Goal: Transaction & Acquisition: Purchase product/service

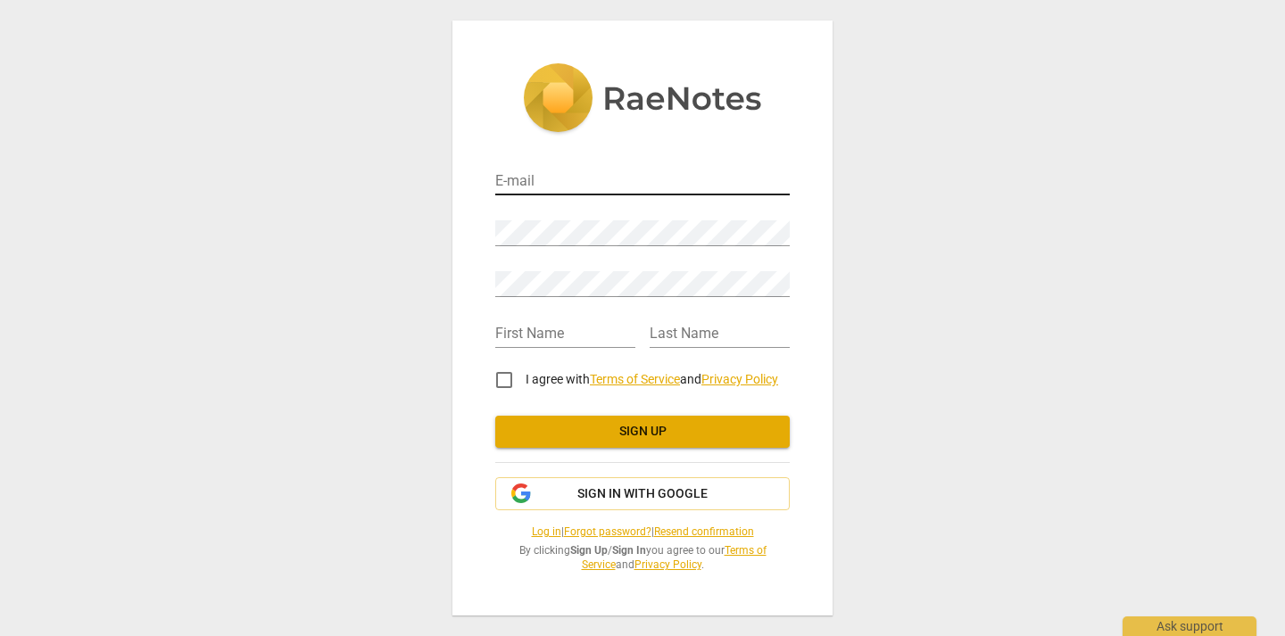
click at [572, 176] on input "email" at bounding box center [642, 183] width 294 height 26
type input "[PERSON_NAME][EMAIL_ADDRESS][DOMAIN_NAME]"
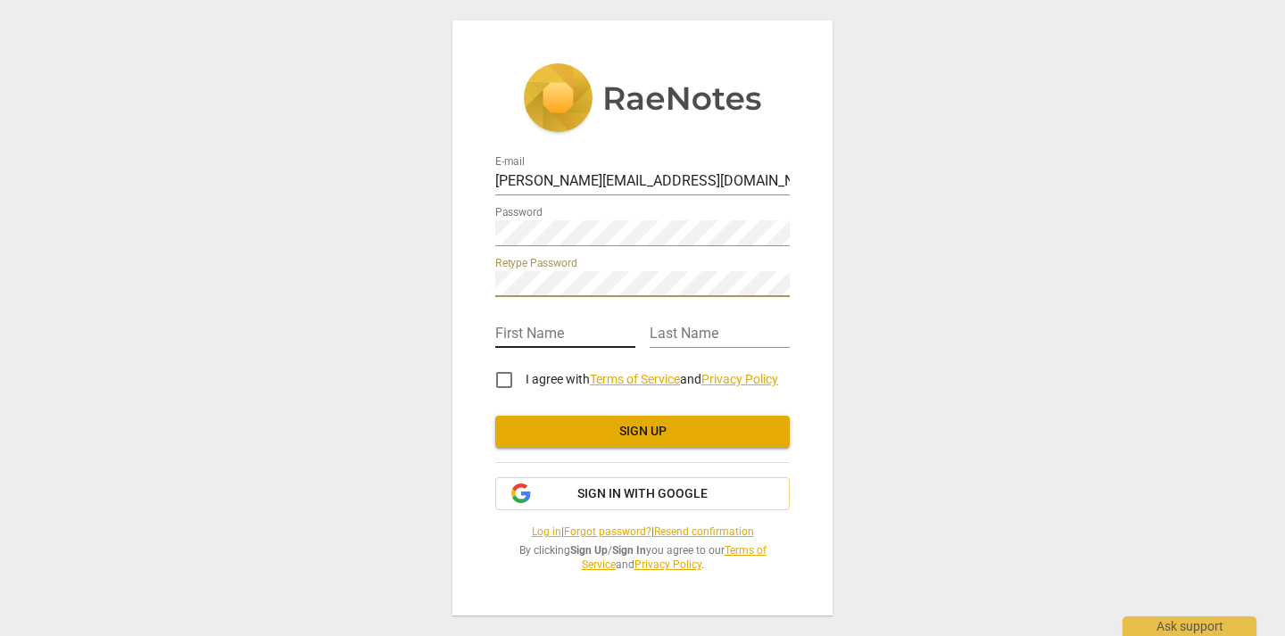
click at [576, 341] on input "text" at bounding box center [565, 335] width 140 height 26
type input "[PERSON_NAME]"
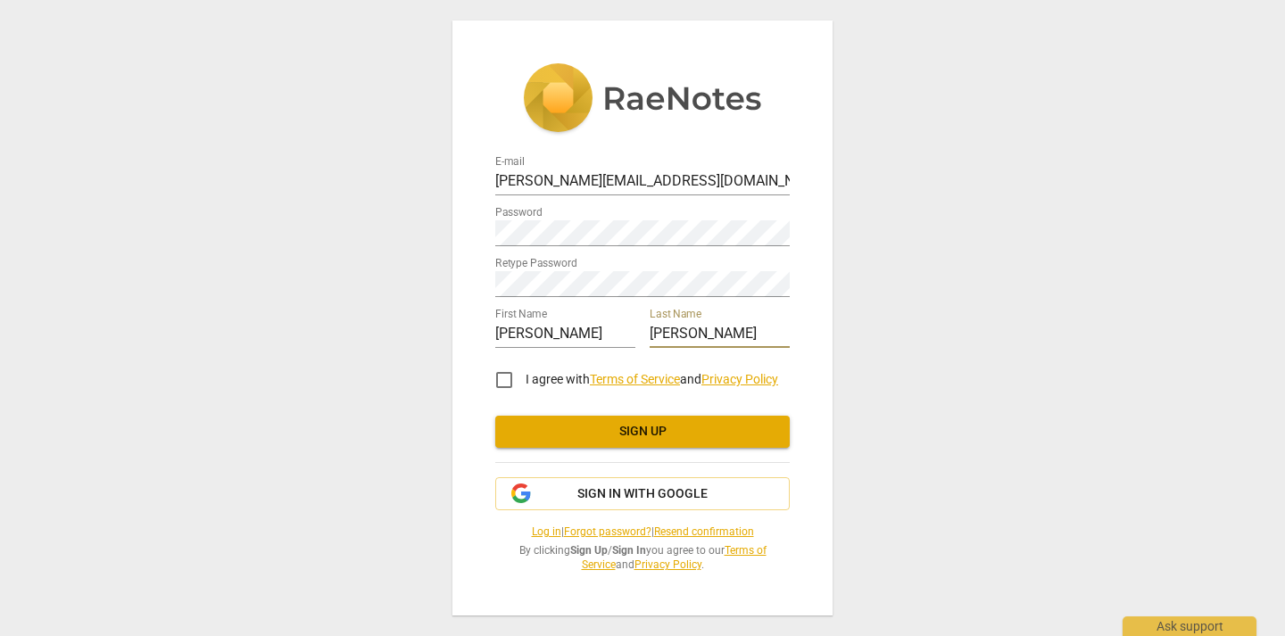
type input "[PERSON_NAME]"
click at [499, 384] on input "I agree with Terms of Service and Privacy Policy" at bounding box center [504, 380] width 43 height 43
checkbox input "true"
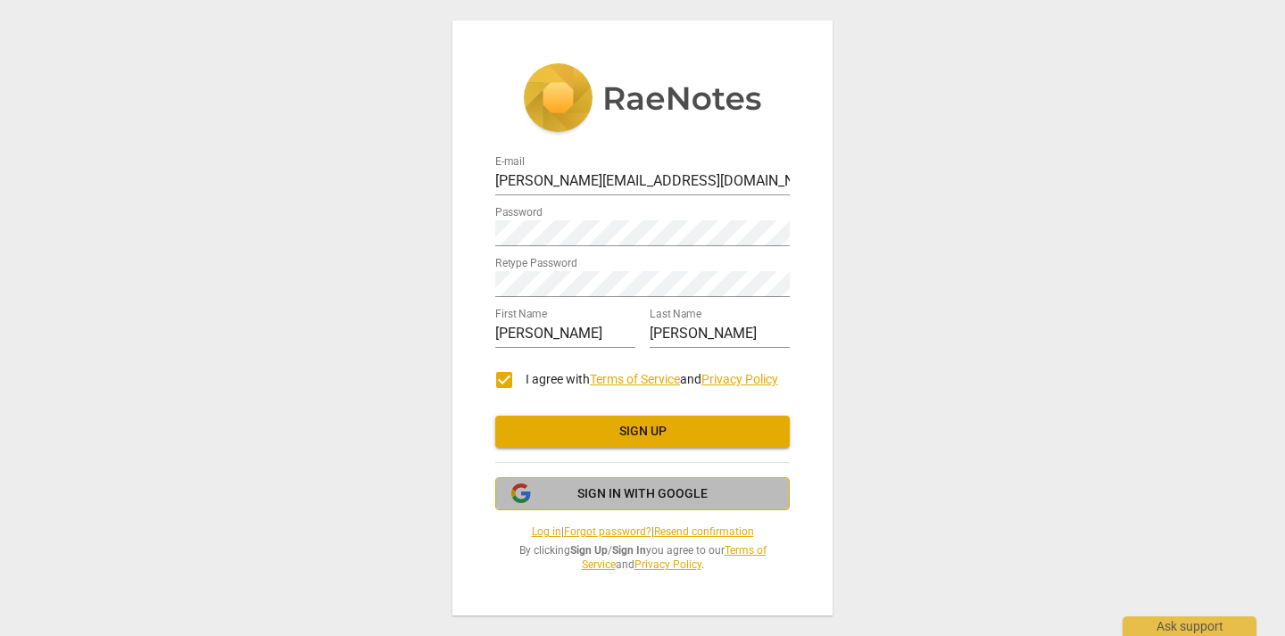
click at [597, 490] on span "Sign in with Google" at bounding box center [642, 494] width 130 height 18
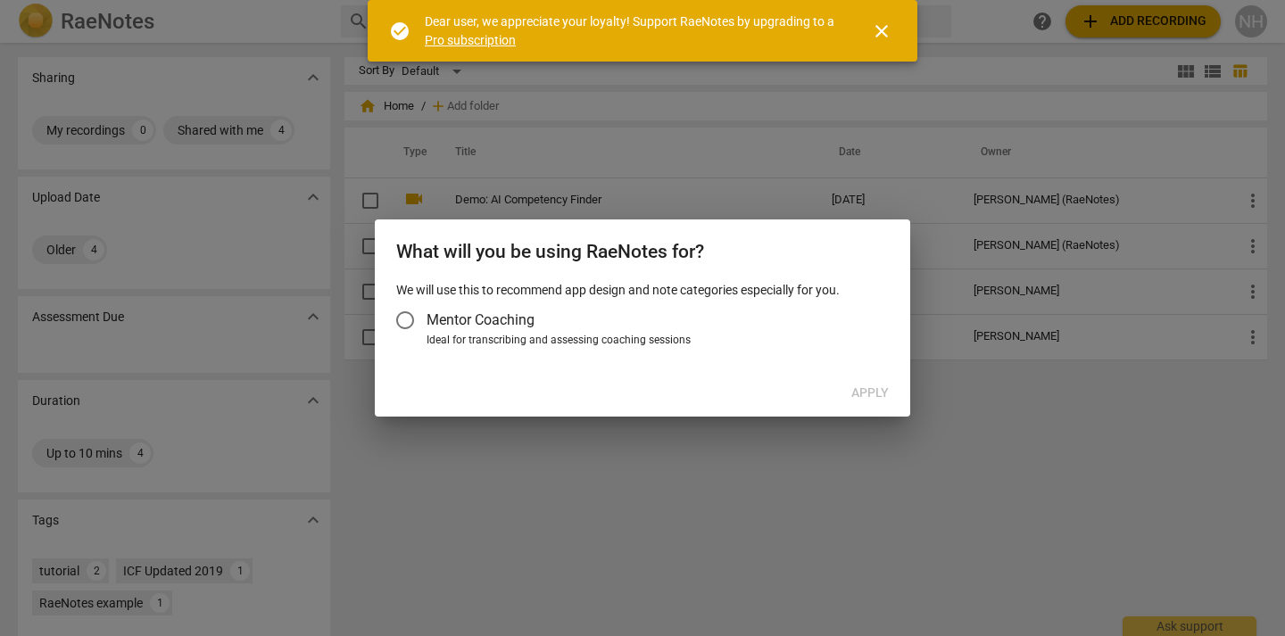
click at [411, 323] on input "Mentor Coaching" at bounding box center [405, 320] width 43 height 43
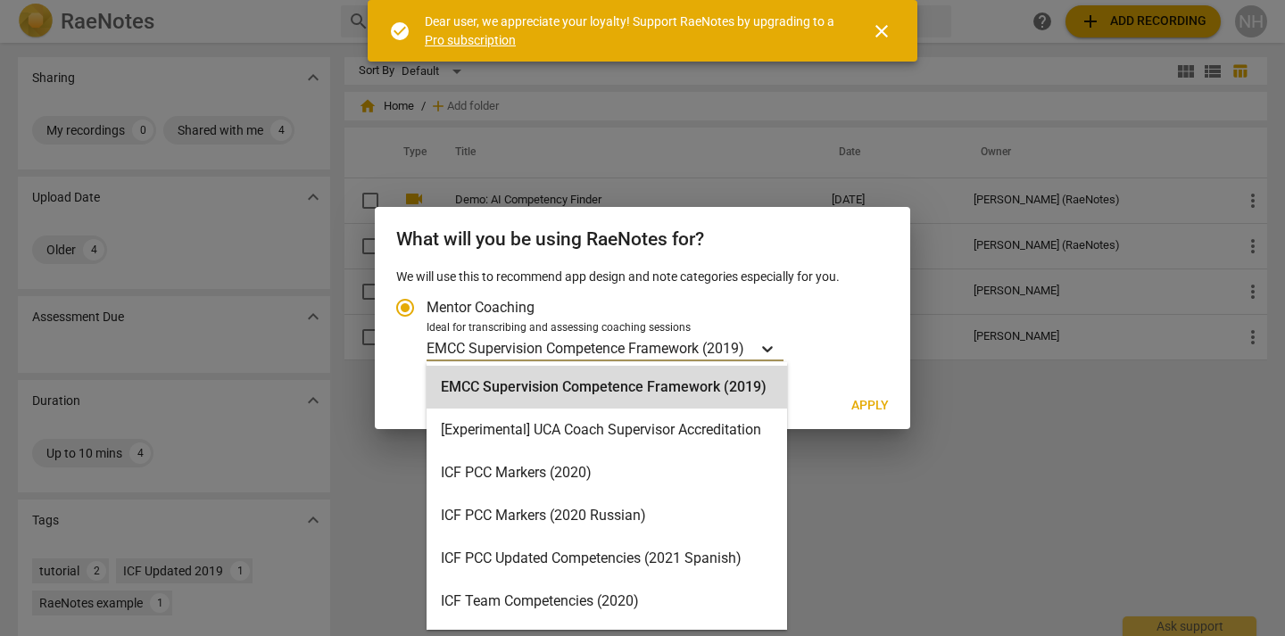
click at [762, 348] on icon "Account type" at bounding box center [767, 349] width 18 height 18
click at [0, 0] on input "Ideal for transcribing and assessing coaching sessions EMCC Supervision Compete…" at bounding box center [0, 0] width 0 height 0
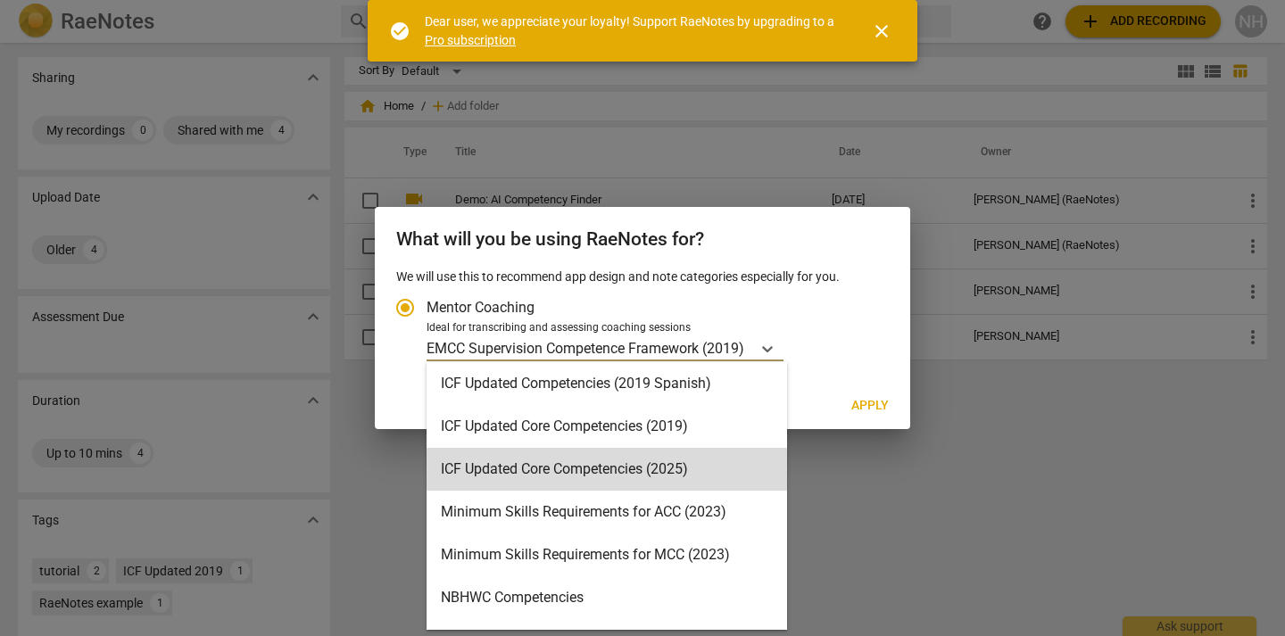
scroll to position [304, 0]
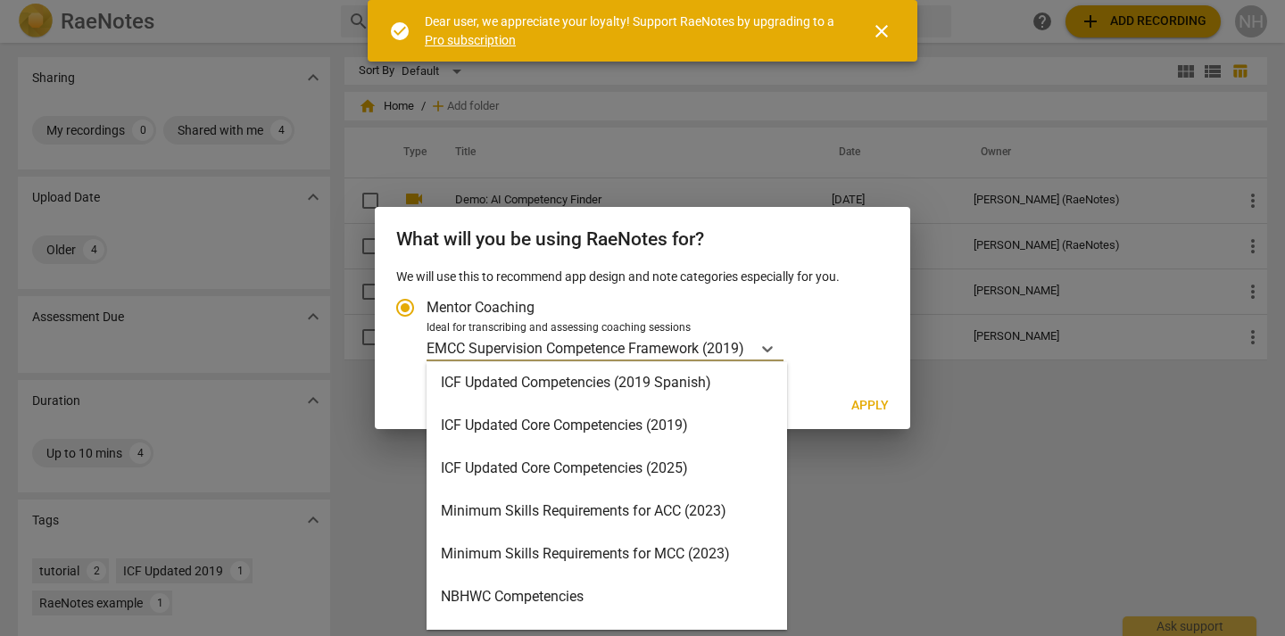
click at [573, 472] on div "ICF Updated Core Competencies (2025)" at bounding box center [606, 468] width 360 height 43
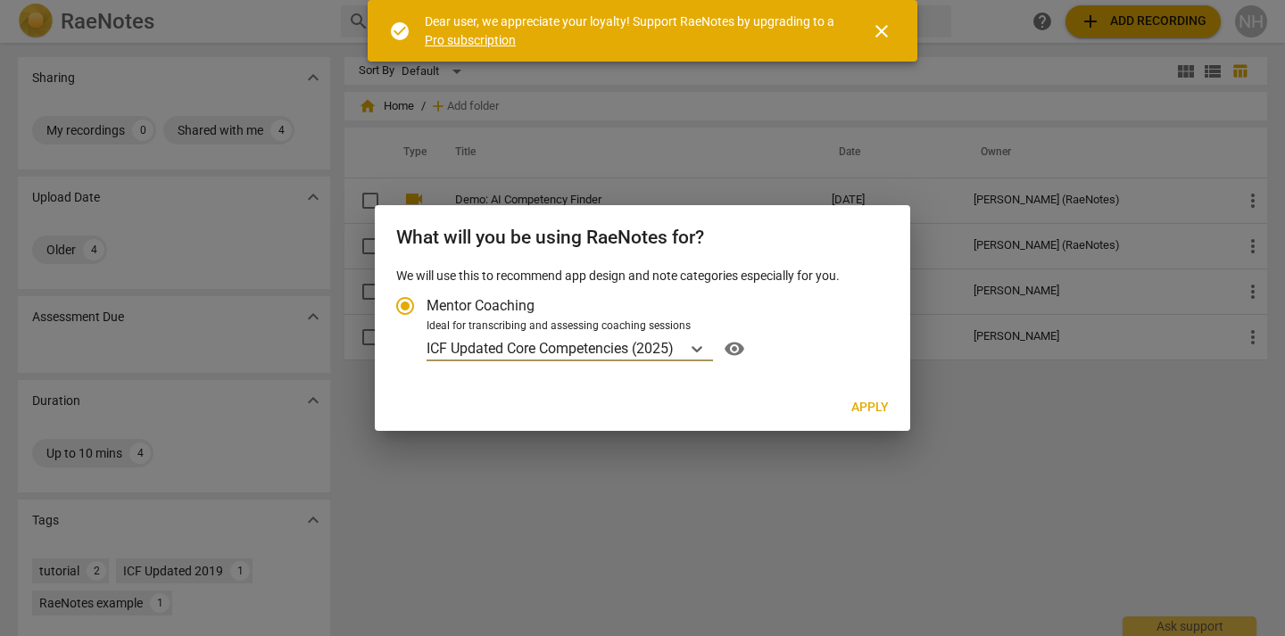
click at [886, 414] on span "Apply" at bounding box center [869, 408] width 37 height 18
radio input "false"
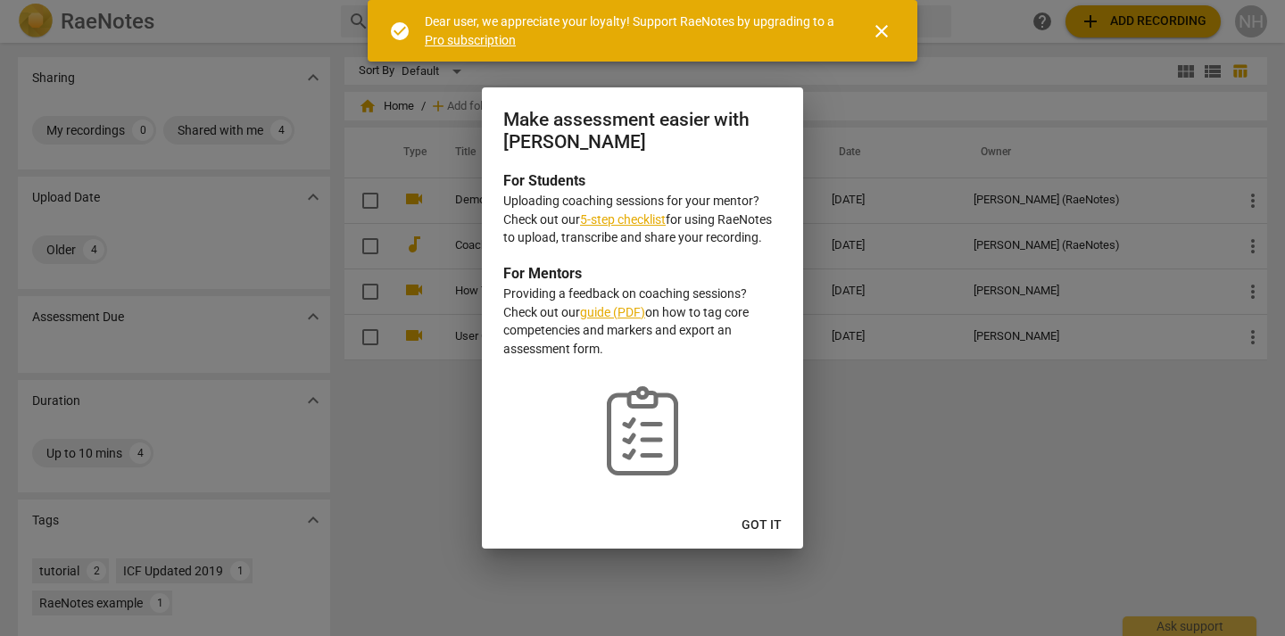
drag, startPoint x: 765, startPoint y: 530, endPoint x: 756, endPoint y: 345, distance: 184.9
click at [756, 346] on div "Make assessment easier with RaeNotes For Students Uploading coaching sessions f…" at bounding box center [642, 317] width 321 height 460
click at [753, 528] on span "Got it" at bounding box center [761, 526] width 40 height 18
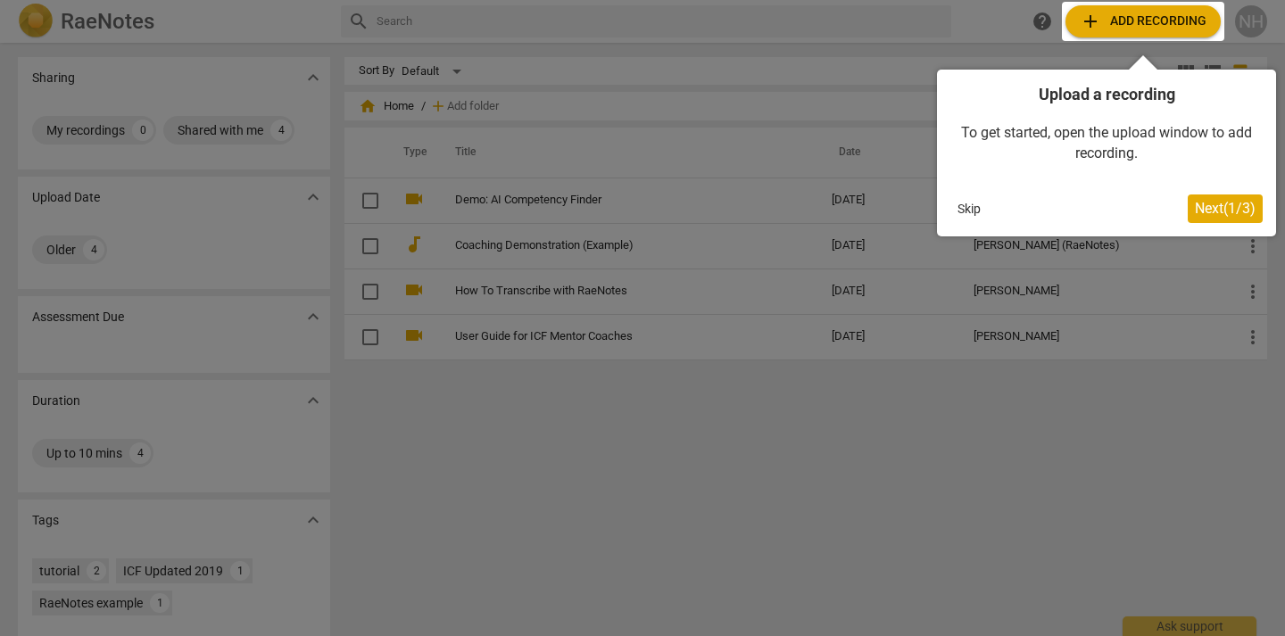
click at [1214, 217] on button "Next ( 1 / 3 )" at bounding box center [1225, 209] width 75 height 29
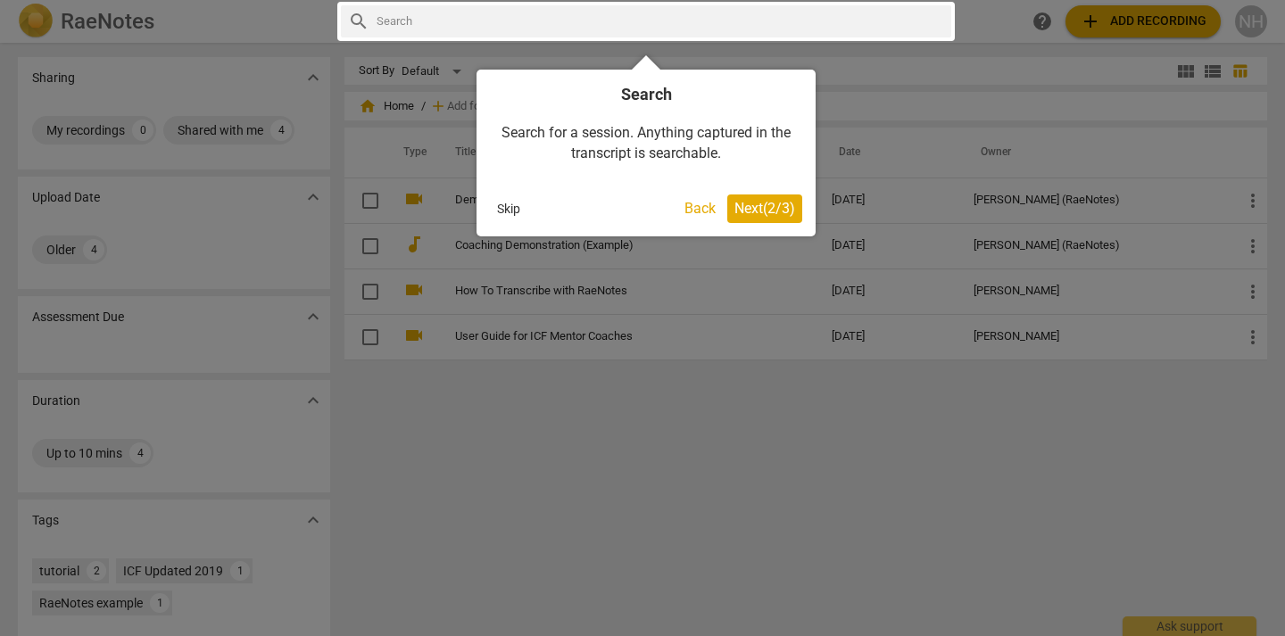
click at [762, 204] on span "Next ( 2 / 3 )" at bounding box center [764, 208] width 61 height 17
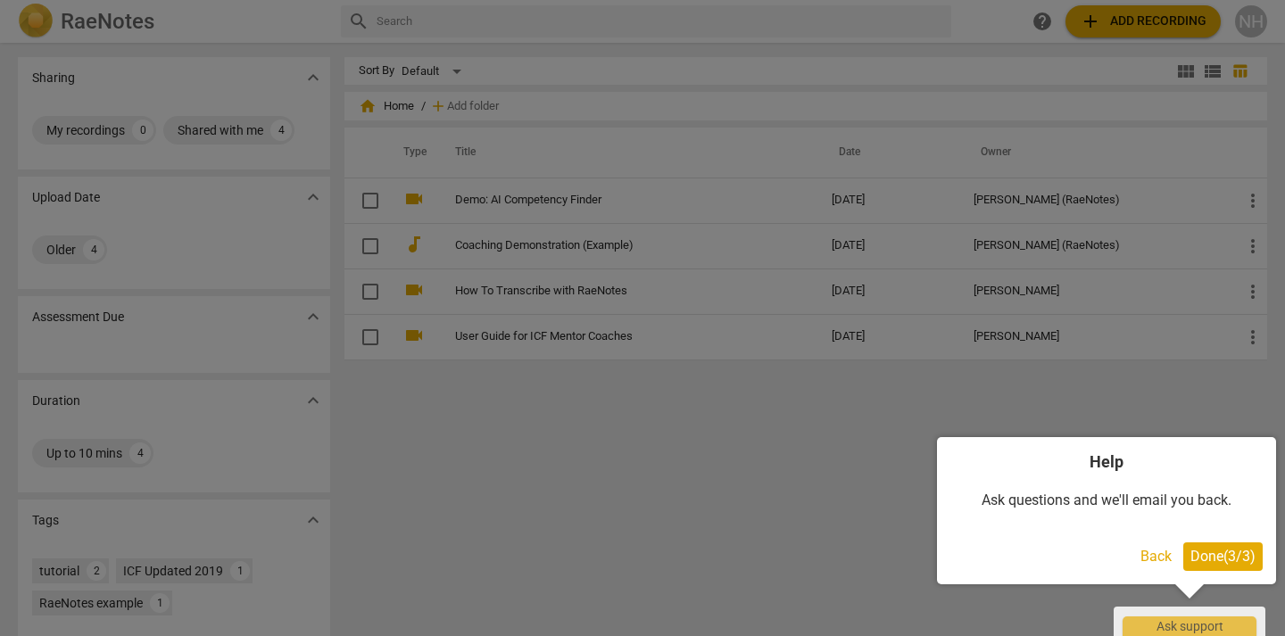
click at [1213, 561] on span "Done ( 3 / 3 )" at bounding box center [1222, 556] width 65 height 17
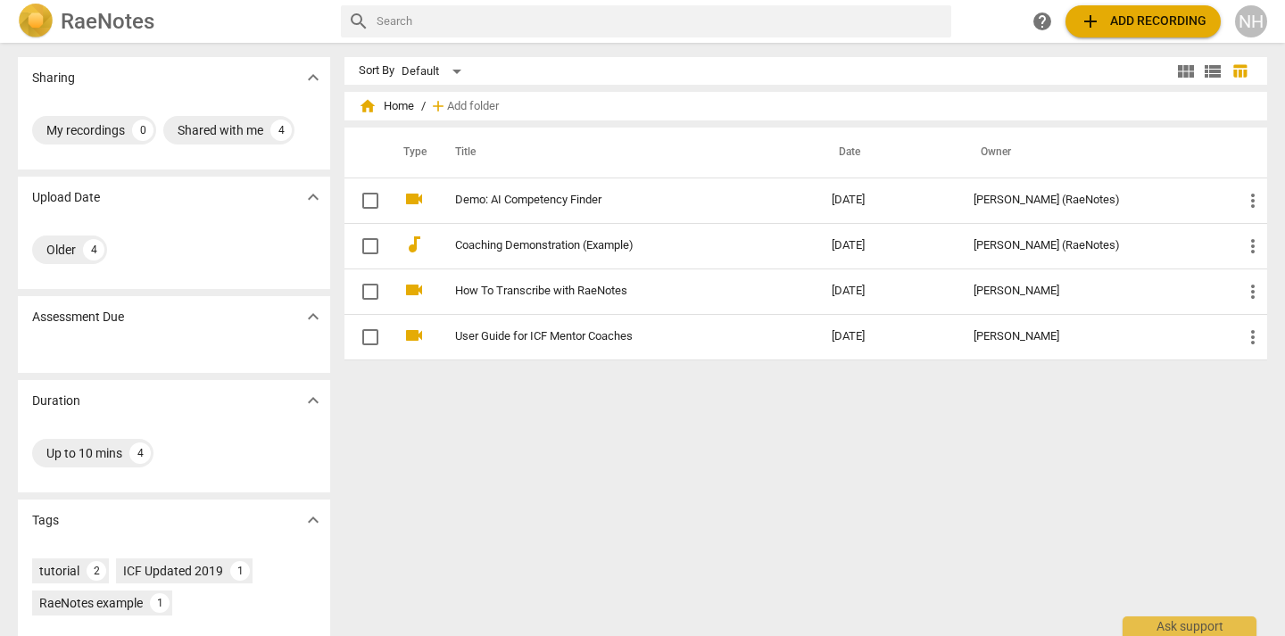
click at [1092, 28] on span "add" at bounding box center [1090, 21] width 21 height 21
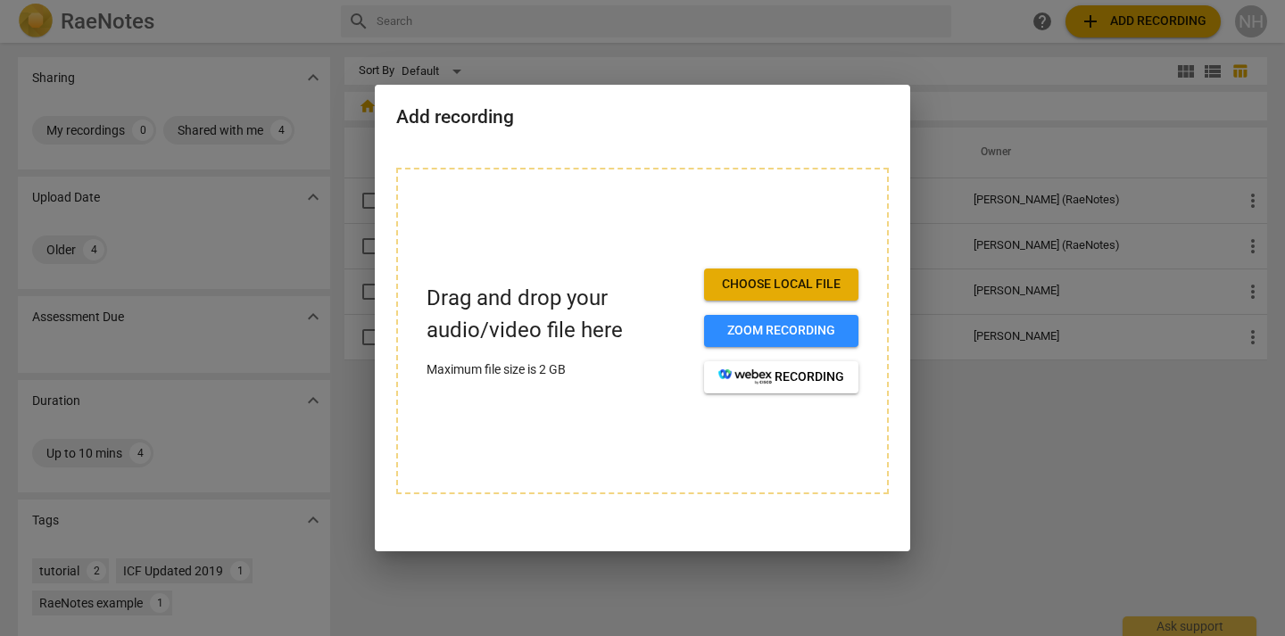
click at [771, 277] on span "Choose local file" at bounding box center [781, 285] width 126 height 18
click at [771, 278] on span "Choose local file" at bounding box center [781, 285] width 126 height 18
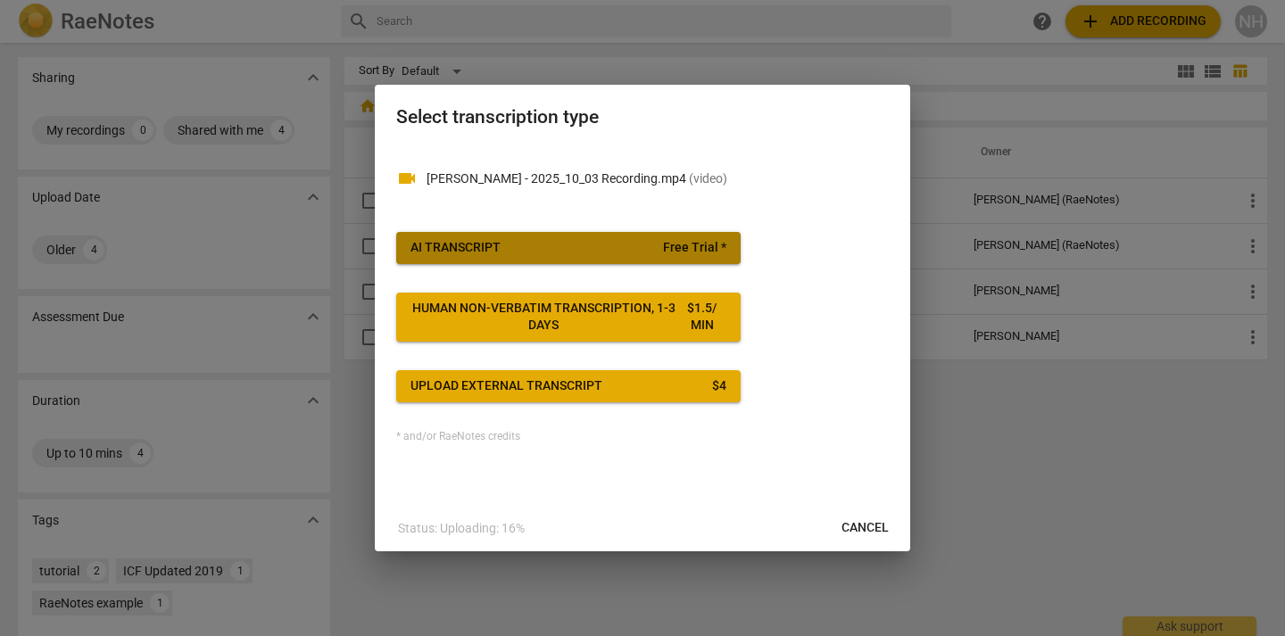
click at [713, 247] on span "Free Trial *" at bounding box center [694, 248] width 63 height 18
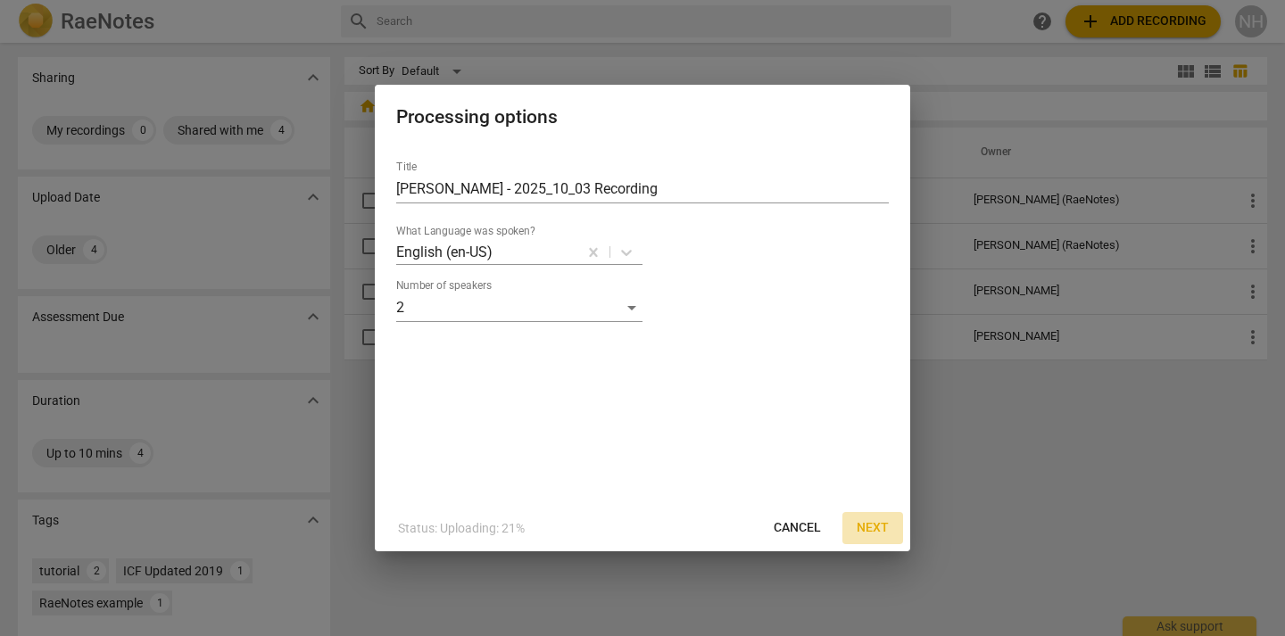
click at [857, 522] on span "Next" at bounding box center [873, 528] width 32 height 18
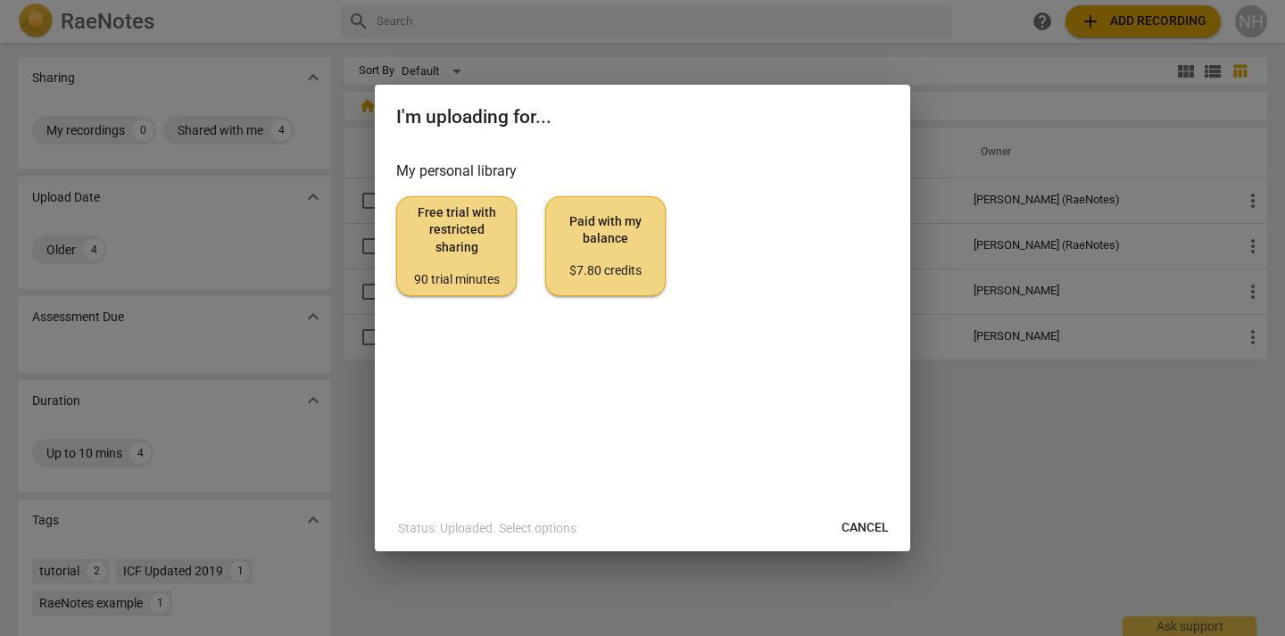
click at [442, 253] on span "Free trial with restricted sharing 90 trial minutes" at bounding box center [456, 246] width 90 height 84
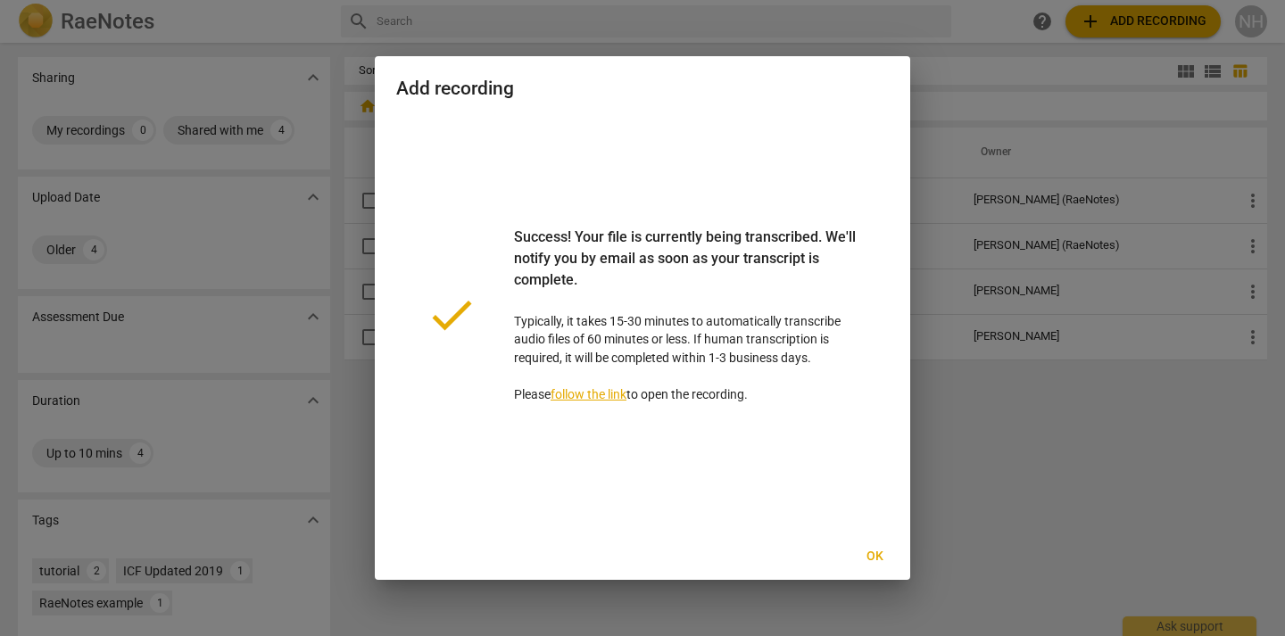
click at [881, 555] on span "Ok" at bounding box center [874, 557] width 29 height 18
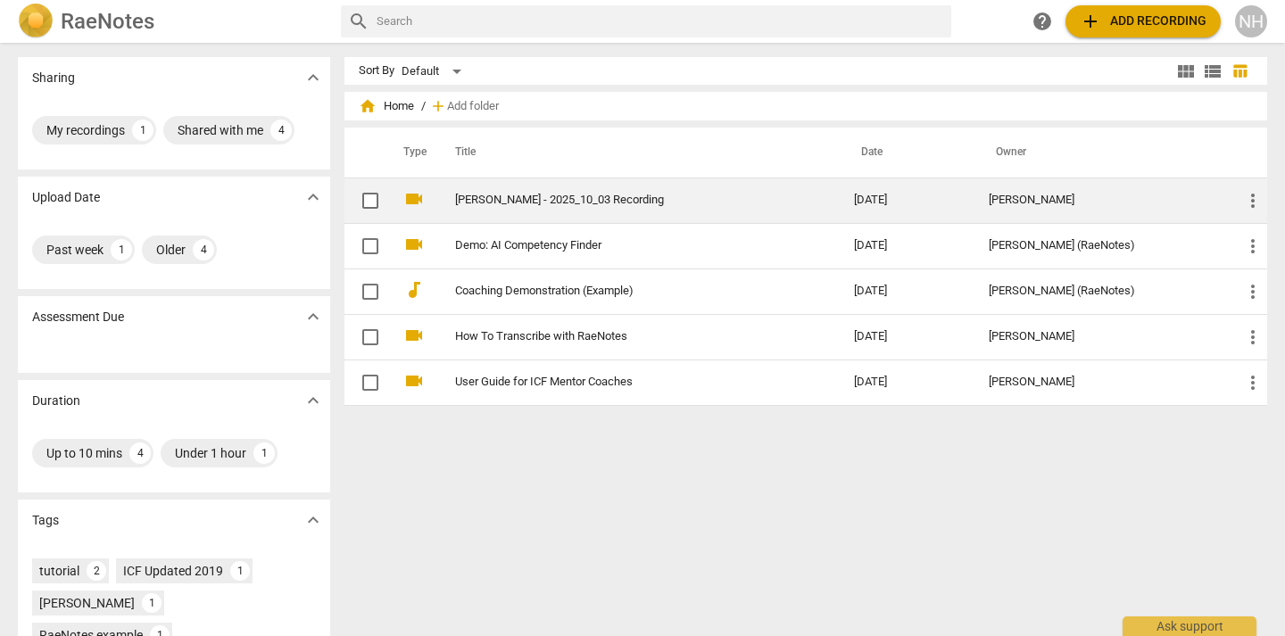
click at [568, 196] on link "[PERSON_NAME] - 2025_10_03 Recording" at bounding box center [622, 200] width 335 height 13
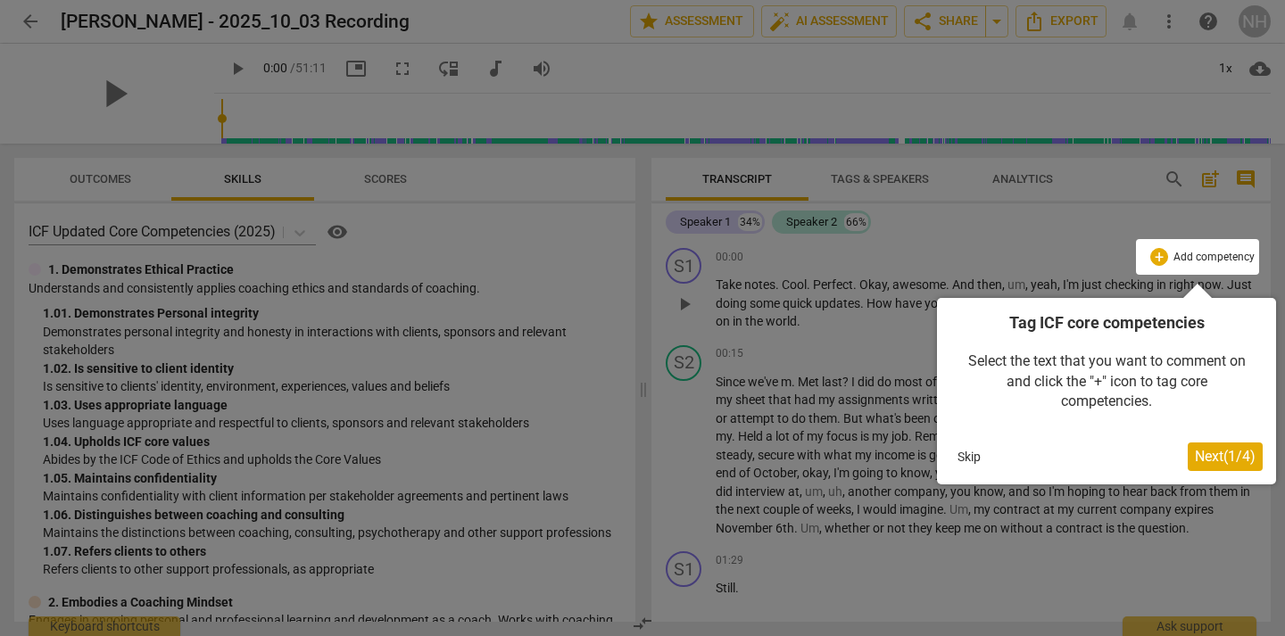
click at [1216, 453] on span "Next ( 1 / 4 )" at bounding box center [1225, 456] width 61 height 17
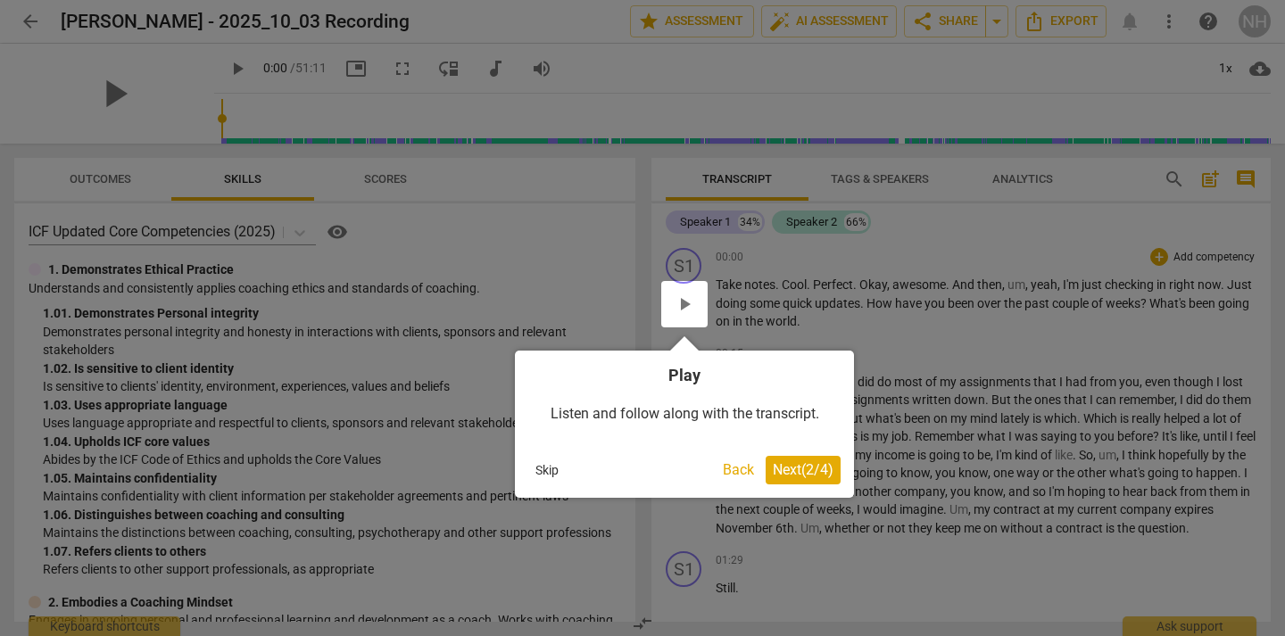
click at [821, 468] on span "Next ( 2 / 4 )" at bounding box center [803, 469] width 61 height 17
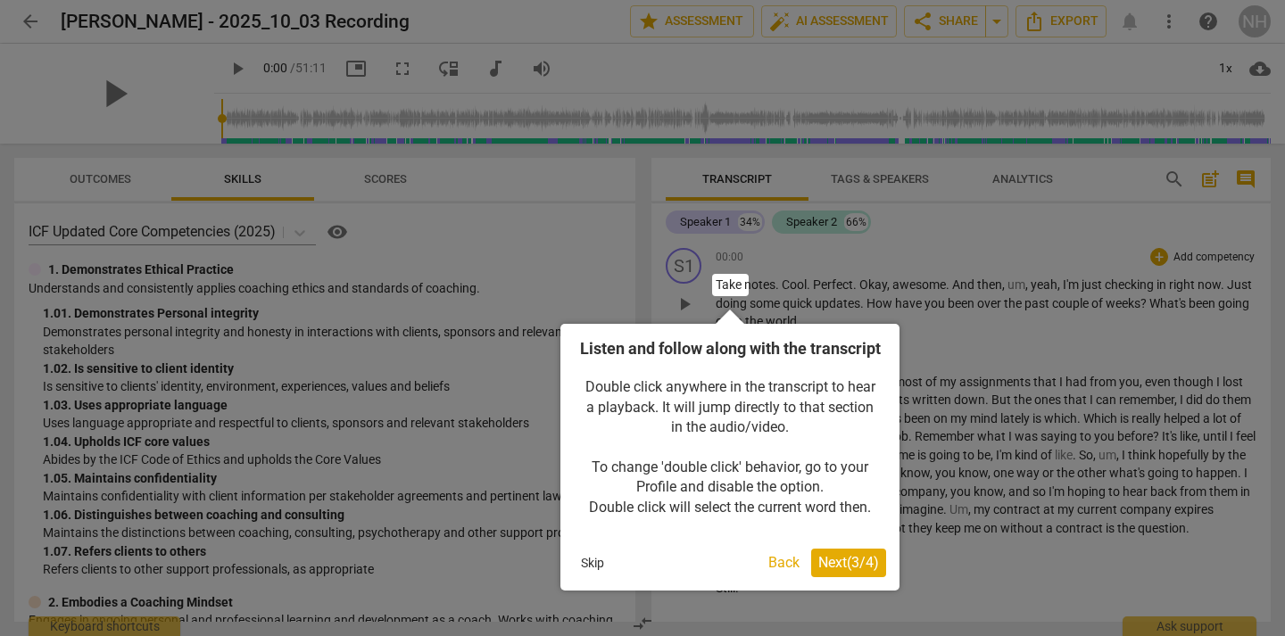
click at [843, 571] on span "Next ( 3 / 4 )" at bounding box center [848, 562] width 61 height 17
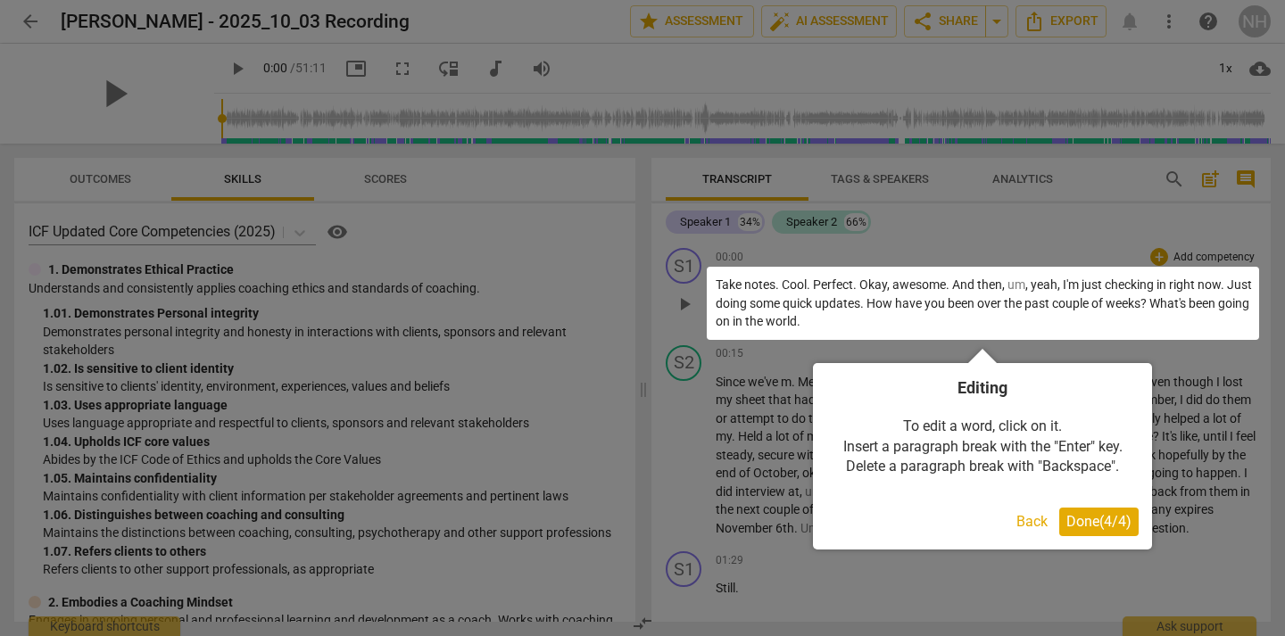
click at [1106, 519] on span "Done ( 4 / 4 )" at bounding box center [1098, 521] width 65 height 17
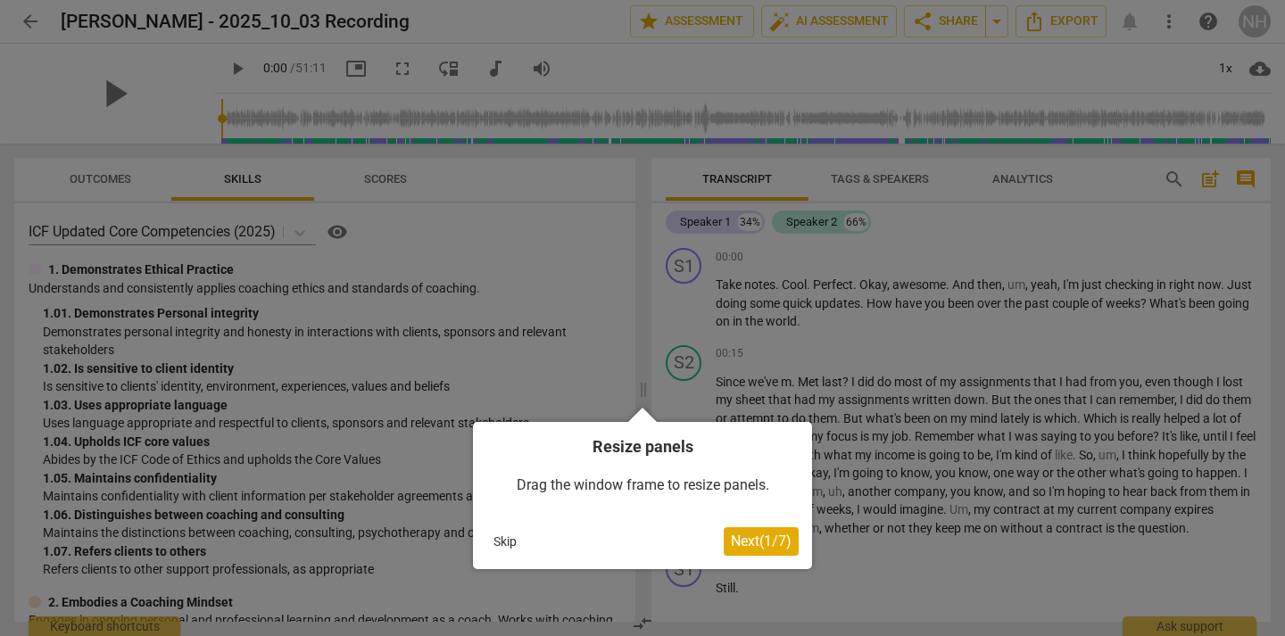
click at [773, 540] on span "Next ( 1 / 7 )" at bounding box center [761, 541] width 61 height 17
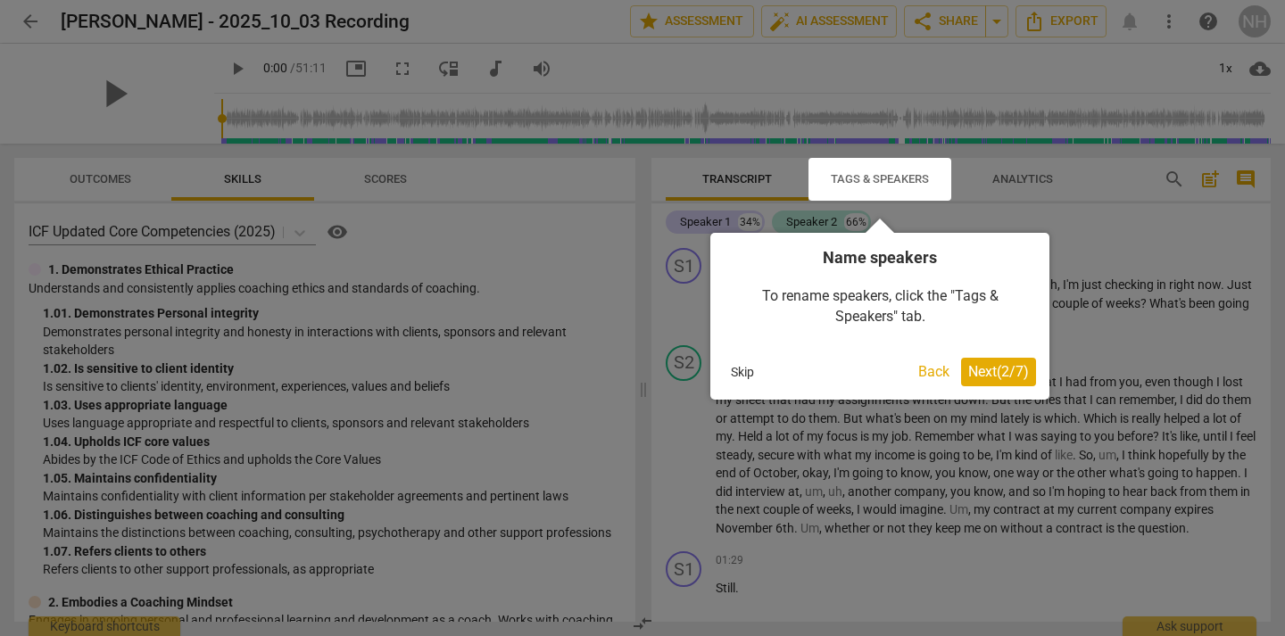
click at [994, 371] on span "Next ( 2 / 7 )" at bounding box center [998, 371] width 61 height 17
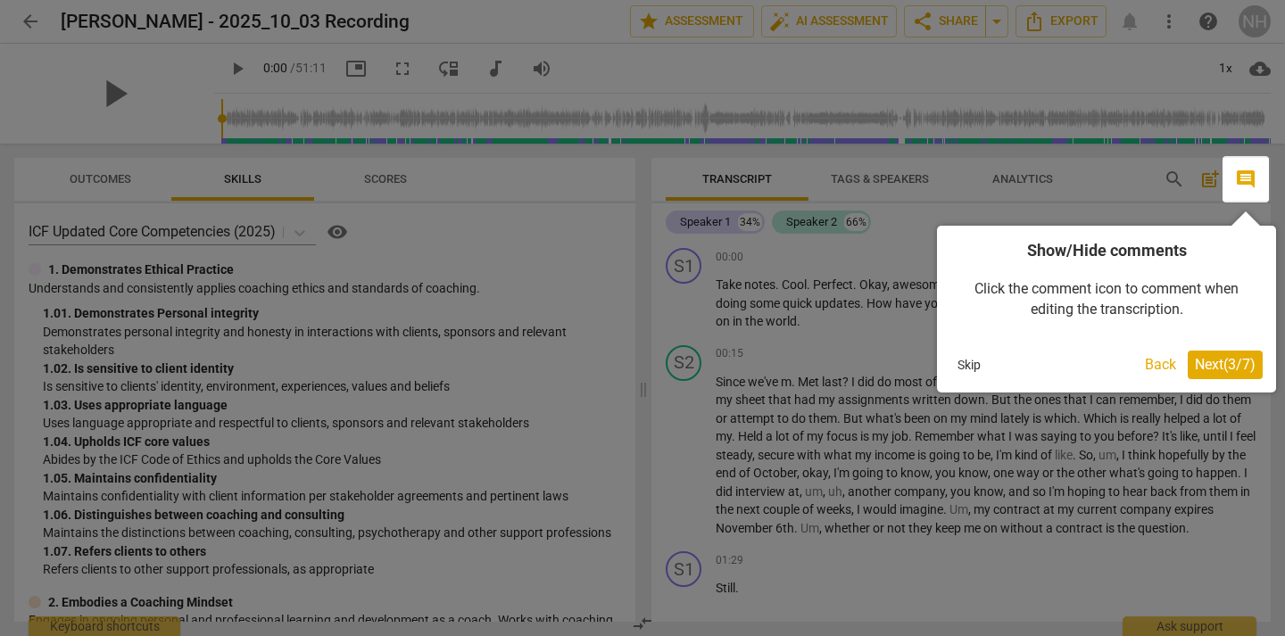
click at [1216, 368] on span "Next ( 3 / 7 )" at bounding box center [1225, 364] width 61 height 17
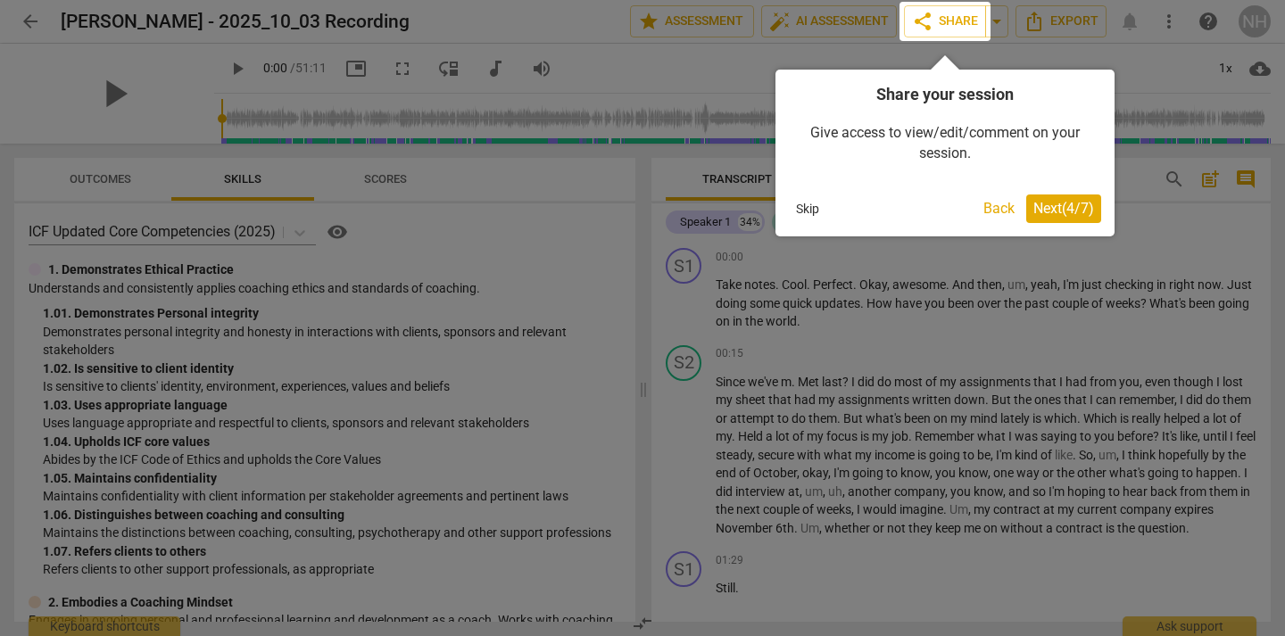
click at [1084, 206] on span "Next ( 4 / 7 )" at bounding box center [1063, 208] width 61 height 17
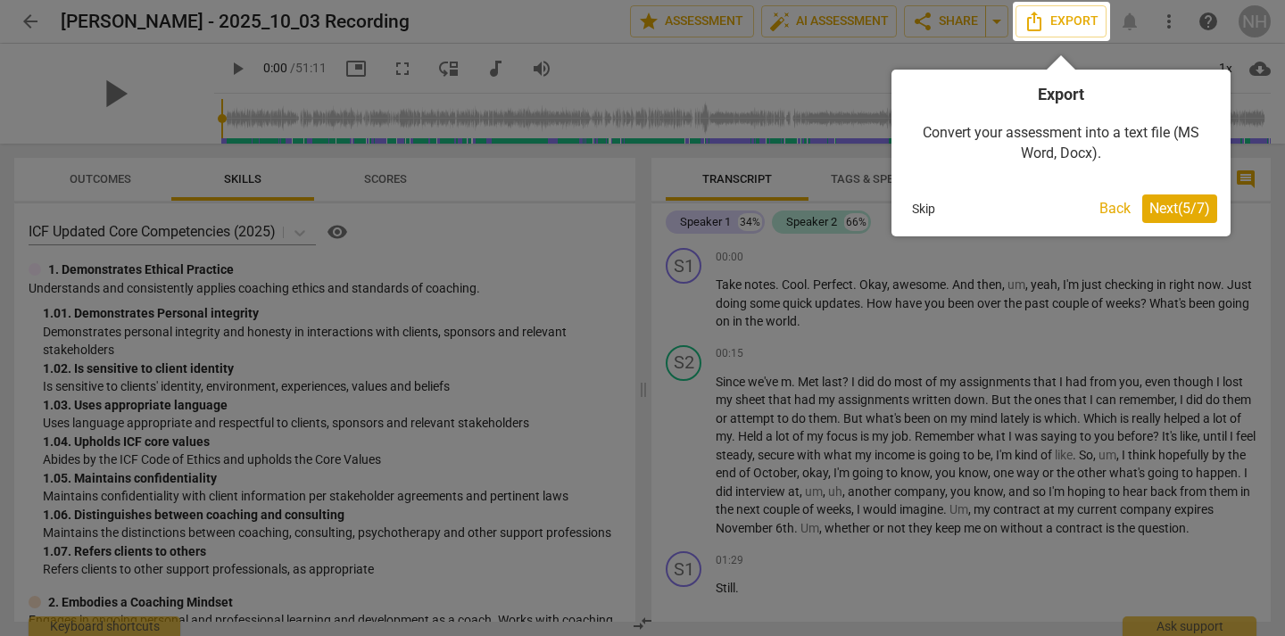
click at [1184, 204] on span "Next ( 5 / 7 )" at bounding box center [1179, 208] width 61 height 17
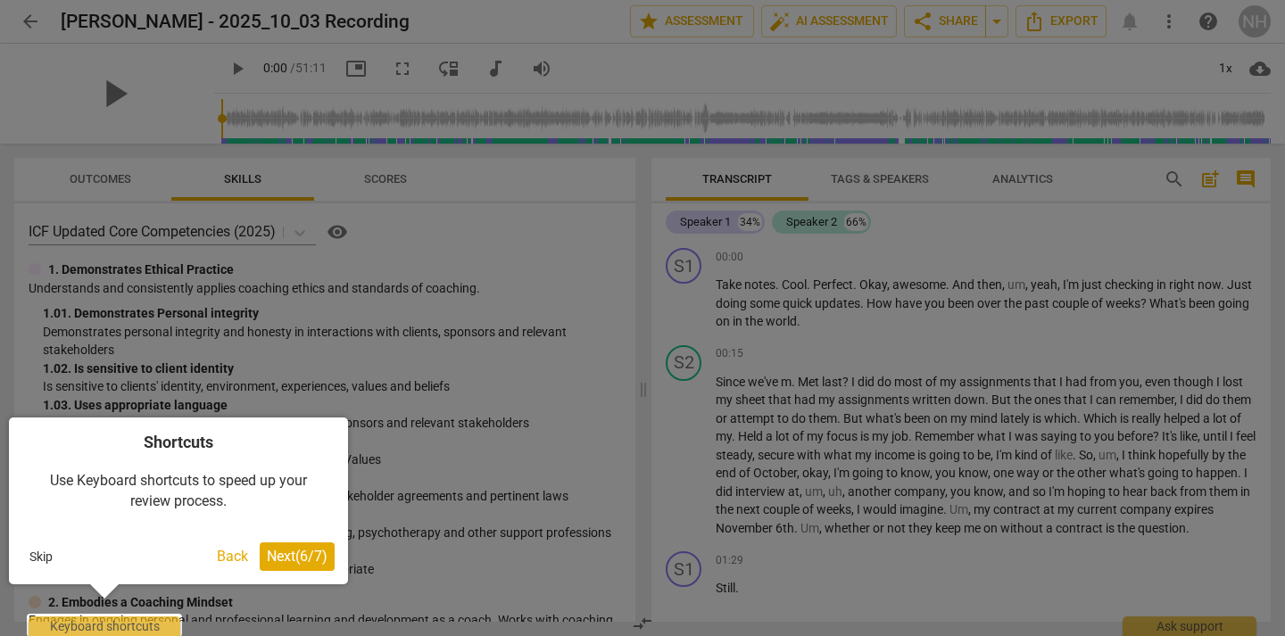
click at [301, 555] on span "Next ( 6 / 7 )" at bounding box center [297, 556] width 61 height 17
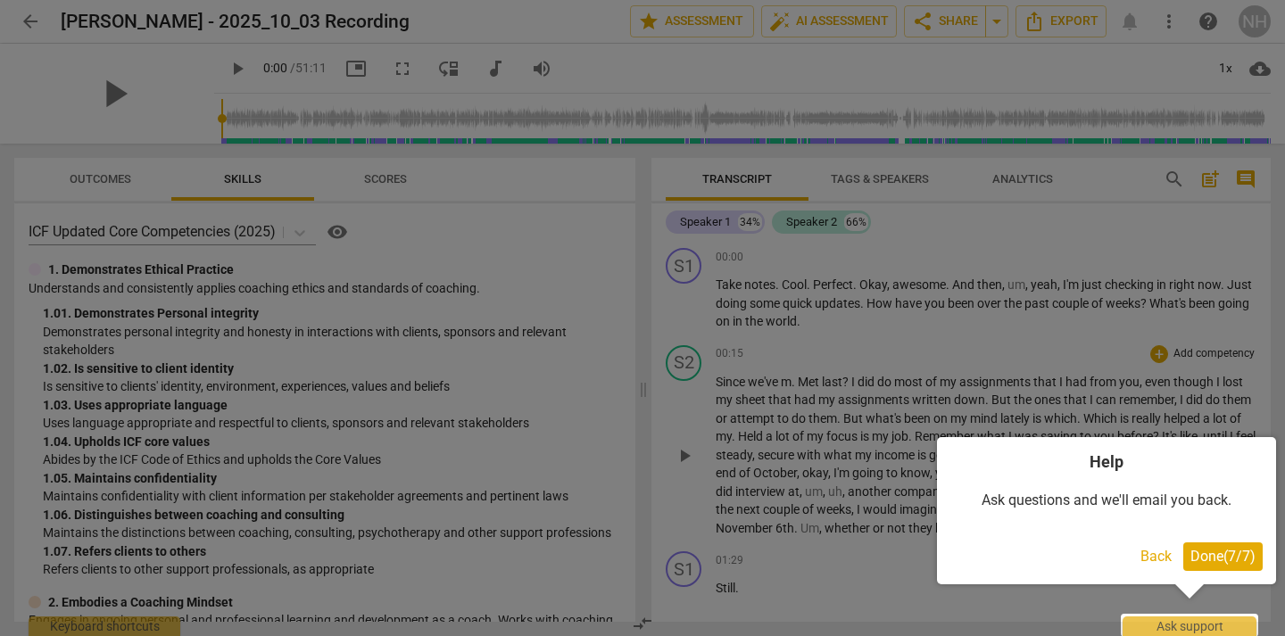
click at [1215, 556] on span "Done ( 7 / 7 )" at bounding box center [1222, 556] width 65 height 17
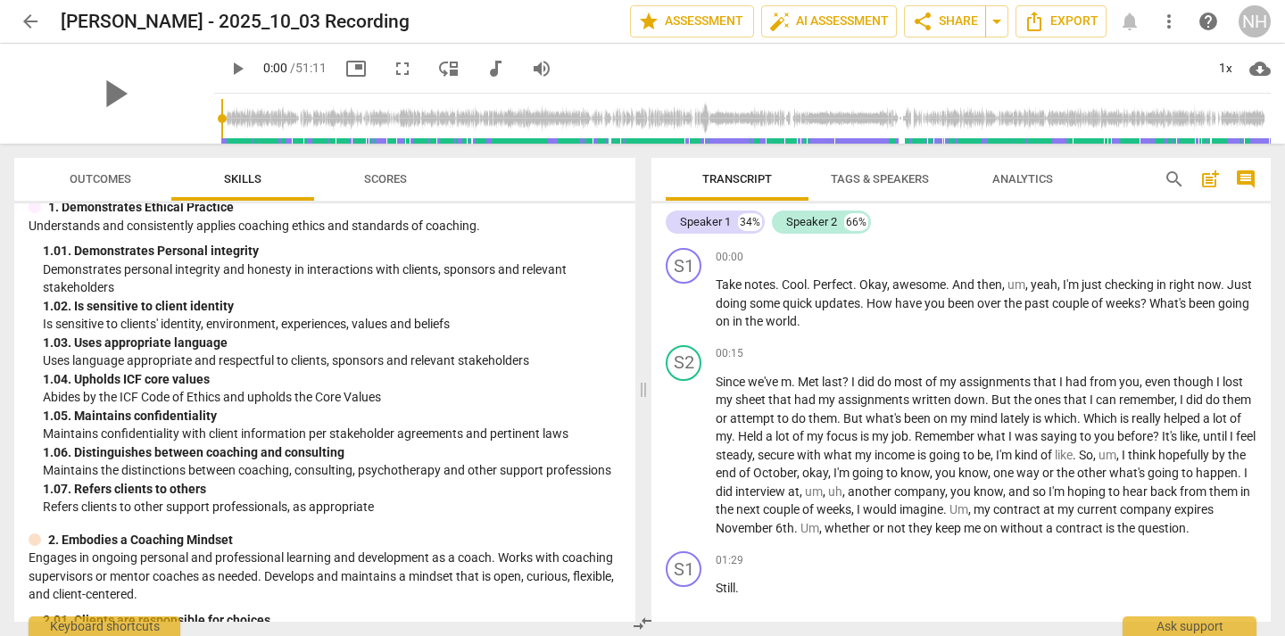
scroll to position [63, 0]
click at [140, 624] on div "Keyboard shortcuts" at bounding box center [105, 622] width 152 height 29
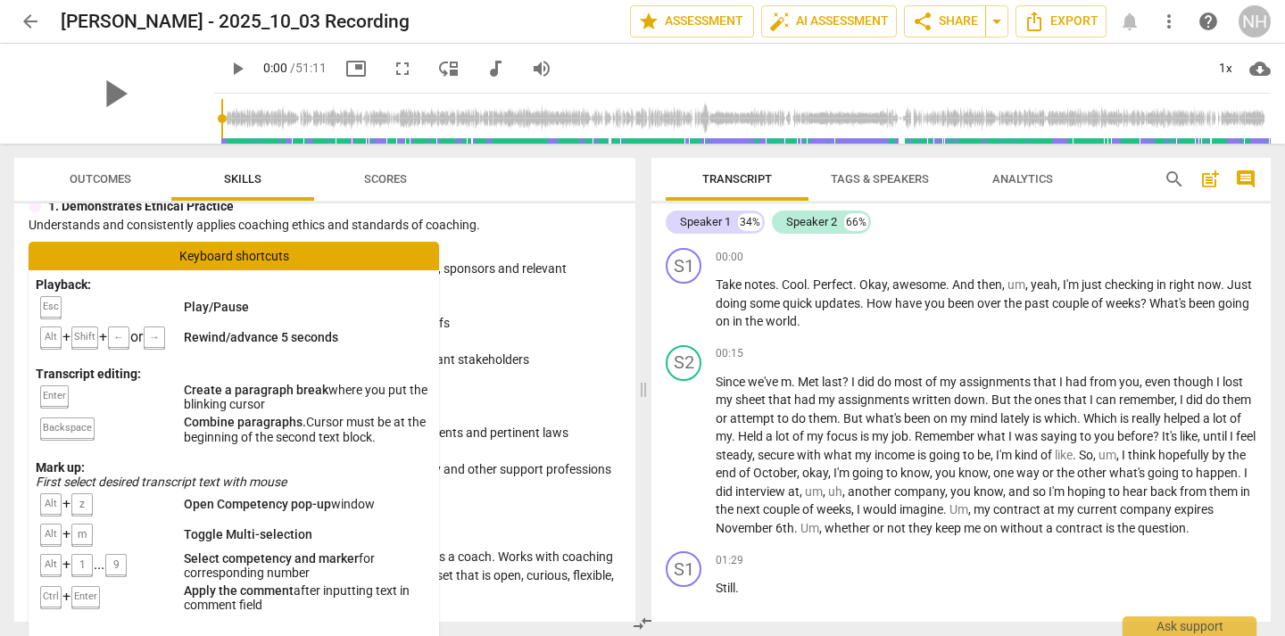
click at [517, 320] on p "Is sensitive to clients' identity, environment, experiences, values and beliefs" at bounding box center [332, 323] width 578 height 19
click at [313, 262] on div "Keyboard shortcuts" at bounding box center [234, 256] width 410 height 29
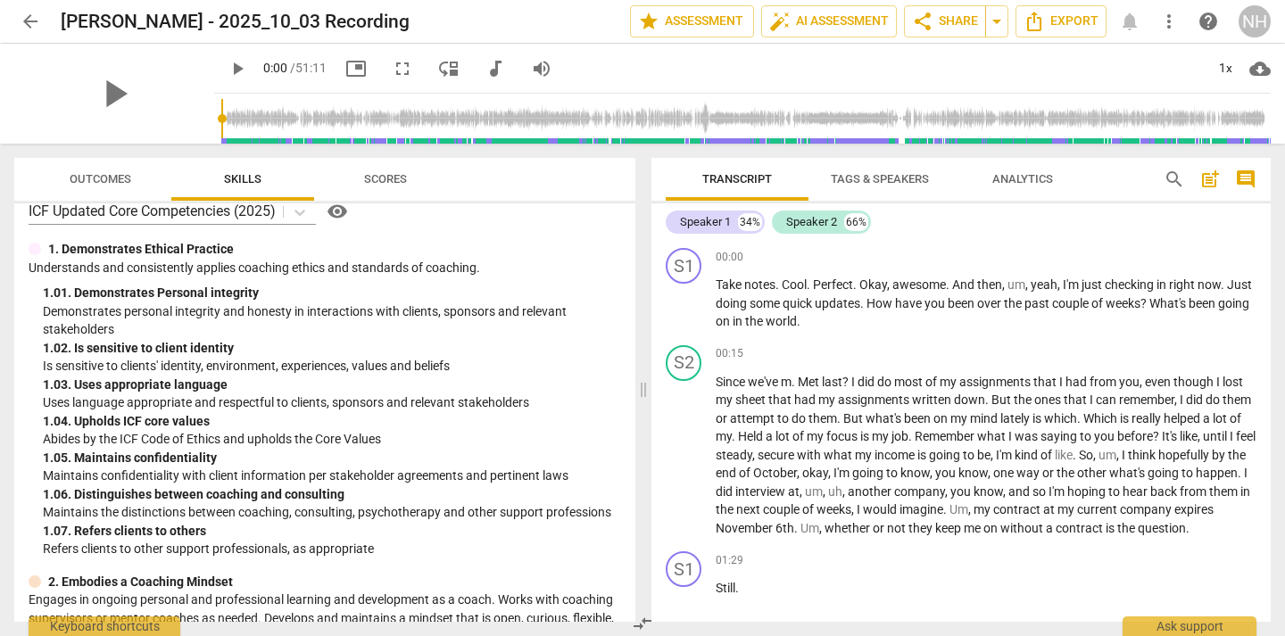
scroll to position [0, 0]
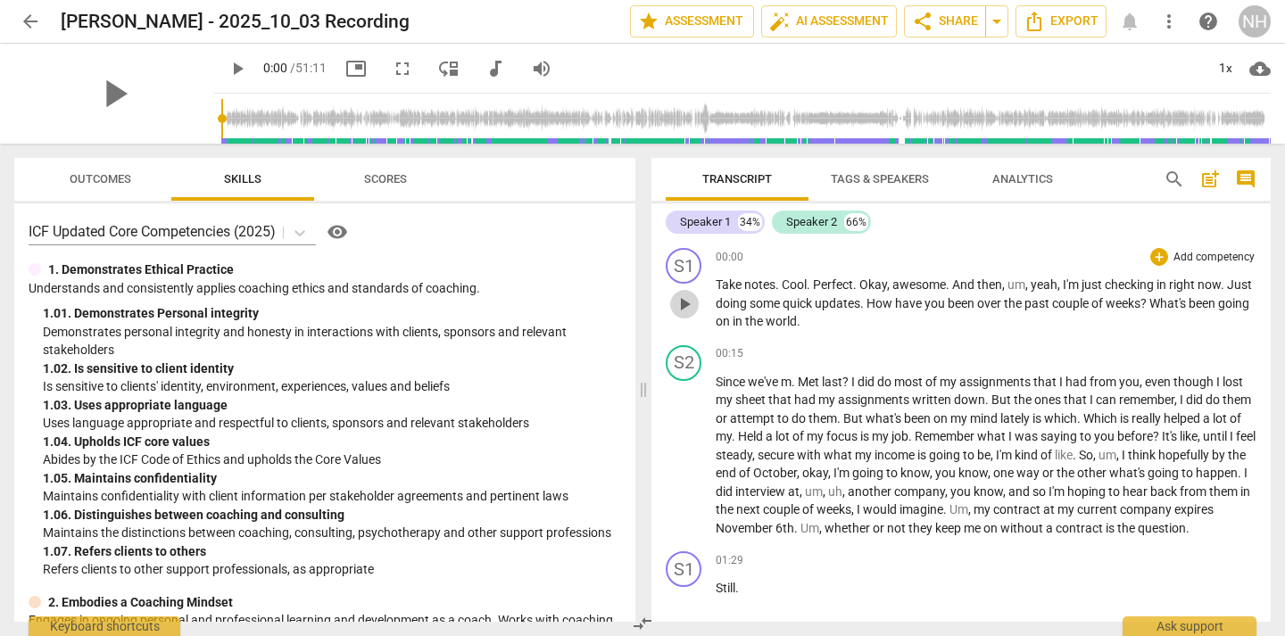
click at [687, 301] on span "play_arrow" at bounding box center [684, 304] width 21 height 21
click at [687, 301] on span "pause" at bounding box center [684, 304] width 21 height 21
click at [227, 63] on span "play_arrow" at bounding box center [237, 68] width 21 height 21
click at [1155, 263] on div "+" at bounding box center [1159, 257] width 18 height 18
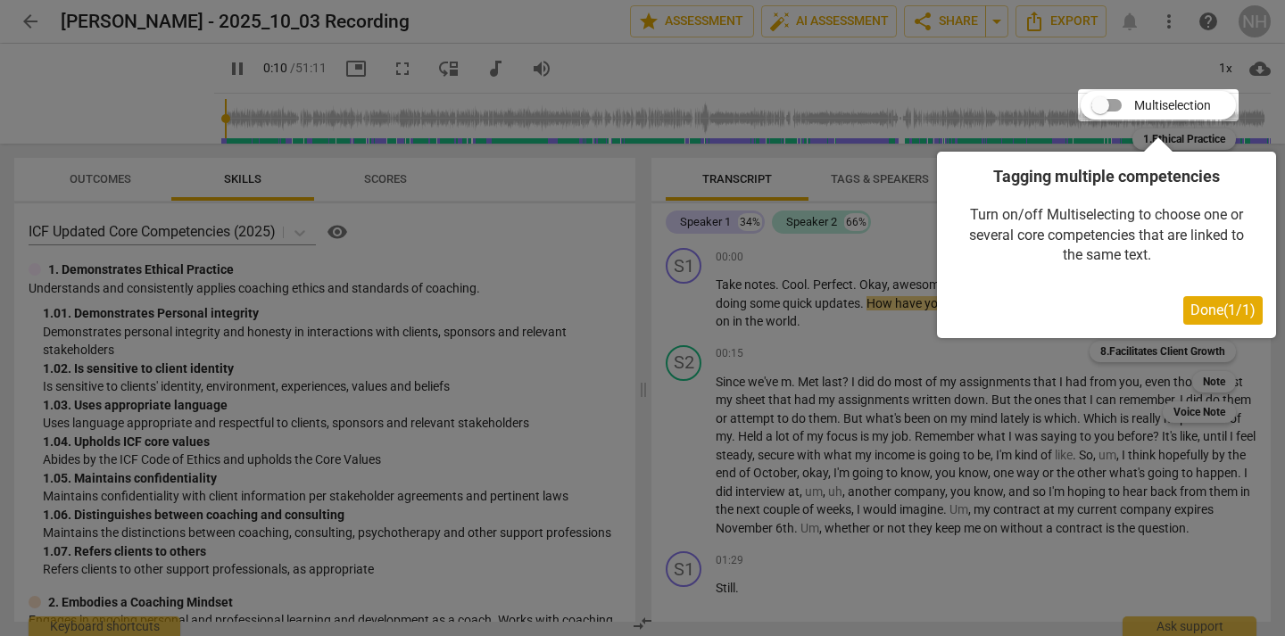
click at [1213, 313] on span "Done ( 1 / 1 )" at bounding box center [1222, 310] width 65 height 17
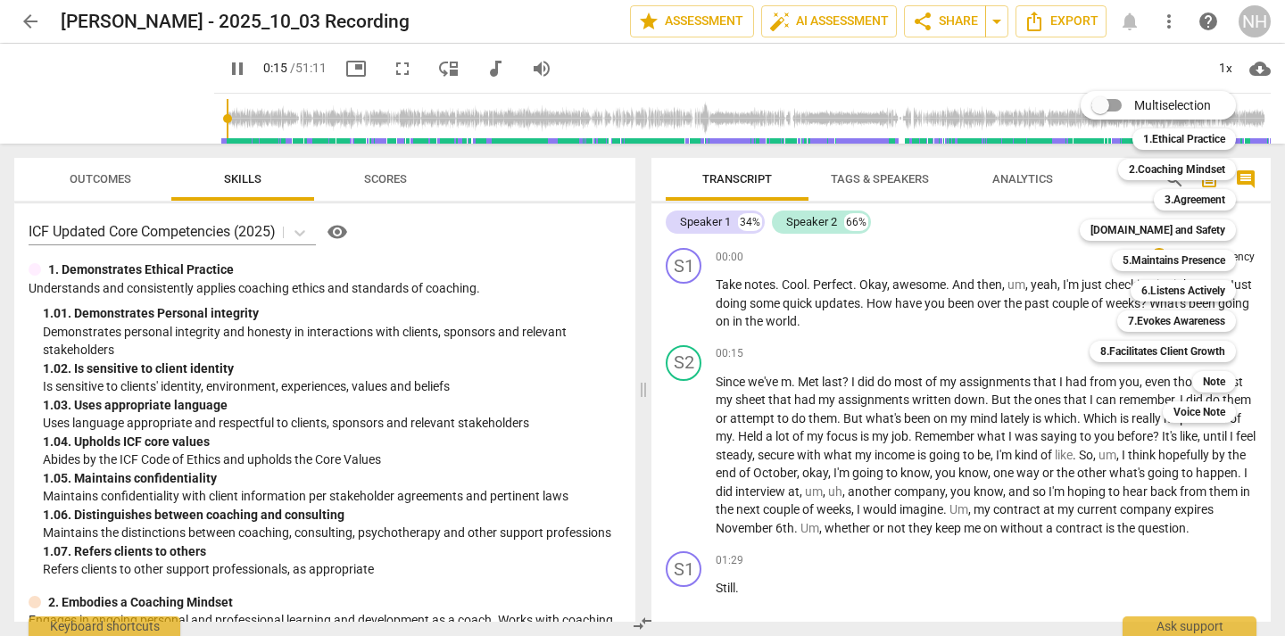
click at [1011, 323] on div at bounding box center [642, 318] width 1285 height 636
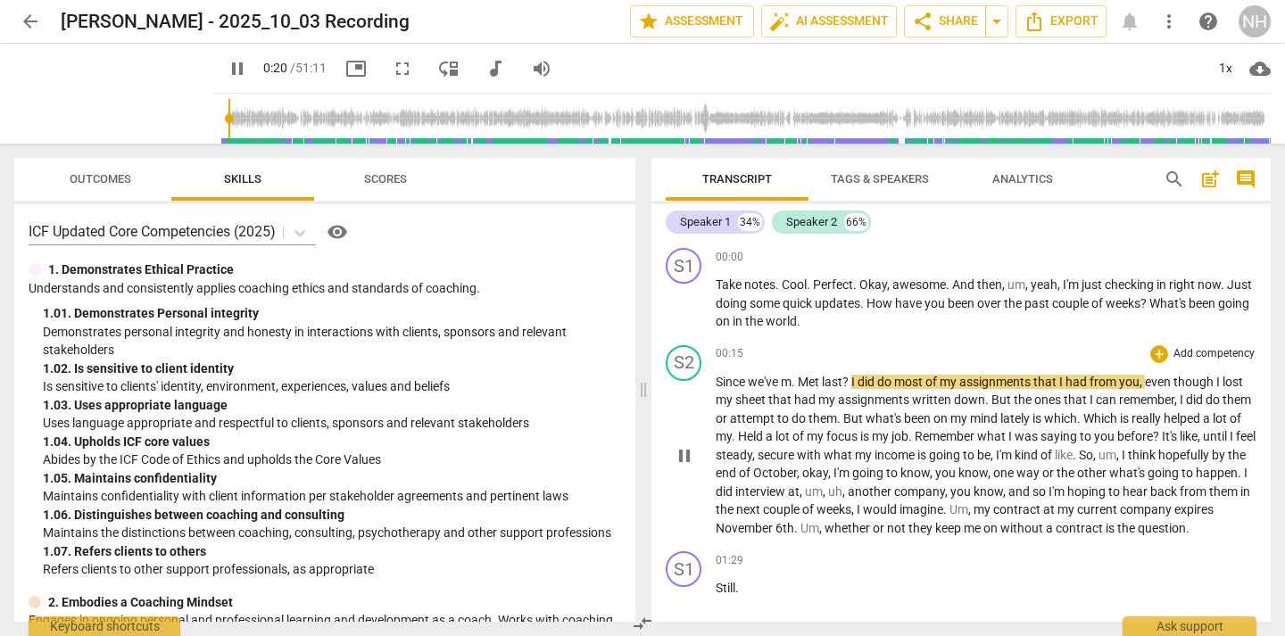
click at [791, 382] on span "m" at bounding box center [786, 382] width 11 height 14
type input "21"
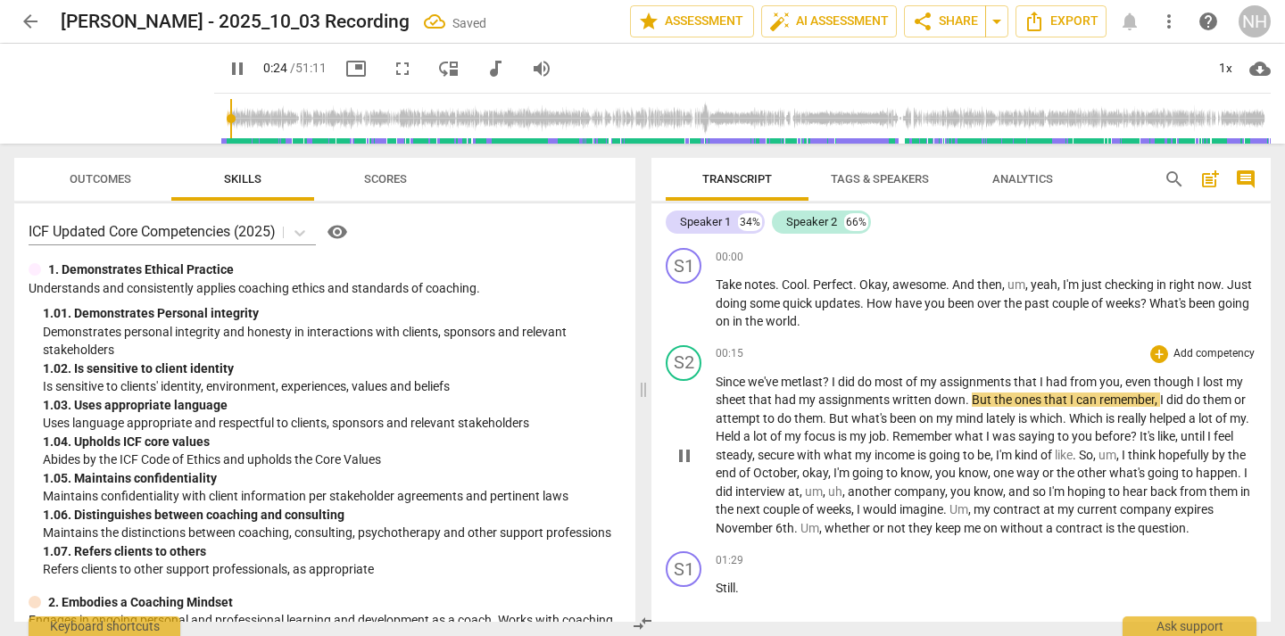
click at [832, 381] on span "?" at bounding box center [827, 382] width 9 height 14
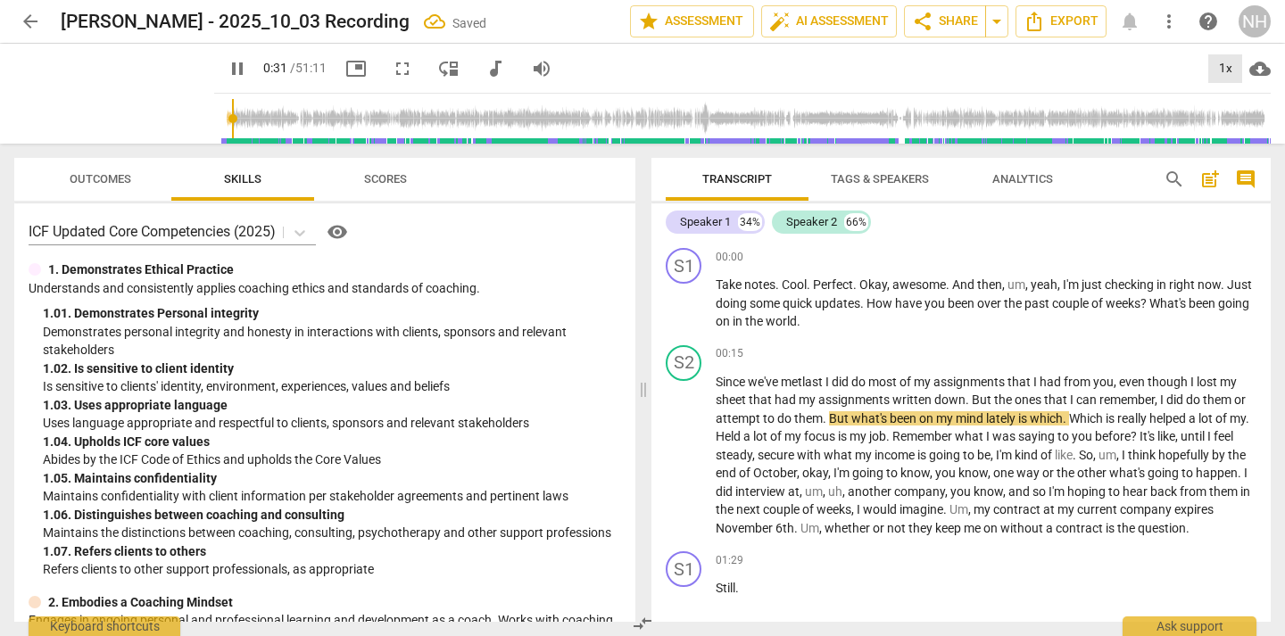
click at [1227, 67] on div "1x" at bounding box center [1225, 68] width 34 height 29
click at [1237, 167] on li "1.5x" at bounding box center [1238, 172] width 60 height 34
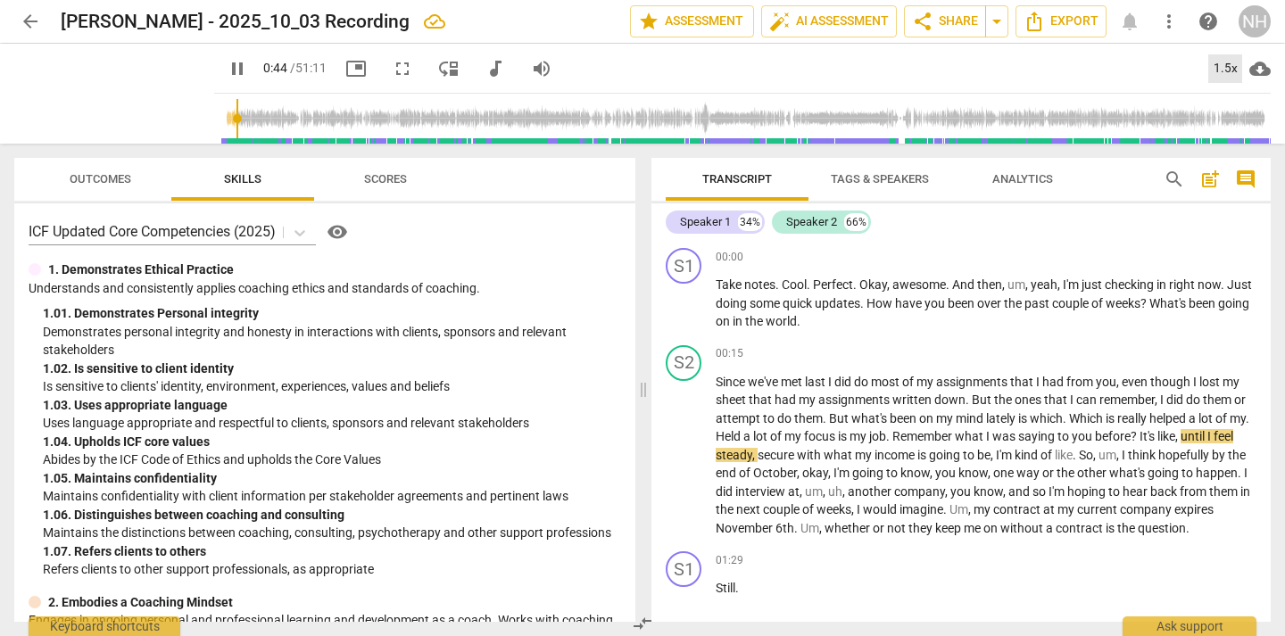
click at [1217, 68] on div "1.5x" at bounding box center [1225, 68] width 34 height 29
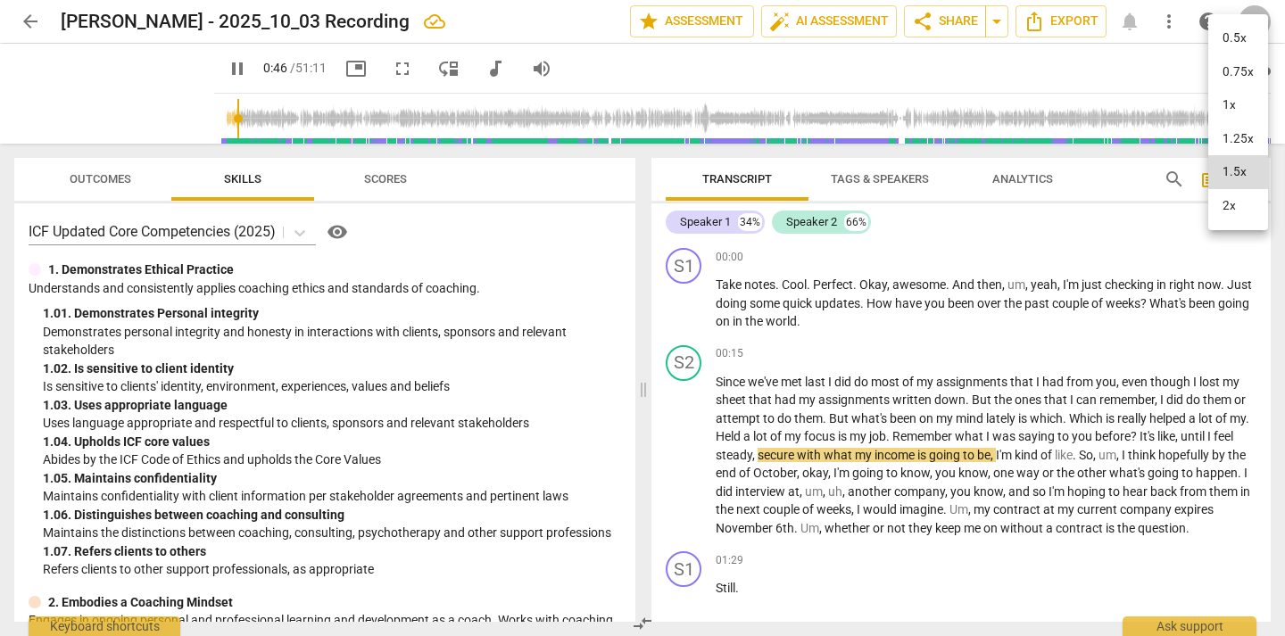
click at [1245, 203] on li "2x" at bounding box center [1238, 206] width 60 height 34
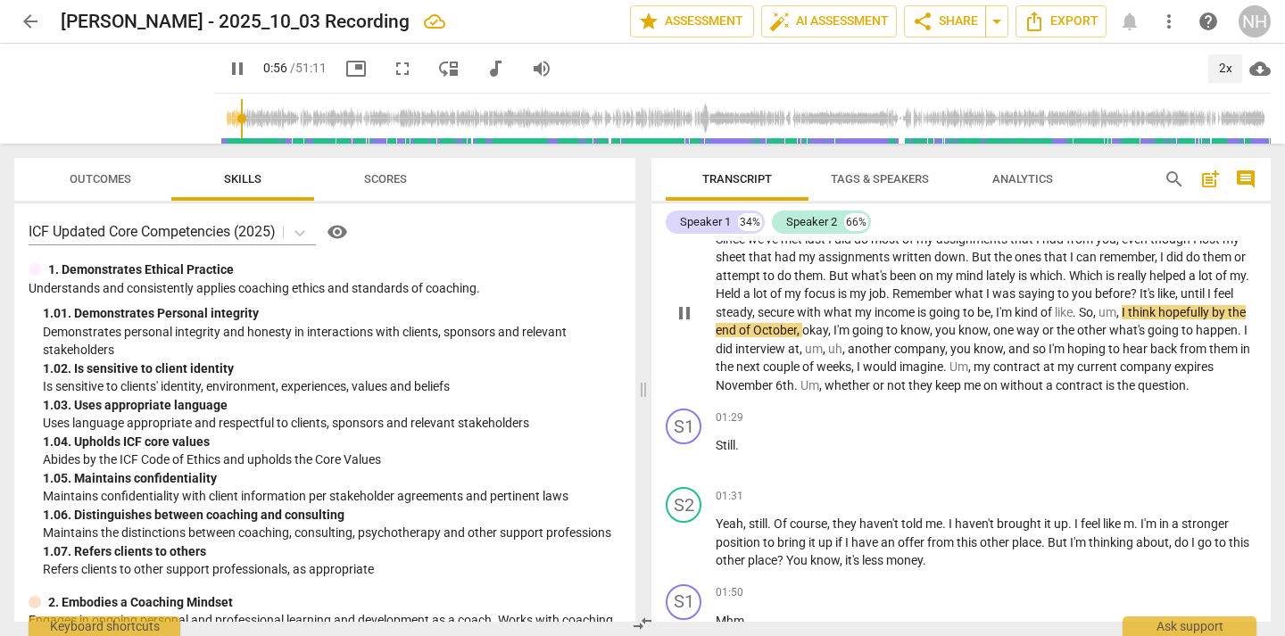
scroll to position [152, 0]
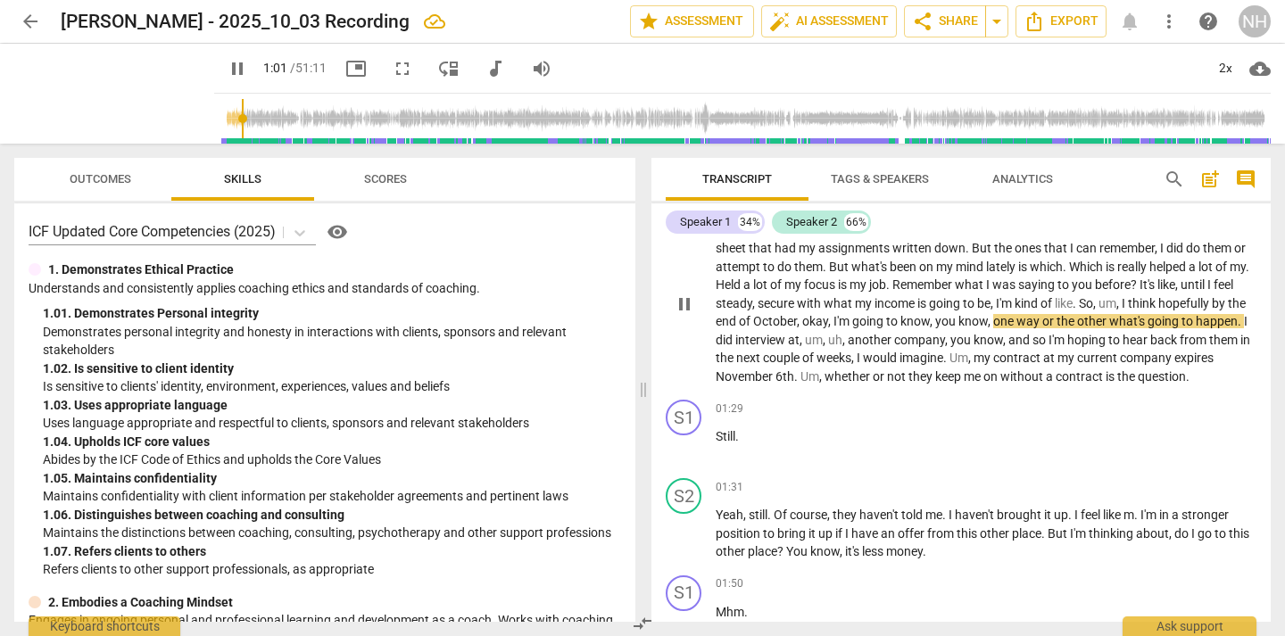
click at [828, 323] on span "okay" at bounding box center [815, 321] width 26 height 14
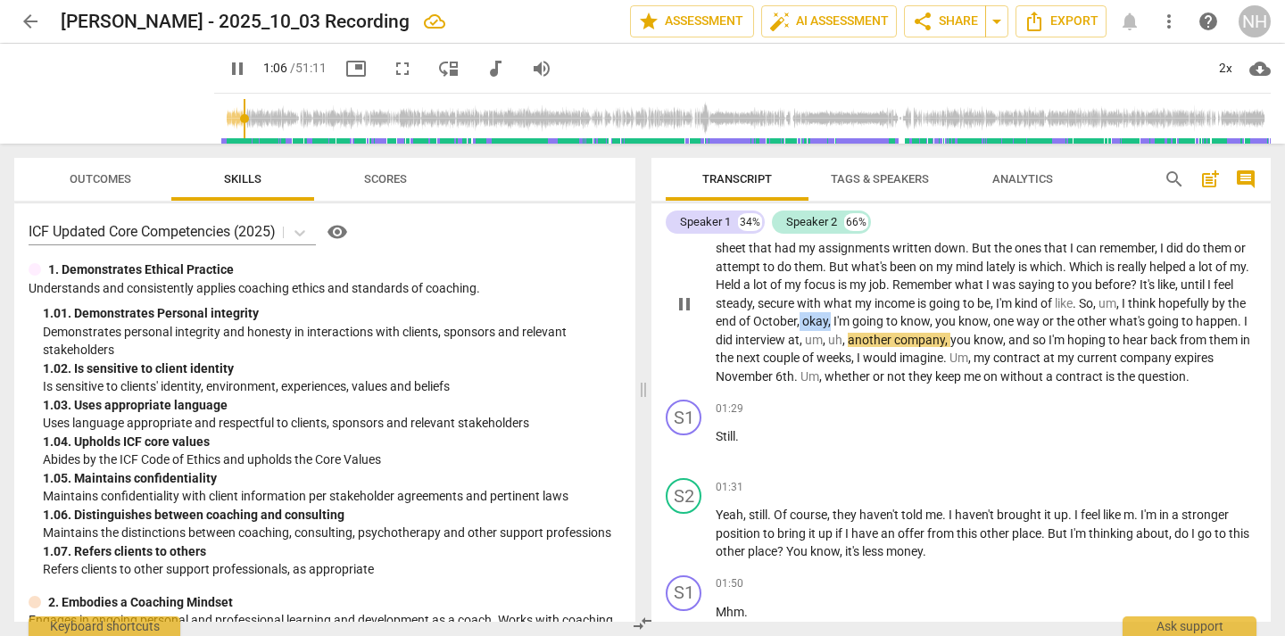
drag, startPoint x: 867, startPoint y: 323, endPoint x: 838, endPoint y: 323, distance: 29.4
click at [838, 323] on p "Since we've met last I did do most of my assignments that I had from you , even…" at bounding box center [986, 303] width 541 height 165
type input "67"
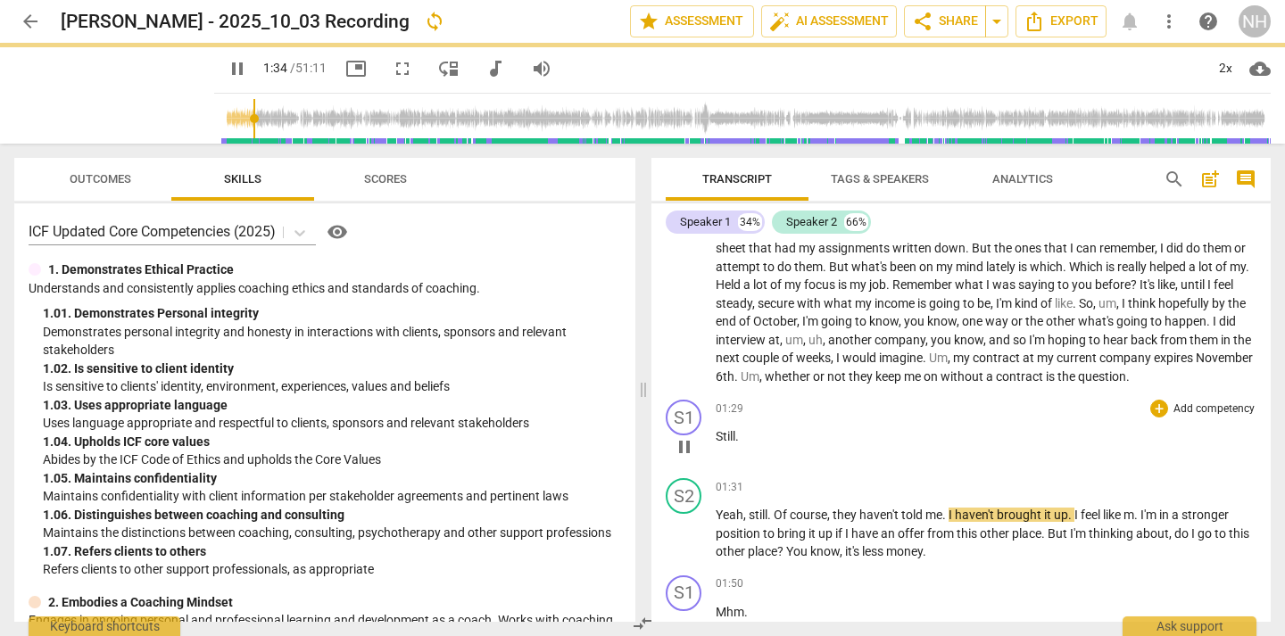
click at [683, 448] on span "pause" at bounding box center [684, 446] width 21 height 21
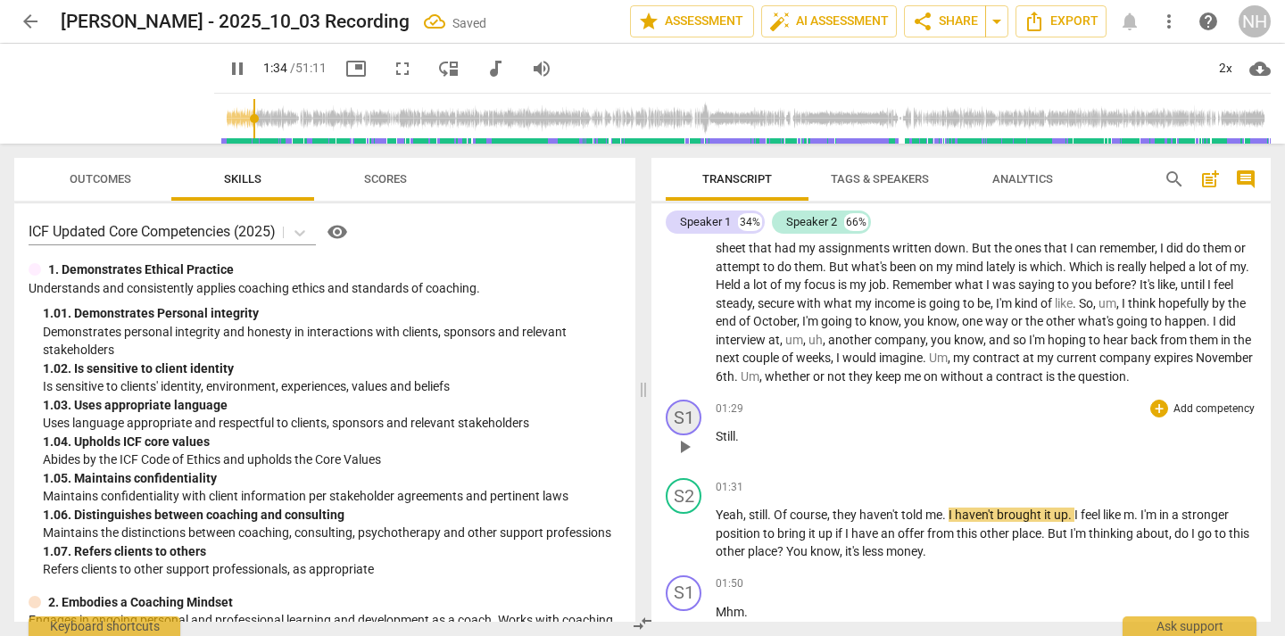
type input "96"
click at [882, 170] on span "Tags & Speakers" at bounding box center [879, 180] width 141 height 24
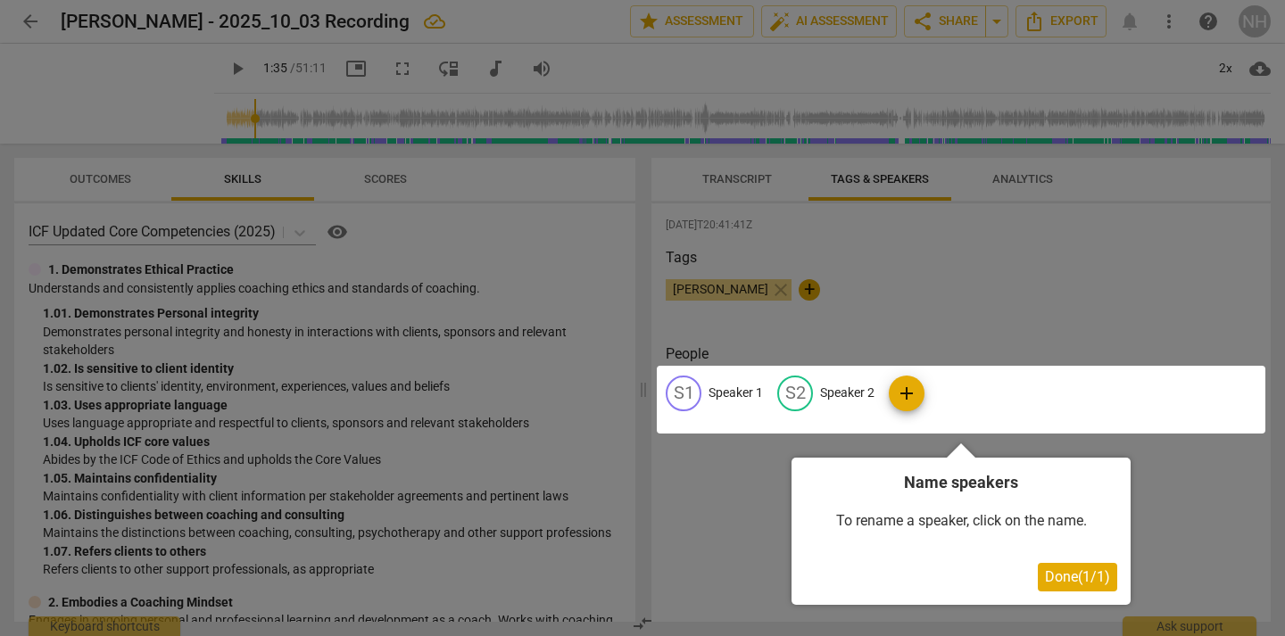
click at [1068, 587] on button "Done ( 1 / 1 )" at bounding box center [1077, 577] width 79 height 29
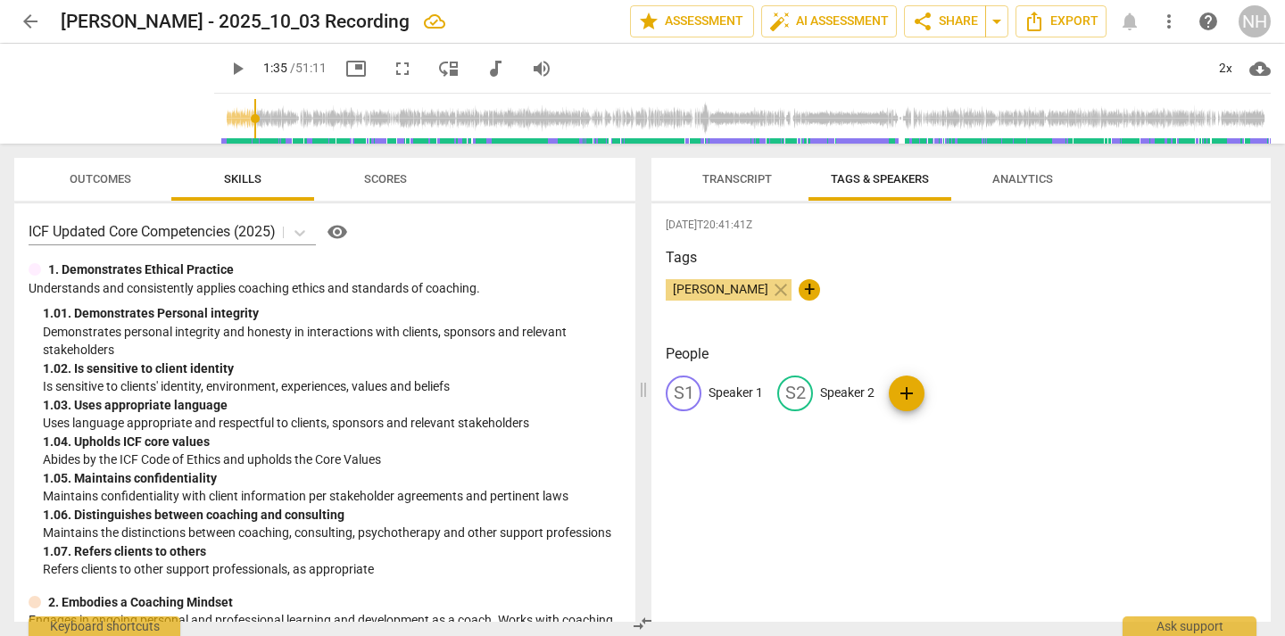
click at [728, 394] on p "Speaker 1" at bounding box center [735, 393] width 54 height 19
type input "[PERSON_NAME]"
click at [945, 387] on p "Speaker 2" at bounding box center [963, 393] width 54 height 19
type input "Client"
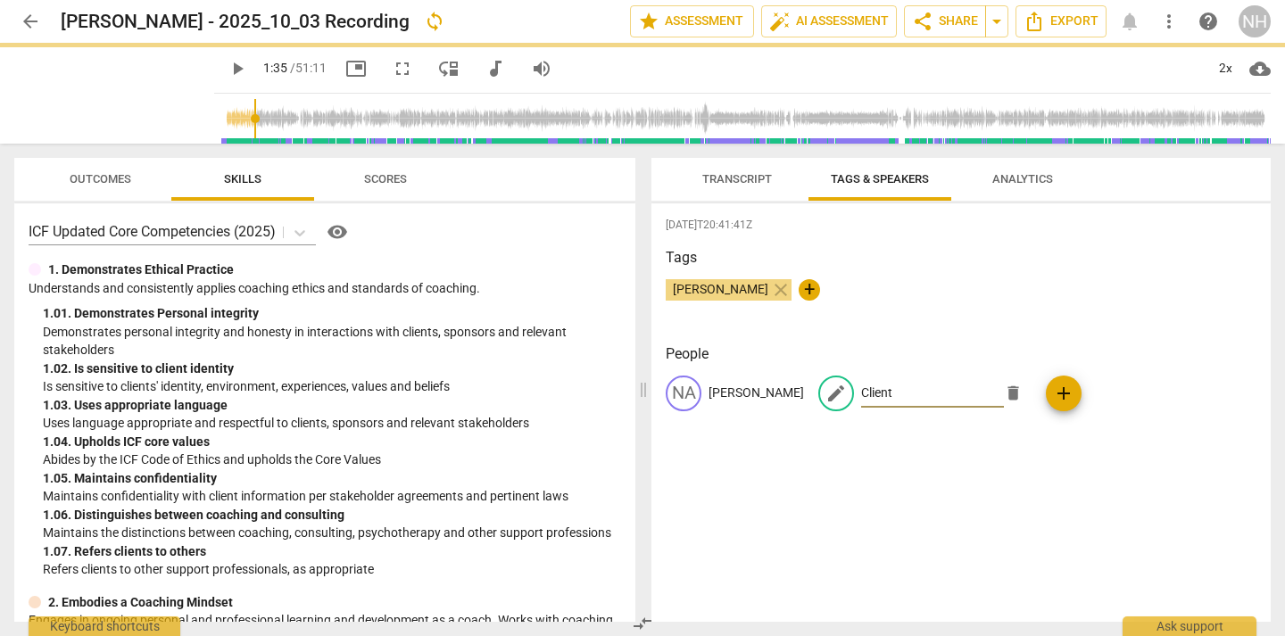
click at [773, 174] on span "Transcript" at bounding box center [737, 180] width 112 height 24
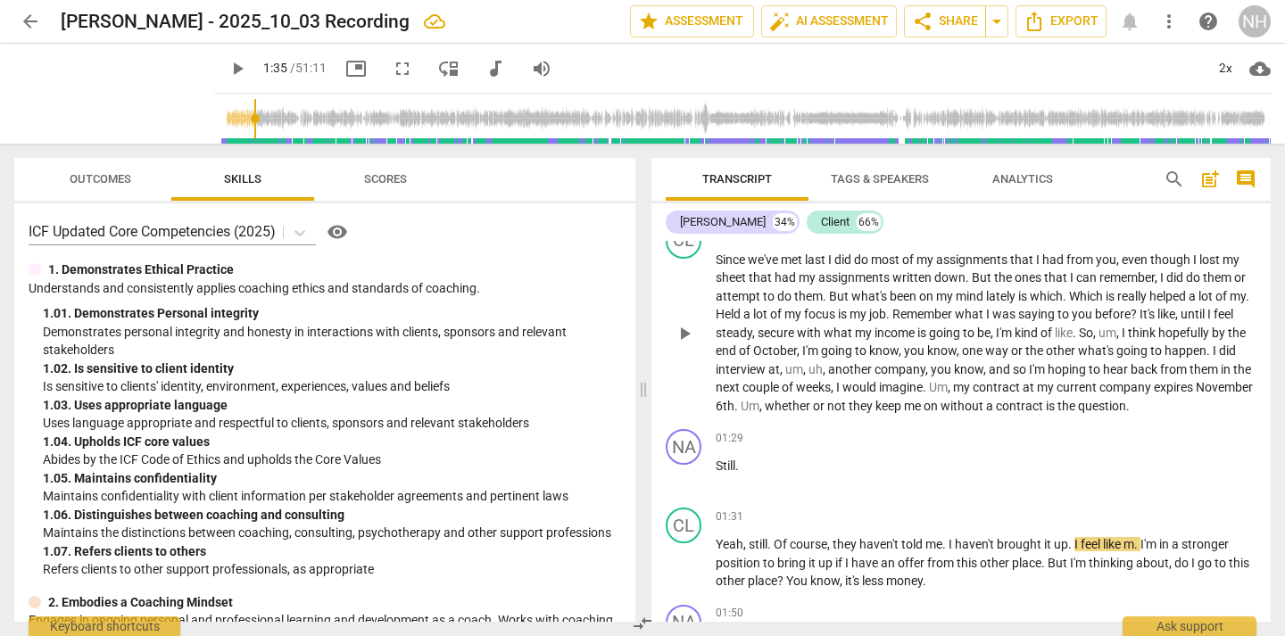
scroll to position [126, 0]
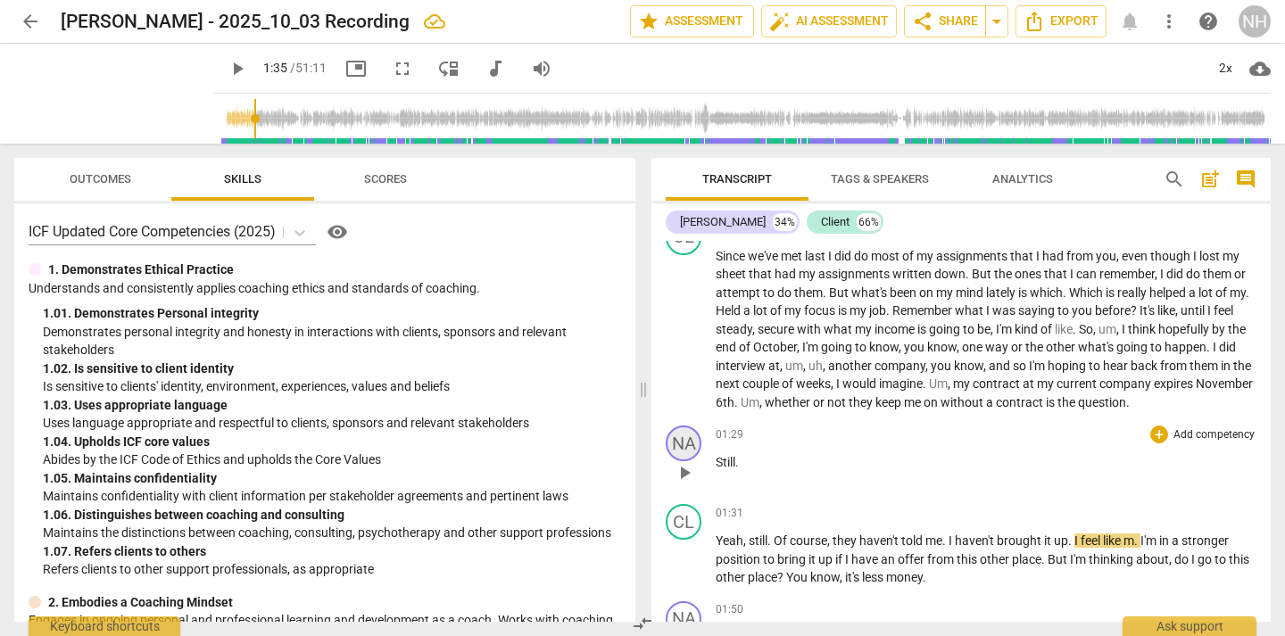
click at [689, 440] on div "NA" at bounding box center [684, 444] width 36 height 36
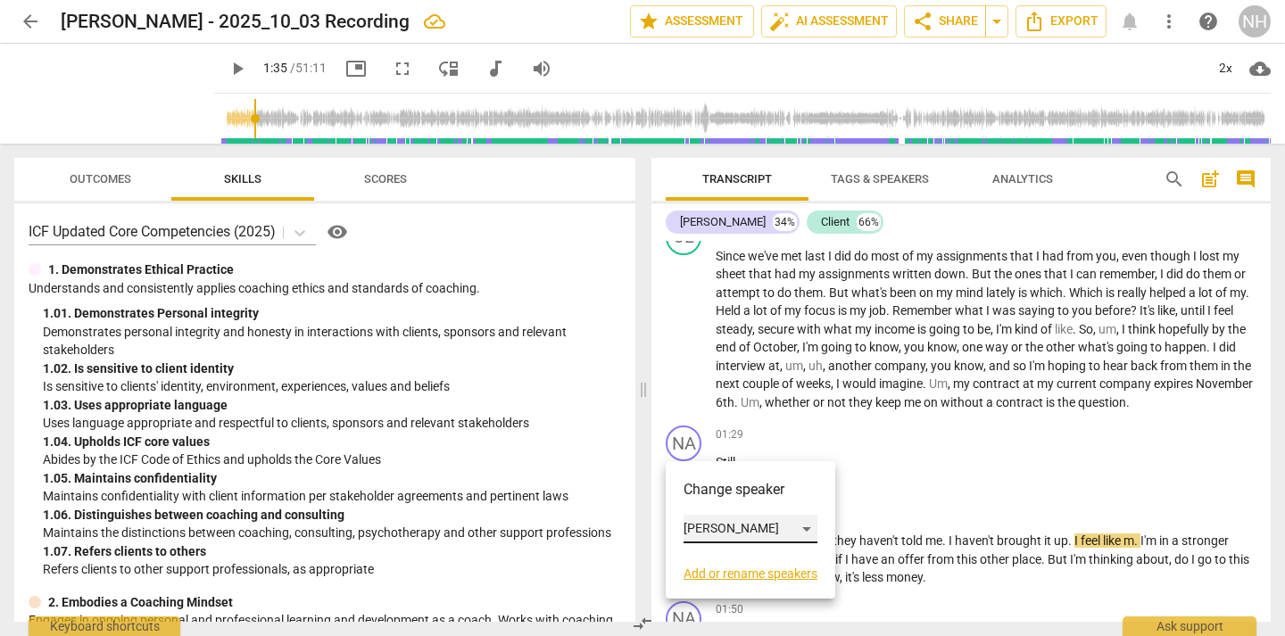
click at [766, 532] on div "[PERSON_NAME]" at bounding box center [750, 529] width 134 height 29
click at [743, 412] on div at bounding box center [642, 318] width 1285 height 636
click at [811, 426] on div at bounding box center [642, 318] width 1285 height 636
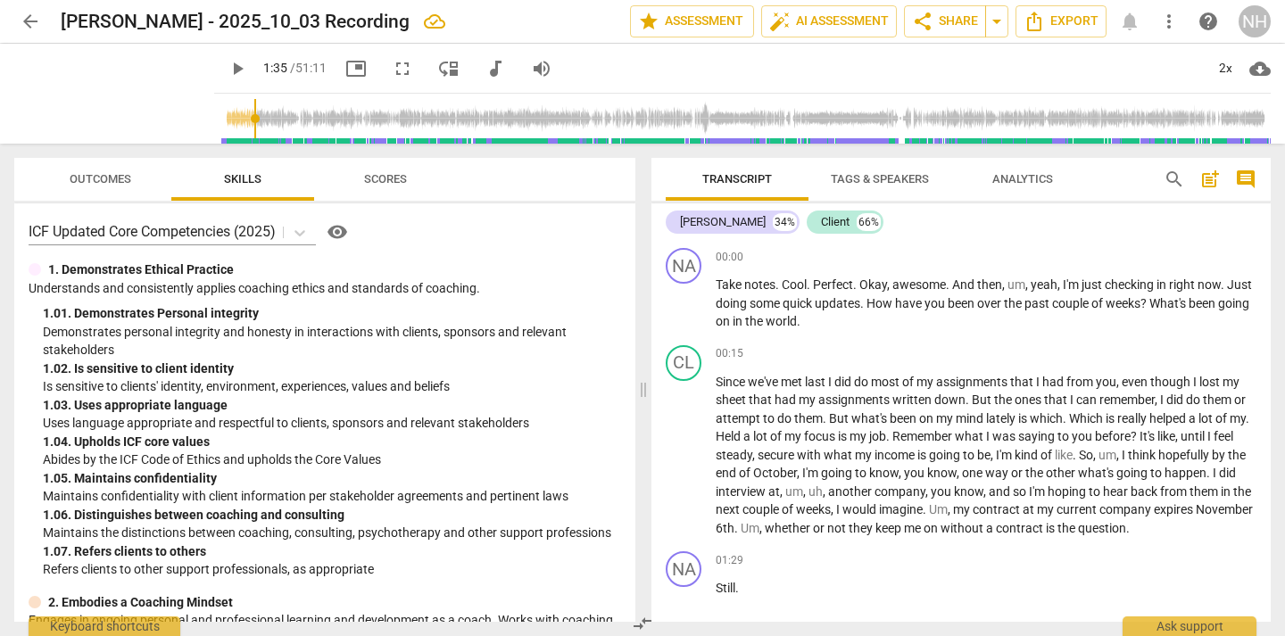
scroll to position [71, 0]
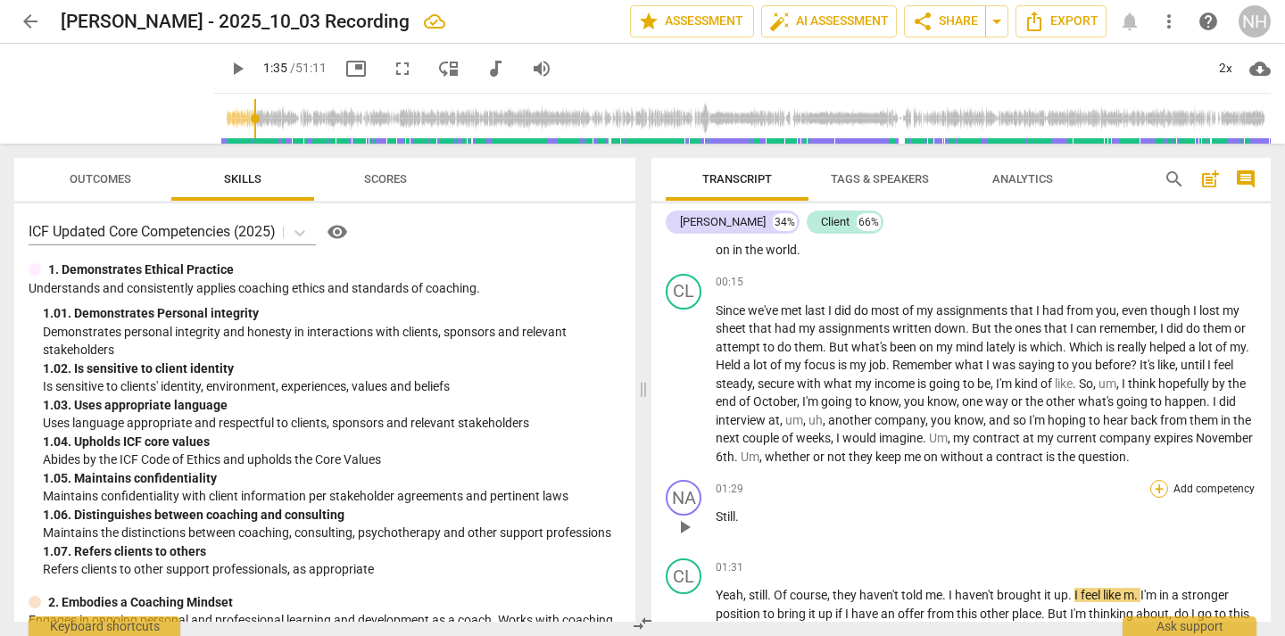
click at [1158, 493] on div "+" at bounding box center [1159, 489] width 18 height 18
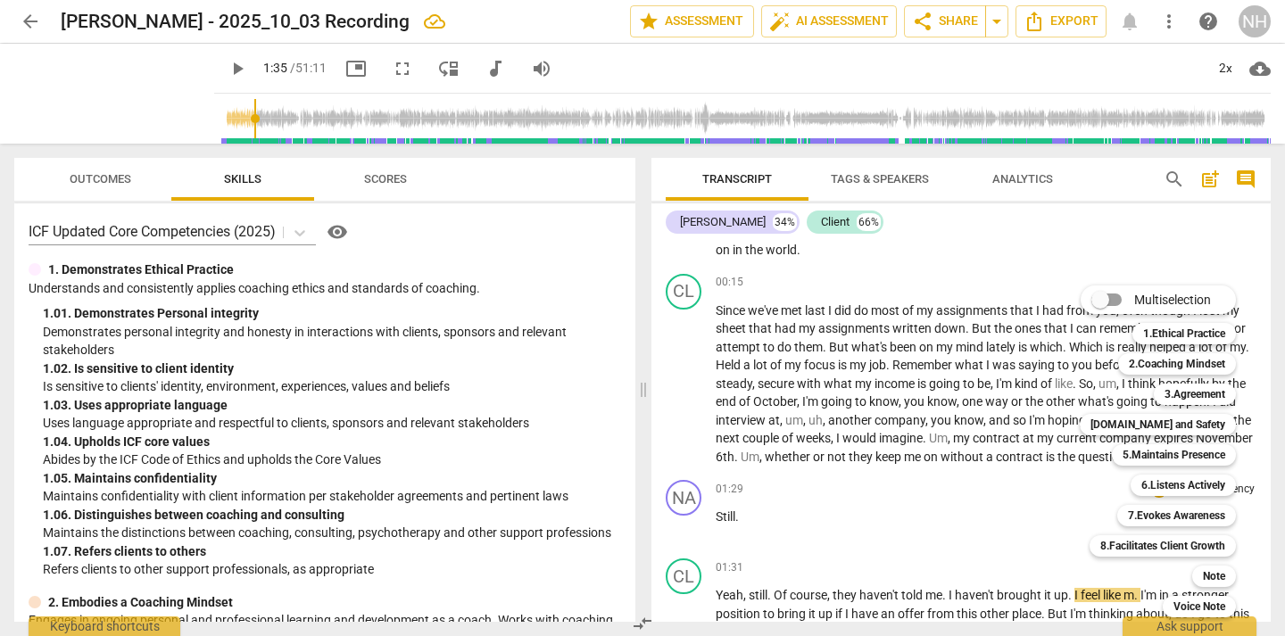
click at [956, 425] on div at bounding box center [642, 318] width 1285 height 636
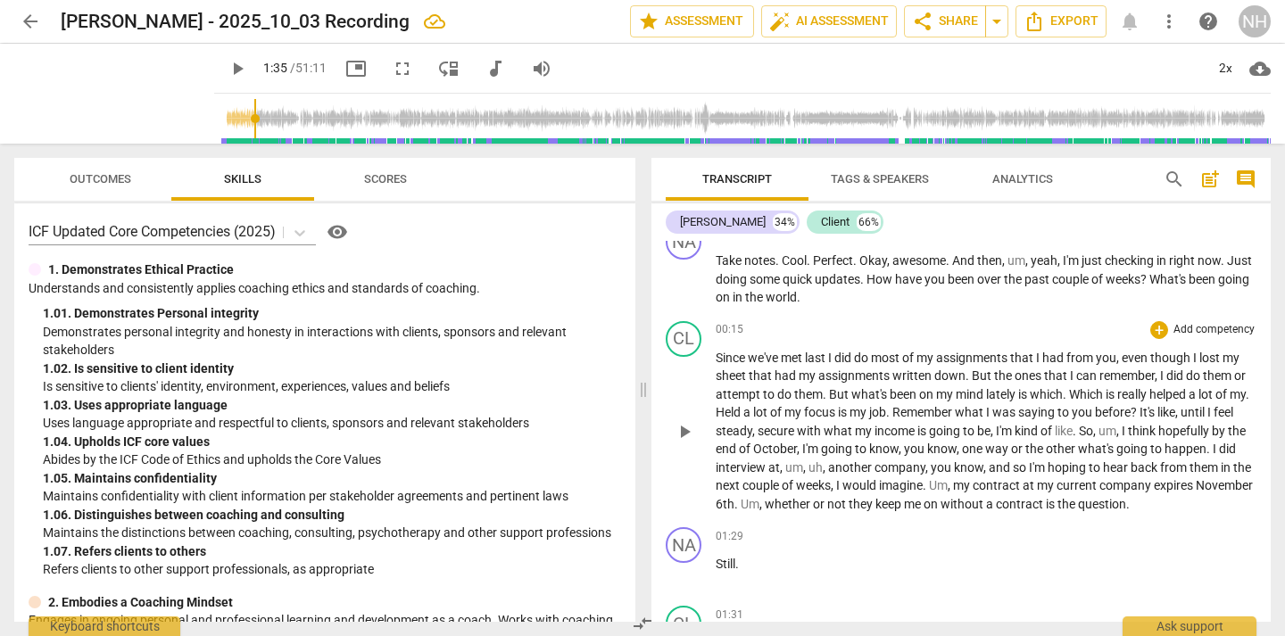
scroll to position [0, 0]
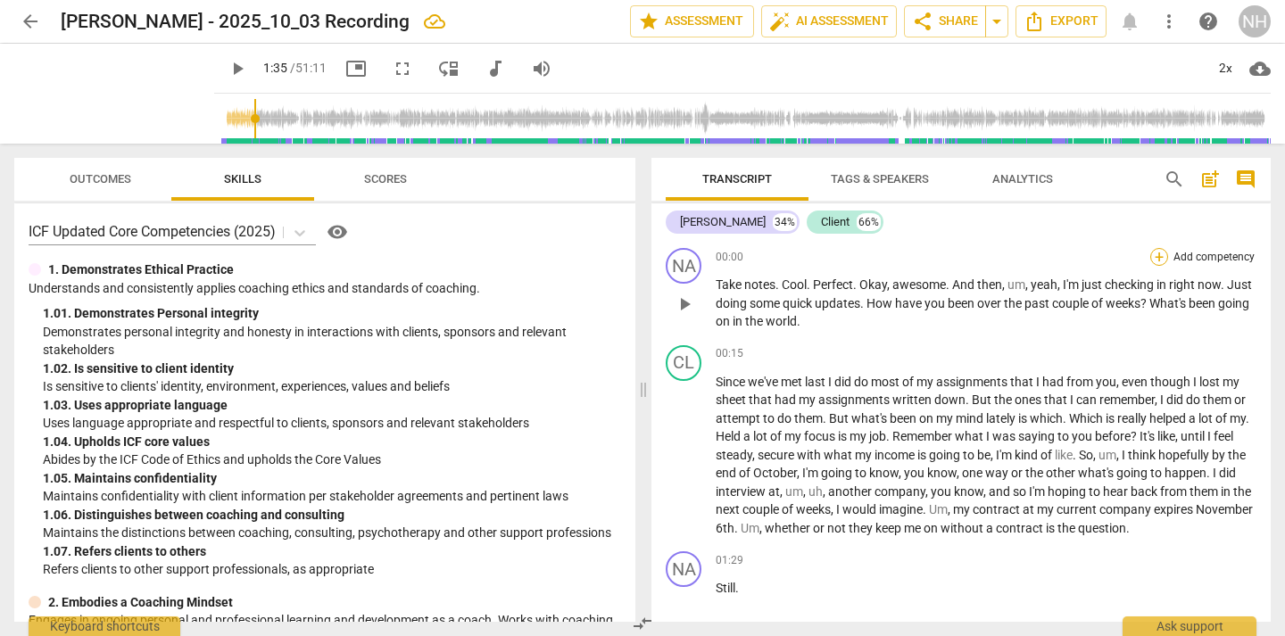
click at [1155, 255] on div "+" at bounding box center [1159, 257] width 18 height 18
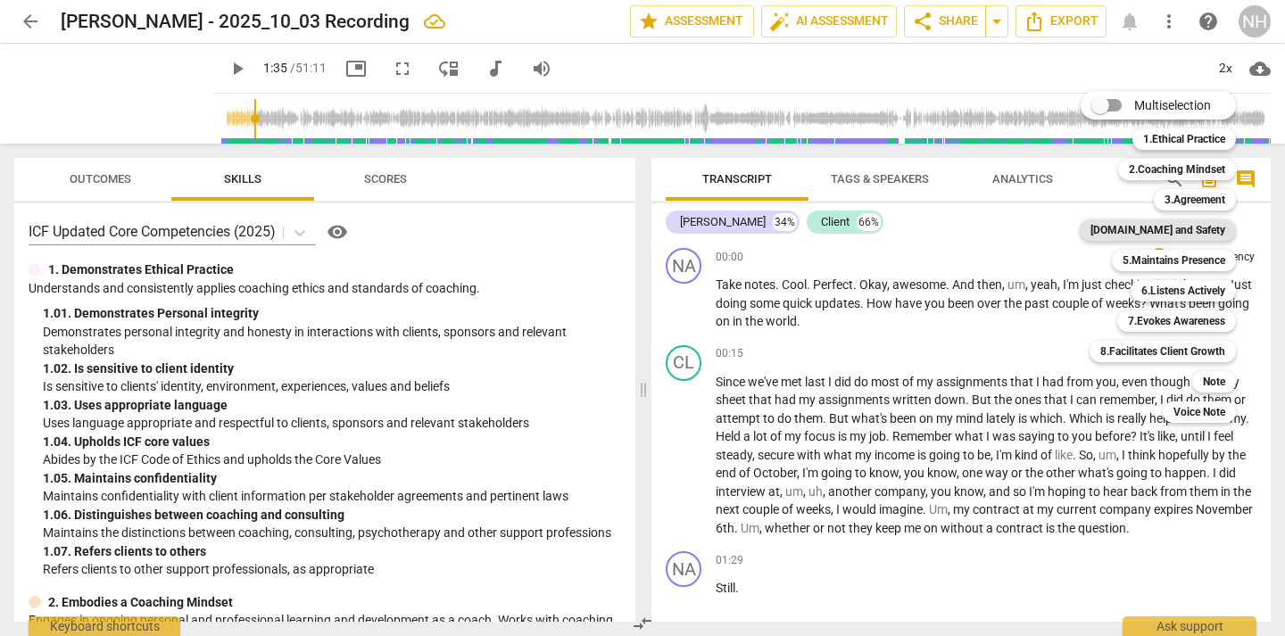
click at [1191, 226] on b "[DOMAIN_NAME] and Safety" at bounding box center [1157, 229] width 135 height 21
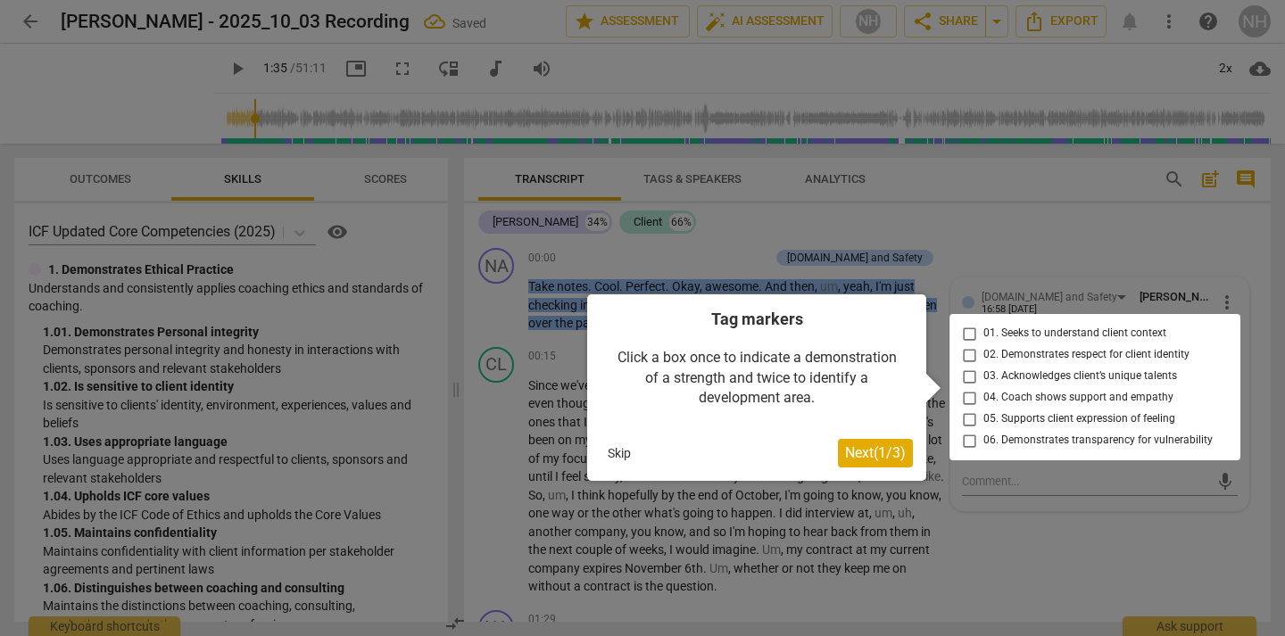
click at [971, 334] on div at bounding box center [1094, 387] width 291 height 146
click at [898, 448] on span "Next ( 1 / 3 )" at bounding box center [875, 452] width 61 height 17
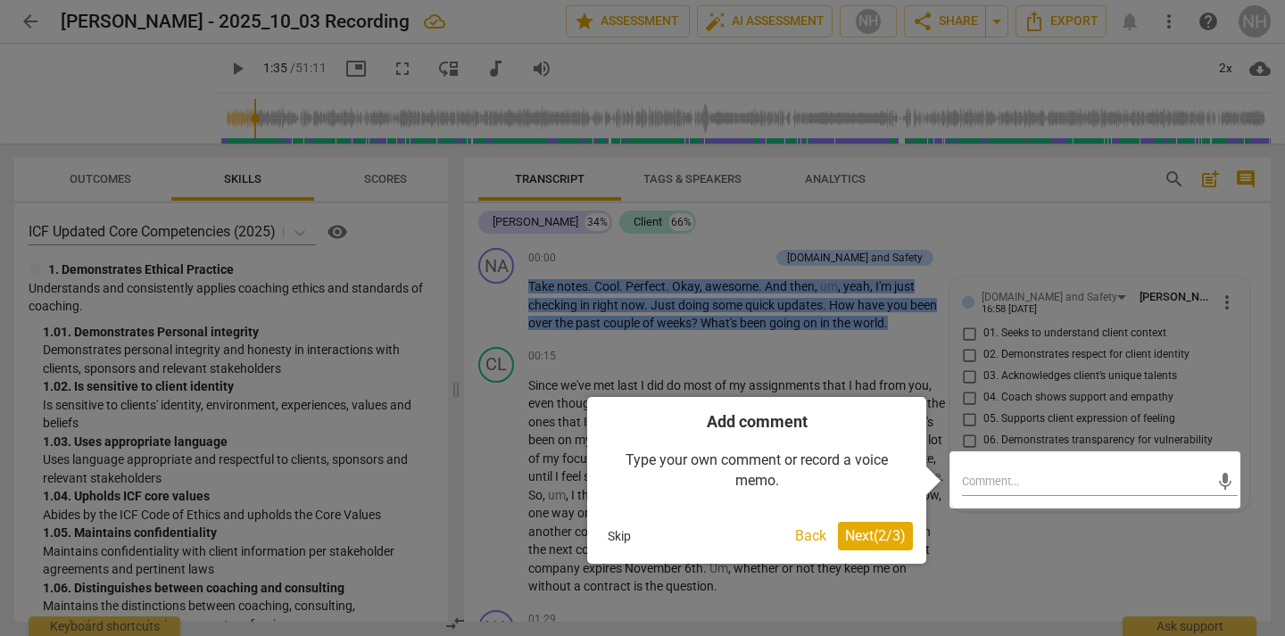
click at [896, 530] on span "Next ( 2 / 3 )" at bounding box center [875, 535] width 61 height 17
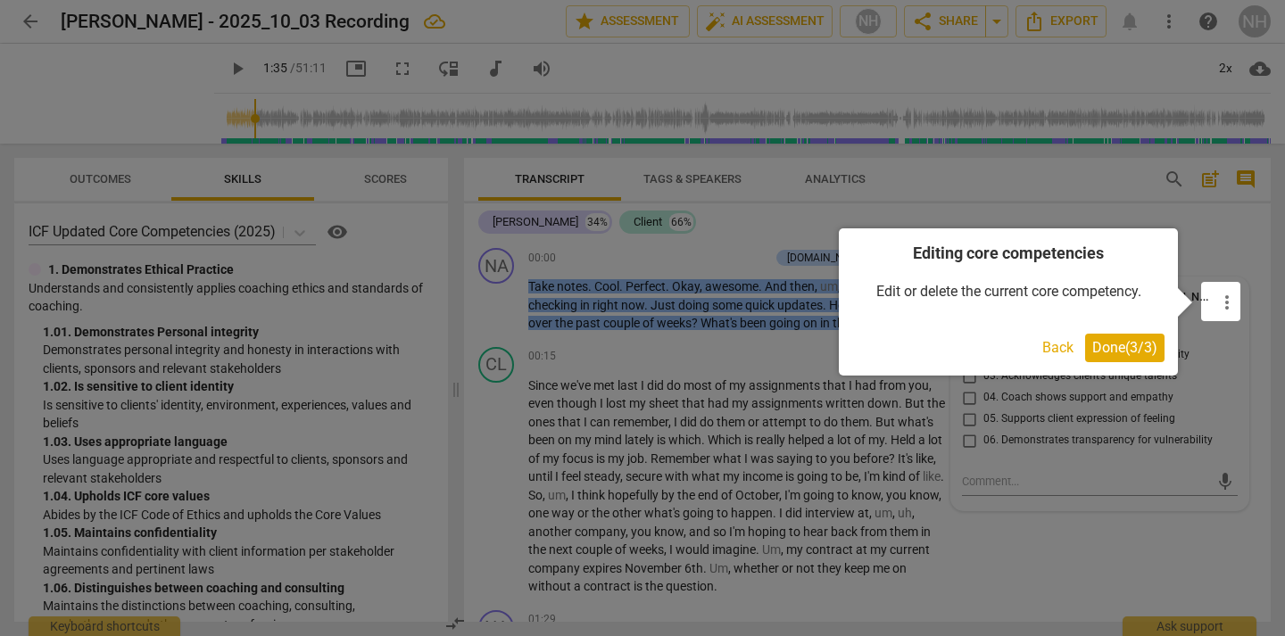
click at [1130, 339] on span "Done ( 3 / 3 )" at bounding box center [1124, 347] width 65 height 17
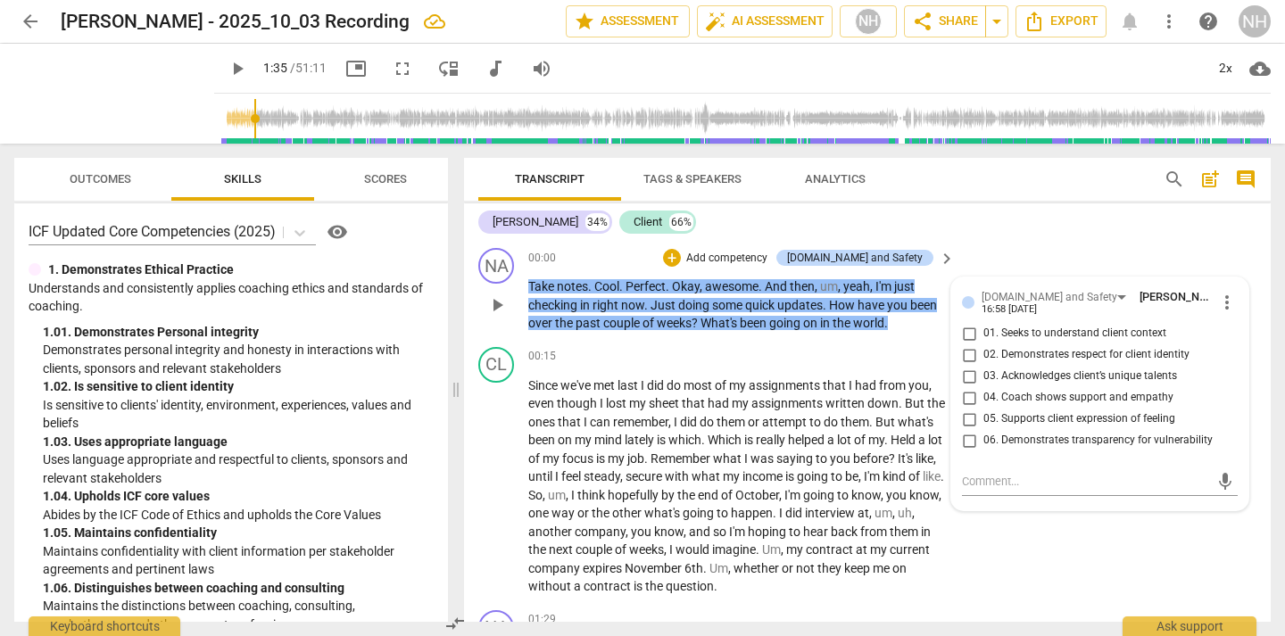
click at [968, 330] on input "01. Seeks to understand client context" at bounding box center [969, 333] width 29 height 21
click at [968, 335] on input "01. Seeks to understand client context" at bounding box center [969, 333] width 29 height 21
checkbox input "true"
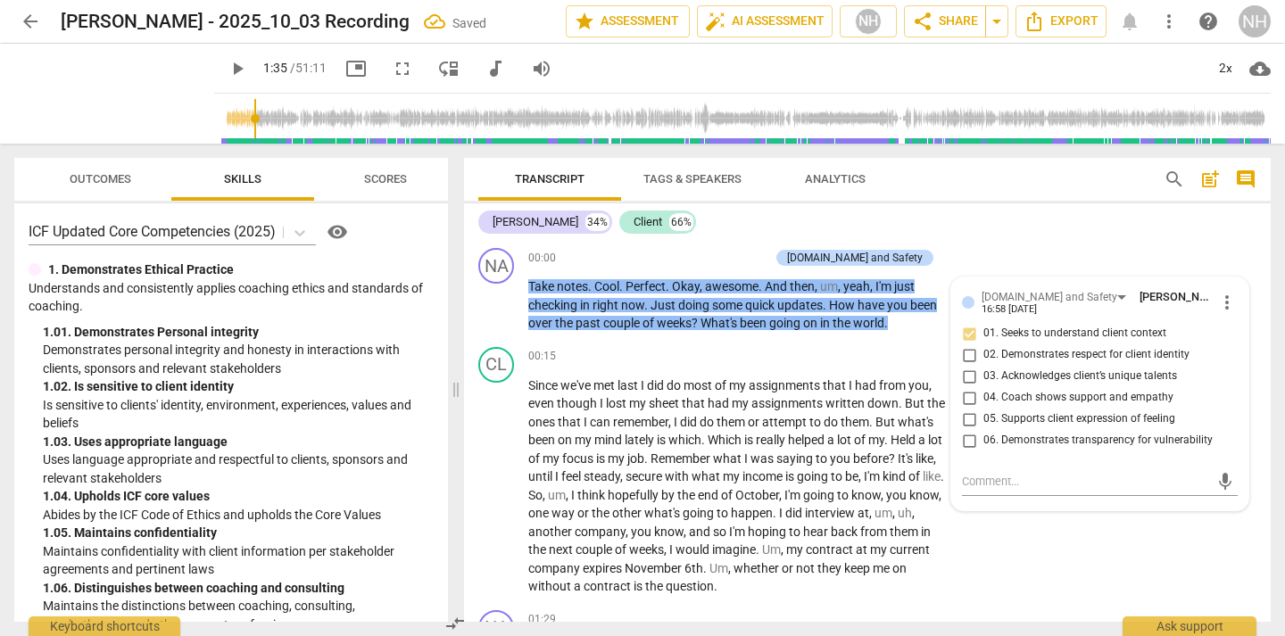
click at [1049, 235] on div "[PERSON_NAME] 34% Client 66%" at bounding box center [867, 222] width 778 height 30
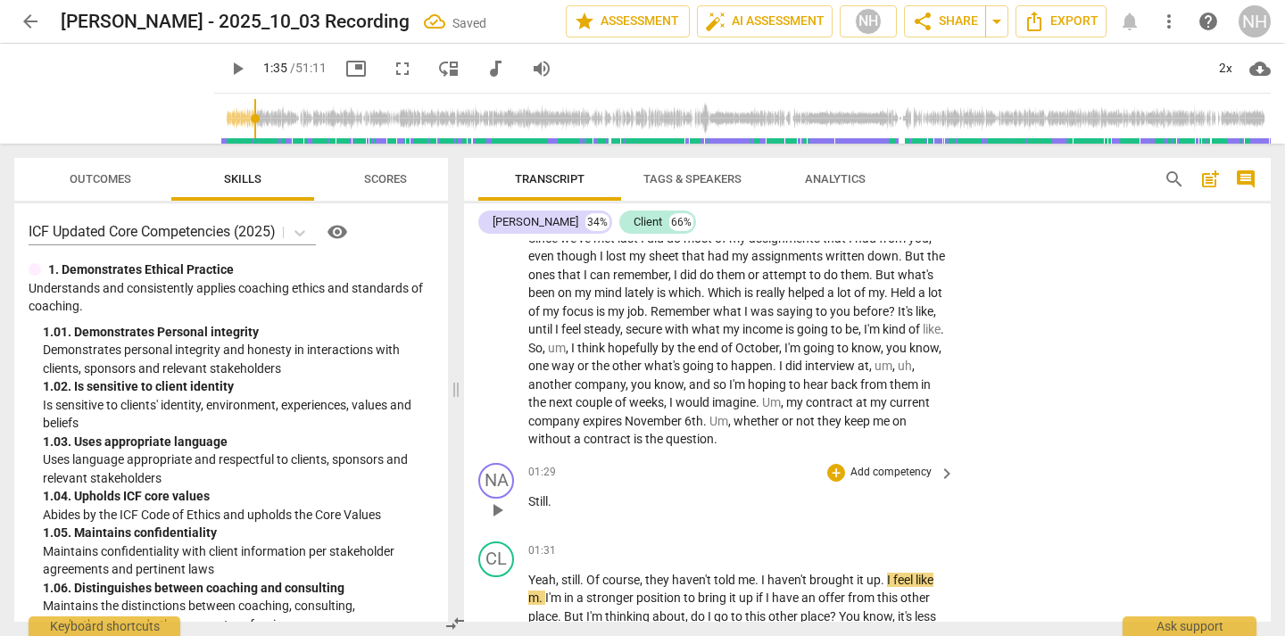
scroll to position [290, 0]
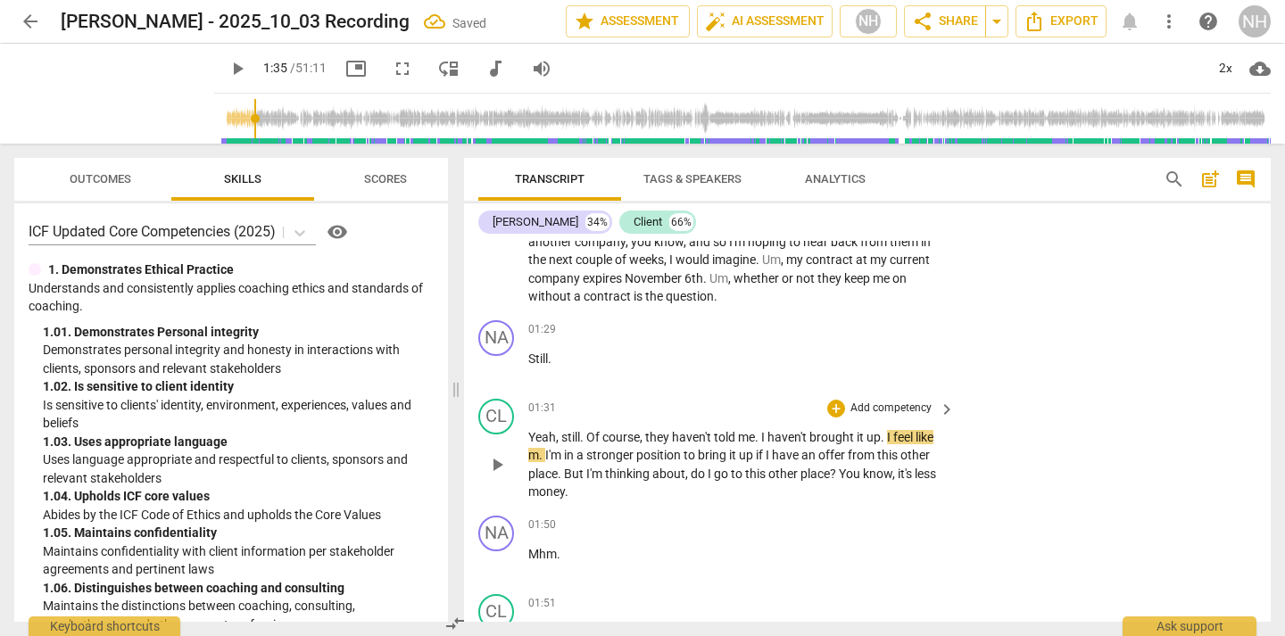
click at [495, 457] on span "play_arrow" at bounding box center [496, 464] width 21 height 21
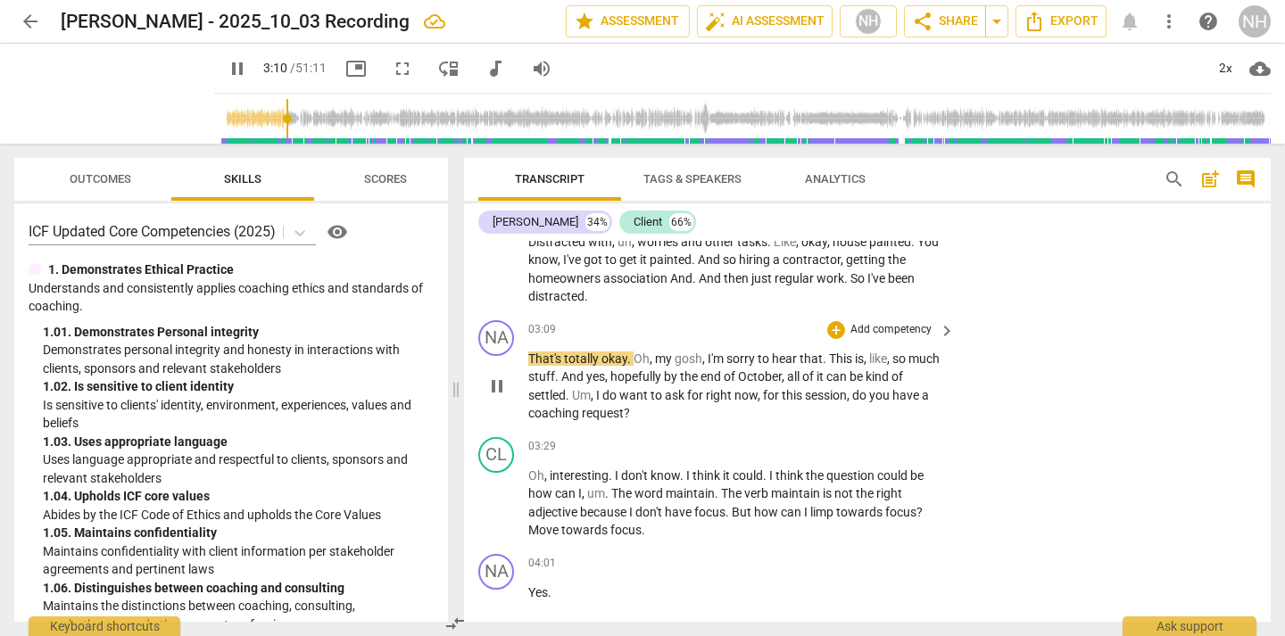
scroll to position [1147, 0]
click at [836, 332] on div "+" at bounding box center [836, 328] width 18 height 18
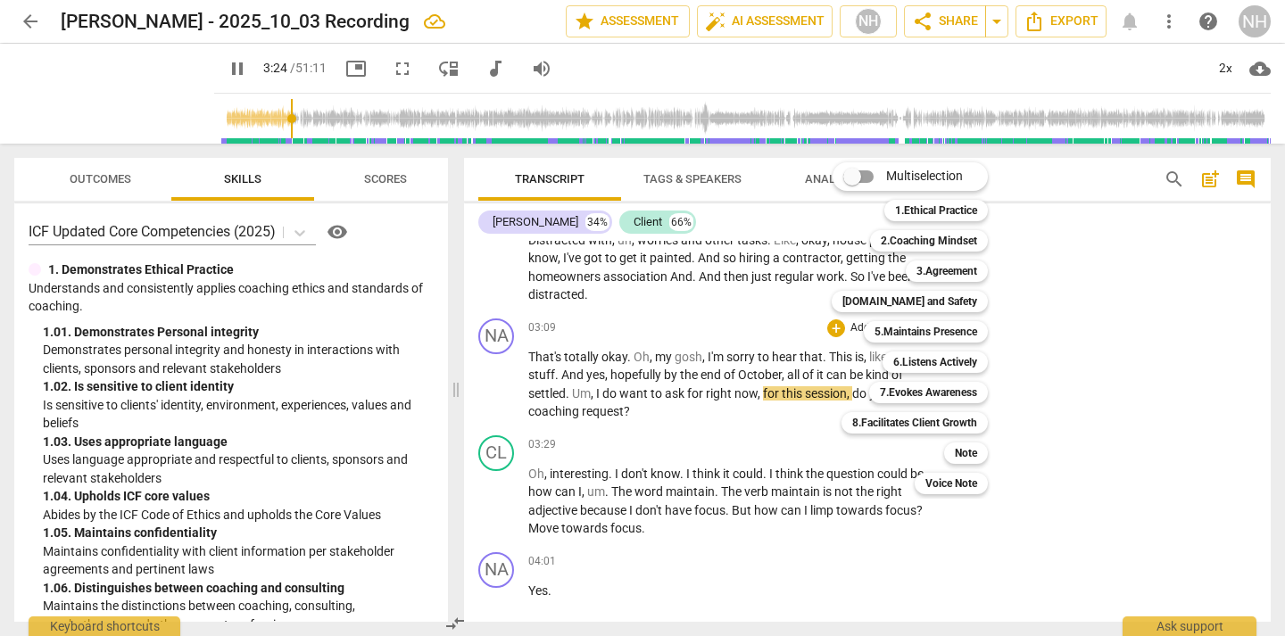
click at [805, 431] on div at bounding box center [642, 318] width 1285 height 636
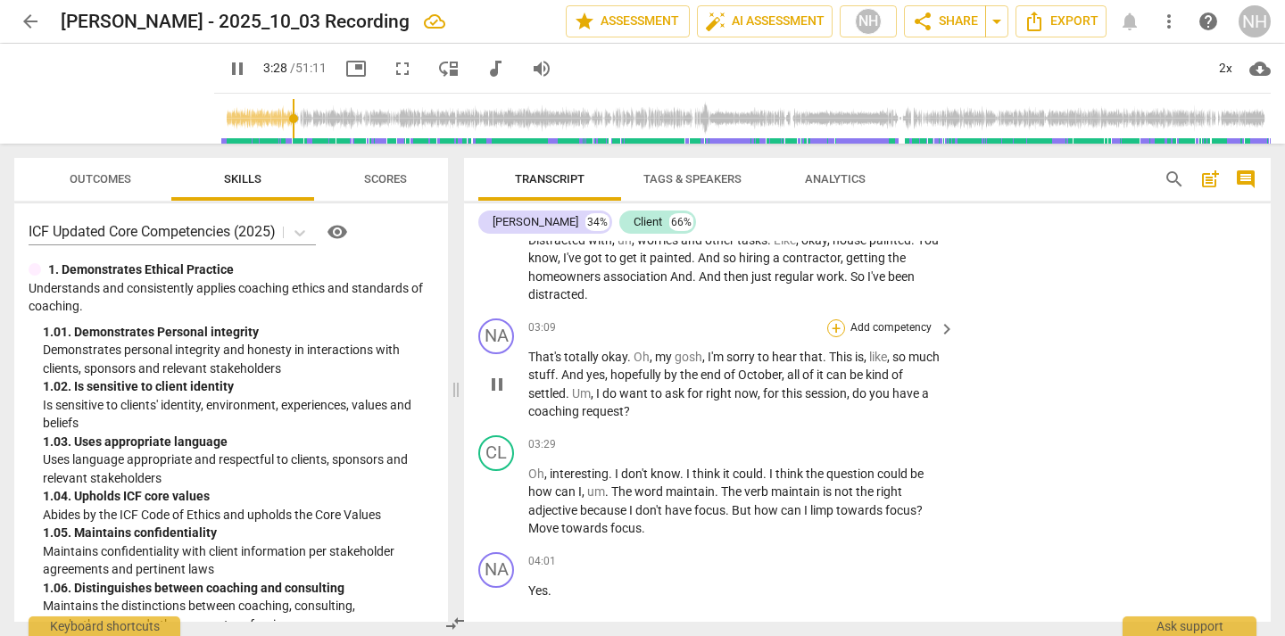
click at [832, 324] on div "+" at bounding box center [836, 328] width 18 height 18
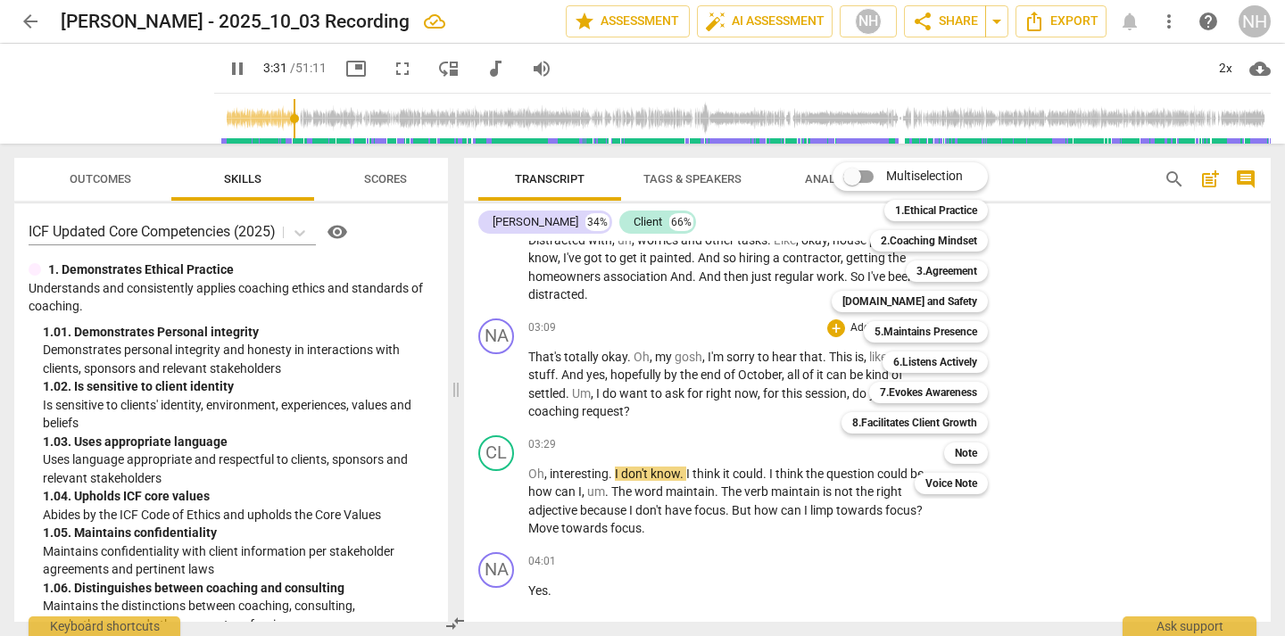
click at [737, 417] on div at bounding box center [642, 318] width 1285 height 636
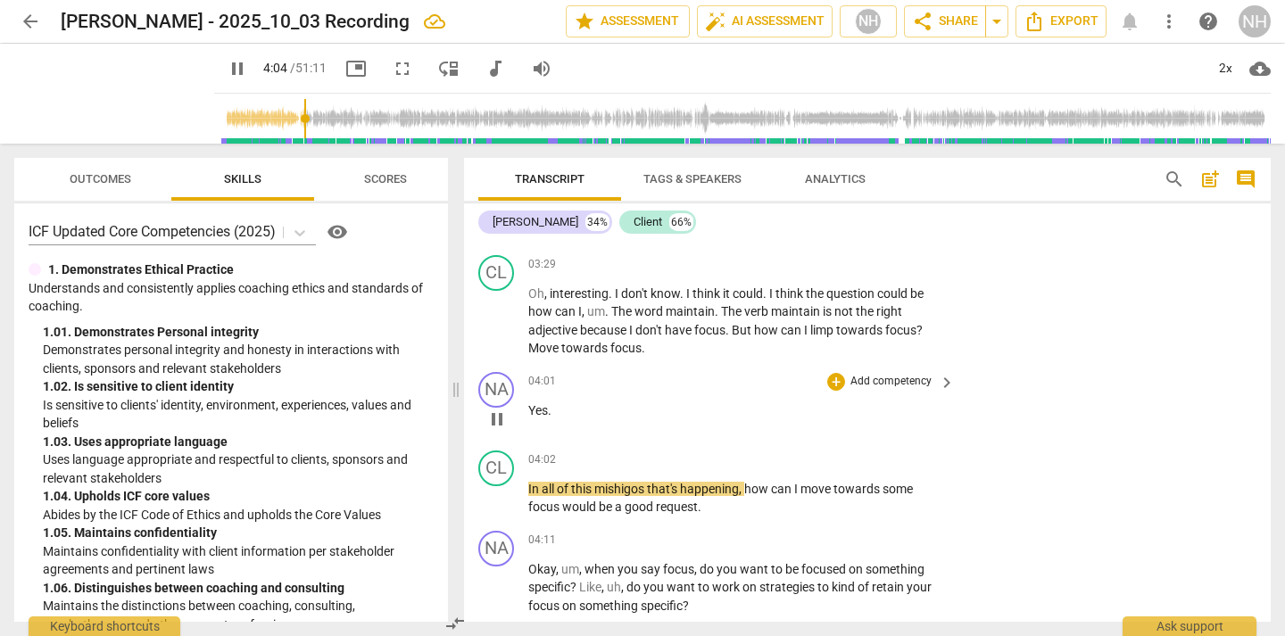
scroll to position [1478, 0]
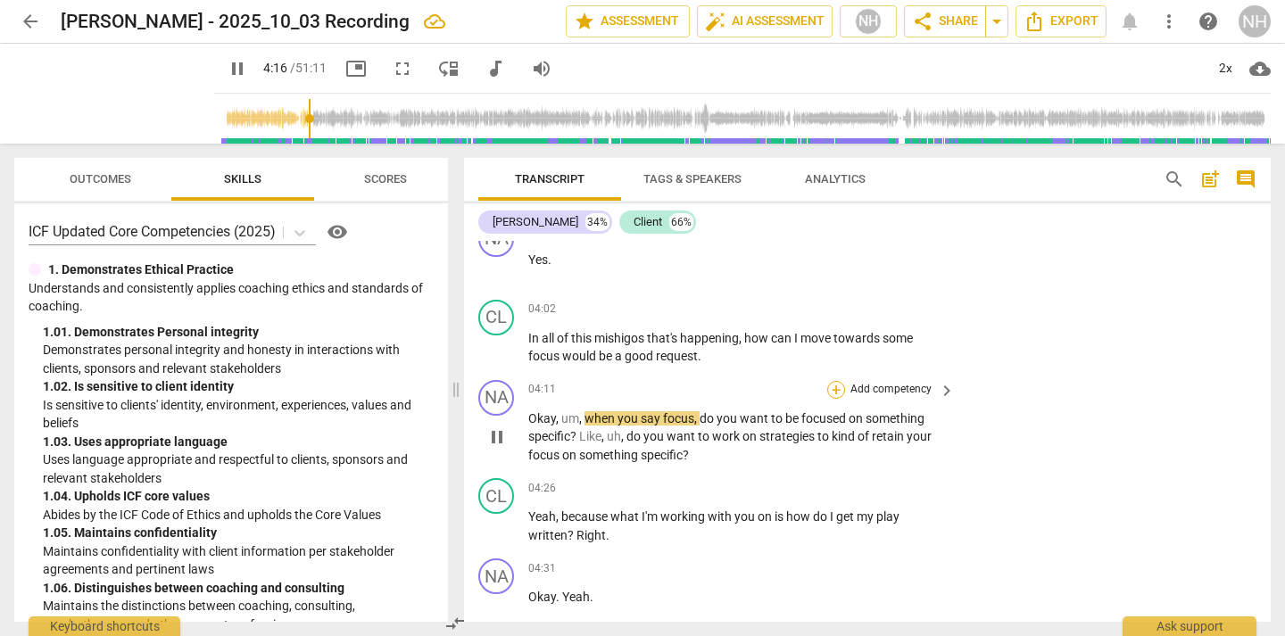
click at [835, 390] on div "+" at bounding box center [836, 390] width 18 height 18
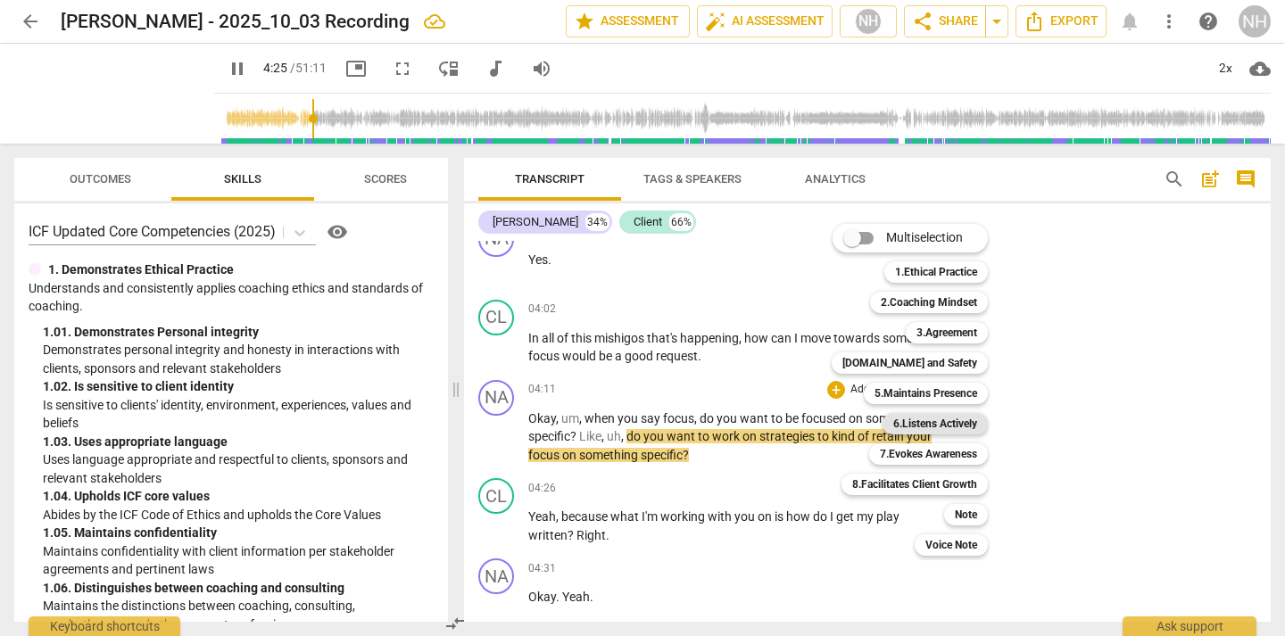
click at [961, 418] on b "6.Listens Actively" at bounding box center [935, 423] width 84 height 21
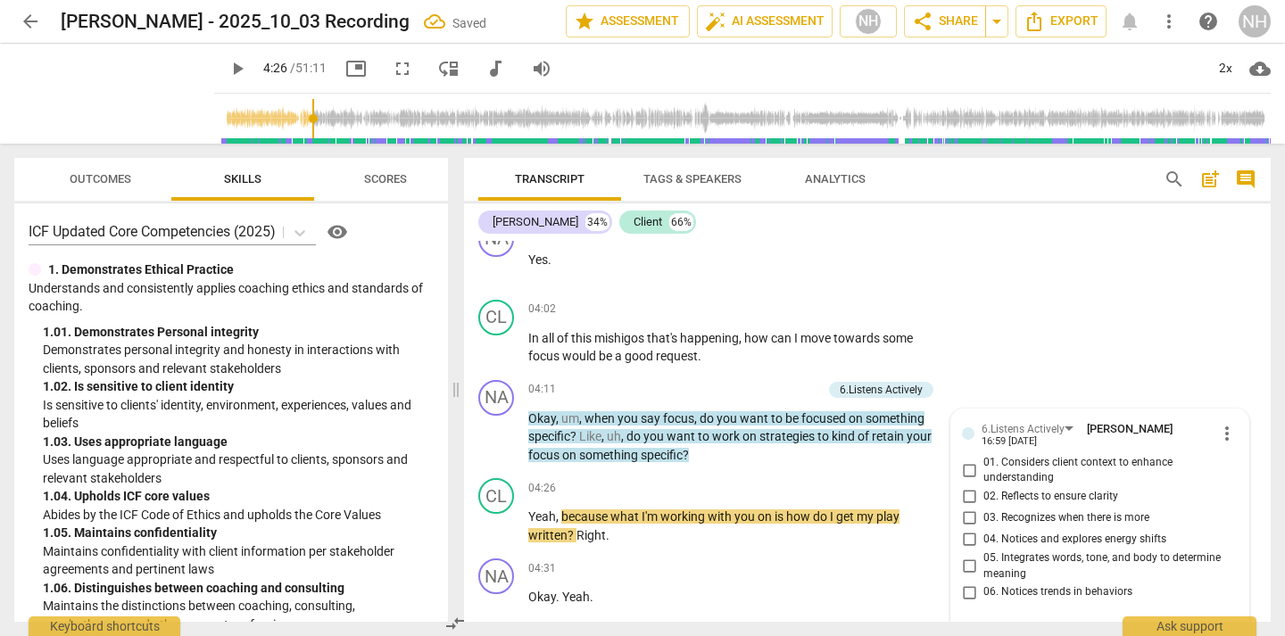
type input "267"
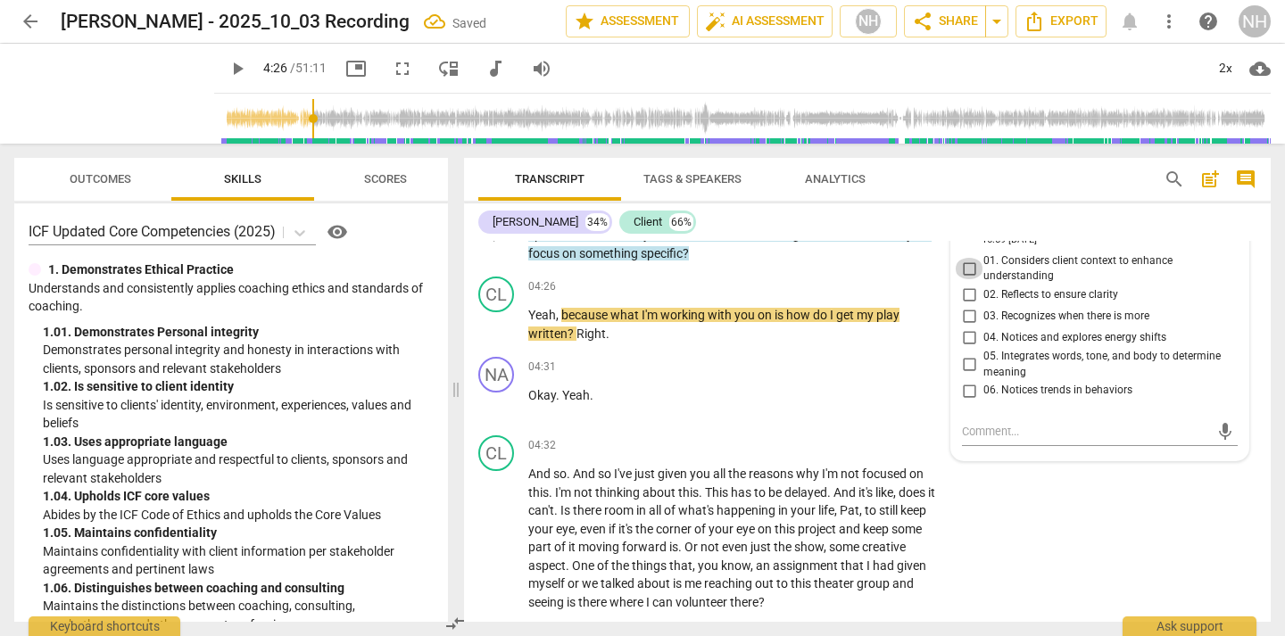
click at [967, 272] on input "01. Considers client context to enhance understanding" at bounding box center [969, 268] width 29 height 21
checkbox input "true"
click at [970, 295] on input "02. Reflects to ensure clarity" at bounding box center [969, 295] width 29 height 21
checkbox input "true"
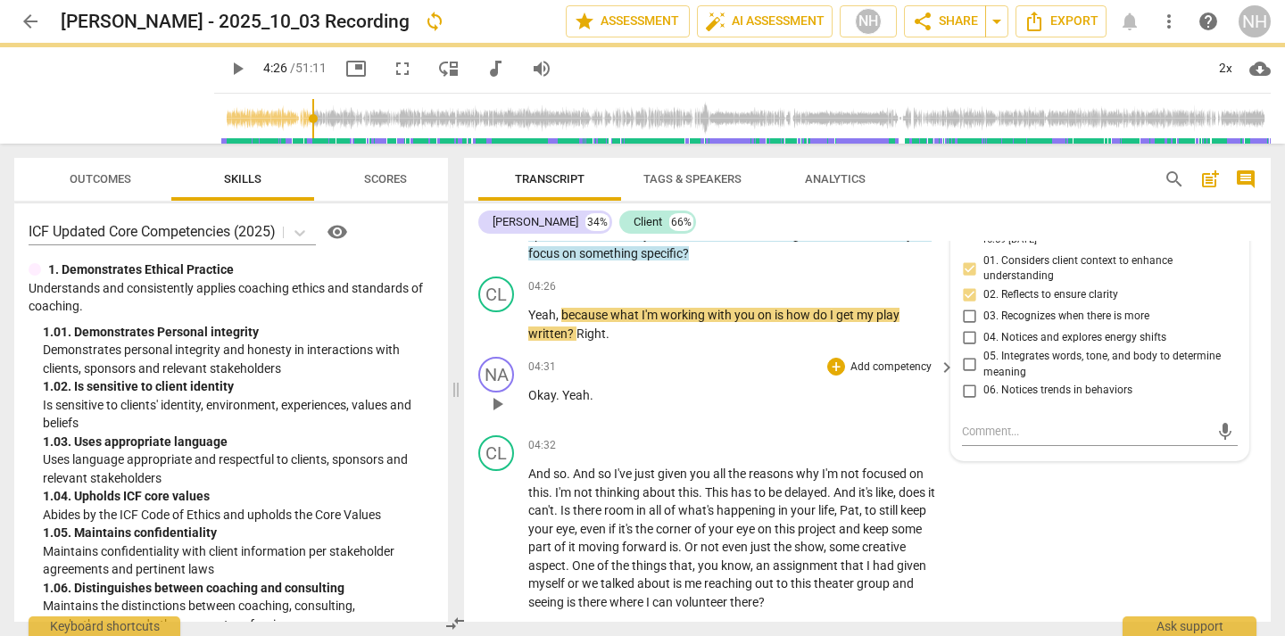
click at [892, 390] on p "Okay . Yeah ." at bounding box center [737, 395] width 418 height 19
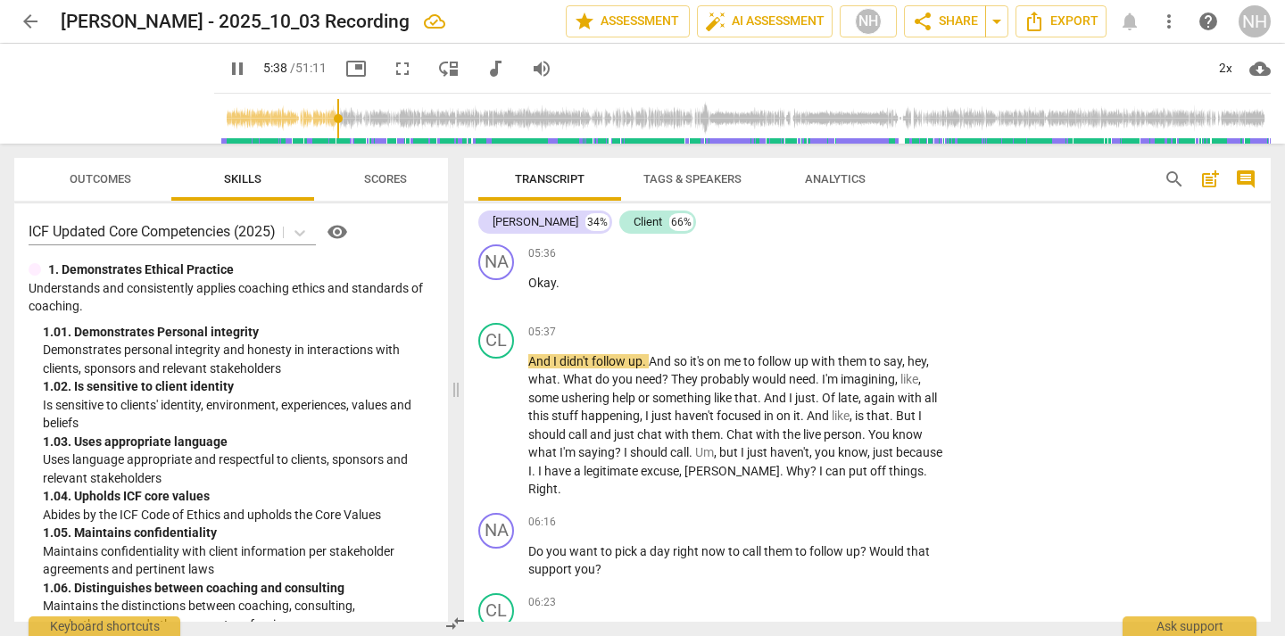
scroll to position [2281, 0]
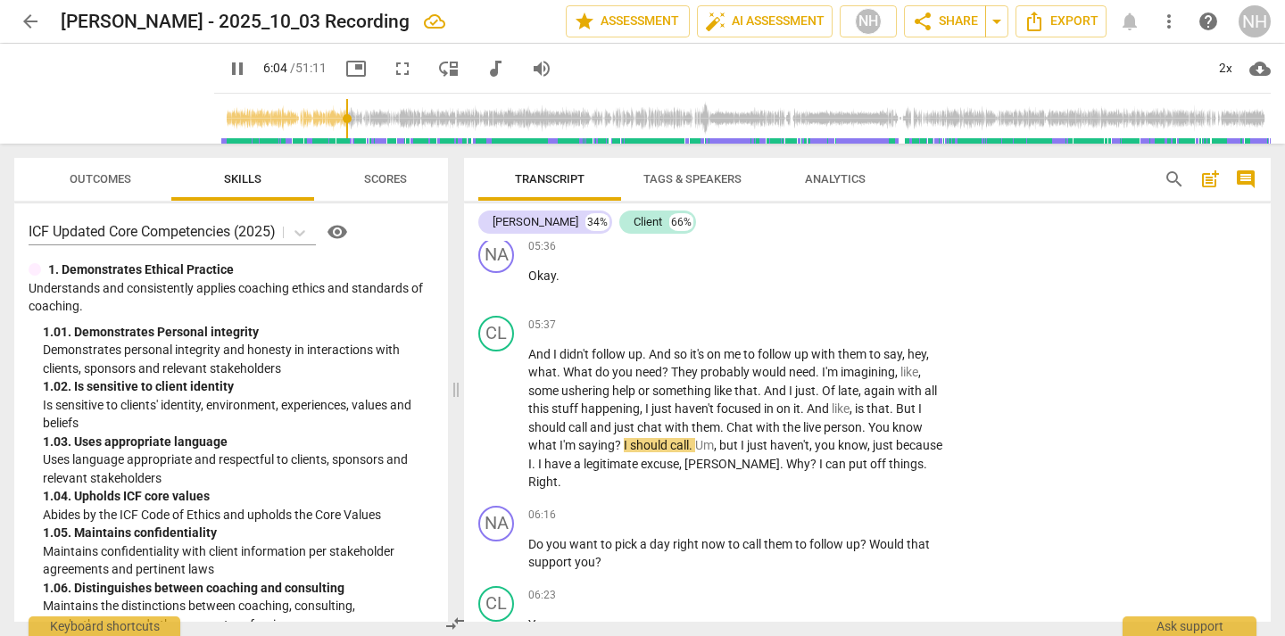
click at [398, 176] on span "Scores" at bounding box center [385, 178] width 43 height 13
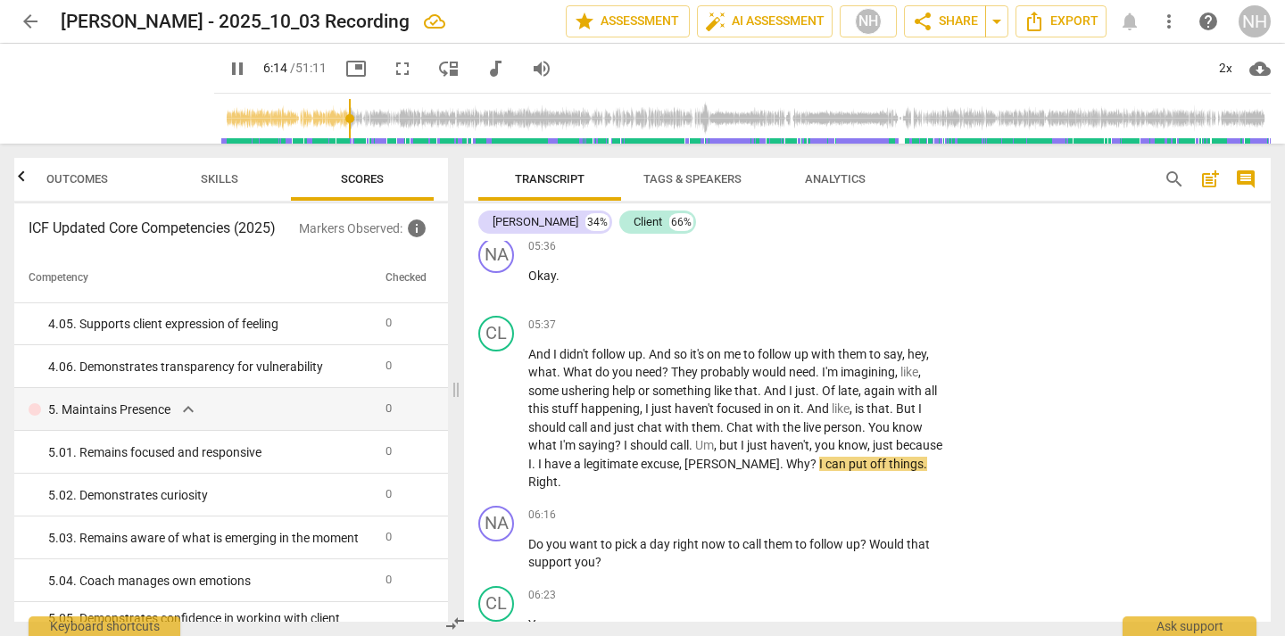
scroll to position [0, 0]
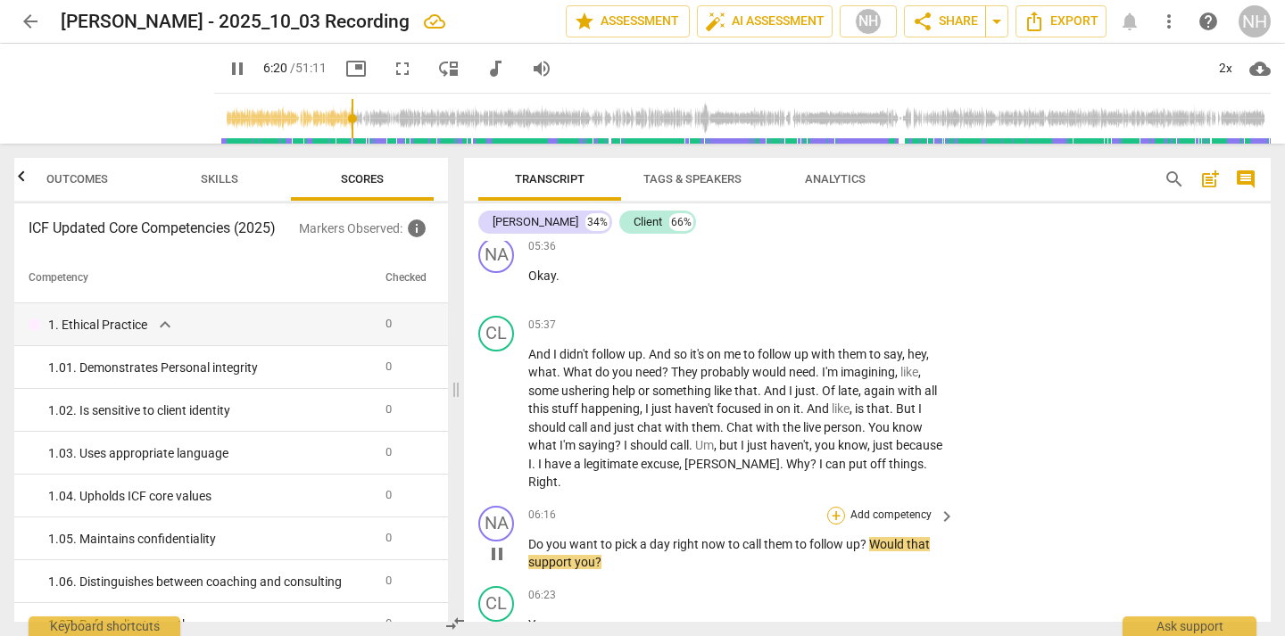
click at [827, 516] on div "+" at bounding box center [836, 516] width 18 height 18
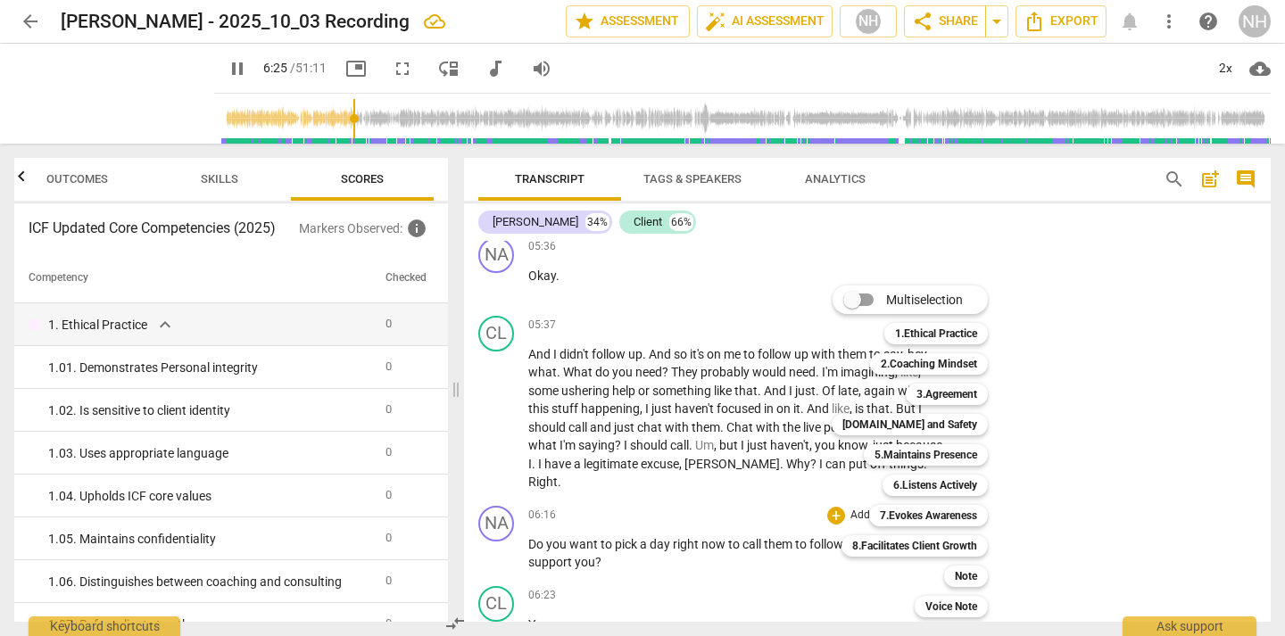
scroll to position [2736, 0]
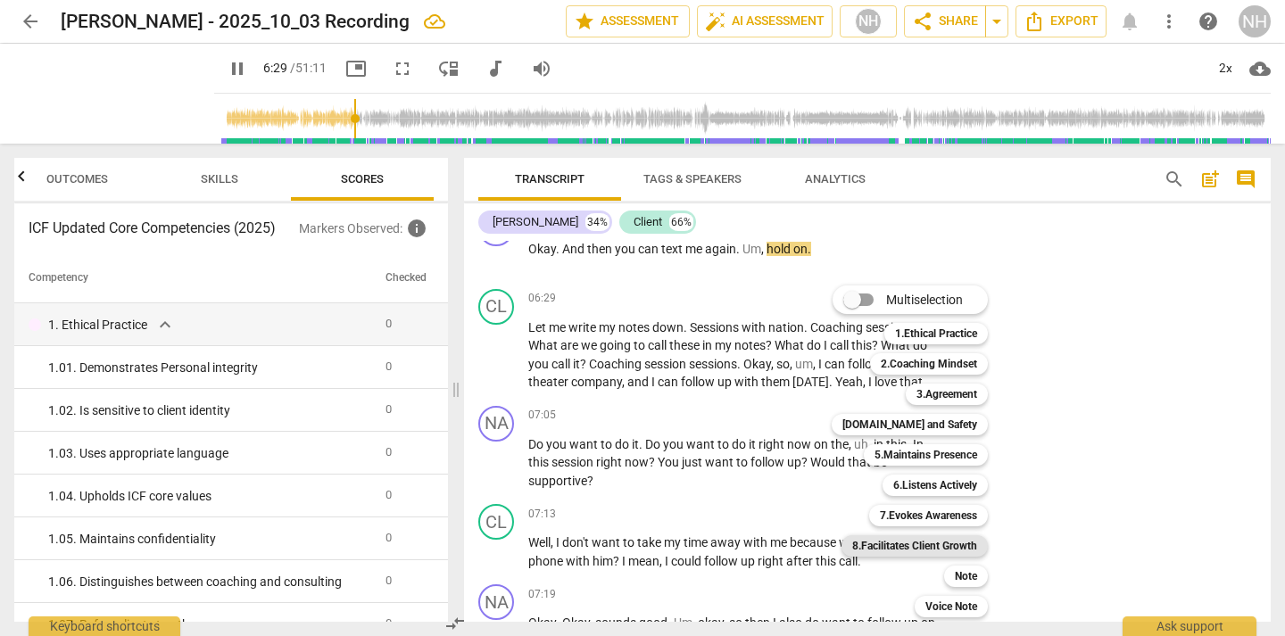
click at [952, 540] on b "8.Facilitates Client Growth" at bounding box center [914, 545] width 125 height 21
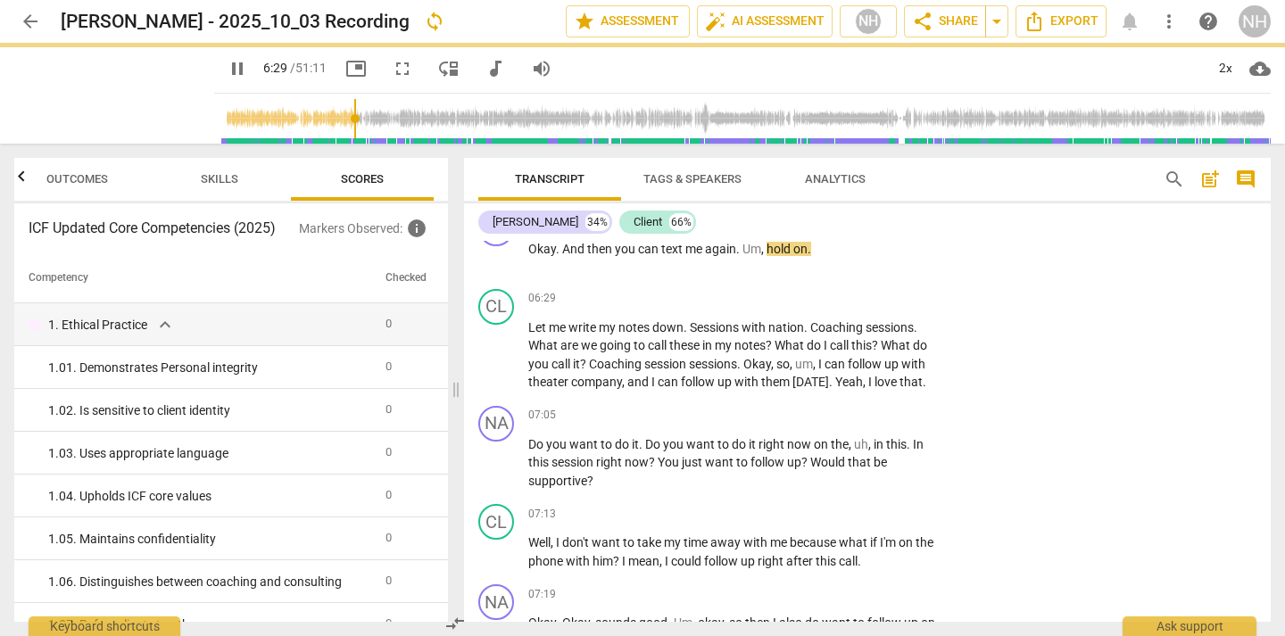
type input "390"
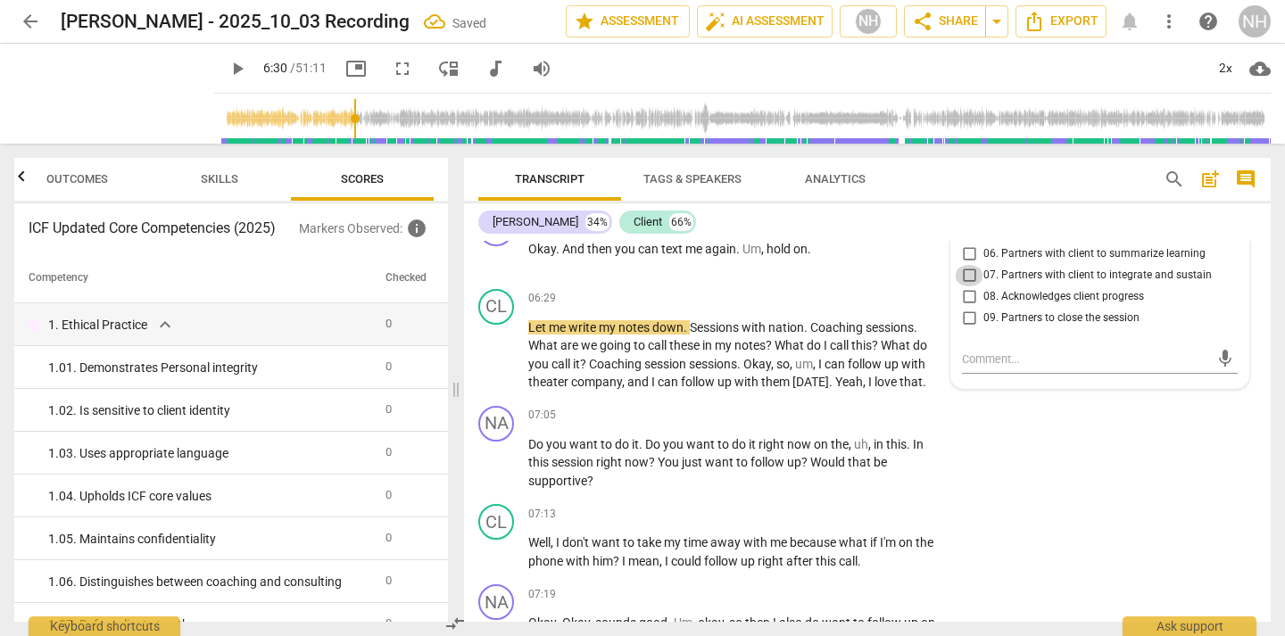
click at [966, 276] on input "07. Partners with client to integrate and sustain" at bounding box center [969, 275] width 29 height 21
checkbox input "true"
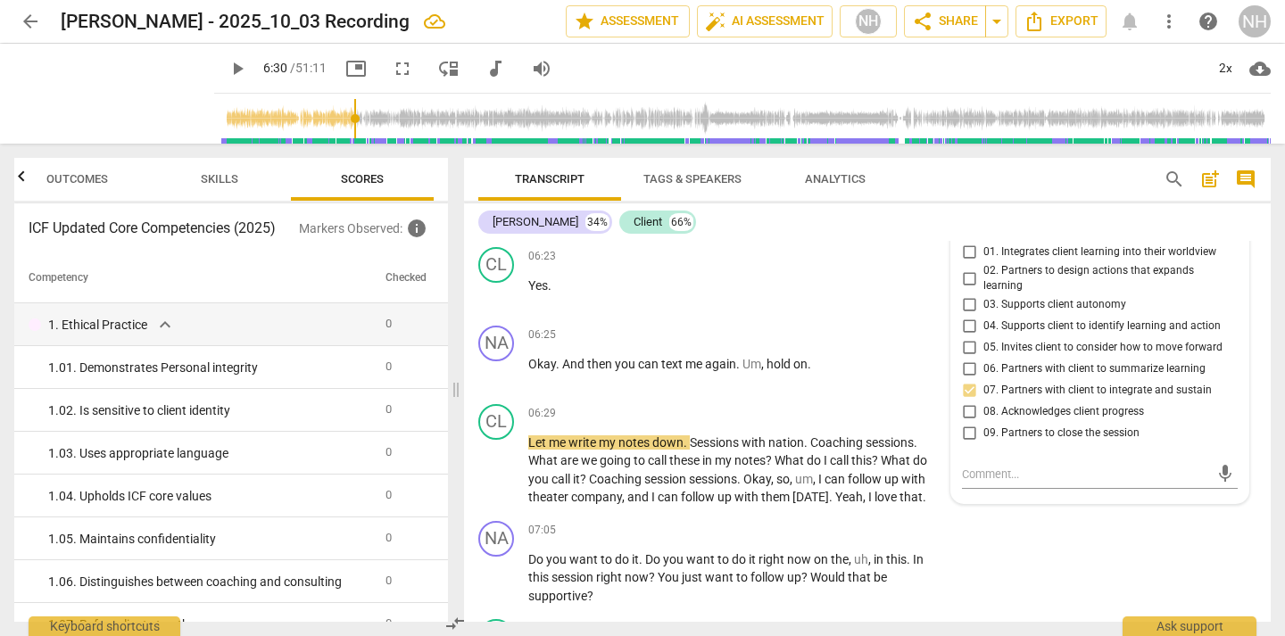
scroll to position [2607, 0]
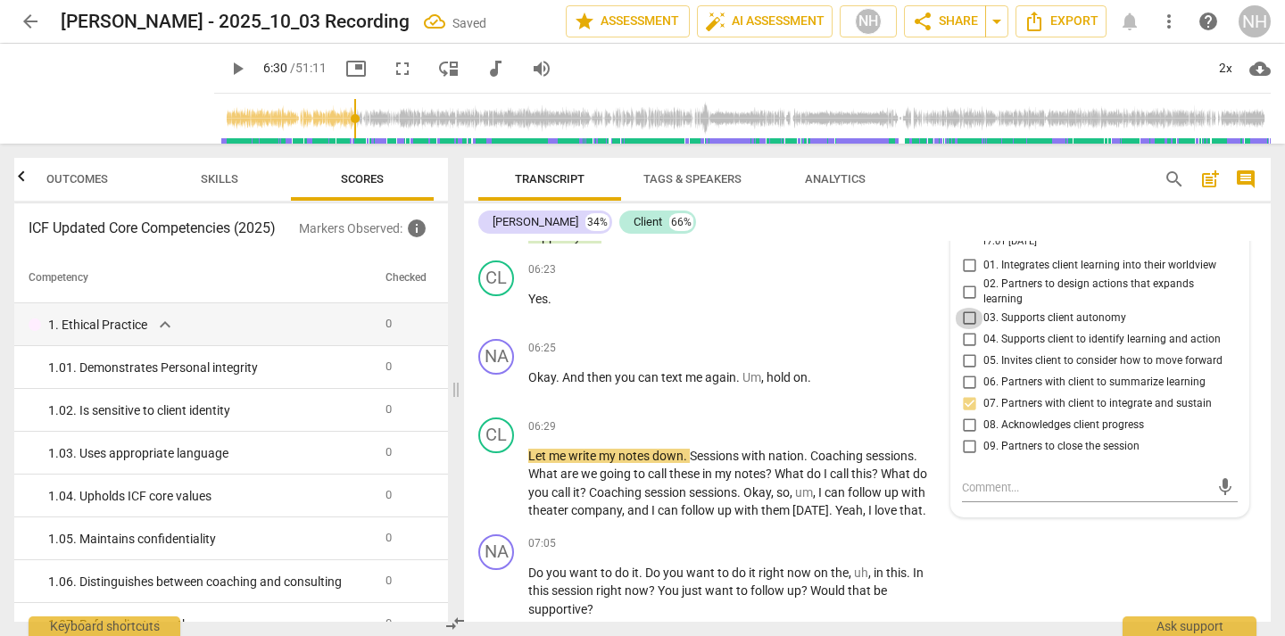
click at [965, 319] on input "03. Supports client autonomy" at bounding box center [969, 318] width 29 height 21
checkbox input "true"
click at [965, 401] on input "07. Partners with client to integrate and sustain" at bounding box center [969, 403] width 29 height 21
click at [965, 406] on input "07. Partners with client to integrate and sustain" at bounding box center [969, 403] width 29 height 21
checkbox input "false"
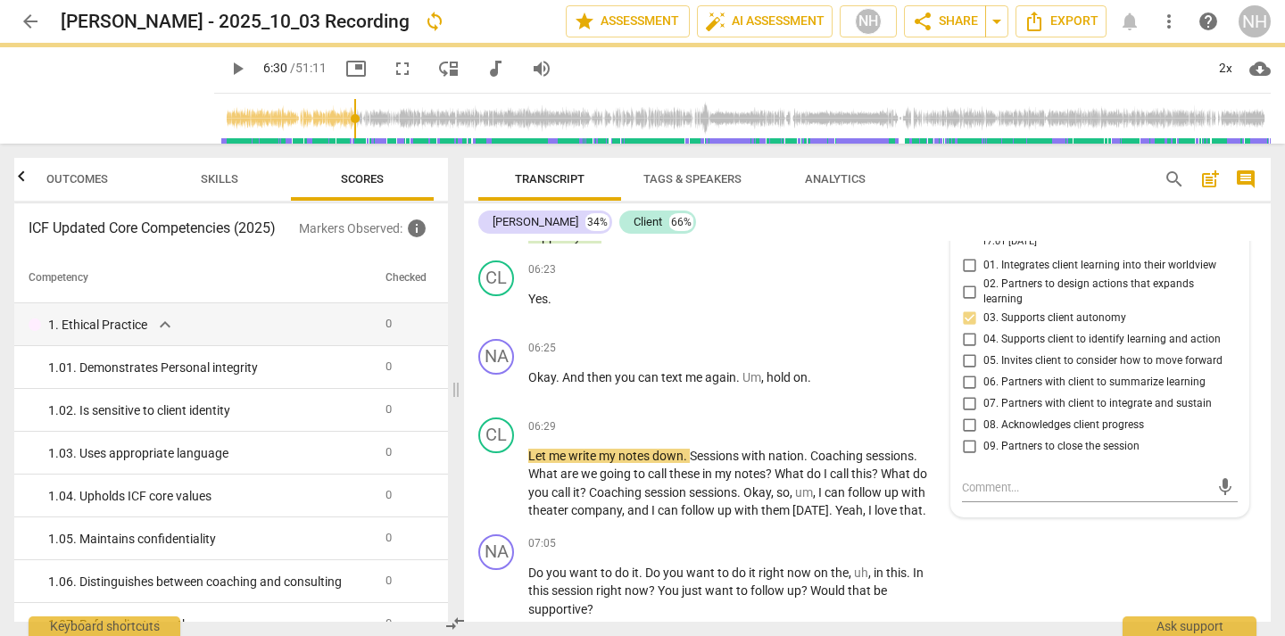
click at [965, 367] on input "05. Invites client to consider how to move forward" at bounding box center [969, 361] width 29 height 21
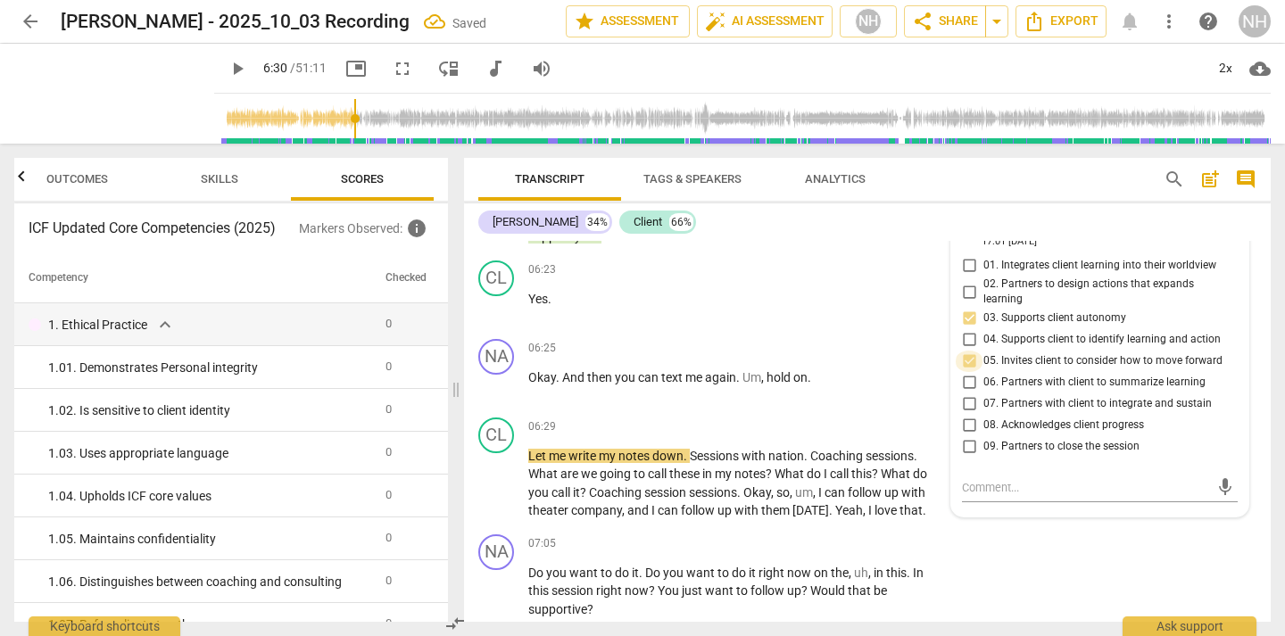
click at [965, 362] on input "05. Invites client to consider how to move forward" at bounding box center [969, 361] width 29 height 21
checkbox input "true"
click at [880, 411] on div "CL play_arrow pause 06:29 + Add competency keyboard_arrow_right Let me write my…" at bounding box center [867, 468] width 807 height 117
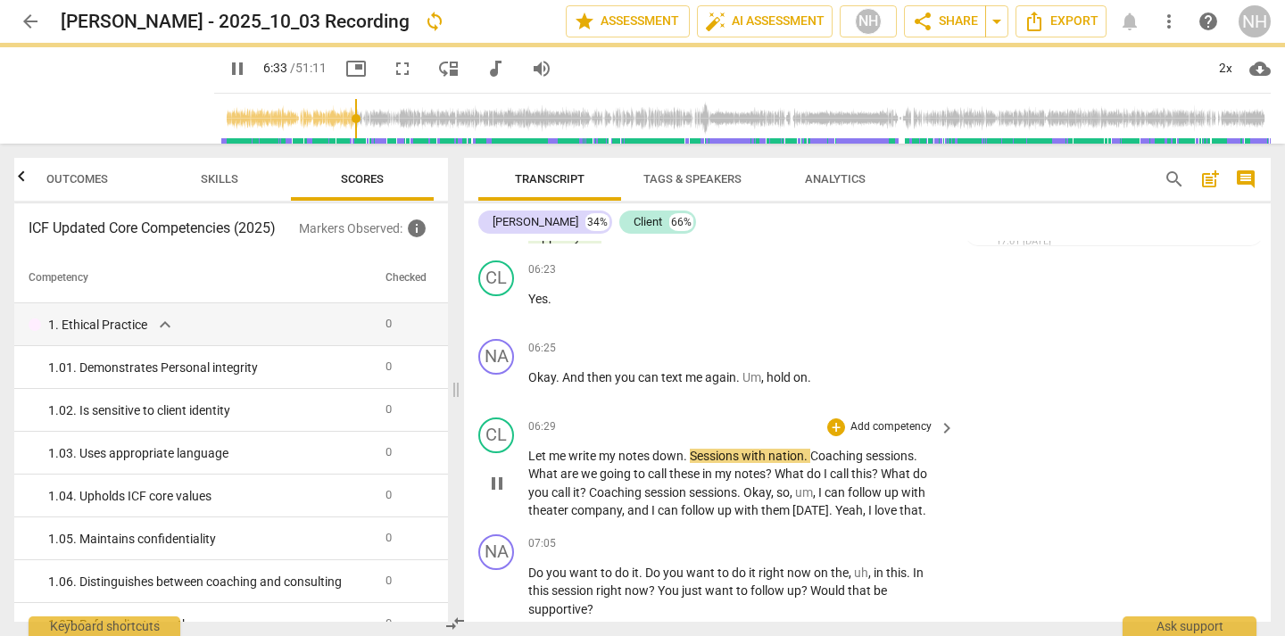
scroll to position [2721, 0]
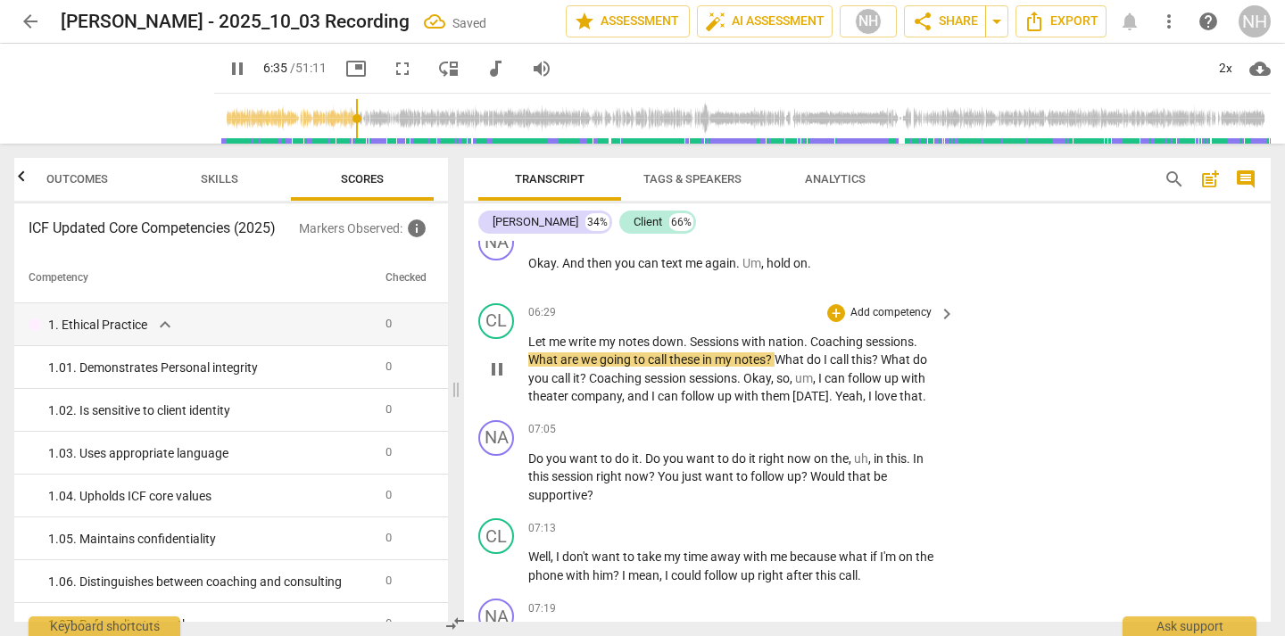
click at [798, 347] on span "nation" at bounding box center [786, 342] width 36 height 14
drag, startPoint x: 799, startPoint y: 341, endPoint x: 788, endPoint y: 341, distance: 10.7
click at [788, 341] on span "nation" at bounding box center [786, 342] width 36 height 14
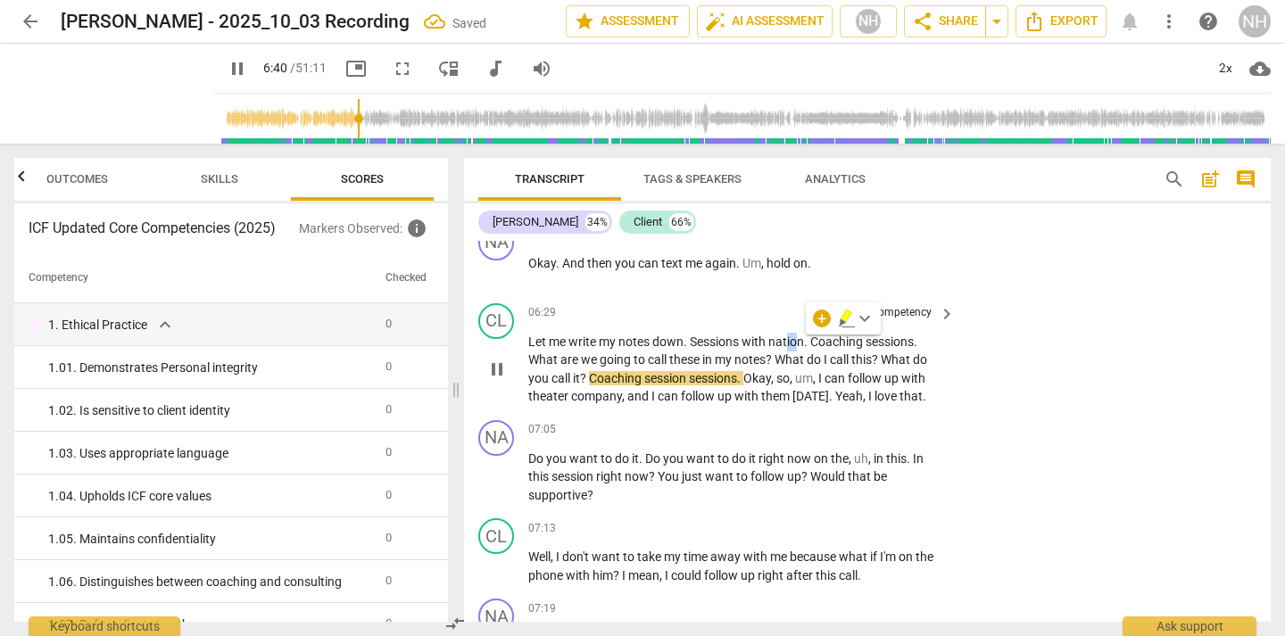
type input "401"
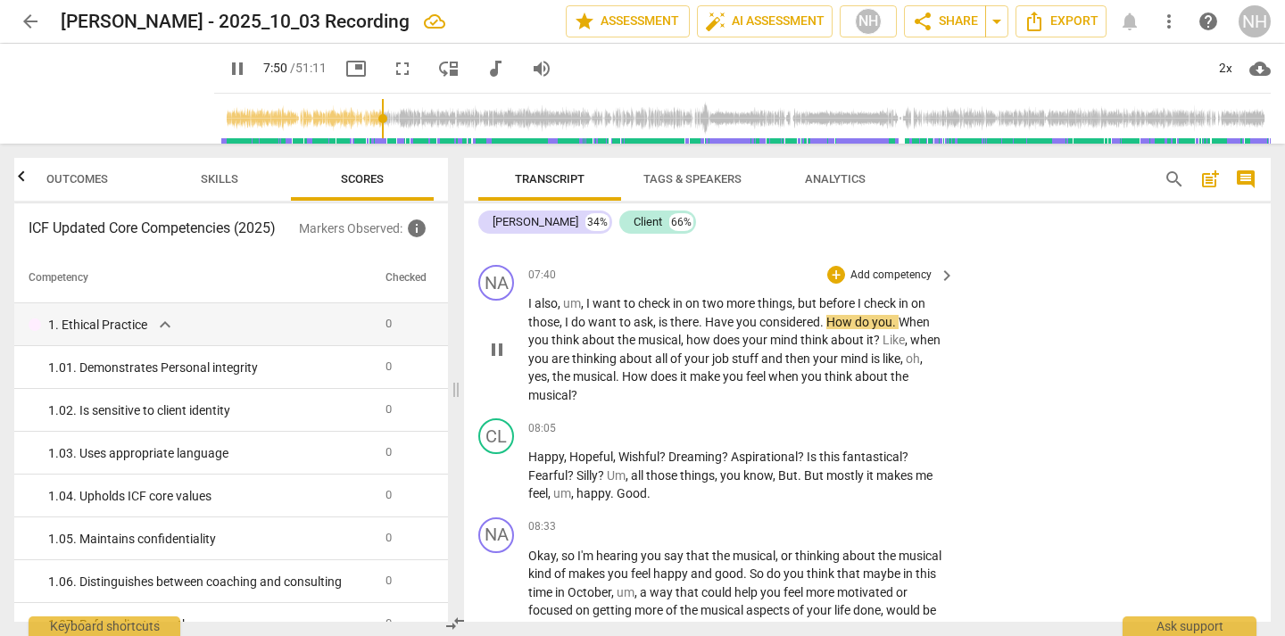
scroll to position [3384, 0]
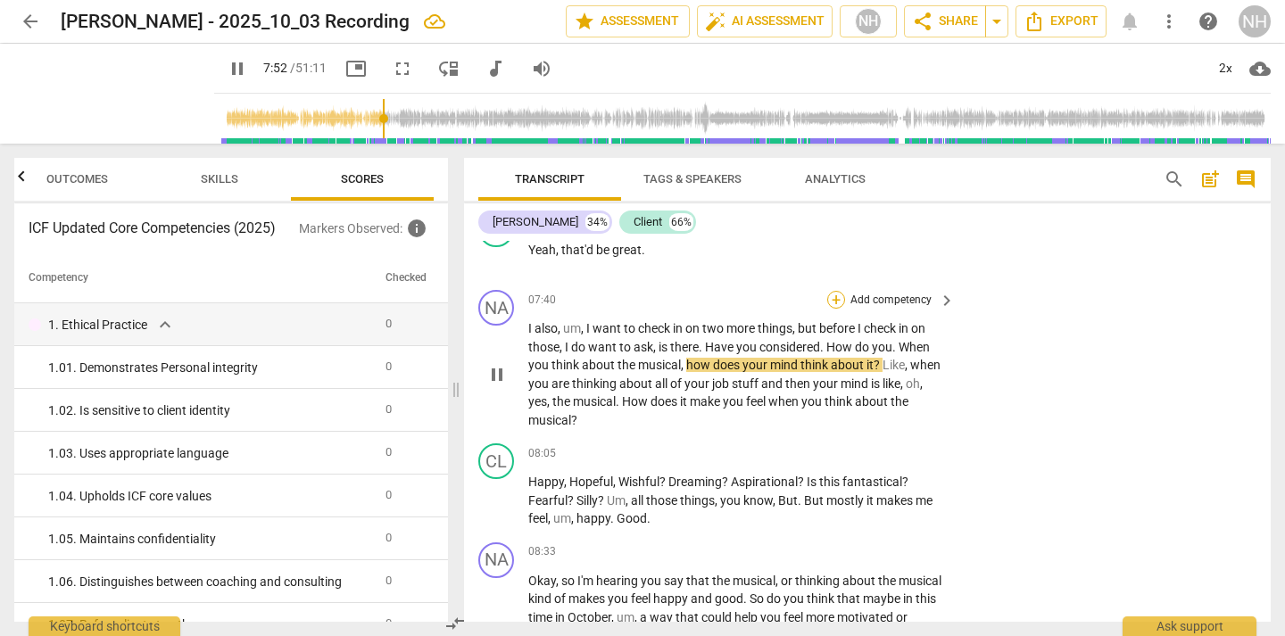
click at [838, 291] on div "+" at bounding box center [836, 300] width 18 height 18
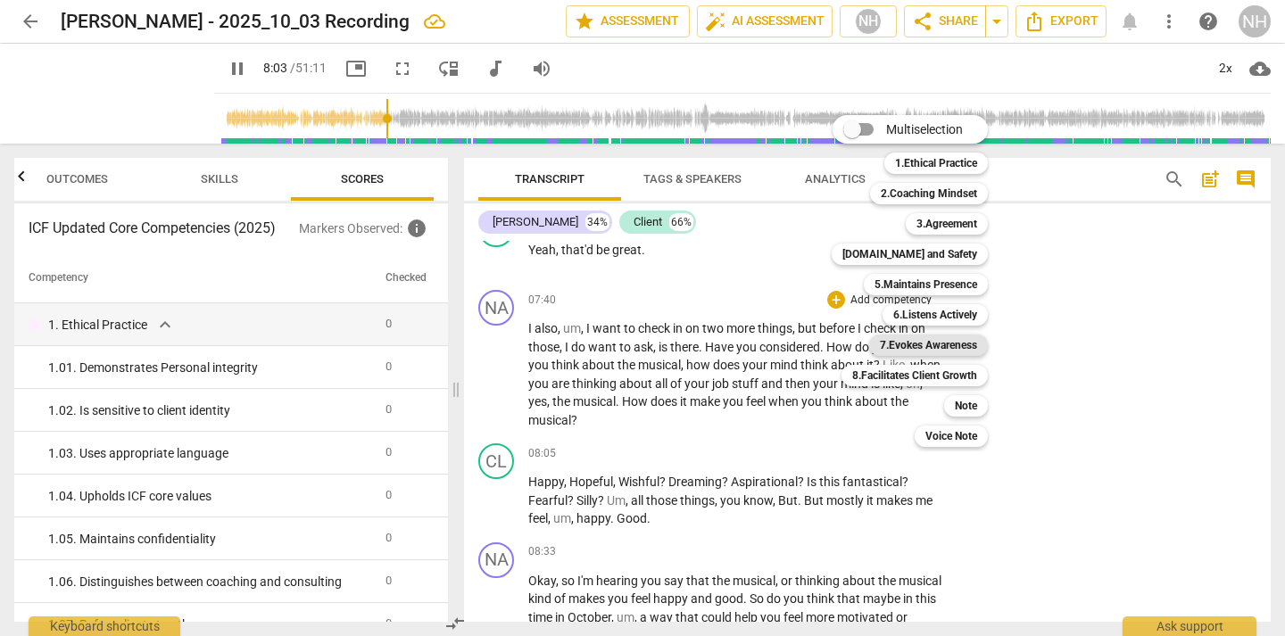
click at [932, 351] on b "7.Evokes Awareness" at bounding box center [928, 345] width 97 height 21
type input "485"
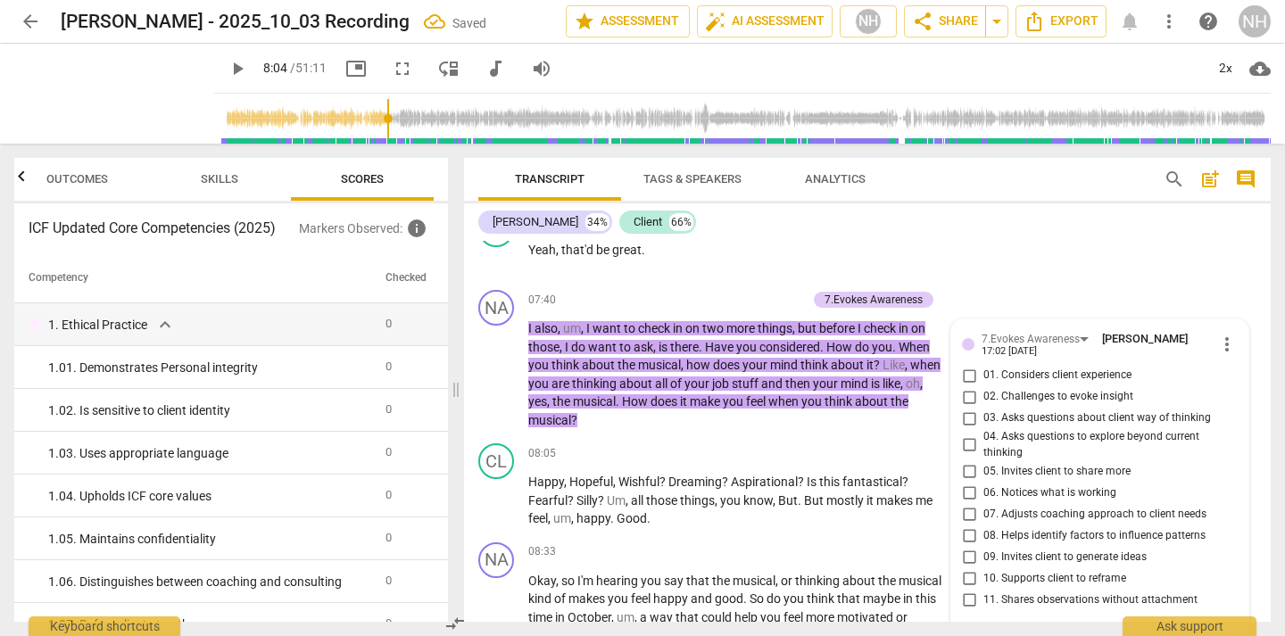
scroll to position [3391, 0]
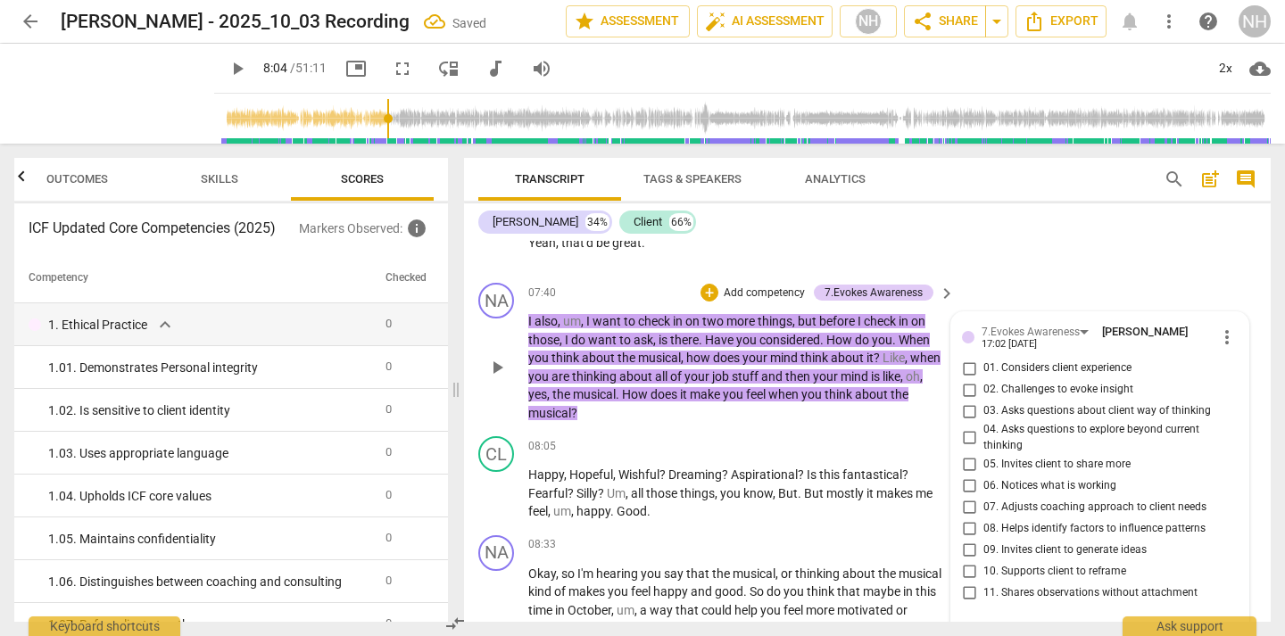
click at [964, 379] on input "02. Challenges to evoke insight" at bounding box center [969, 389] width 29 height 21
checkbox input "true"
click at [967, 401] on input "03. Asks questions about client way of thinking" at bounding box center [969, 411] width 29 height 21
checkbox input "true"
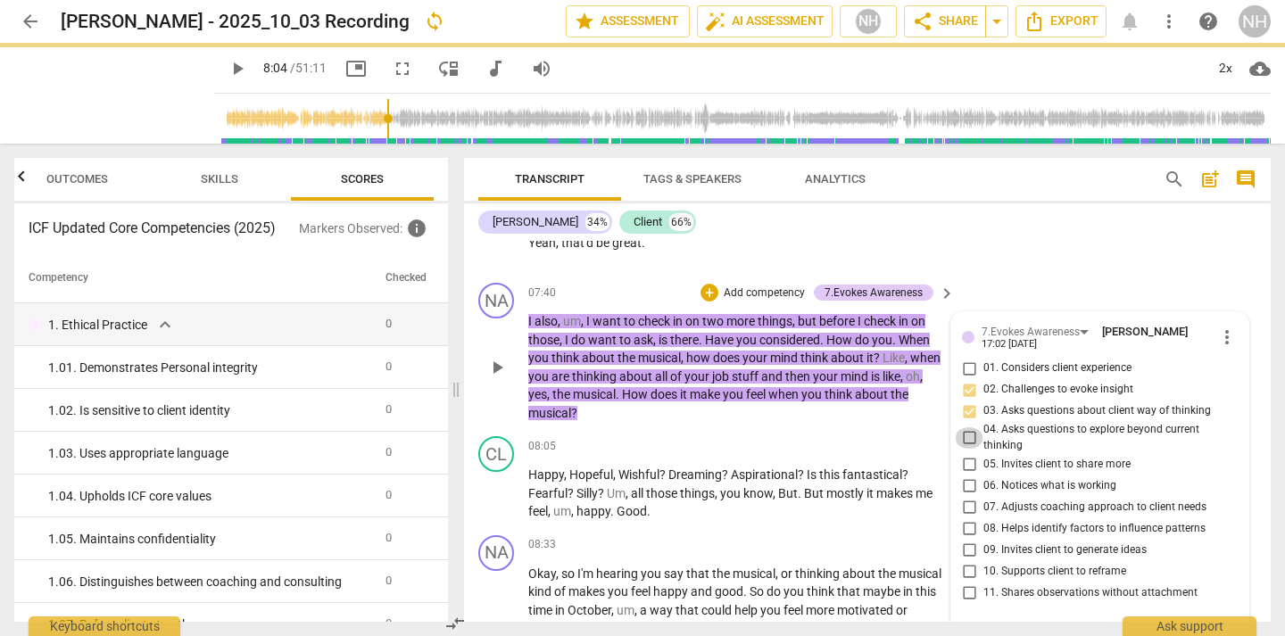
click at [964, 427] on input "04. Asks questions to explore beyond current thinking" at bounding box center [969, 437] width 29 height 21
checkbox input "true"
click at [867, 429] on div "CL play_arrow pause 08:05 + Add competency keyboard_arrow_right Happy , Hopeful…" at bounding box center [867, 478] width 807 height 99
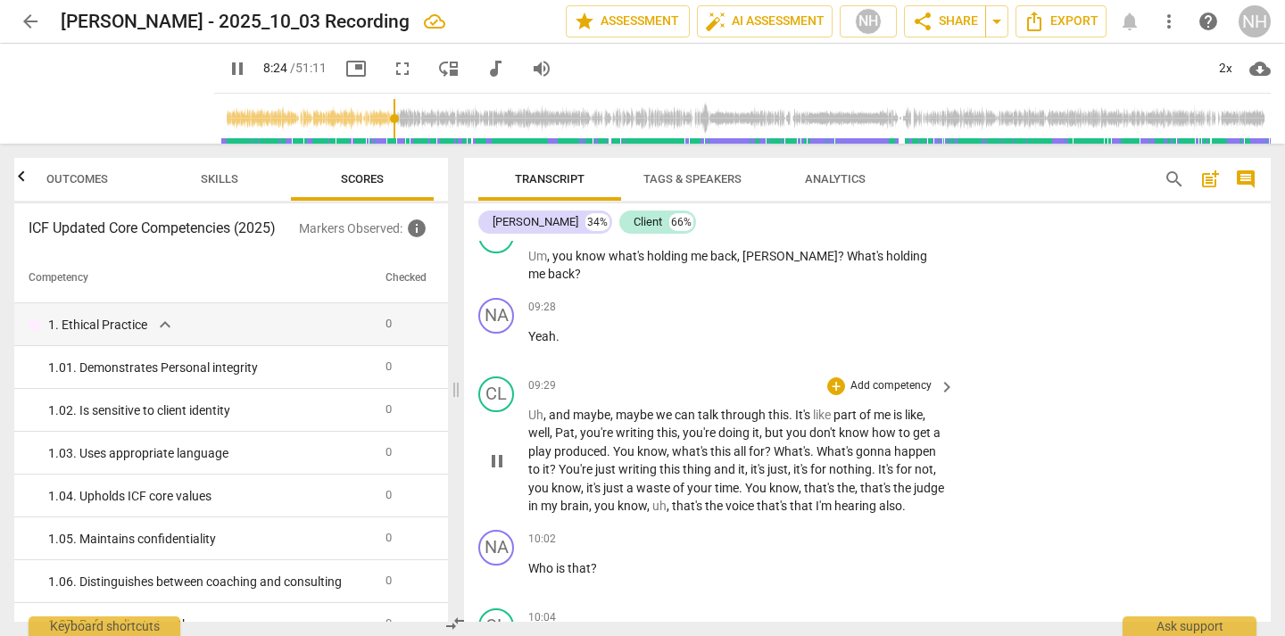
scroll to position [4338, 0]
click at [498, 454] on span "pause" at bounding box center [496, 460] width 21 height 21
click at [498, 454] on span "play_arrow" at bounding box center [496, 460] width 21 height 21
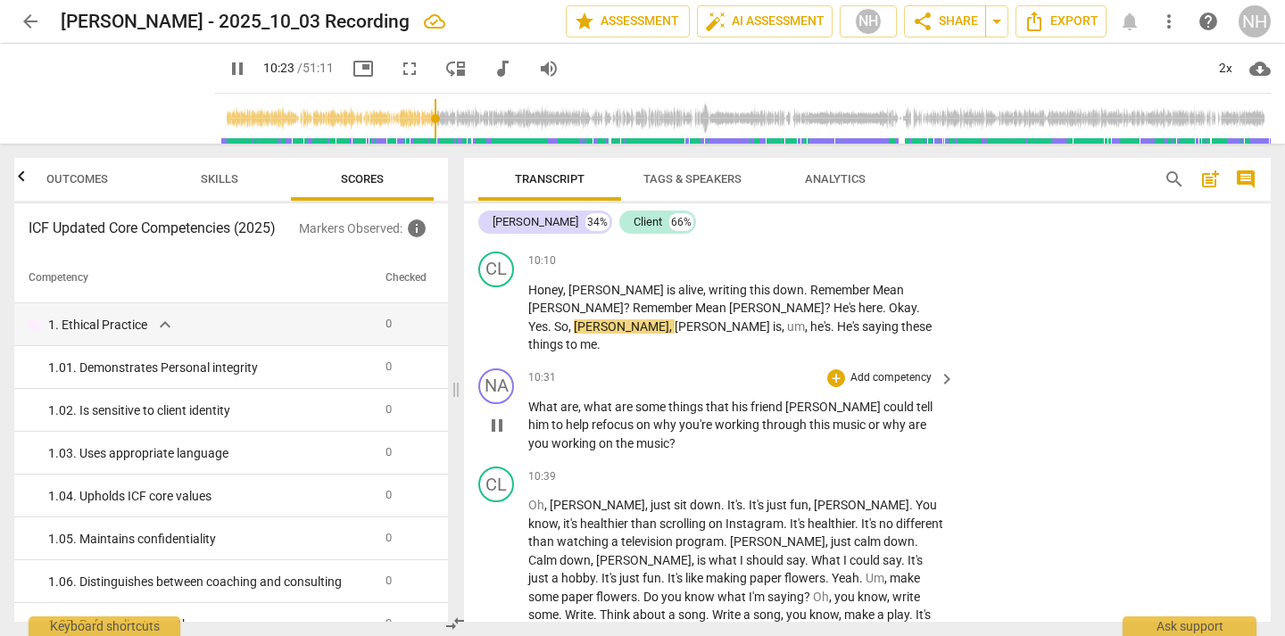
scroll to position [4858, 0]
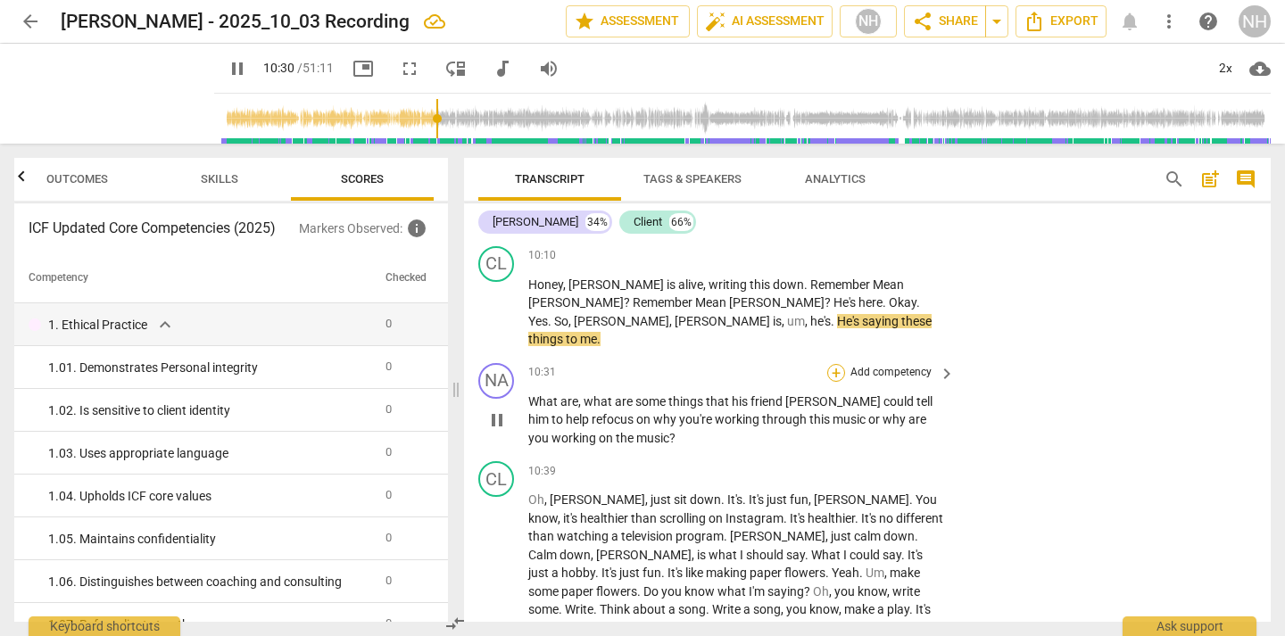
click at [832, 364] on div "+" at bounding box center [836, 373] width 18 height 18
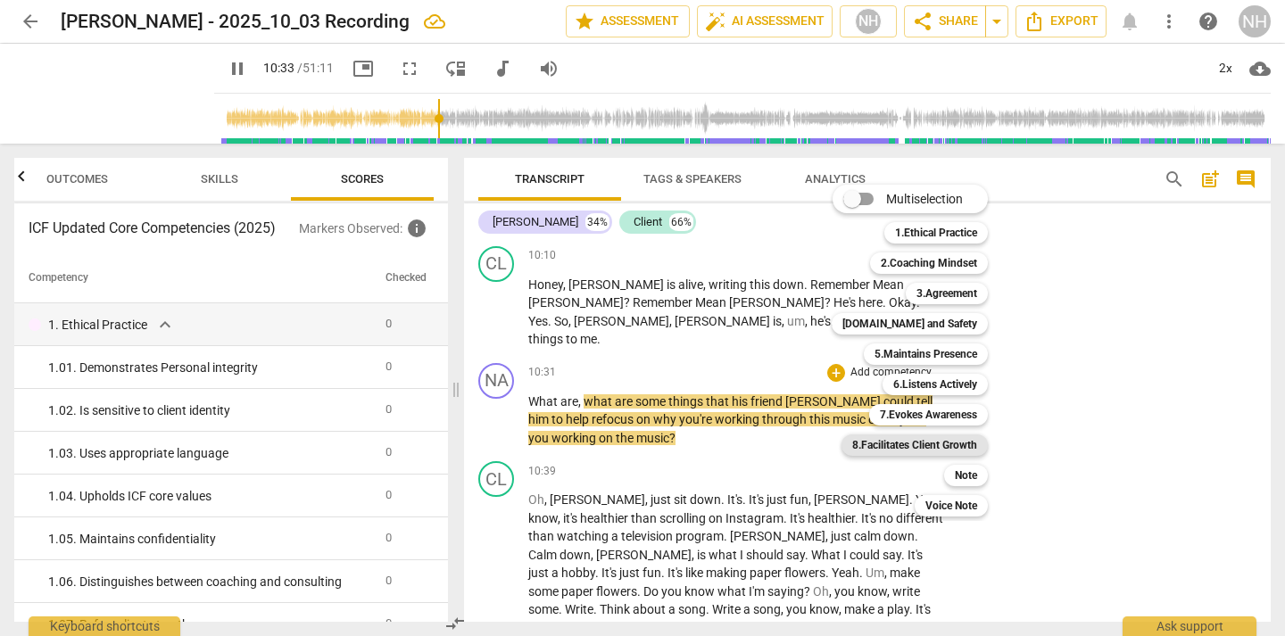
click at [948, 446] on b "8.Facilitates Client Growth" at bounding box center [914, 445] width 125 height 21
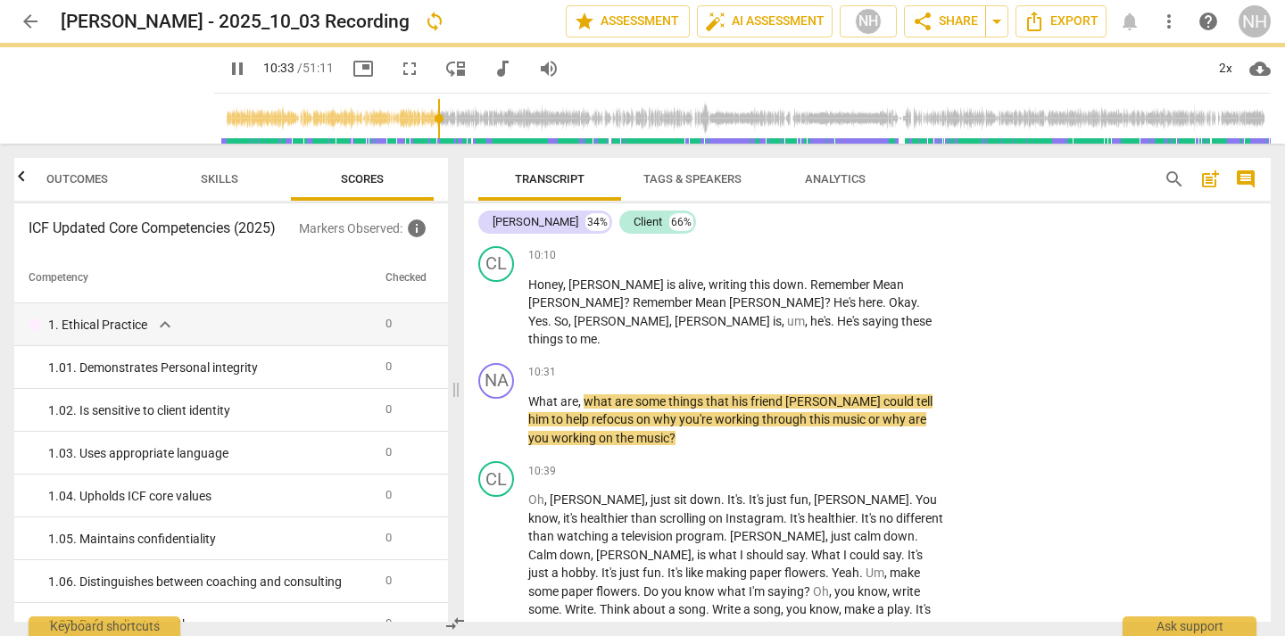
type input "635"
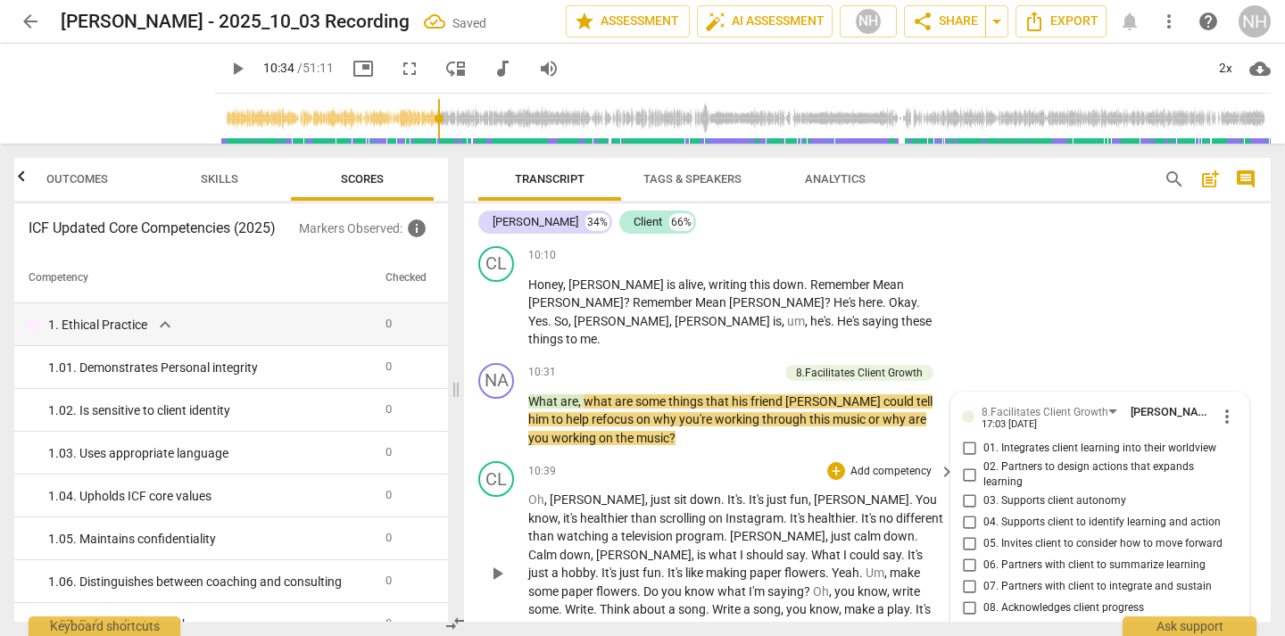
scroll to position [5075, 0]
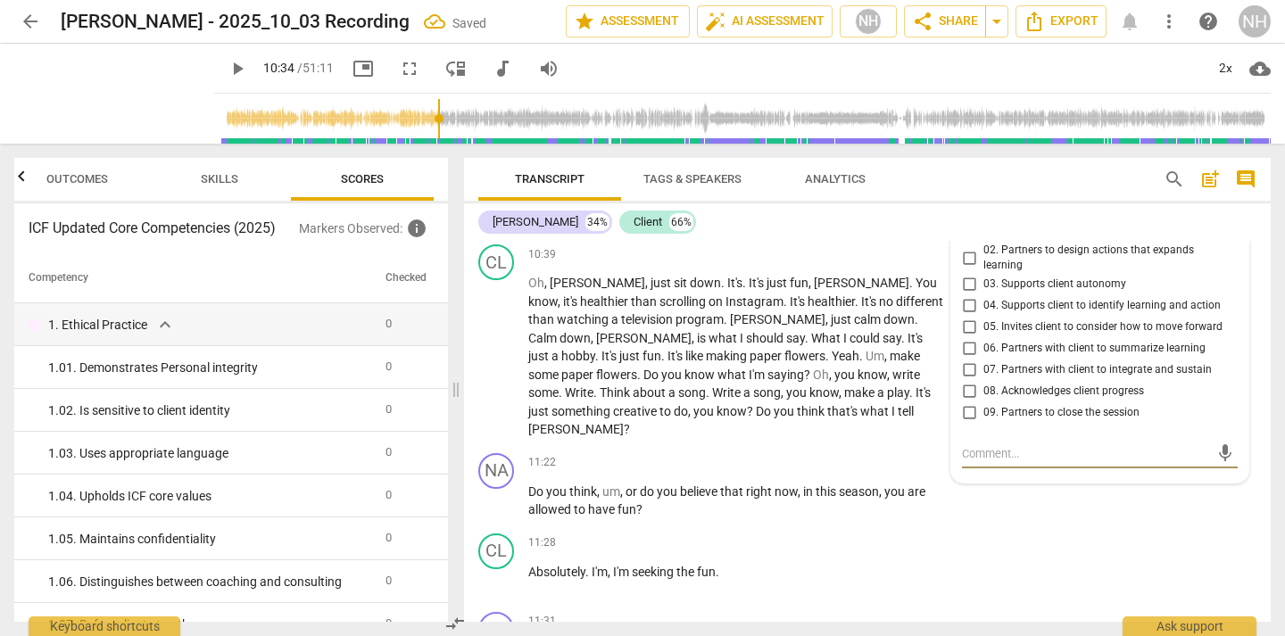
click at [965, 360] on input "07. Partners with client to integrate and sustain" at bounding box center [969, 370] width 29 height 21
checkbox input "true"
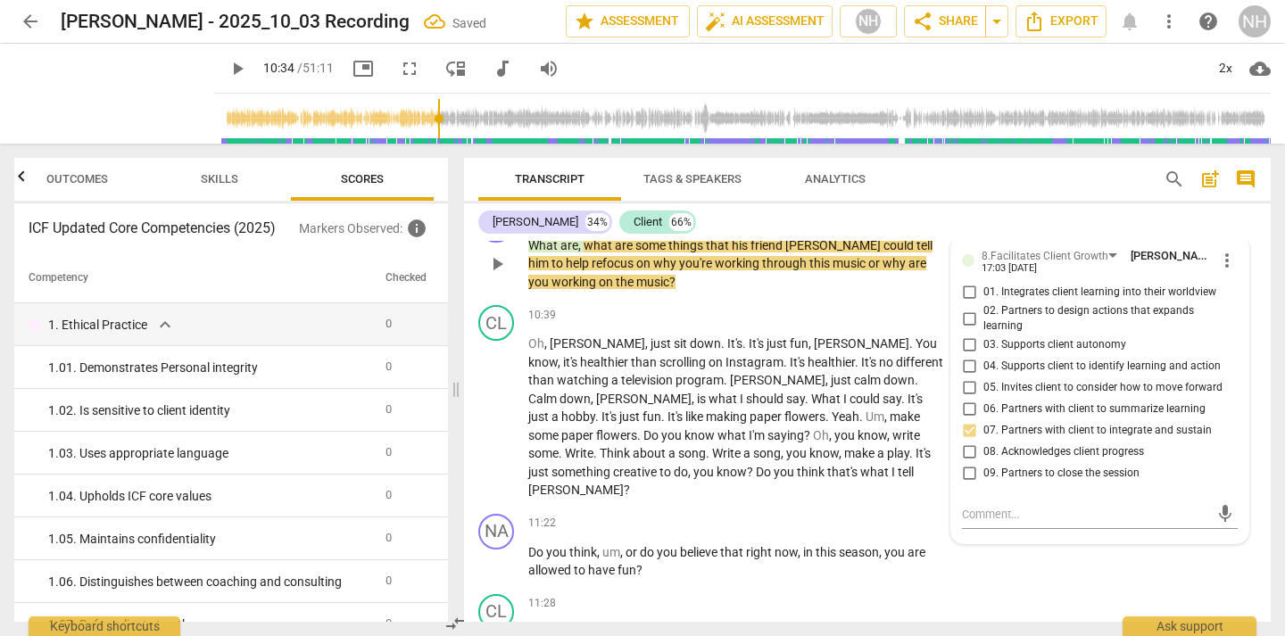
scroll to position [4996, 0]
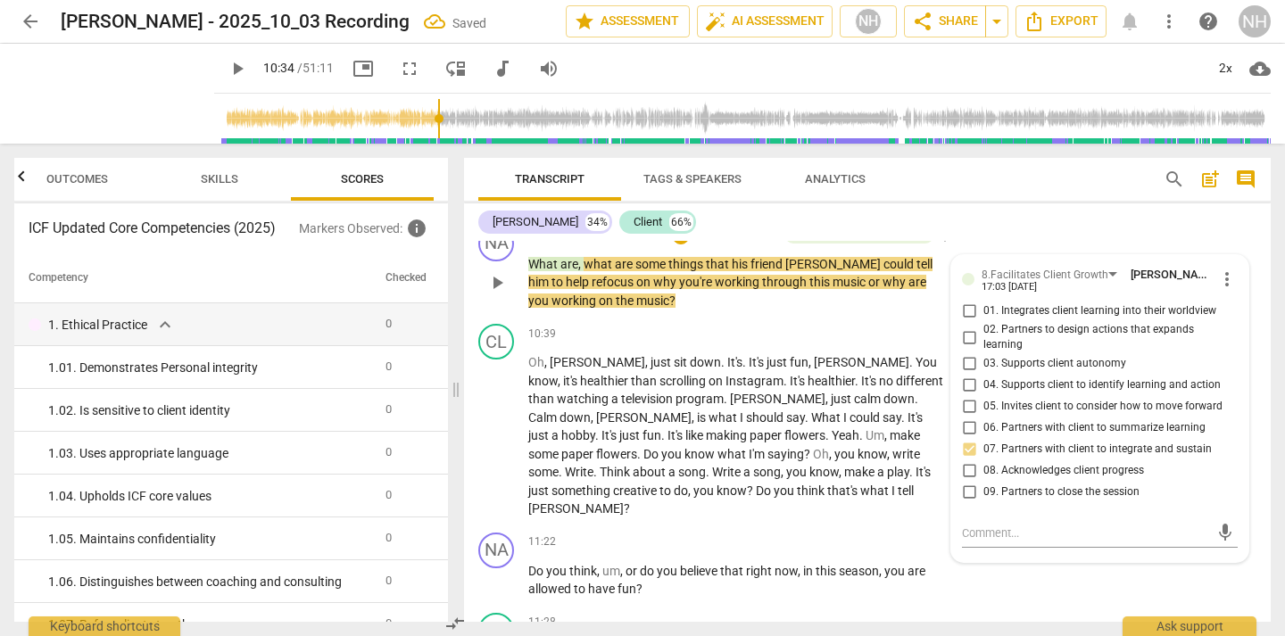
drag, startPoint x: 968, startPoint y: 365, endPoint x: 973, endPoint y: 385, distance: 21.2
click at [973, 385] on div "01. Integrates client learning into their worldview 02. Partners to design acti…" at bounding box center [1100, 402] width 276 height 203
click at [968, 396] on input "05. Invites client to consider how to move forward" at bounding box center [969, 406] width 29 height 21
checkbox input "true"
click at [716, 484] on span "you" at bounding box center [704, 491] width 23 height 14
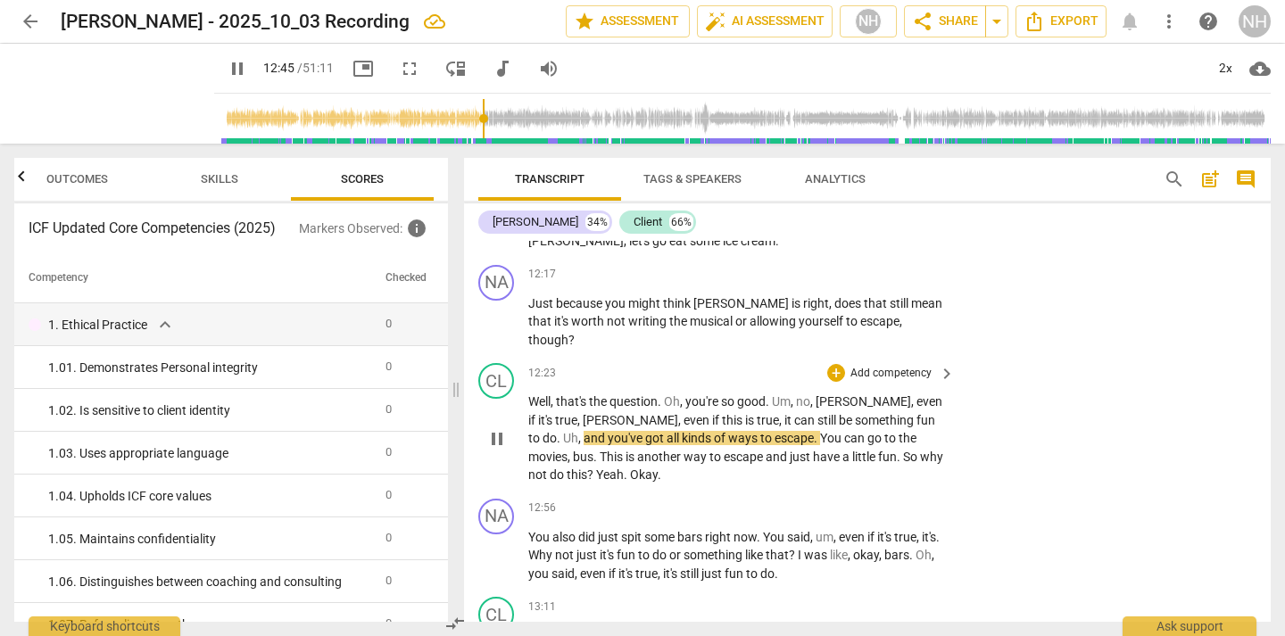
scroll to position [6004, 0]
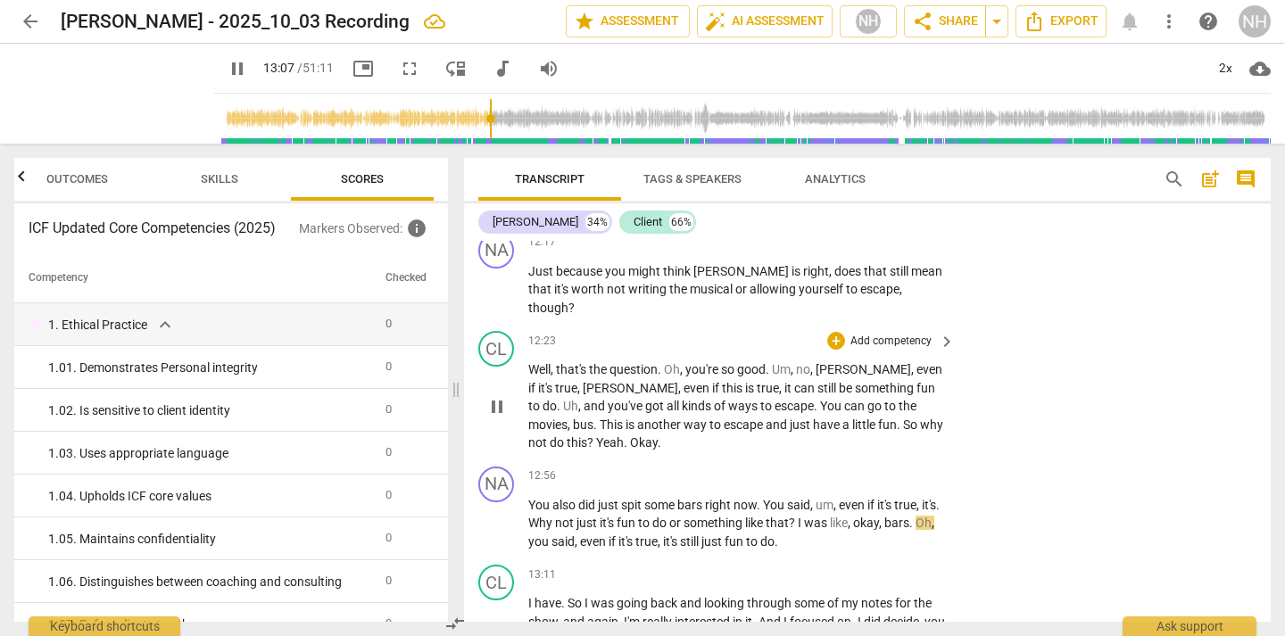
click at [501, 396] on span "pause" at bounding box center [496, 406] width 21 height 21
click at [501, 396] on span "play_arrow" at bounding box center [496, 406] width 21 height 21
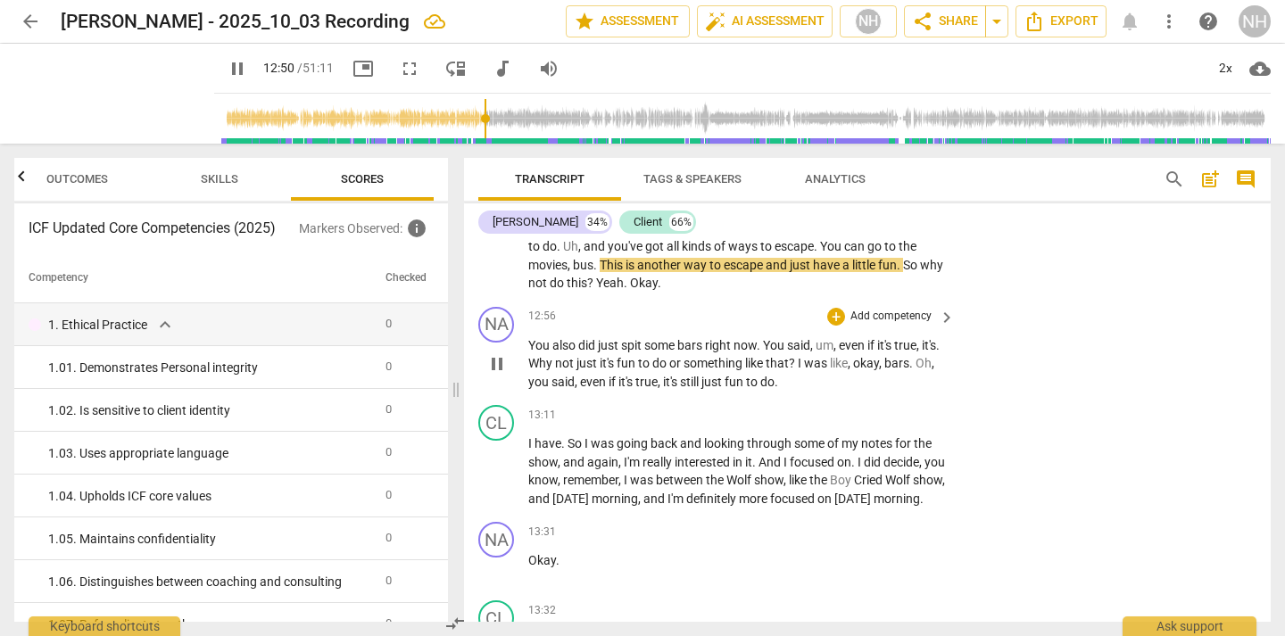
scroll to position [6232, 0]
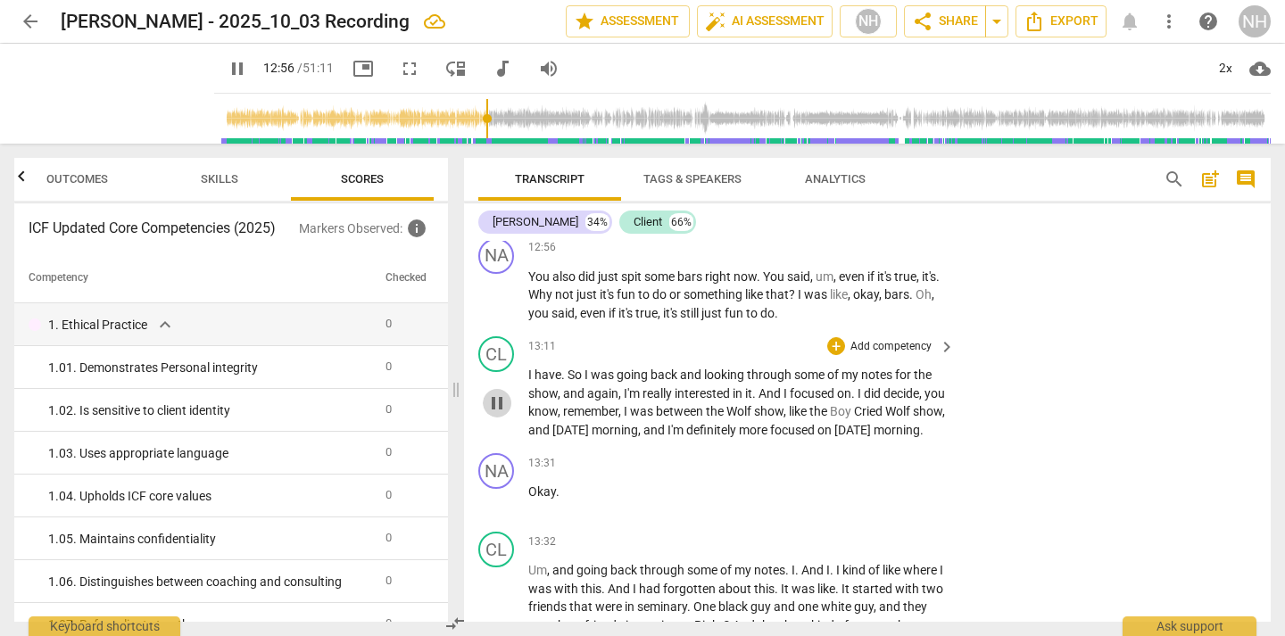
click at [506, 393] on span "pause" at bounding box center [496, 403] width 21 height 21
click at [506, 393] on span "play_arrow" at bounding box center [496, 403] width 21 height 21
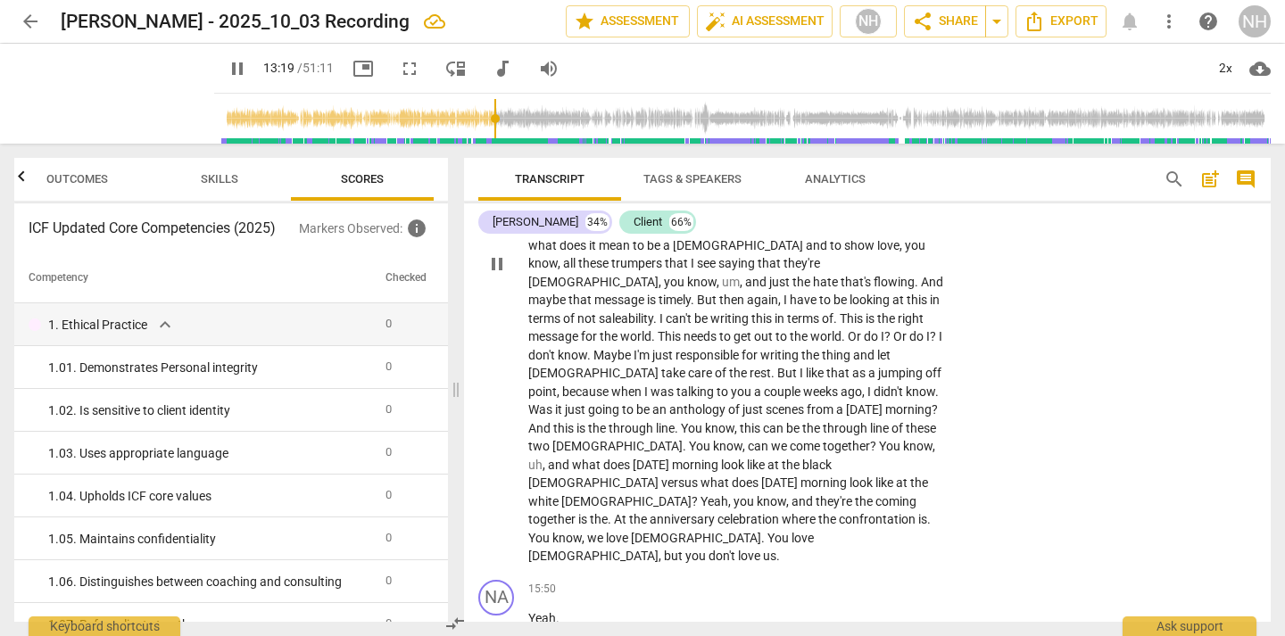
scroll to position [6837, 0]
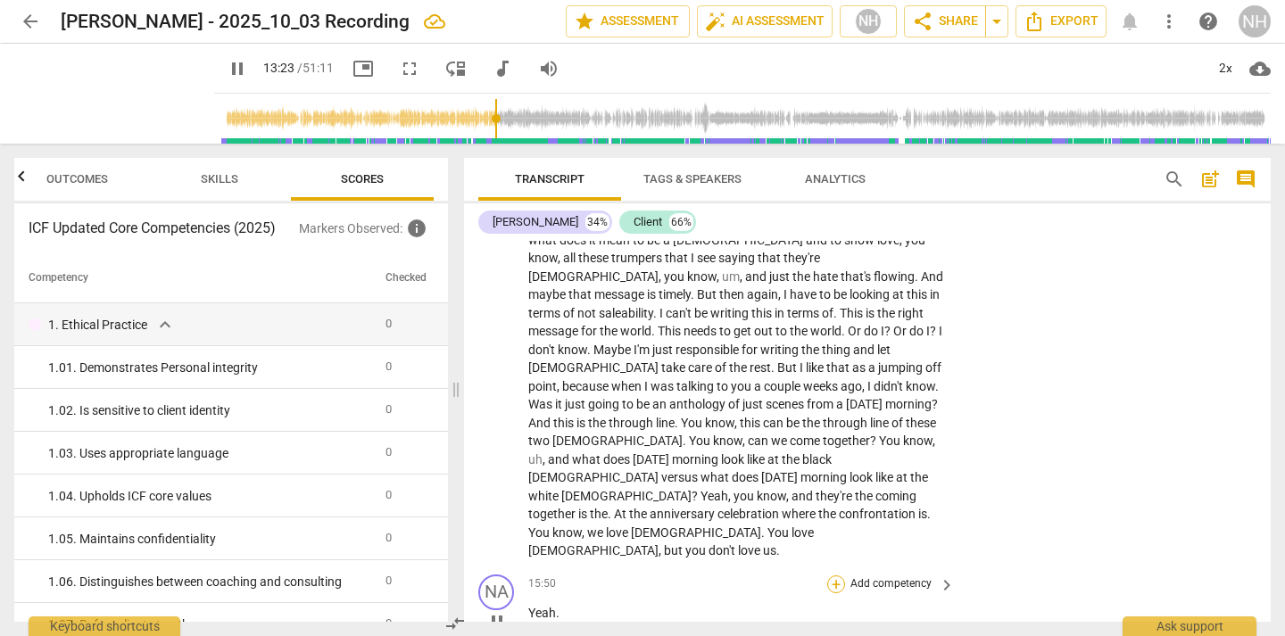
click at [833, 576] on div "+" at bounding box center [836, 585] width 18 height 18
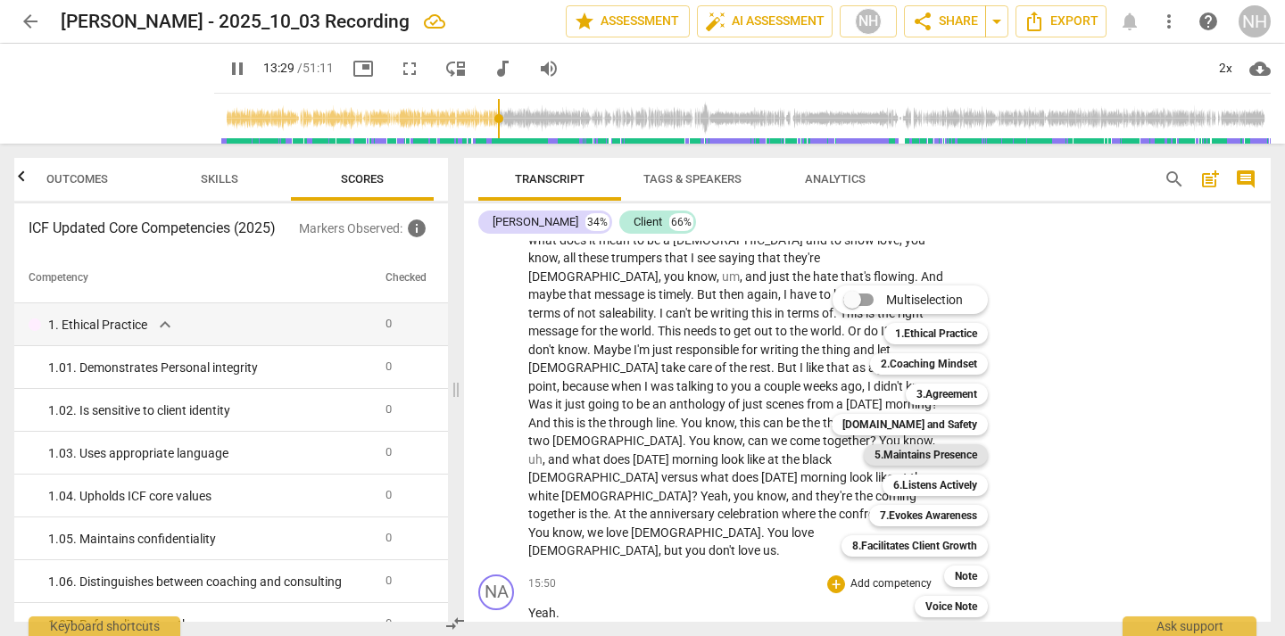
click at [948, 446] on b "5.Maintains Presence" at bounding box center [925, 454] width 103 height 21
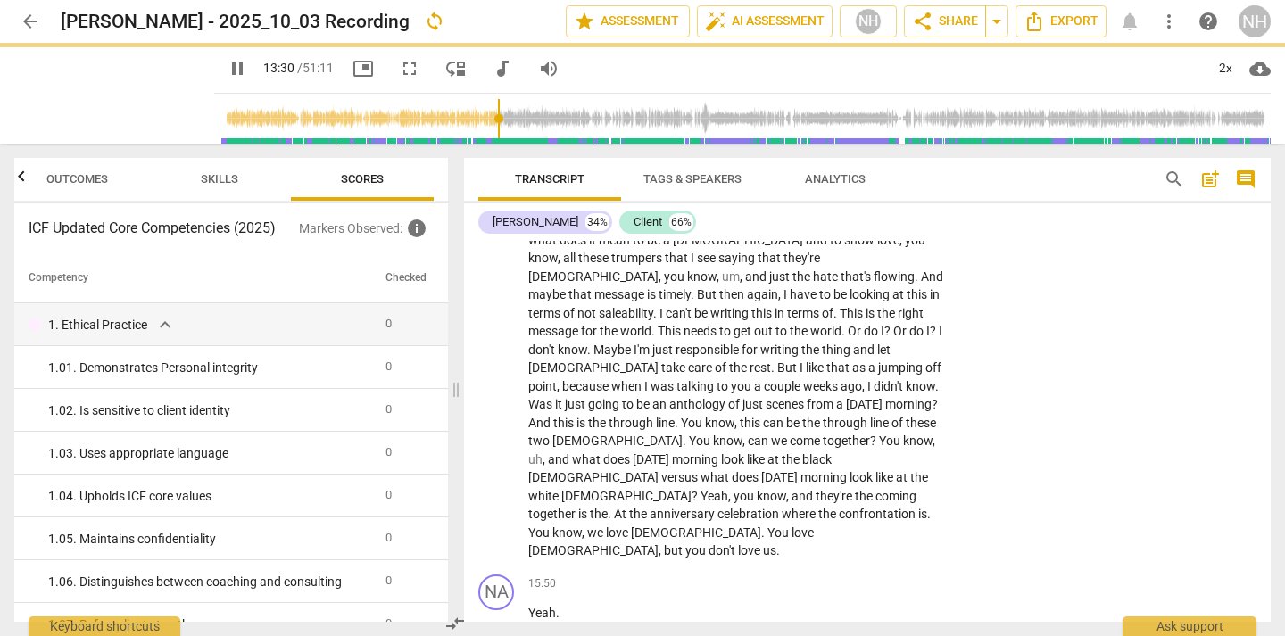
type input "811"
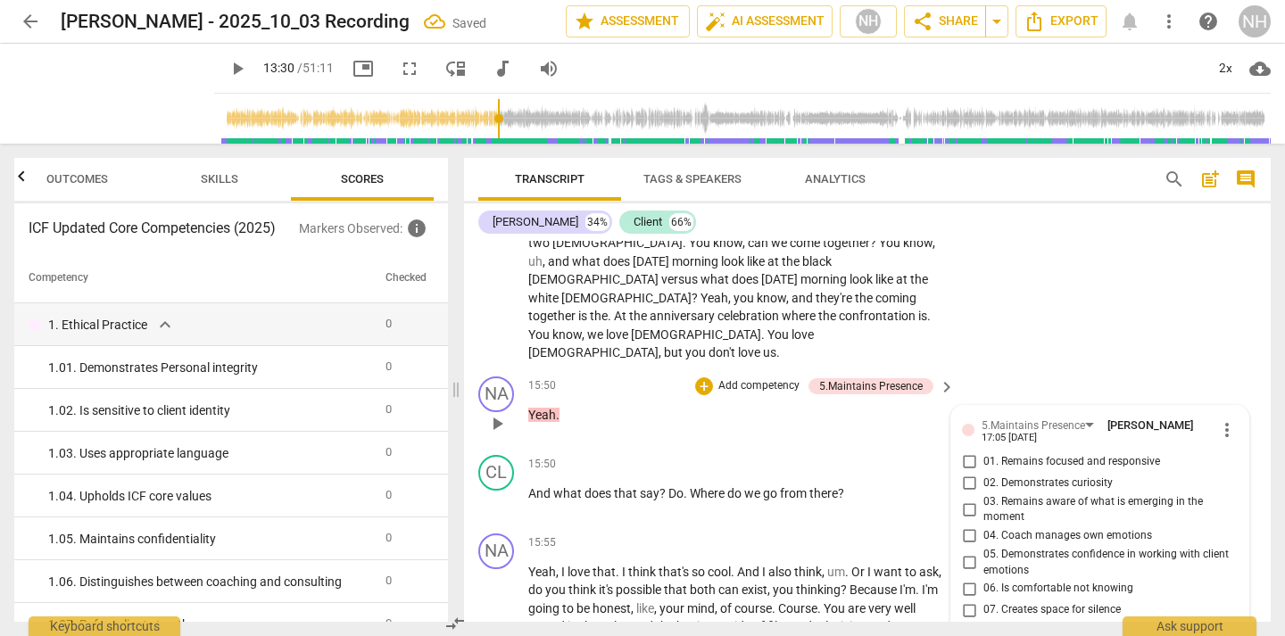
scroll to position [7034, 0]
click at [965, 453] on input "01. Remains focused and responsive" at bounding box center [969, 463] width 29 height 21
checkbox input "true"
click at [750, 378] on div "15:50 + Add competency 5.Maintains Presence keyboard_arrow_right Yeah ." at bounding box center [742, 410] width 428 height 64
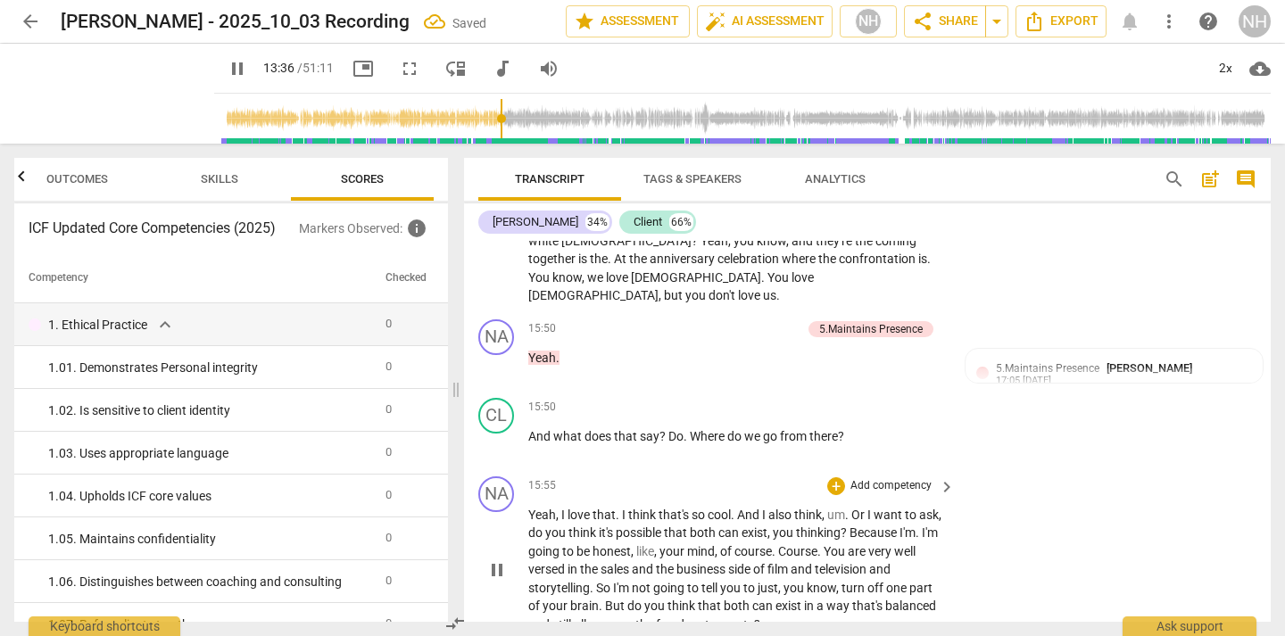
scroll to position [7210, 0]
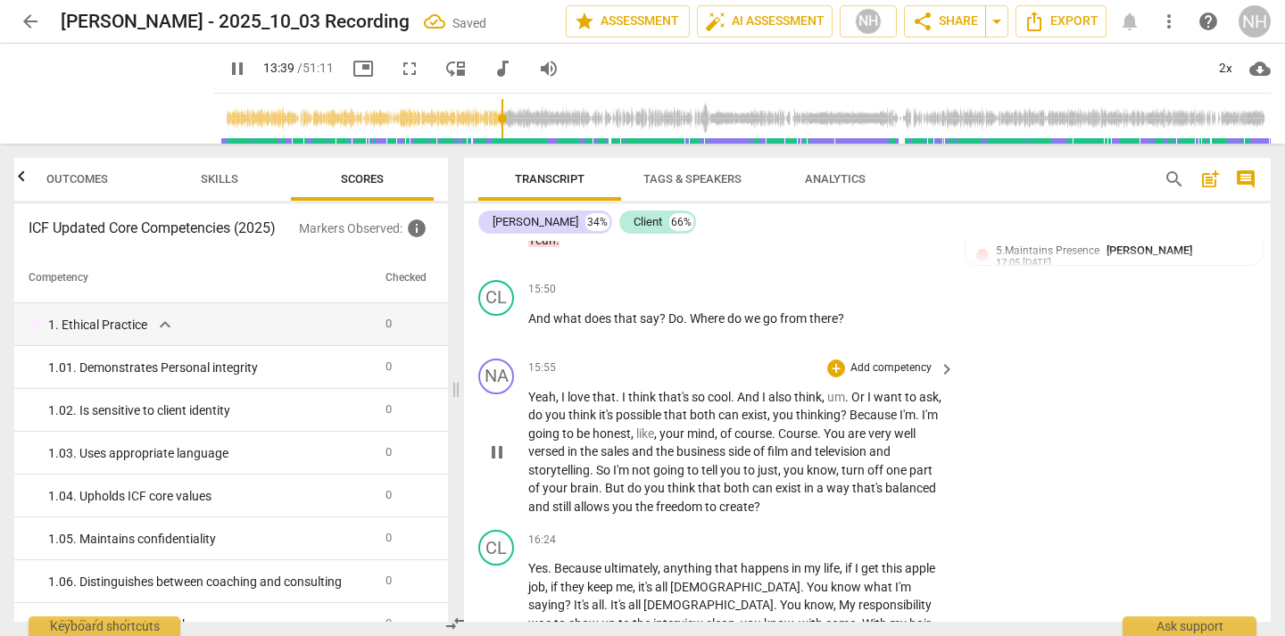
click at [501, 442] on span "pause" at bounding box center [496, 452] width 21 height 21
click at [501, 442] on span "play_arrow" at bounding box center [496, 452] width 21 height 21
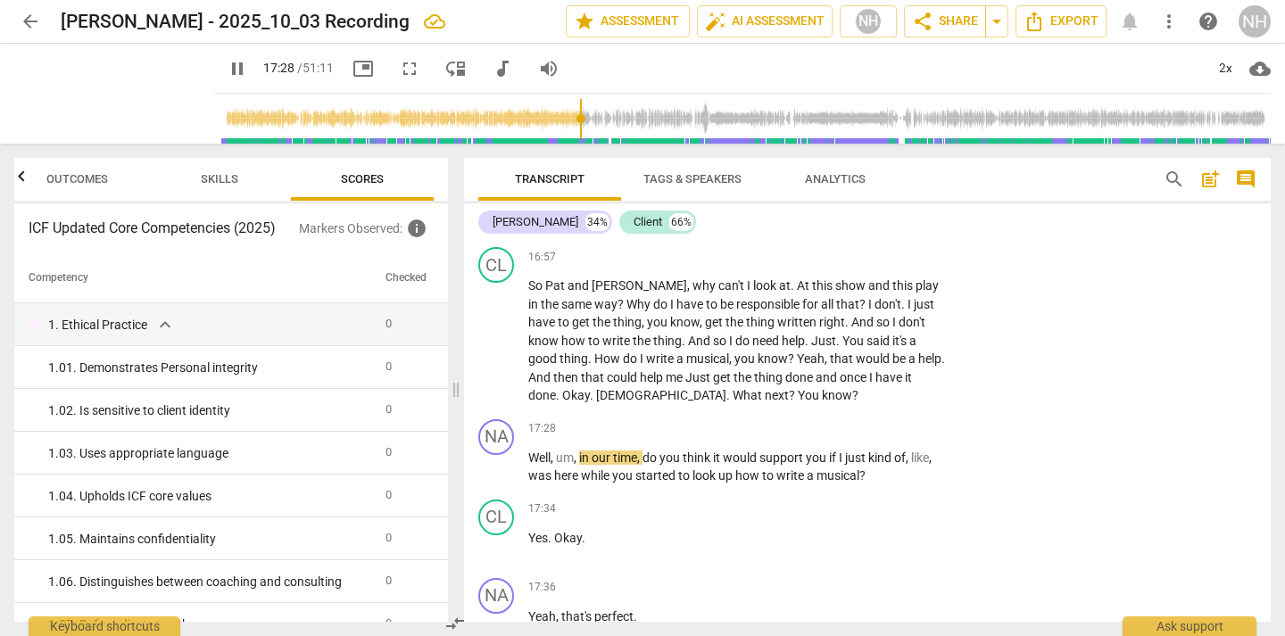
scroll to position [7770, 0]
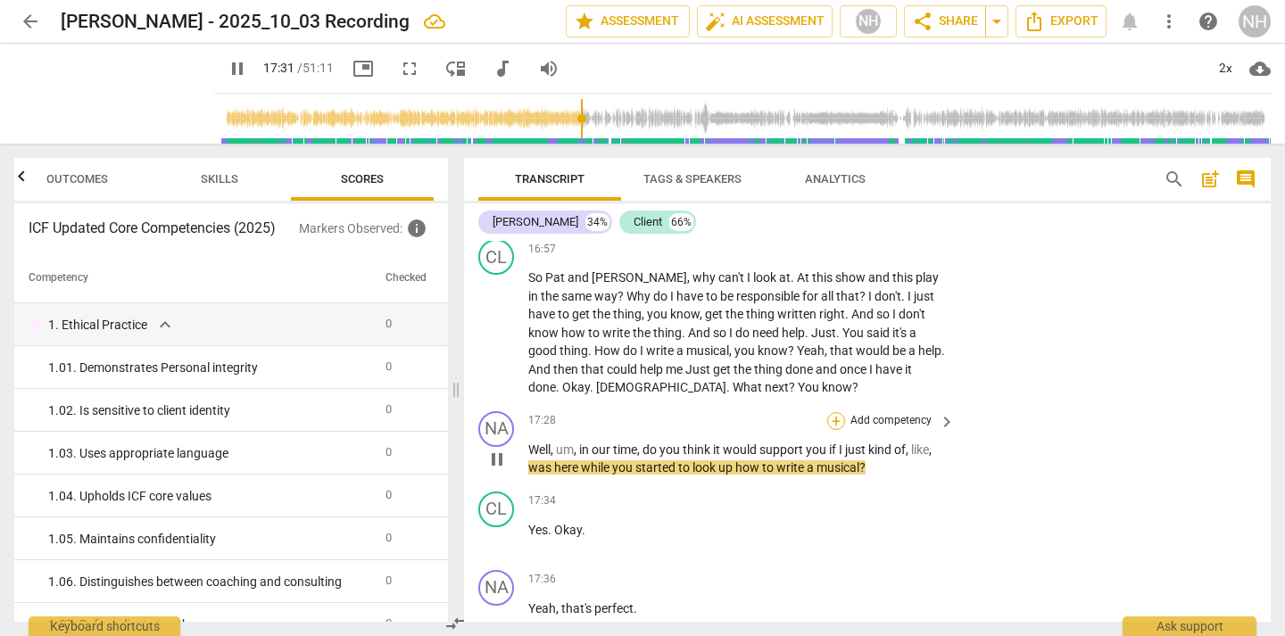
click at [834, 412] on div "+" at bounding box center [836, 421] width 18 height 18
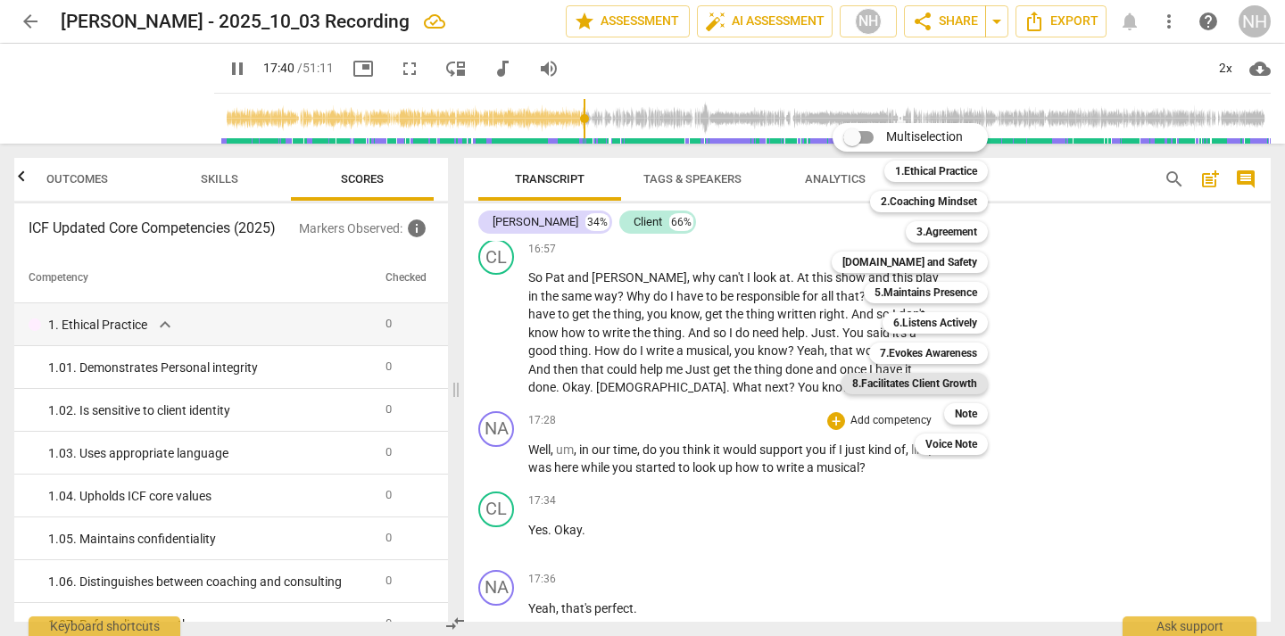
click at [934, 379] on b "8.Facilitates Client Growth" at bounding box center [914, 383] width 125 height 21
type input "1061"
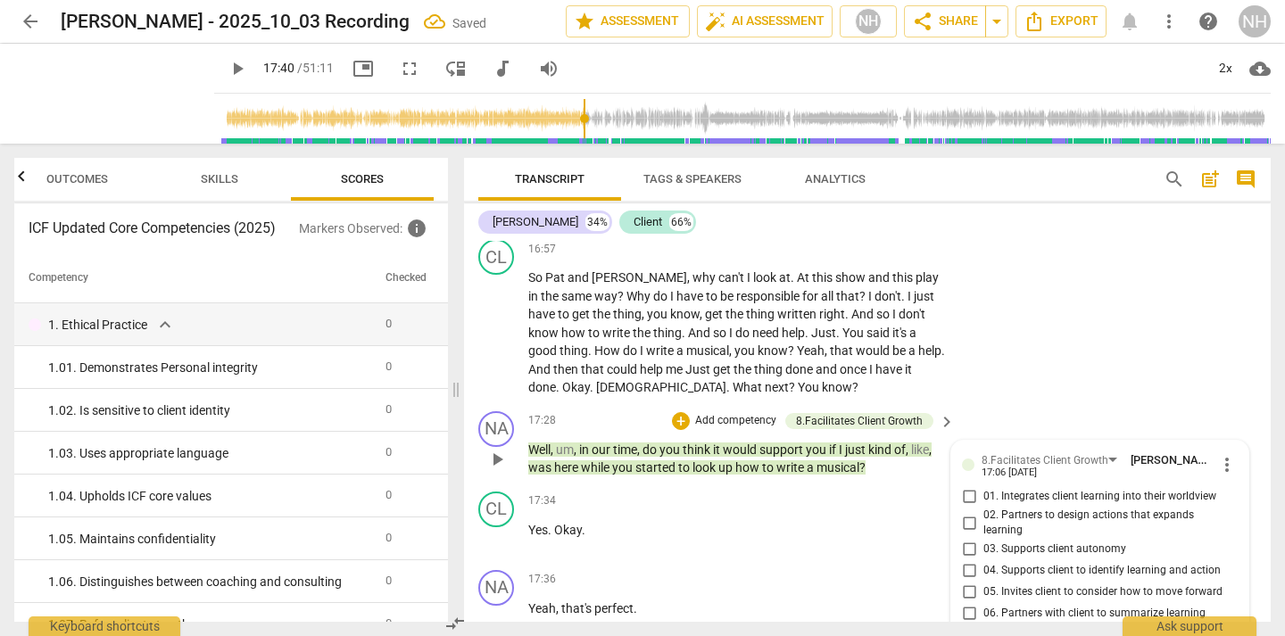
click at [966, 560] on input "04. Supports client to identify learning and action" at bounding box center [969, 570] width 29 height 21
checkbox input "true"
click at [849, 492] on div "17:34 + Add competency keyboard_arrow_right Yes . Okay ." at bounding box center [742, 524] width 428 height 64
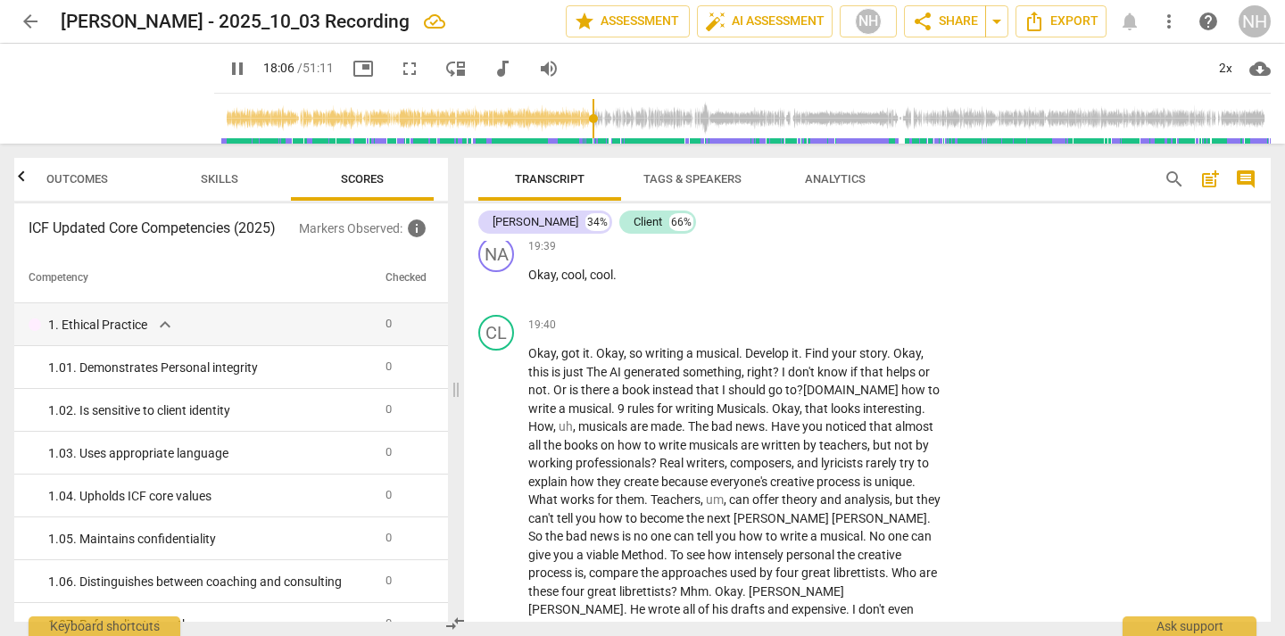
scroll to position [9628, 0]
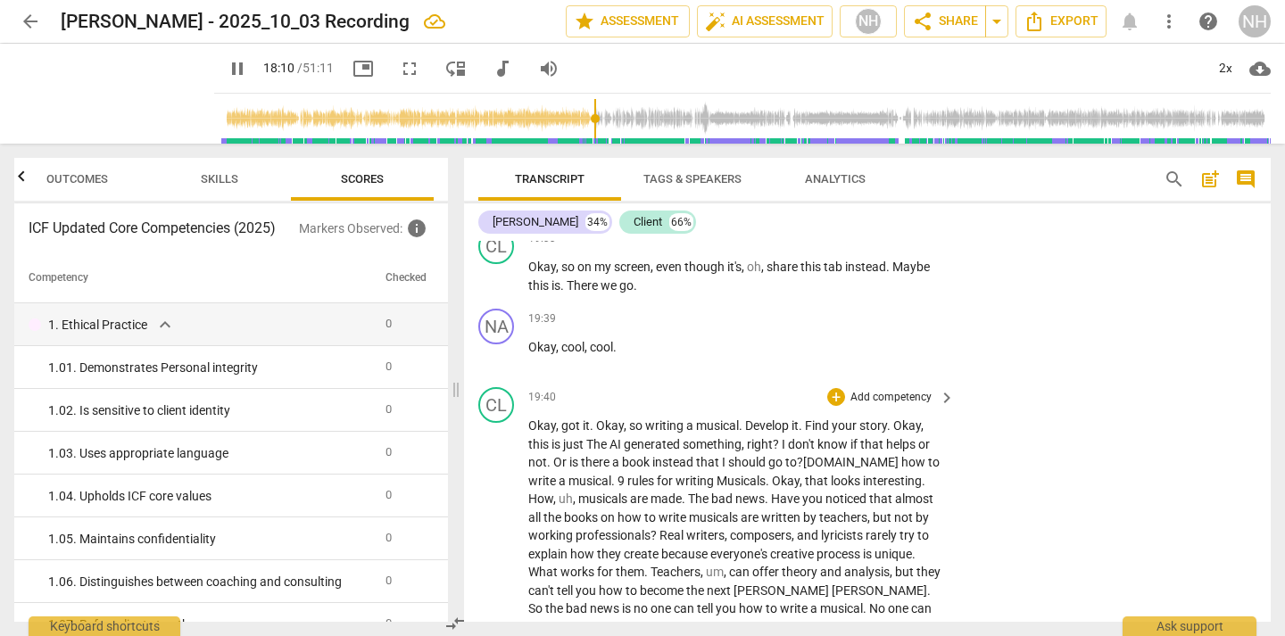
click at [493, 626] on span "pause" at bounding box center [496, 636] width 21 height 21
click at [493, 626] on span "play_arrow" at bounding box center [496, 636] width 21 height 21
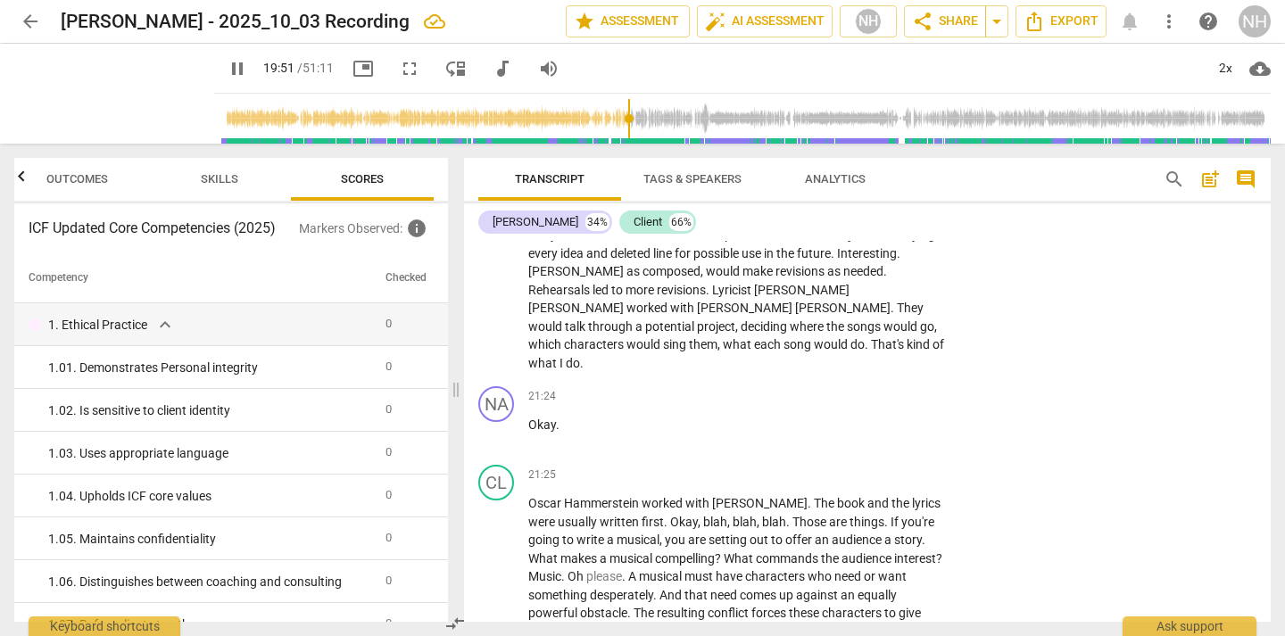
scroll to position [10165, 0]
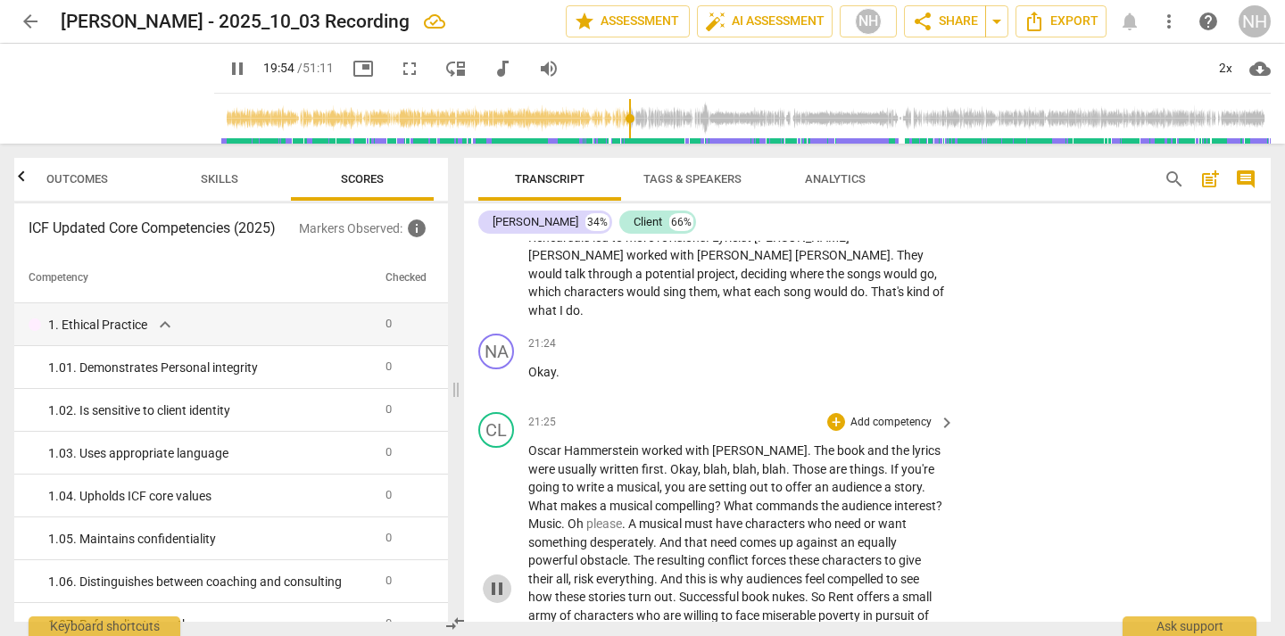
click at [502, 578] on span "pause" at bounding box center [496, 588] width 21 height 21
click at [502, 578] on span "play_arrow" at bounding box center [496, 588] width 21 height 21
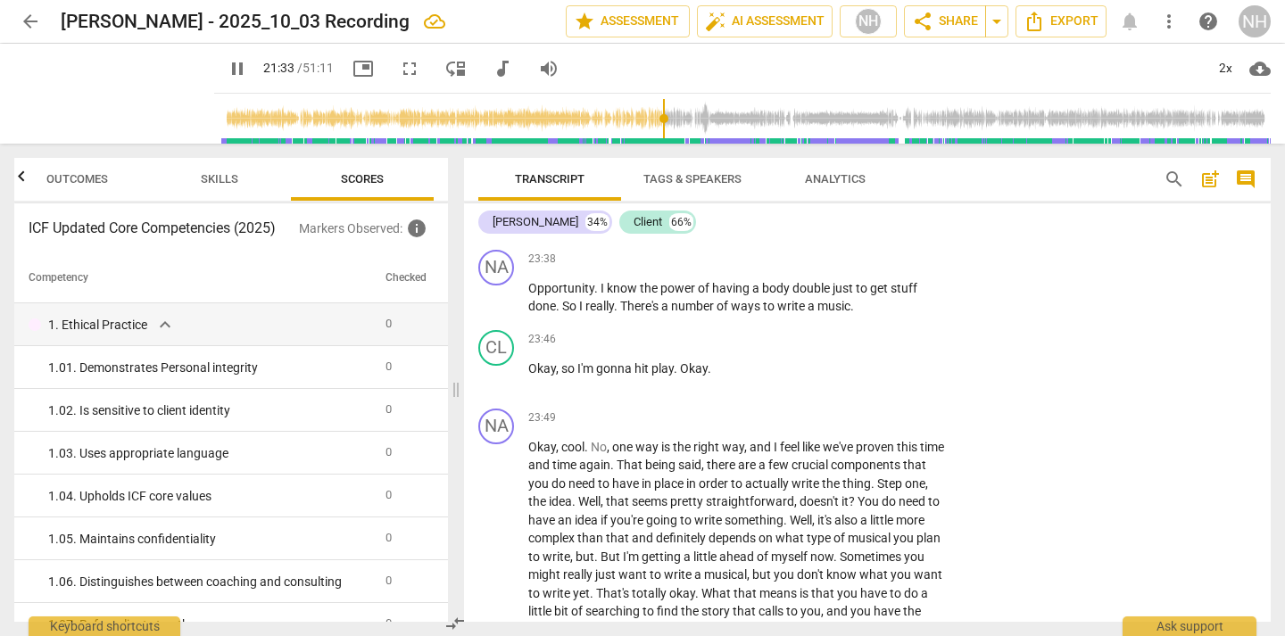
scroll to position [11055, 0]
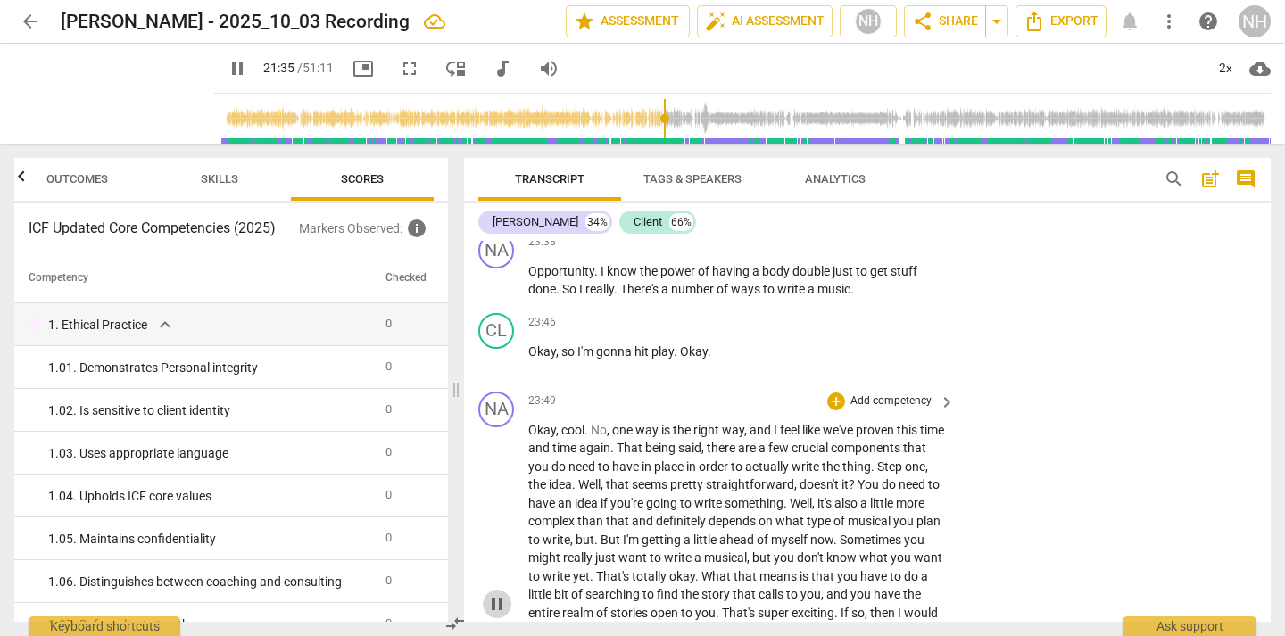
click at [504, 593] on span "pause" at bounding box center [496, 603] width 21 height 21
click at [504, 593] on span "play_arrow" at bounding box center [496, 603] width 21 height 21
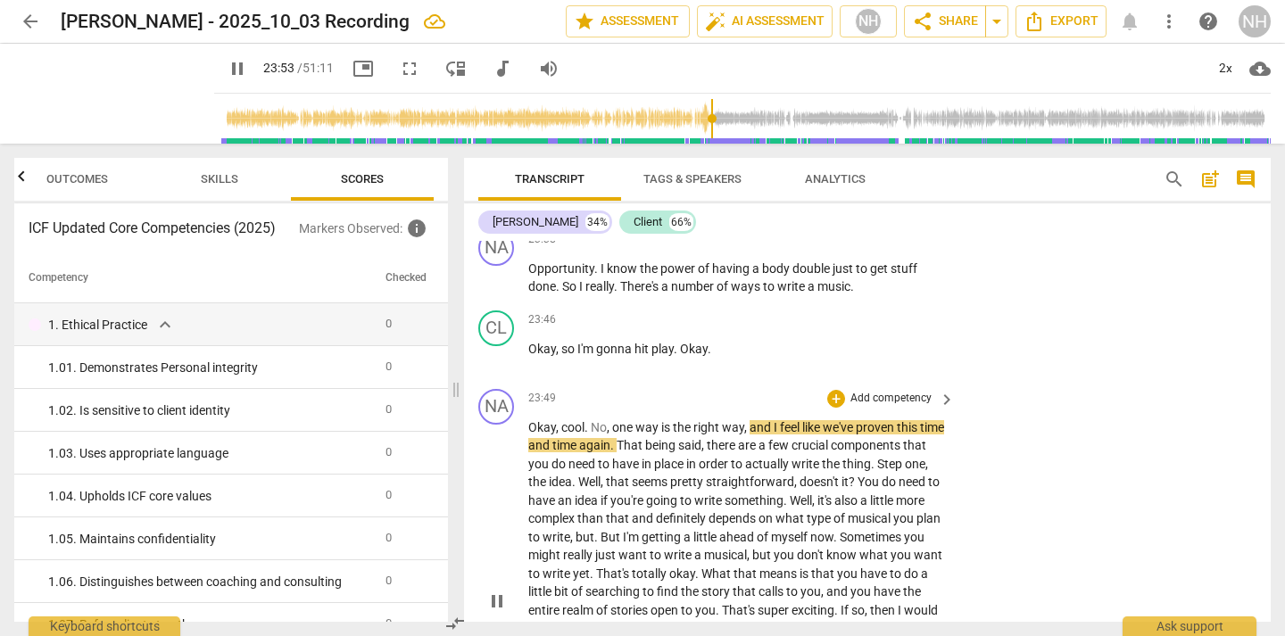
scroll to position [11049, 0]
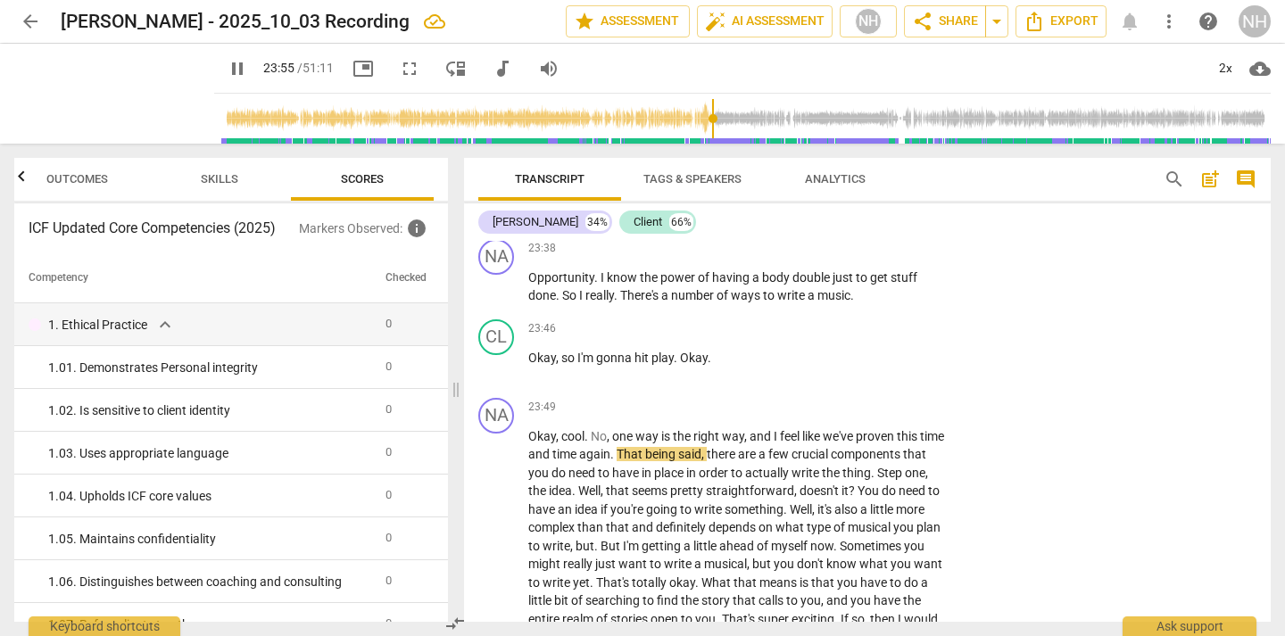
click at [675, 184] on span "Tags & Speakers" at bounding box center [692, 178] width 98 height 13
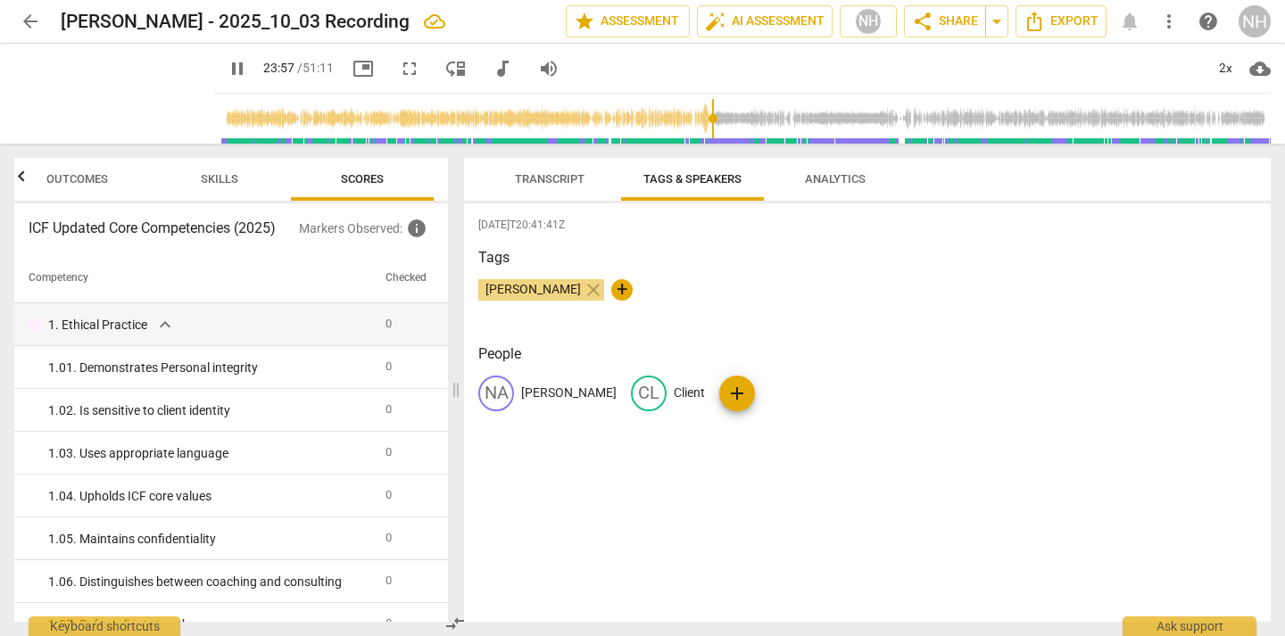
click at [726, 391] on span "add" at bounding box center [736, 393] width 21 height 21
type input "1441"
type input "Vi"
type input "1442"
type input "Vide"
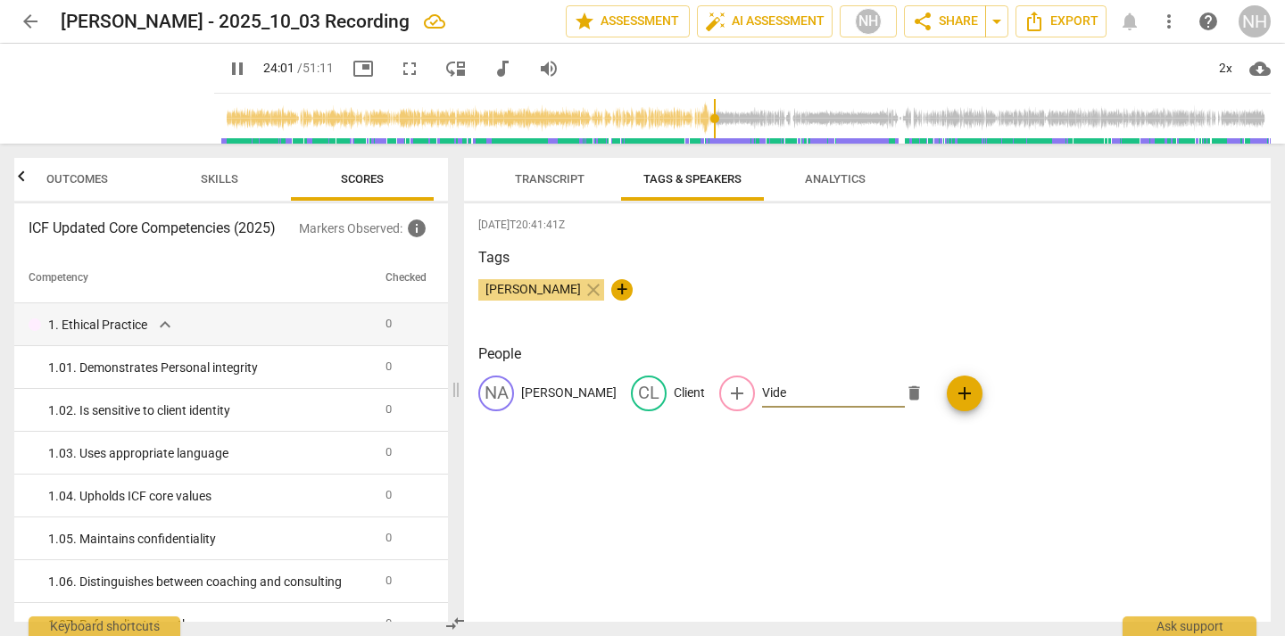
type input "1442"
type input "Video"
type input "1446"
type input "Video"
type input "1447"
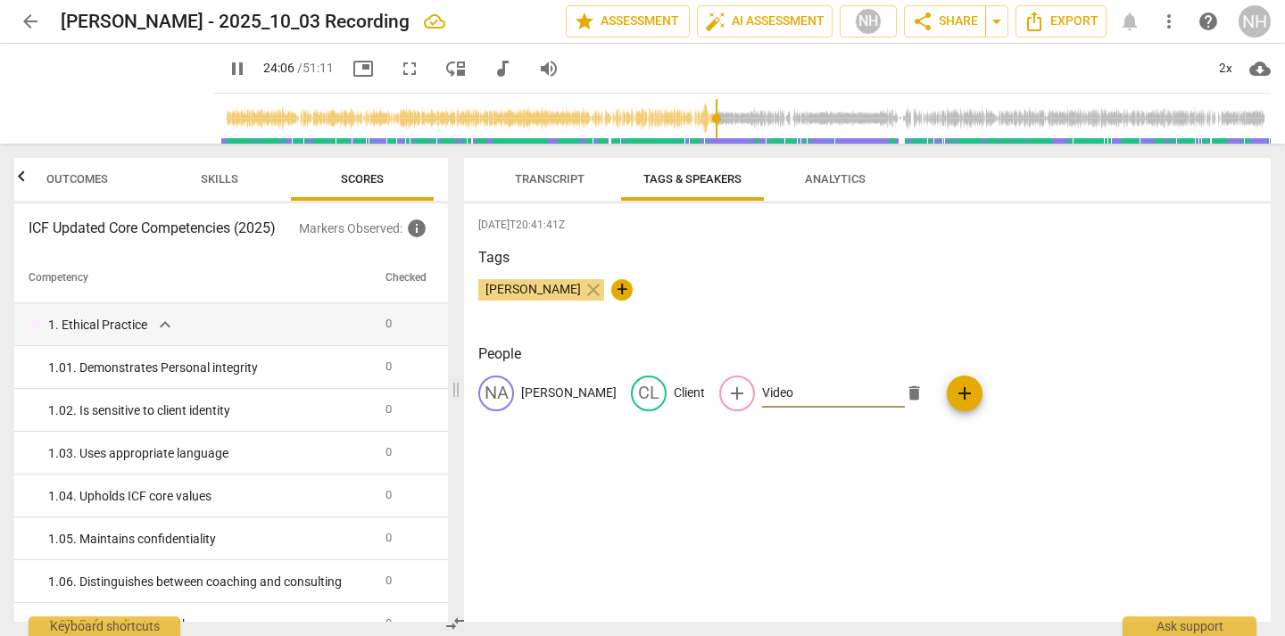
type input "Video P"
type input "1447"
type input "Video Pers"
type input "1448"
type input "Video Person"
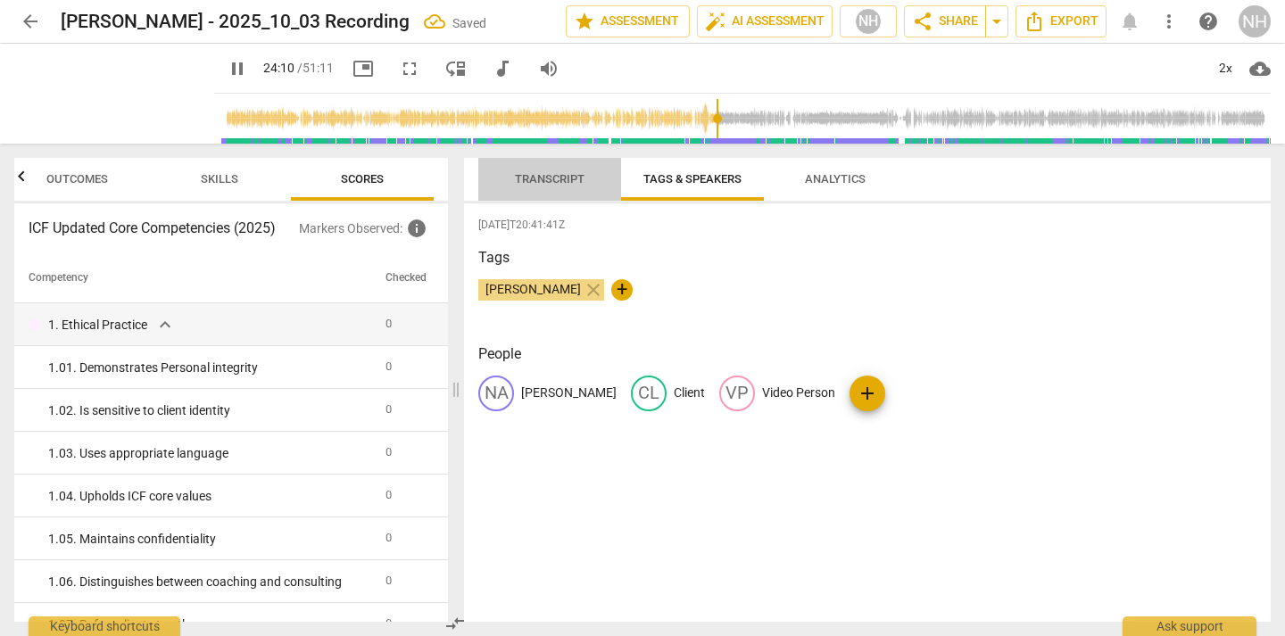
click at [559, 187] on span "Transcript" at bounding box center [549, 180] width 112 height 24
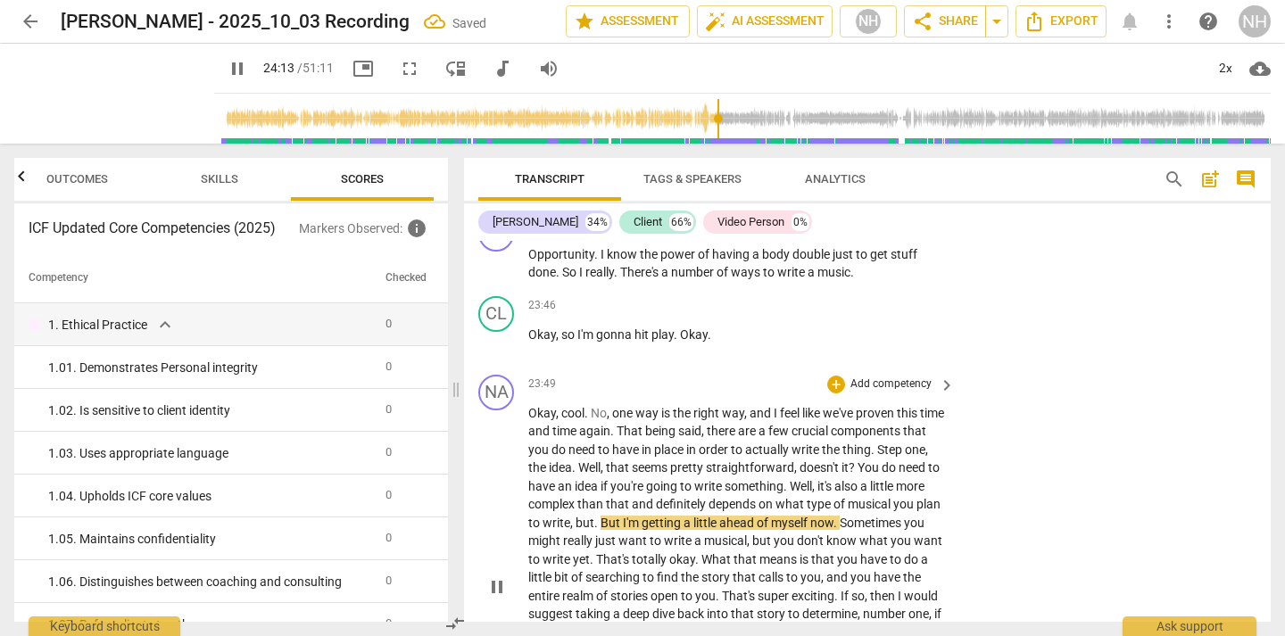
scroll to position [11060, 0]
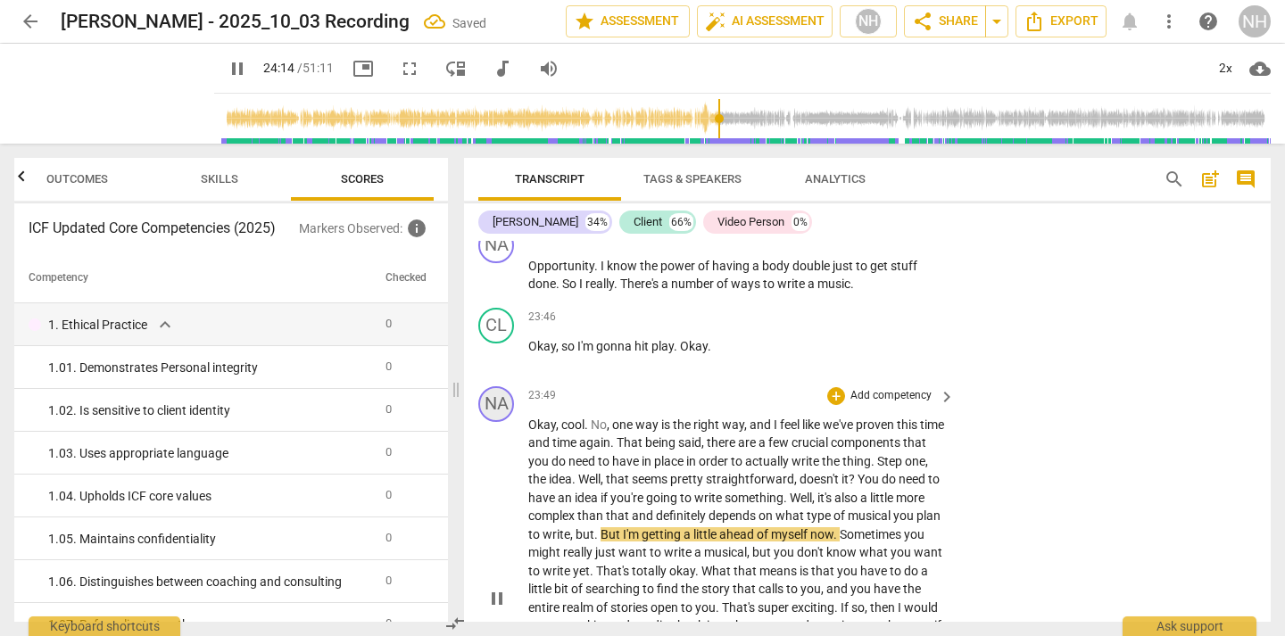
click at [506, 386] on div "NA" at bounding box center [496, 404] width 36 height 36
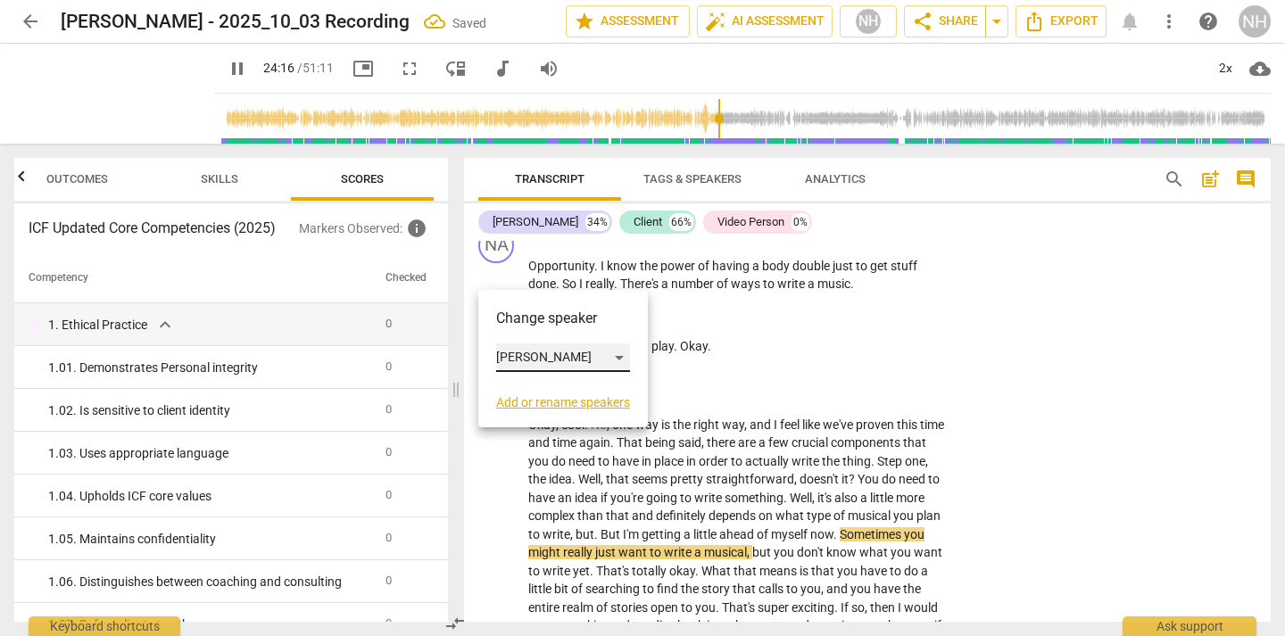
click at [559, 358] on div "[PERSON_NAME]" at bounding box center [563, 358] width 134 height 29
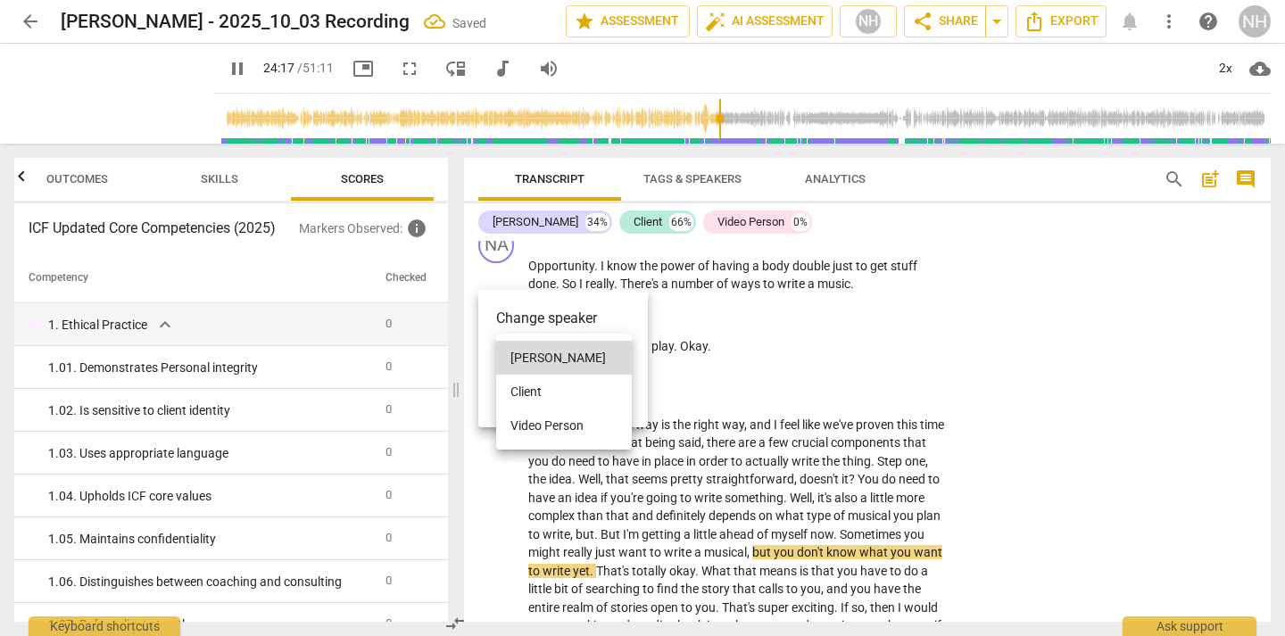
click at [566, 426] on li "Video Person" at bounding box center [564, 426] width 136 height 34
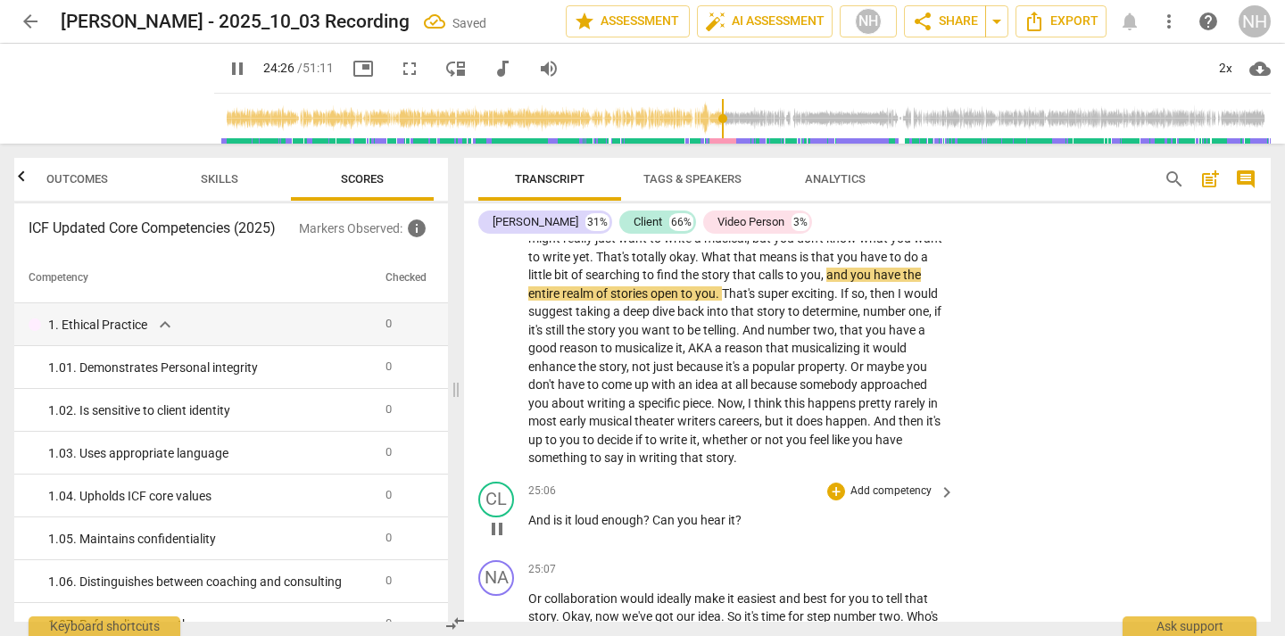
scroll to position [11394, 0]
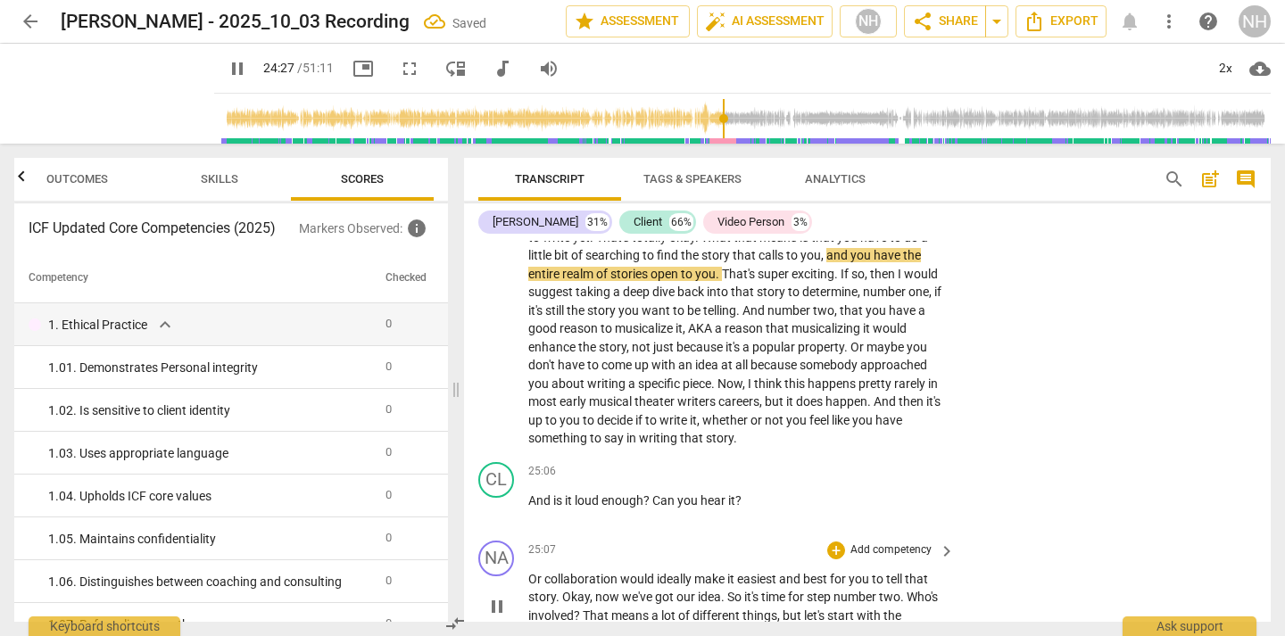
click at [505, 596] on span "pause" at bounding box center [496, 606] width 21 height 21
click at [505, 596] on span "play_arrow" at bounding box center [496, 606] width 21 height 21
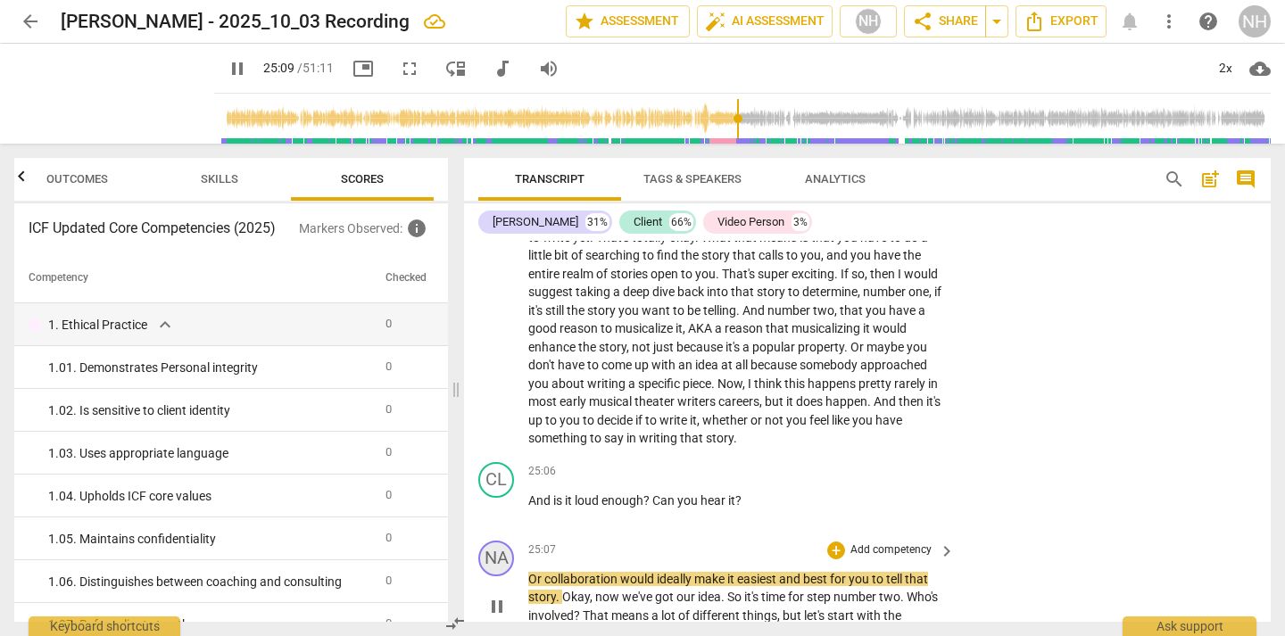
click at [504, 541] on div "NA" at bounding box center [496, 559] width 36 height 36
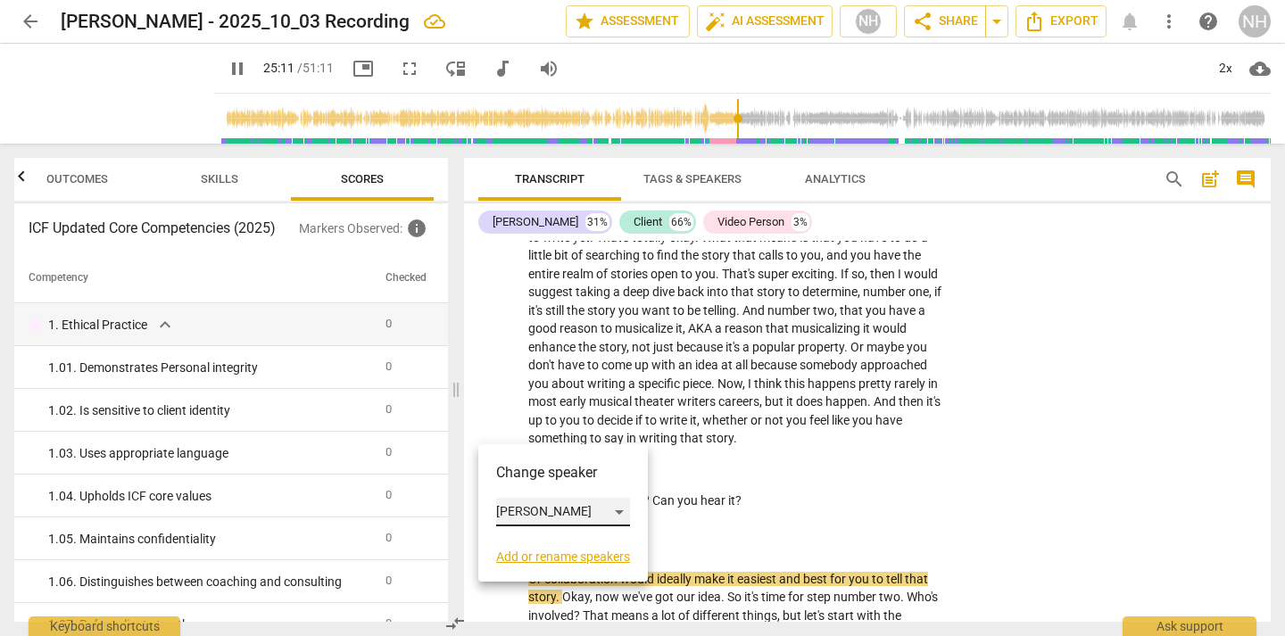
click at [546, 513] on div "[PERSON_NAME]" at bounding box center [563, 512] width 134 height 29
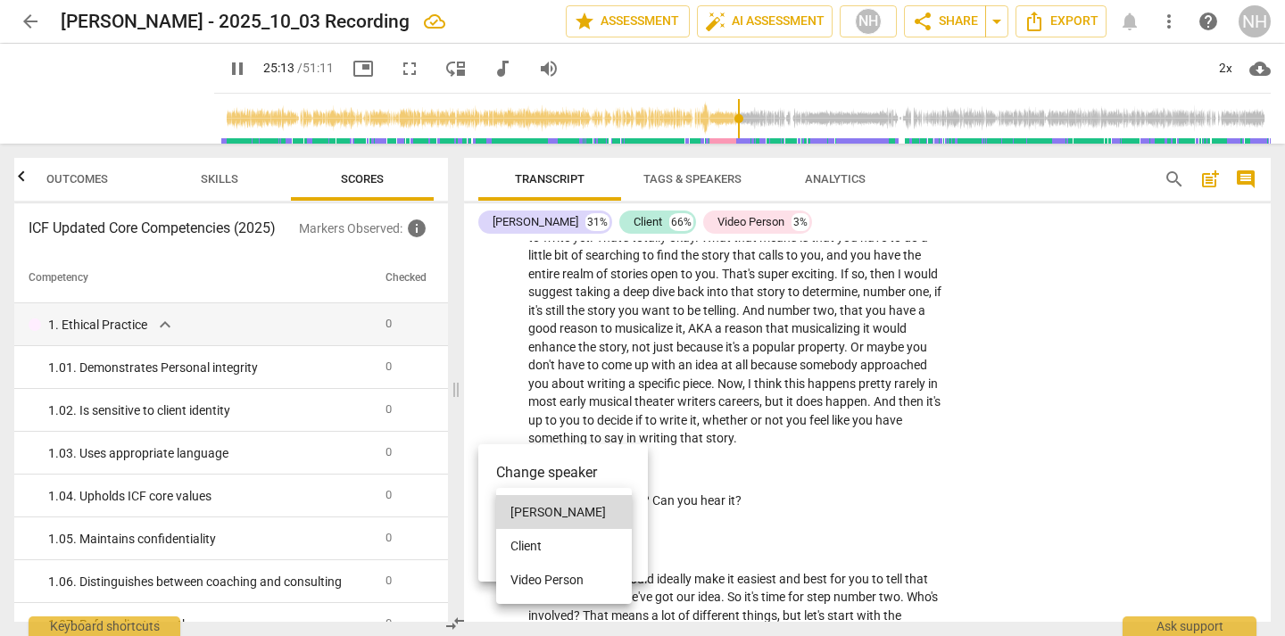
click at [559, 576] on li "Video Person" at bounding box center [564, 580] width 136 height 34
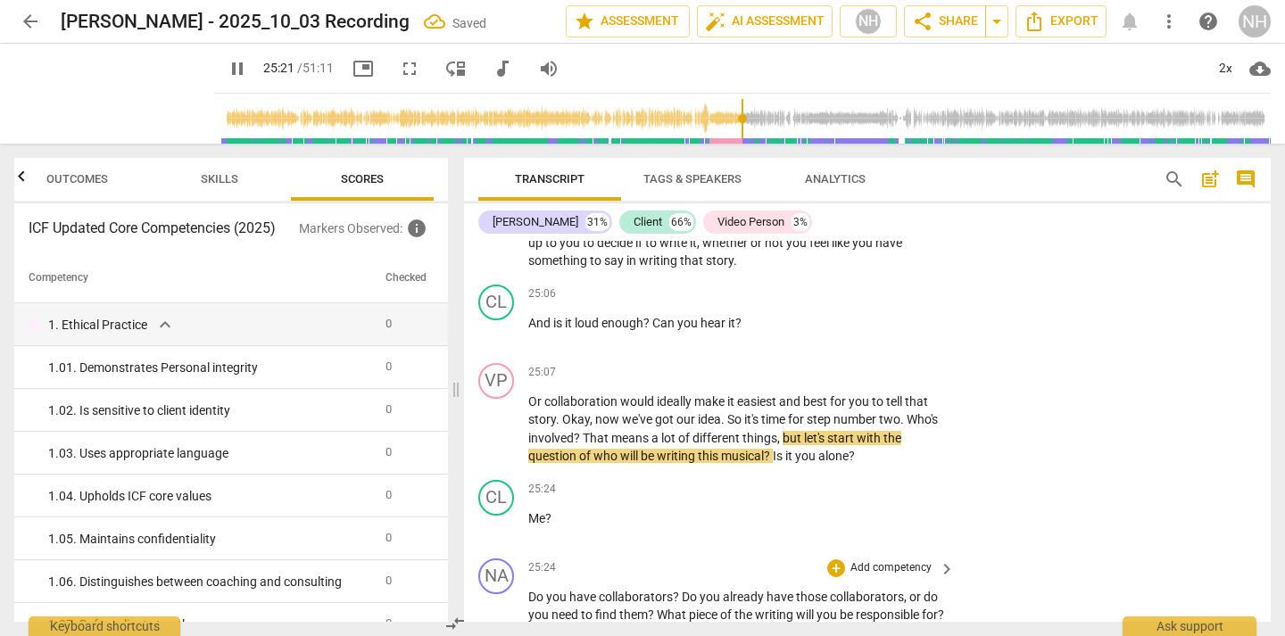
scroll to position [11674, 0]
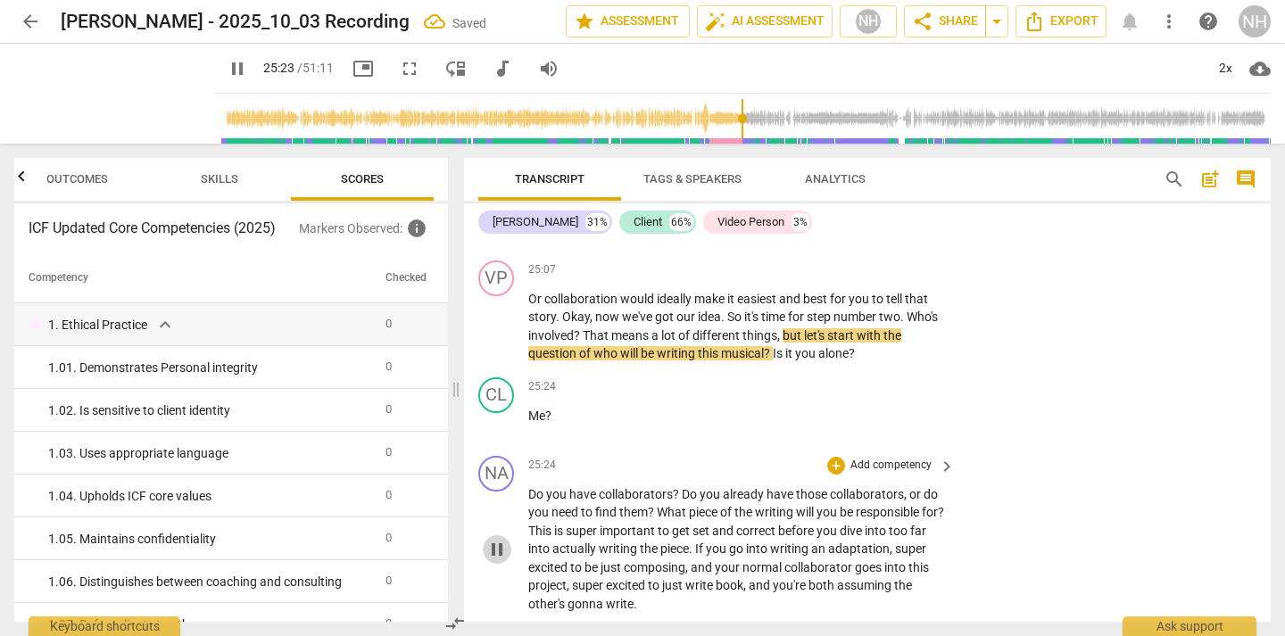
click at [503, 539] on span "pause" at bounding box center [496, 549] width 21 height 21
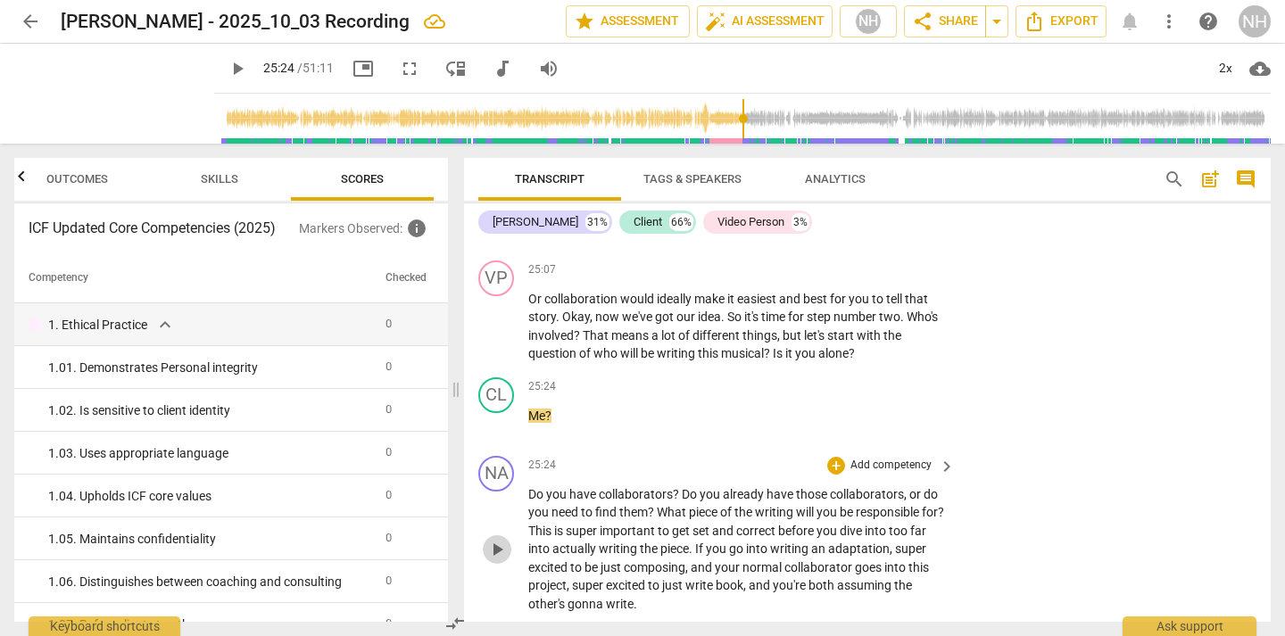
click at [503, 539] on span "play_arrow" at bounding box center [496, 549] width 21 height 21
click at [493, 456] on div "NA" at bounding box center [496, 474] width 36 height 36
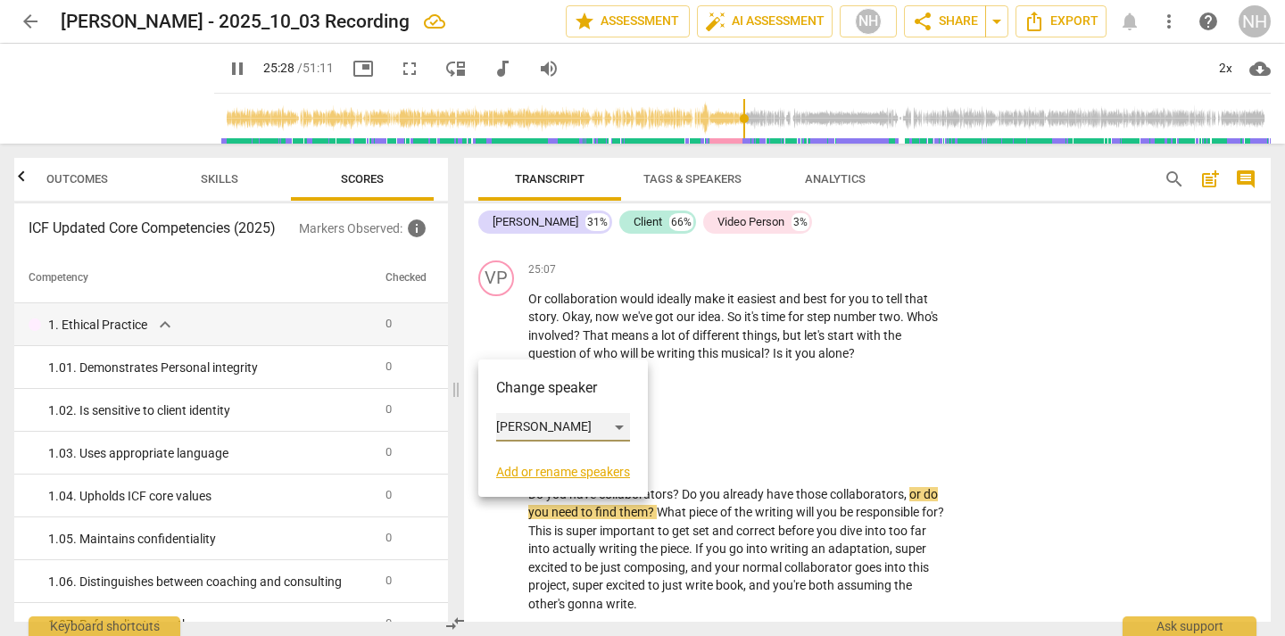
click at [552, 426] on div "[PERSON_NAME]" at bounding box center [563, 427] width 134 height 29
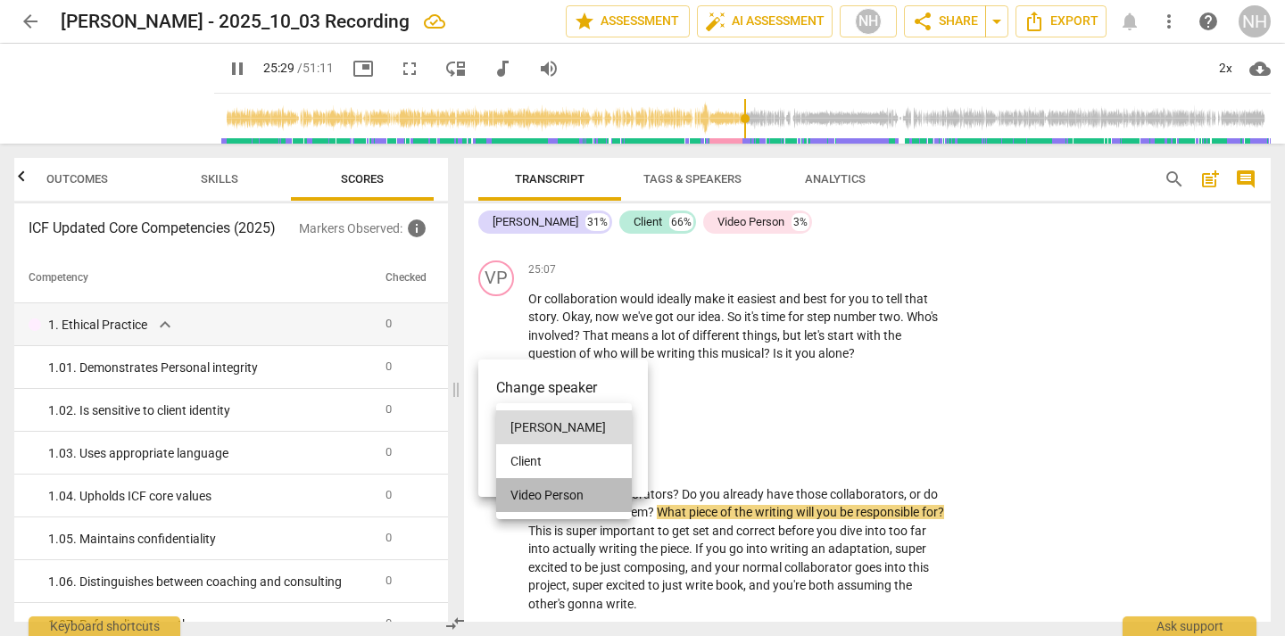
click at [565, 489] on li "Video Person" at bounding box center [564, 495] width 136 height 34
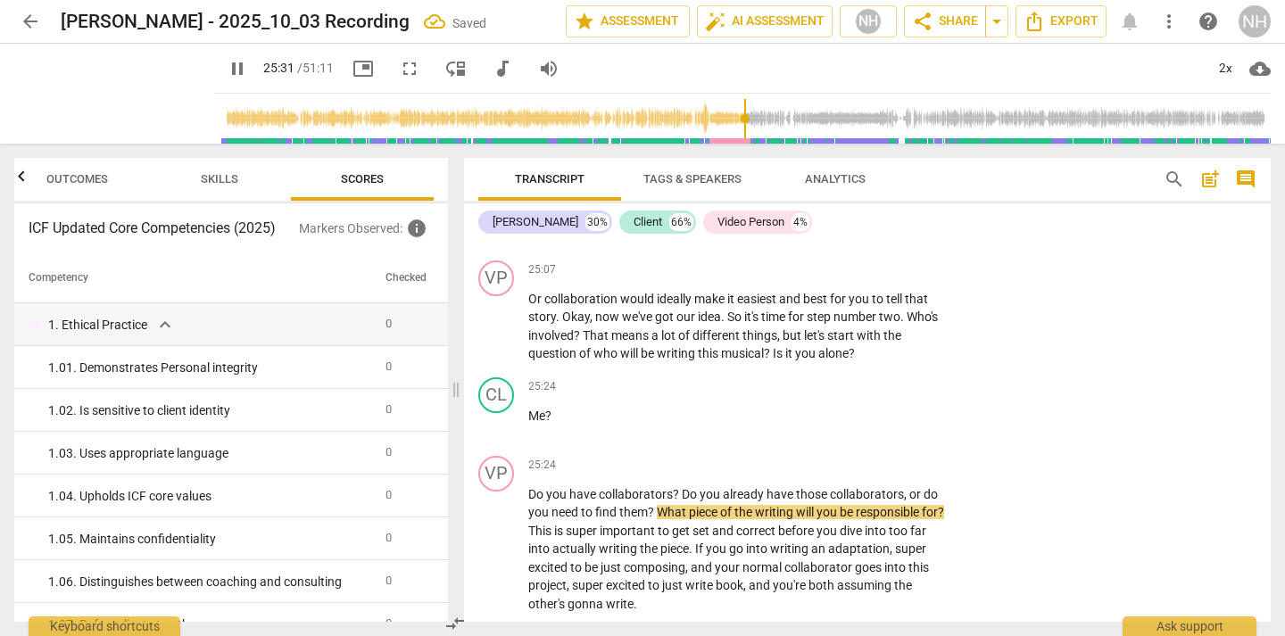
scroll to position [11837, 0]
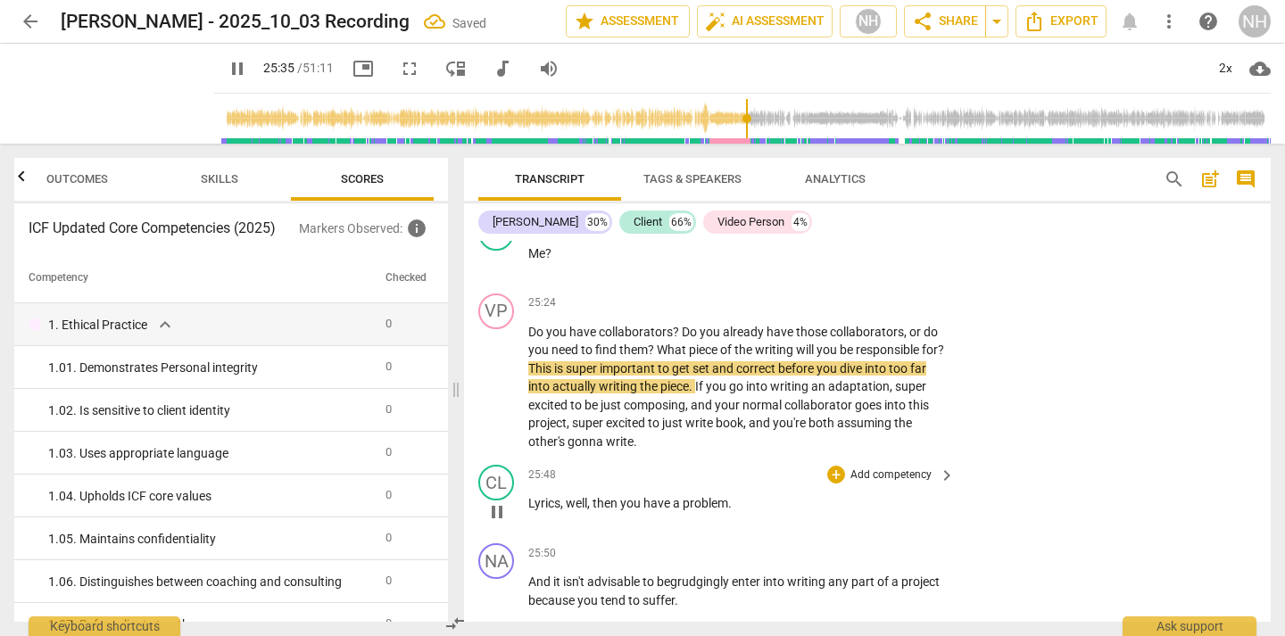
click at [498, 501] on span "pause" at bounding box center [496, 511] width 21 height 21
click at [498, 501] on span "play_arrow" at bounding box center [496, 511] width 21 height 21
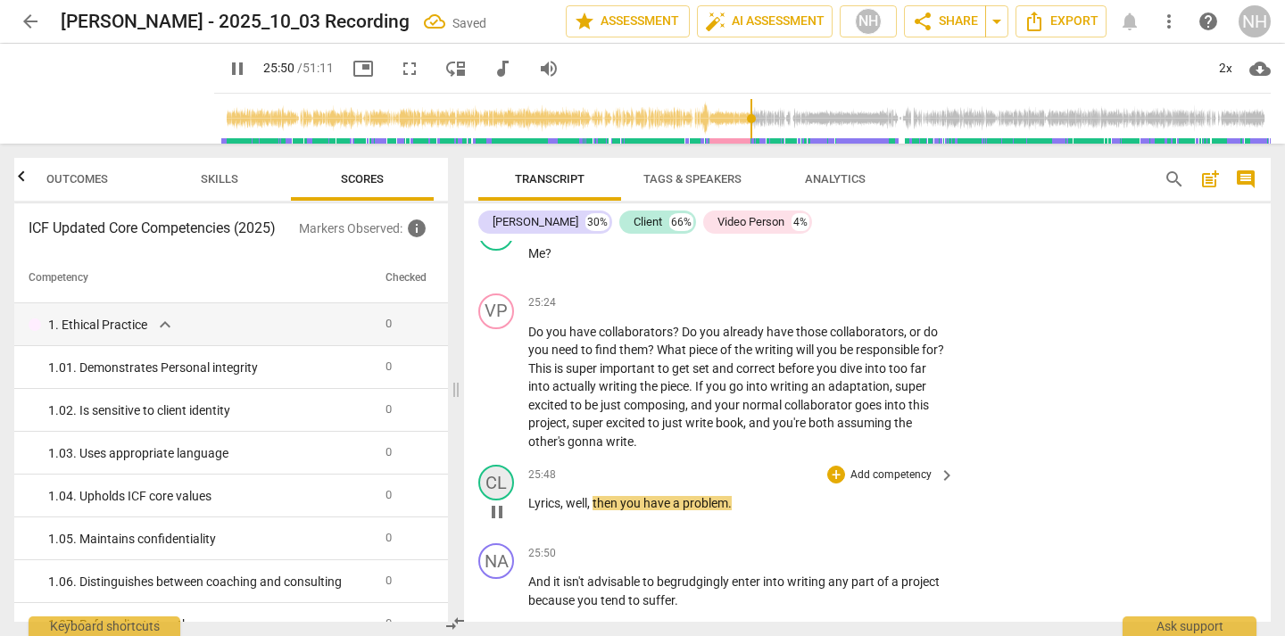
click at [498, 465] on div "CL" at bounding box center [496, 483] width 36 height 36
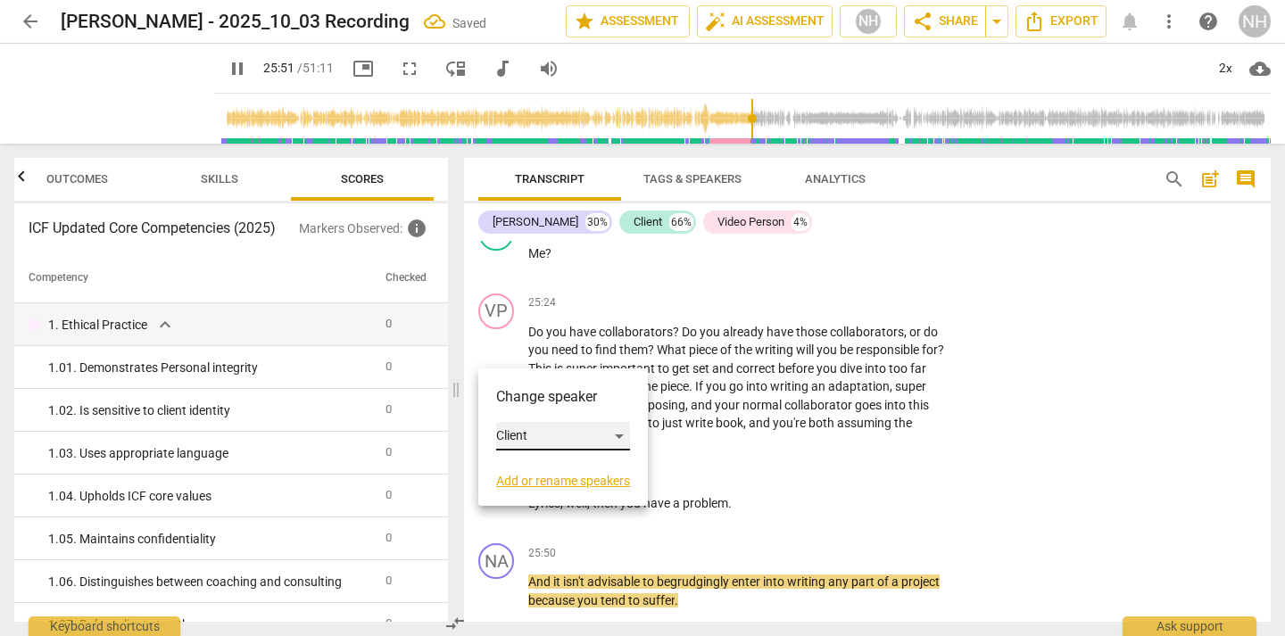
click at [541, 428] on div "Client" at bounding box center [563, 436] width 134 height 29
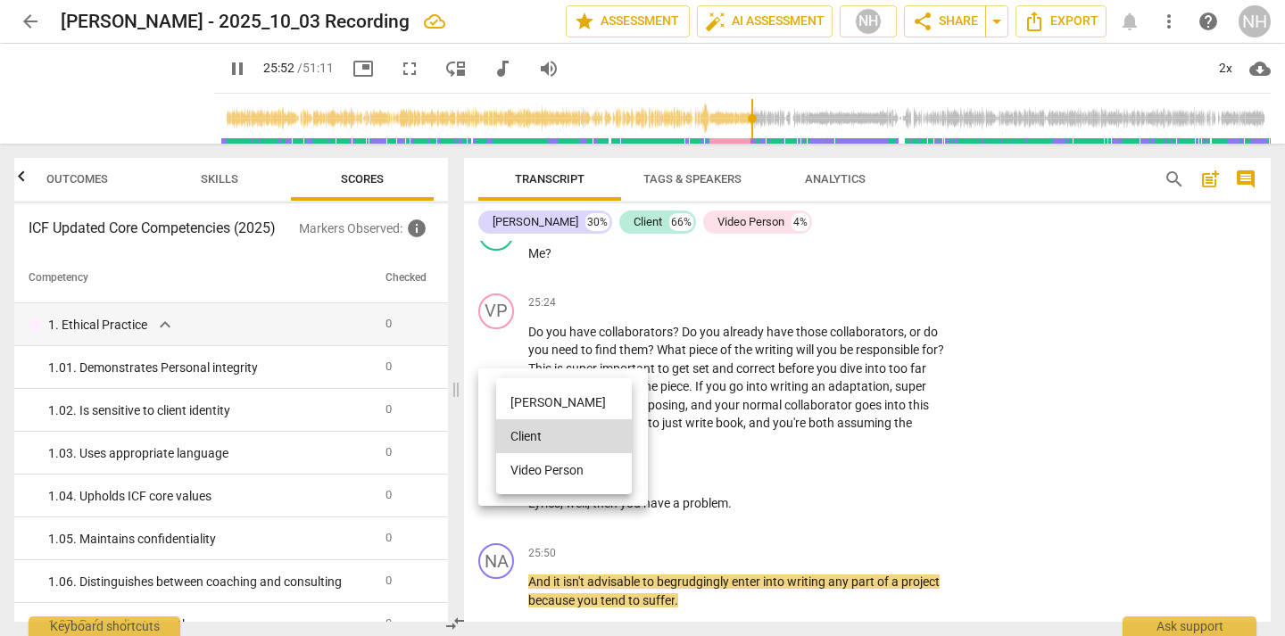
click at [557, 462] on li "Video Person" at bounding box center [564, 470] width 136 height 34
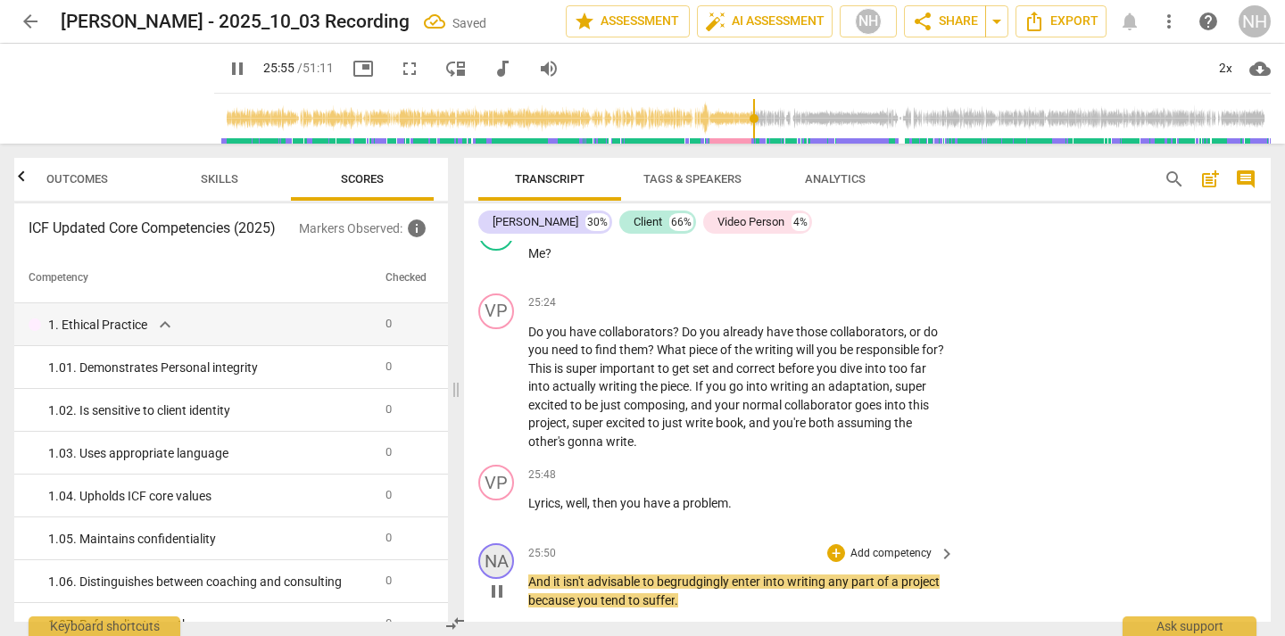
click at [498, 543] on div "NA" at bounding box center [496, 561] width 36 height 36
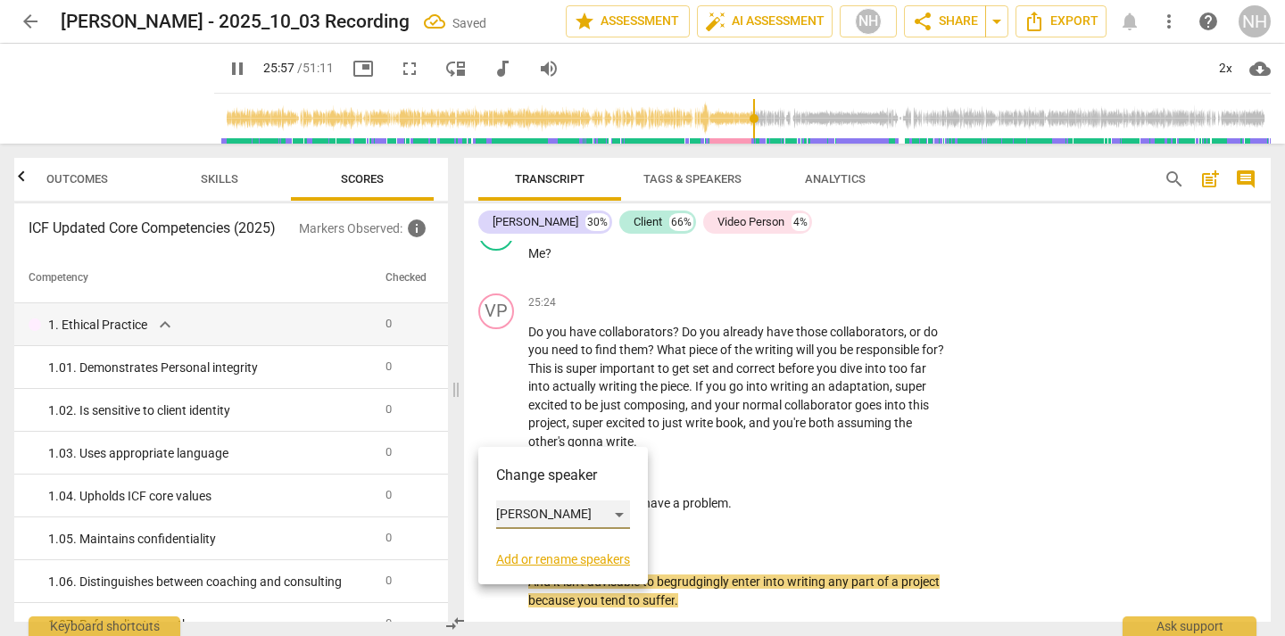
click at [539, 524] on div "[PERSON_NAME]" at bounding box center [563, 515] width 134 height 29
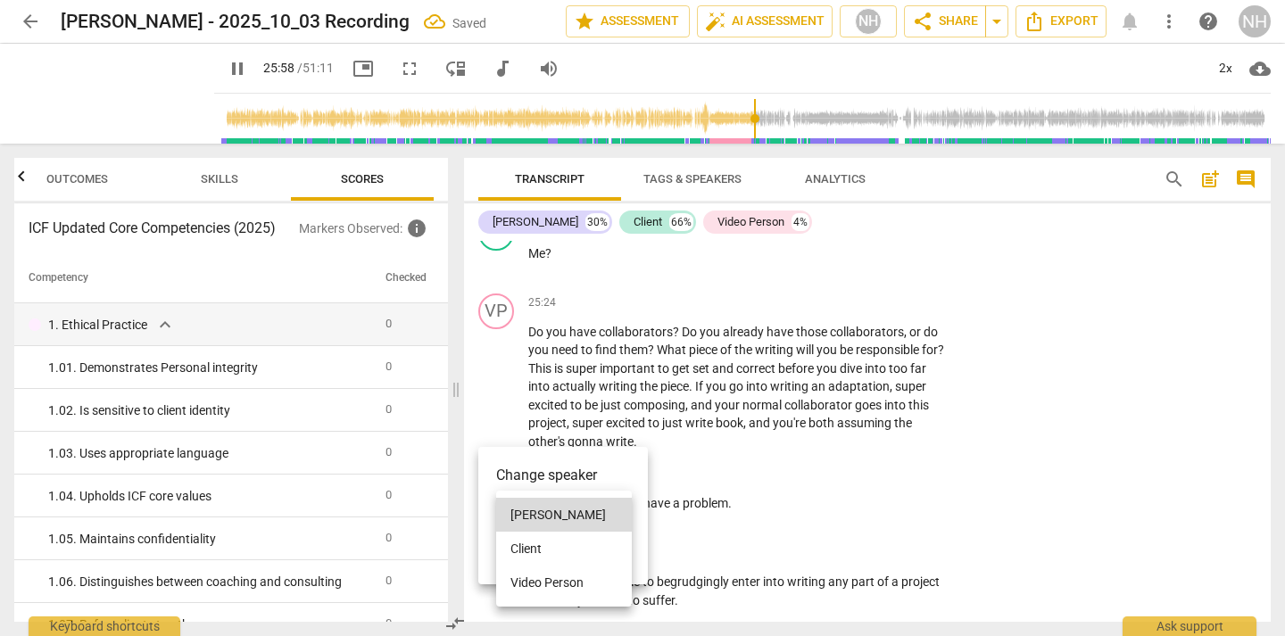
click at [571, 573] on li "Video Person" at bounding box center [564, 583] width 136 height 34
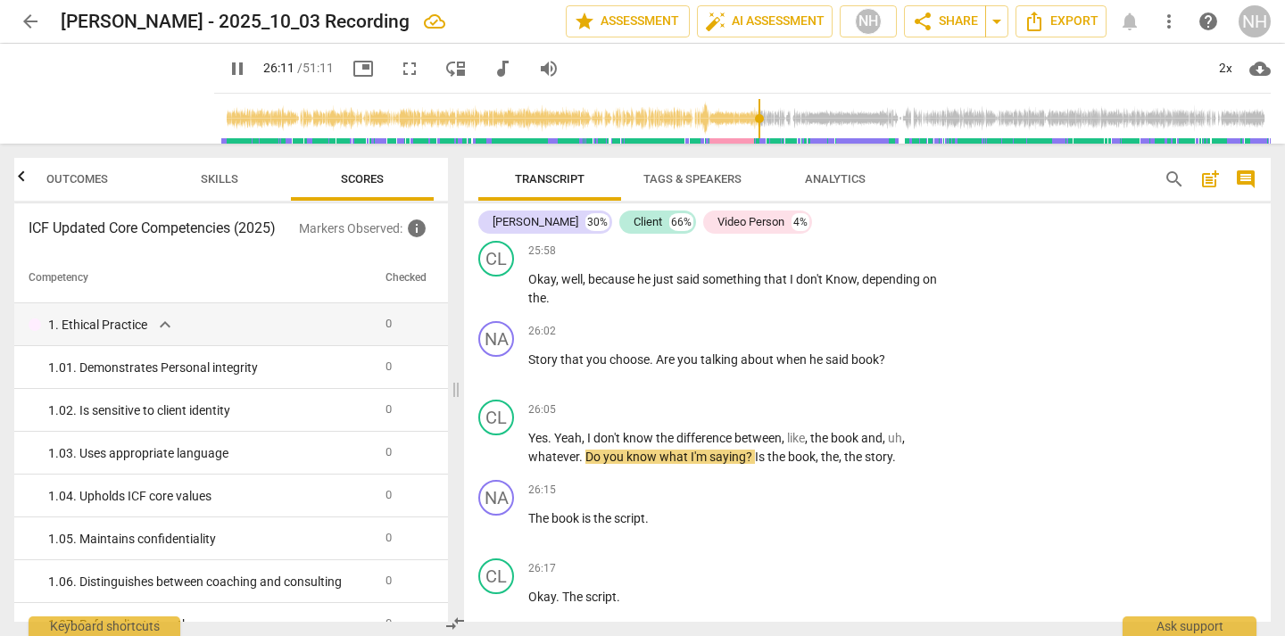
scroll to position [12221, 0]
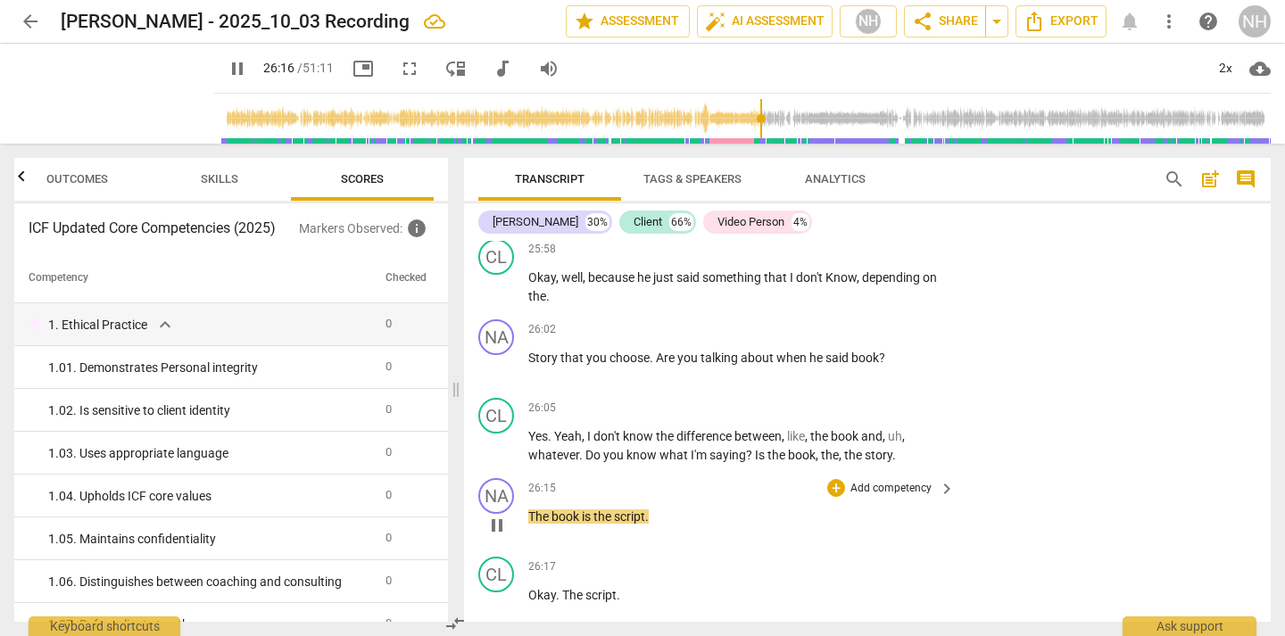
click at [501, 515] on span "pause" at bounding box center [496, 525] width 21 height 21
type input "1578"
click at [829, 479] on div "+" at bounding box center [836, 488] width 18 height 18
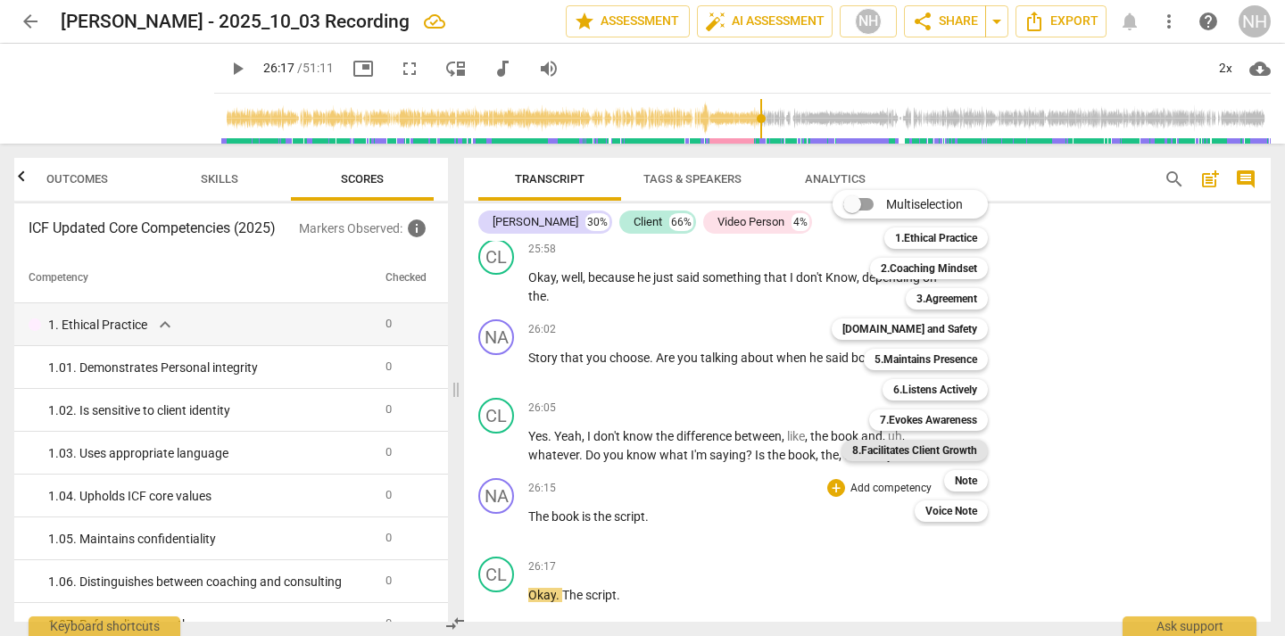
click at [953, 451] on b "8.Facilitates Client Growth" at bounding box center [914, 450] width 125 height 21
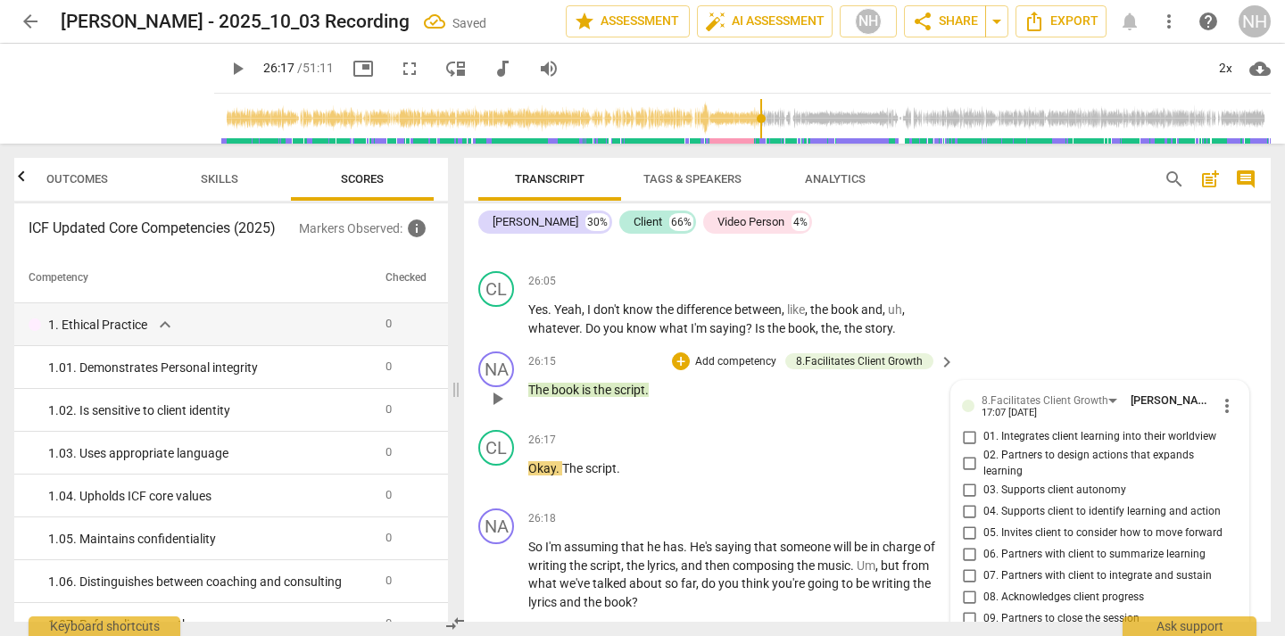
scroll to position [12339, 0]
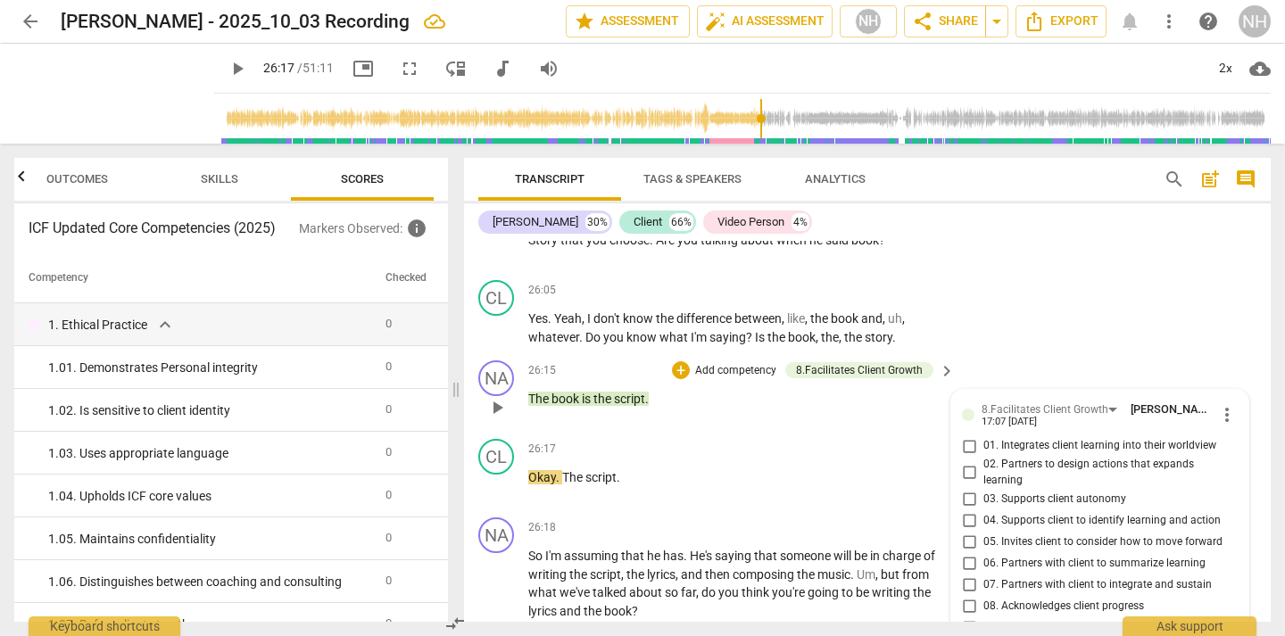
click at [966, 488] on input "03. Supports client autonomy" at bounding box center [969, 498] width 29 height 21
checkbox input "true"
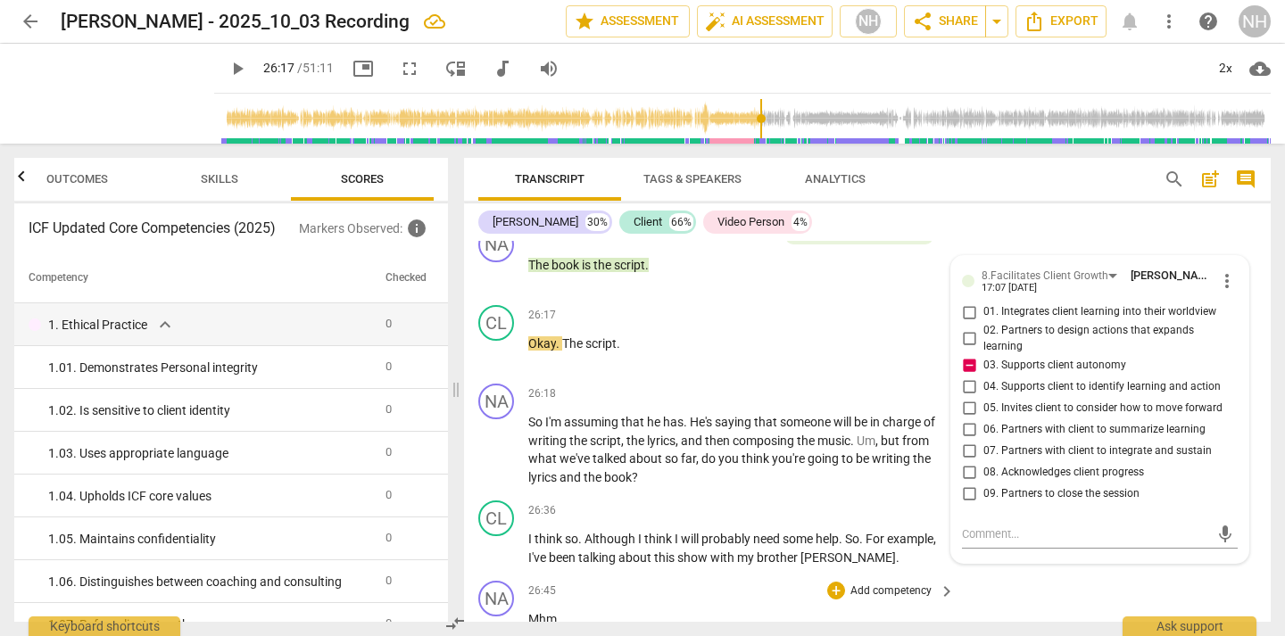
click at [770, 610] on p "Mhm ." at bounding box center [737, 619] width 418 height 19
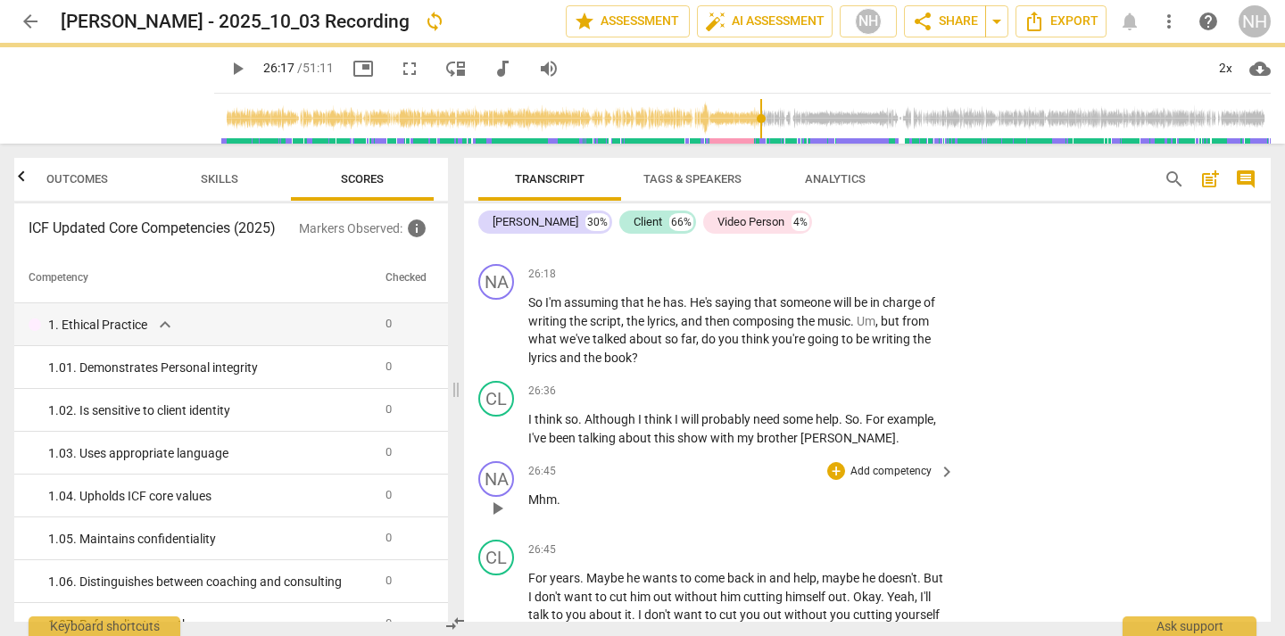
scroll to position [12625, 0]
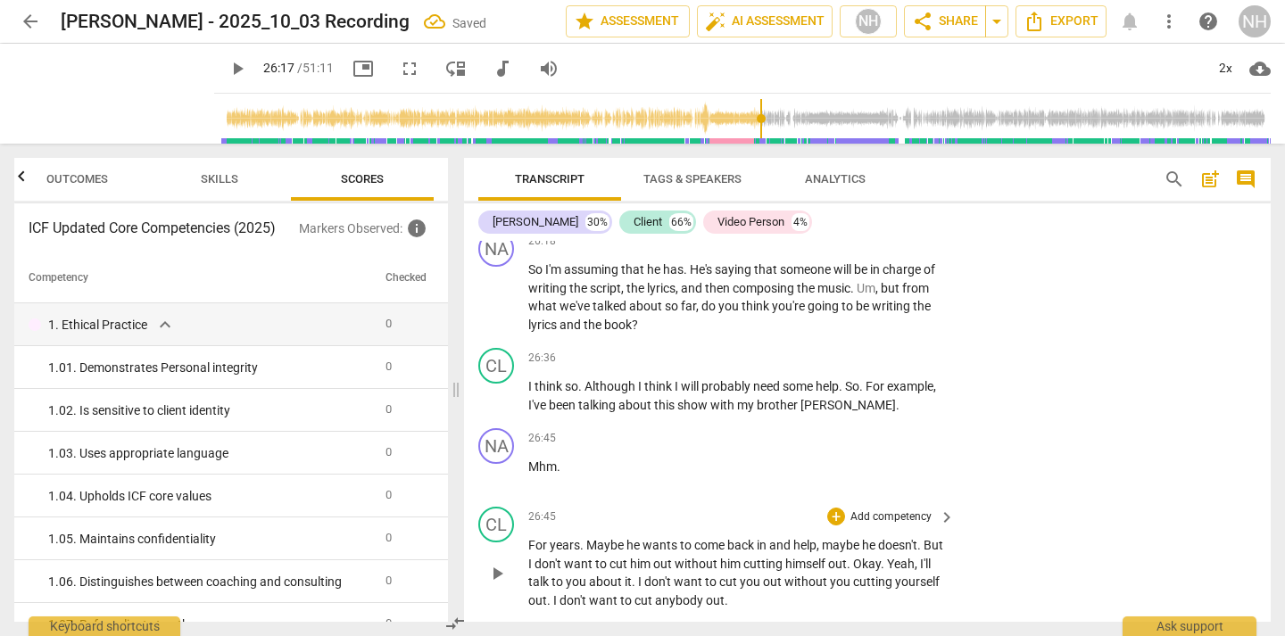
click at [493, 563] on span "play_arrow" at bounding box center [496, 573] width 21 height 21
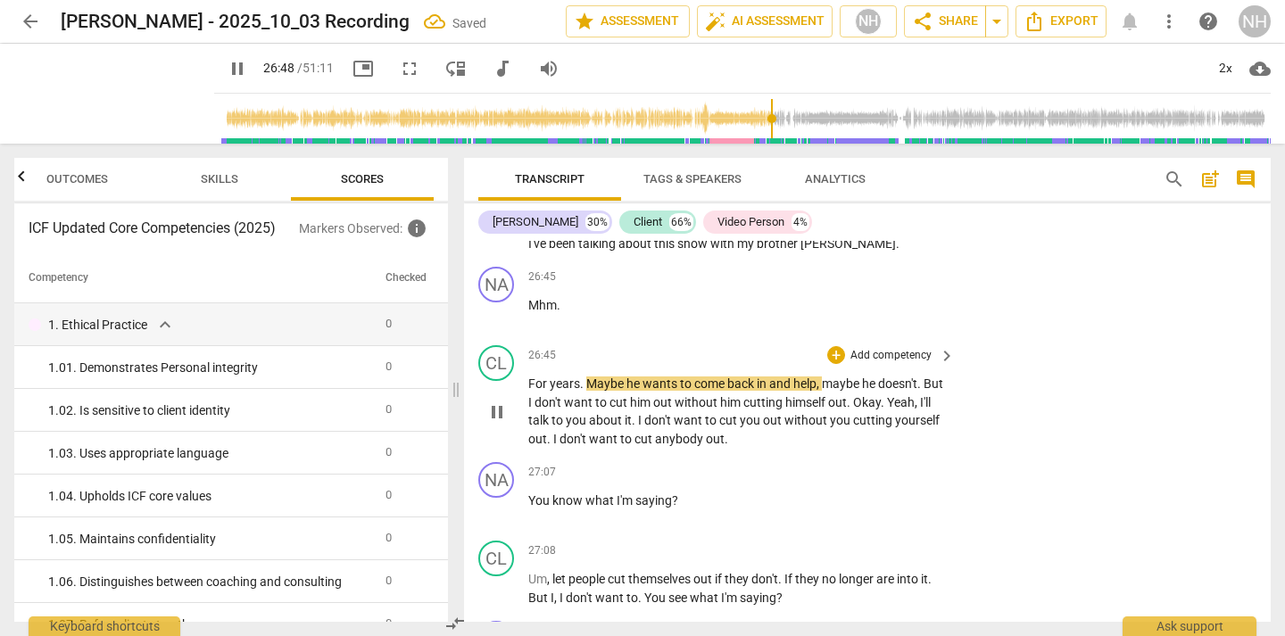
scroll to position [12788, 0]
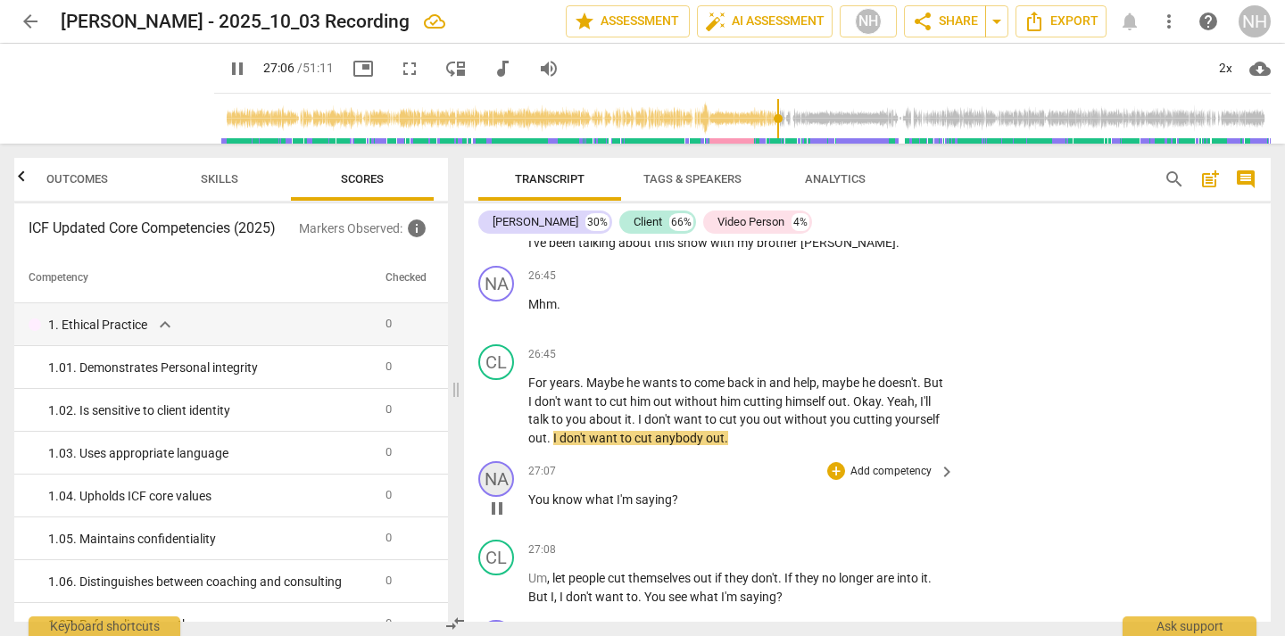
click at [496, 461] on div "NA" at bounding box center [496, 479] width 36 height 36
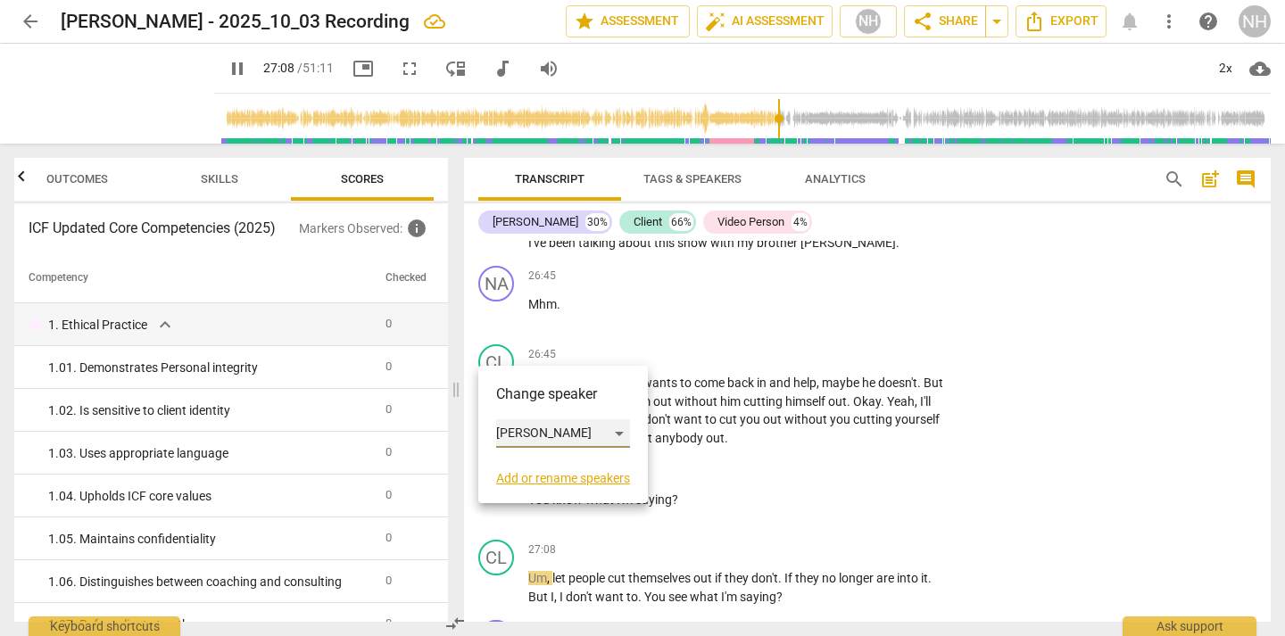
click at [534, 434] on div "[PERSON_NAME]" at bounding box center [563, 433] width 134 height 29
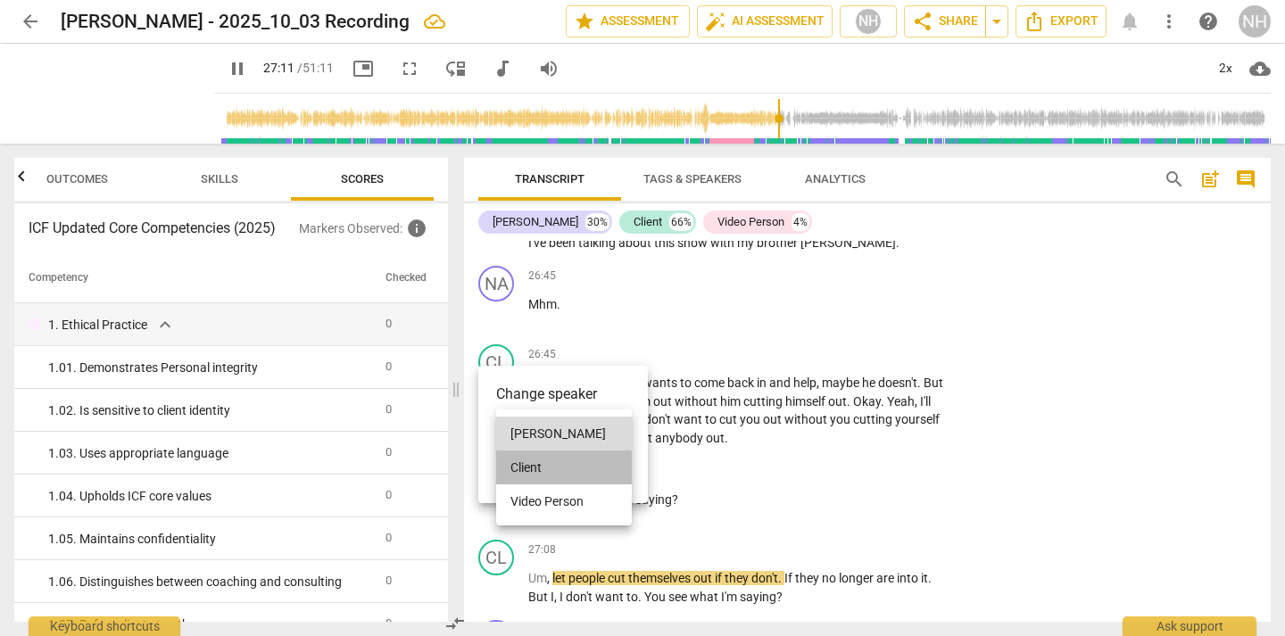
click at [546, 468] on li "Client" at bounding box center [564, 468] width 136 height 34
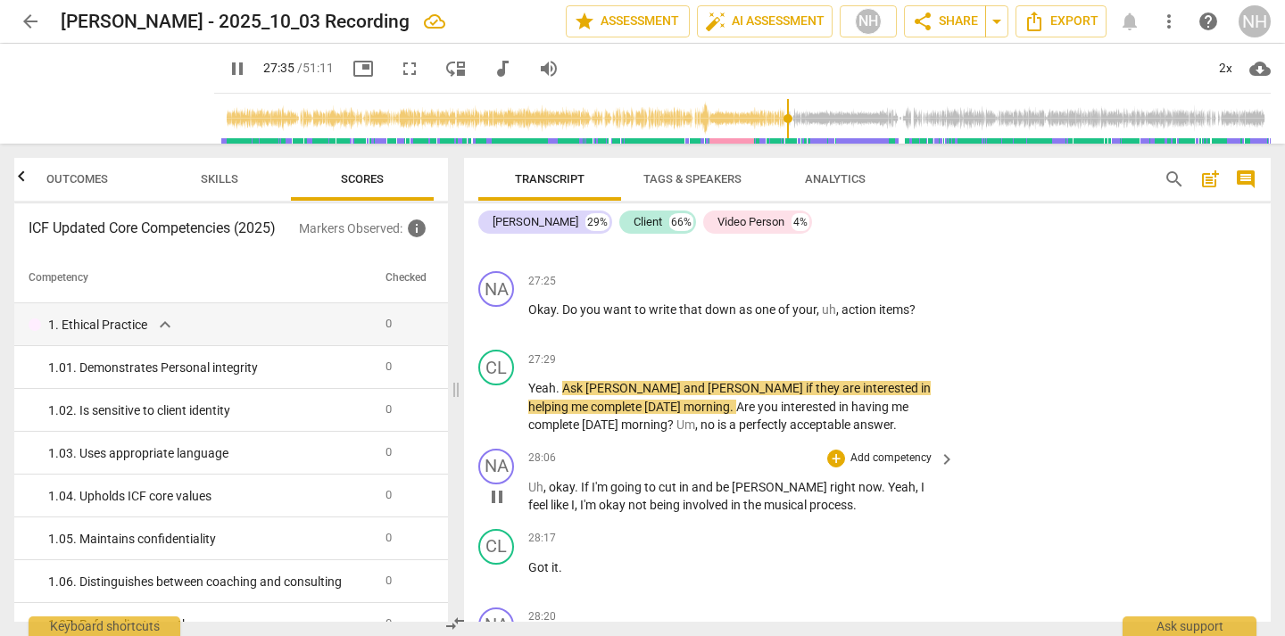
scroll to position [13296, 0]
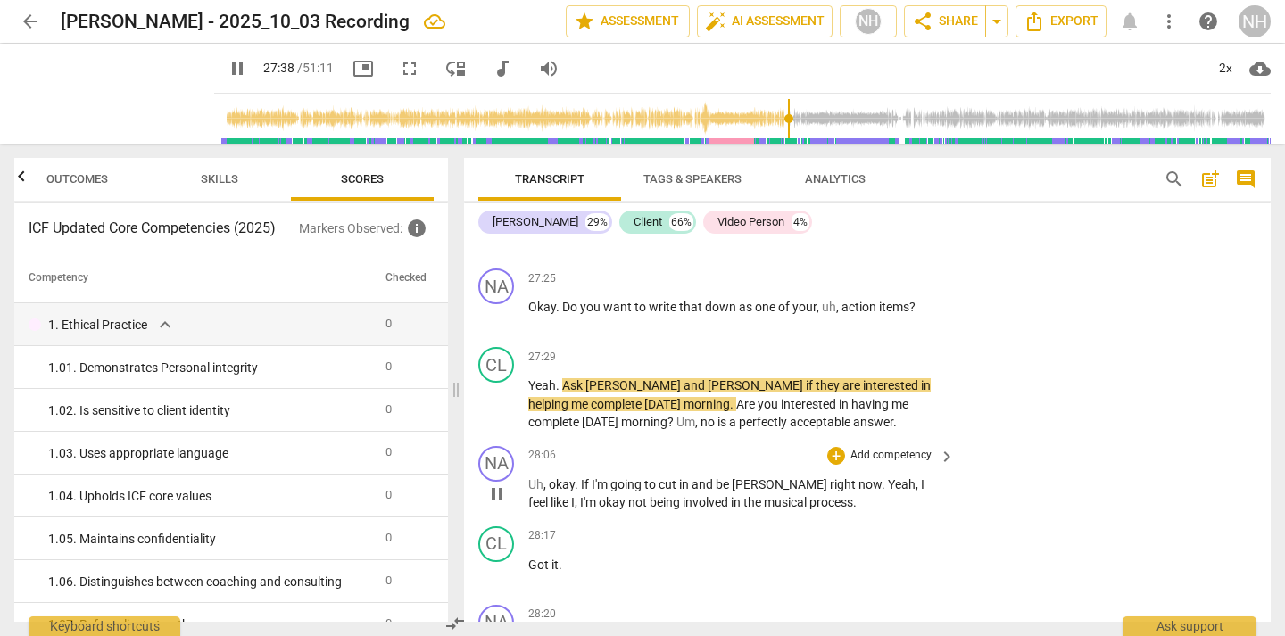
click at [499, 484] on span "pause" at bounding box center [496, 494] width 21 height 21
click at [499, 484] on span "play_arrow" at bounding box center [496, 494] width 21 height 21
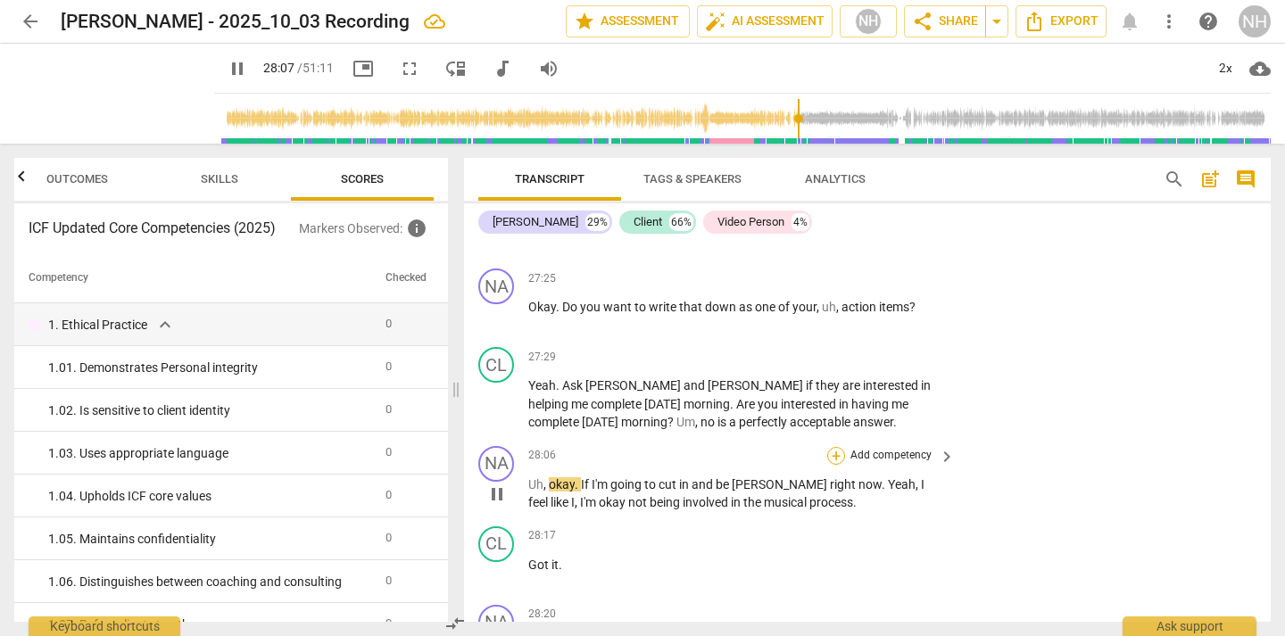
click at [836, 447] on div "+" at bounding box center [836, 456] width 18 height 18
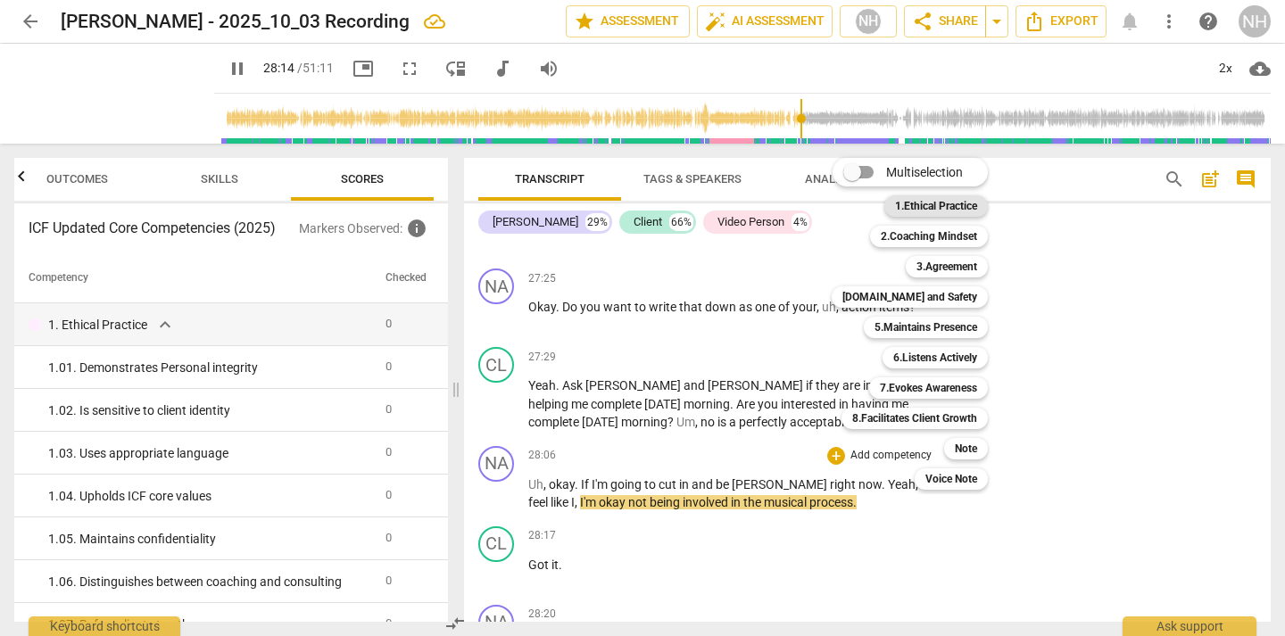
click at [943, 211] on b "1.Ethical Practice" at bounding box center [936, 205] width 82 height 21
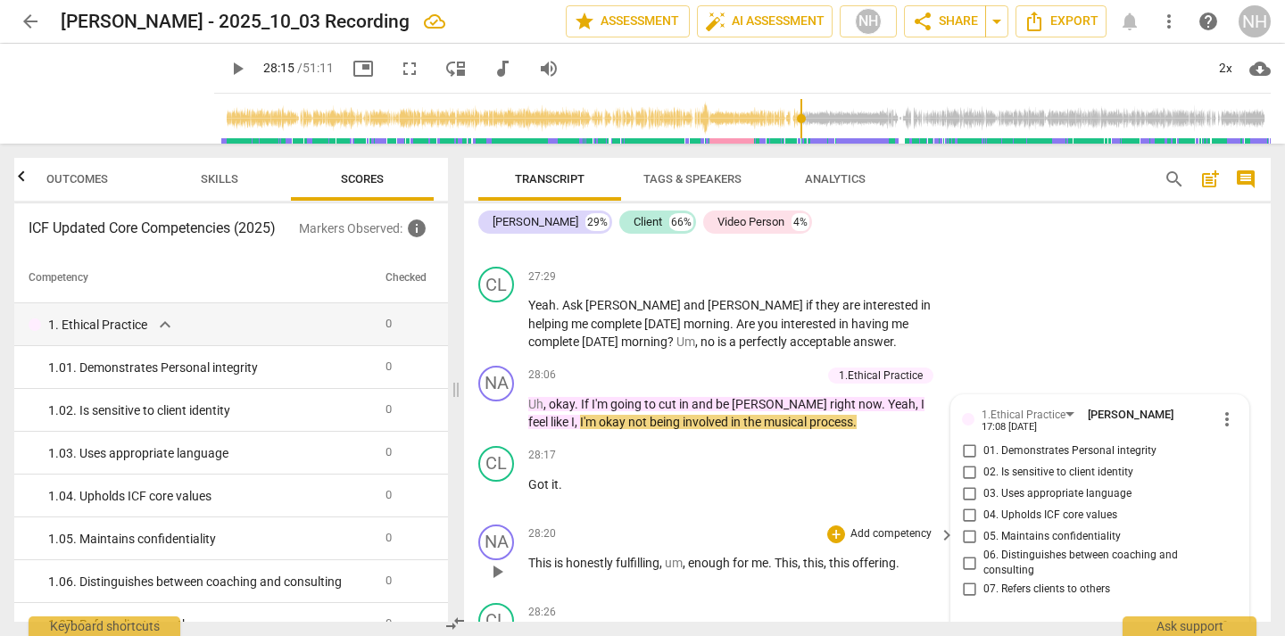
scroll to position [13370, 0]
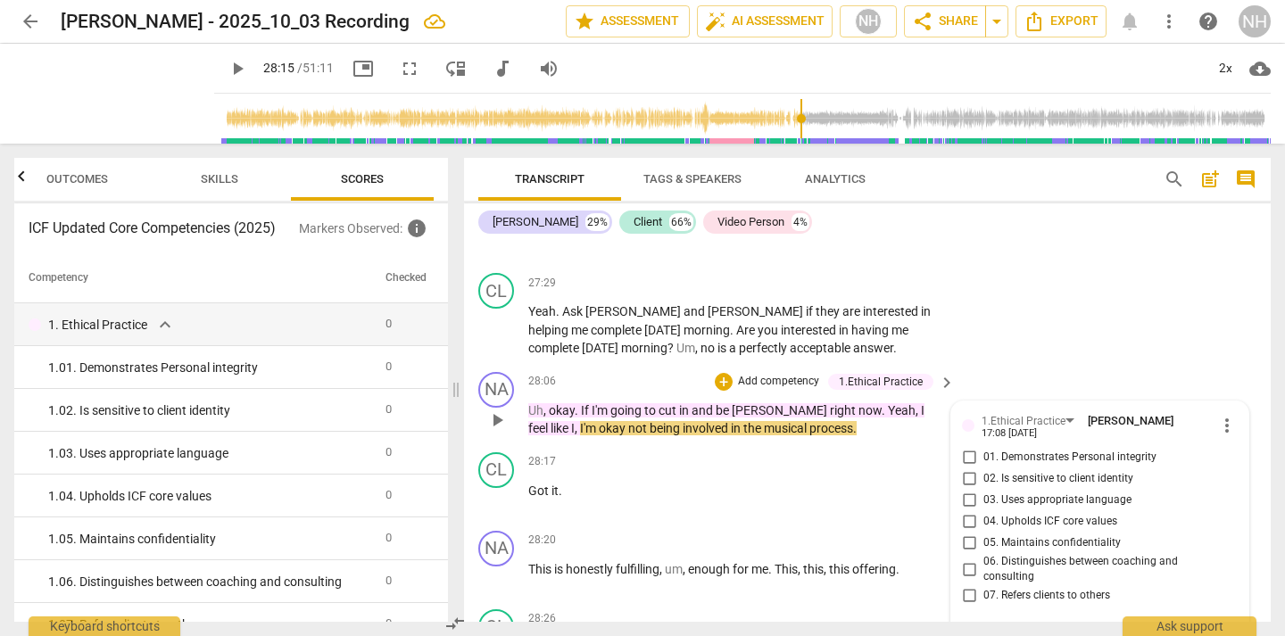
click at [1216, 415] on span "more_vert" at bounding box center [1226, 425] width 21 height 21
click at [1230, 330] on li "Delete" at bounding box center [1239, 328] width 62 height 34
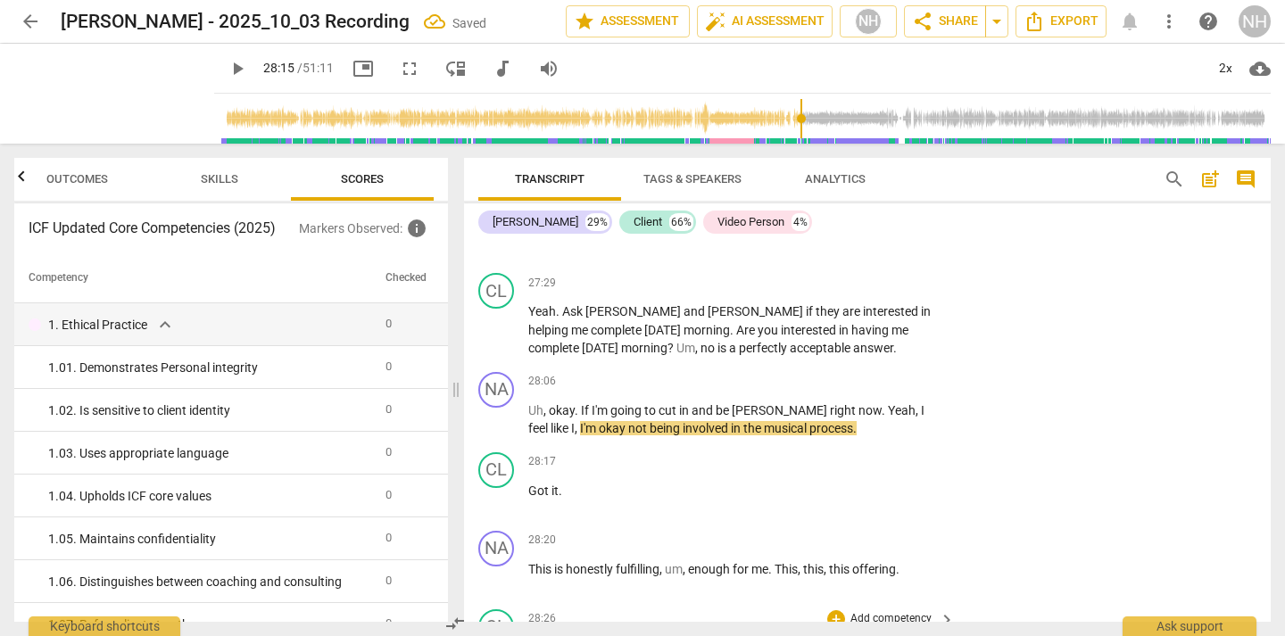
scroll to position [13504, 0]
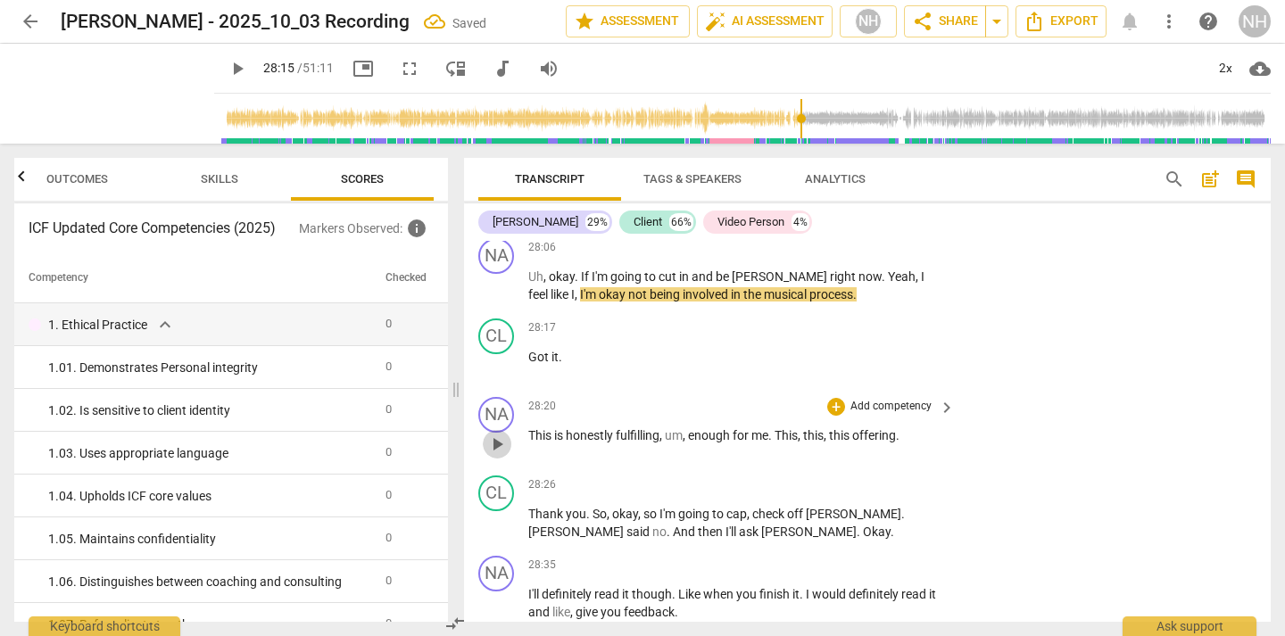
click at [496, 434] on span "play_arrow" at bounding box center [496, 444] width 21 height 21
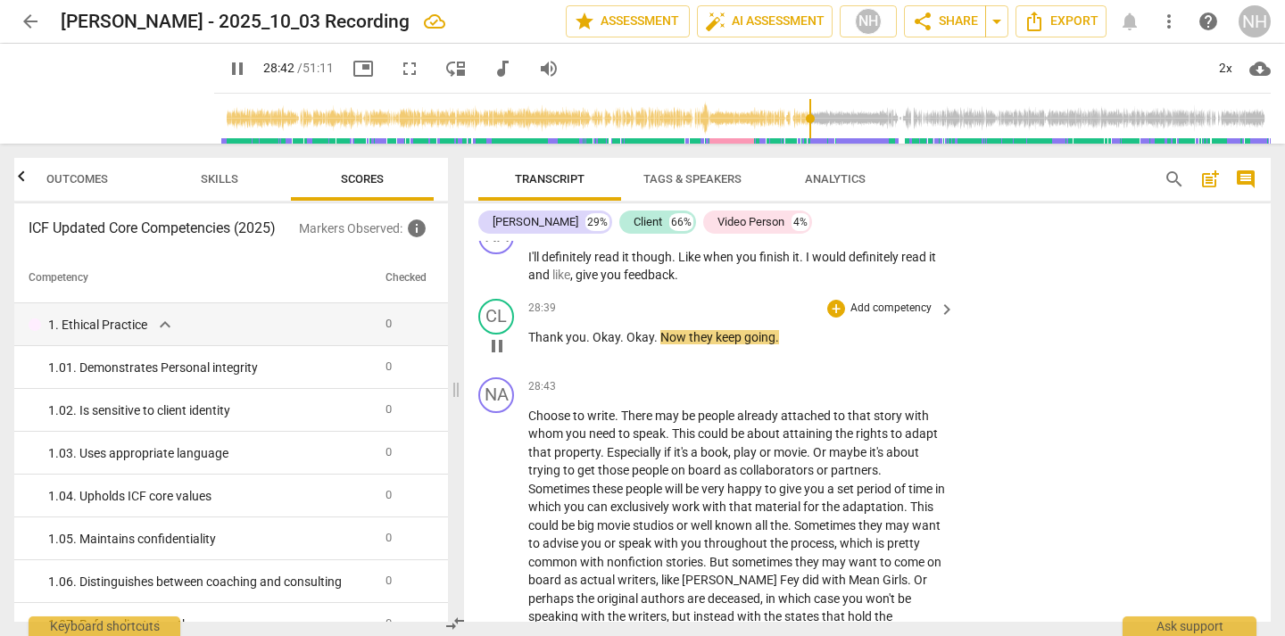
scroll to position [13842, 0]
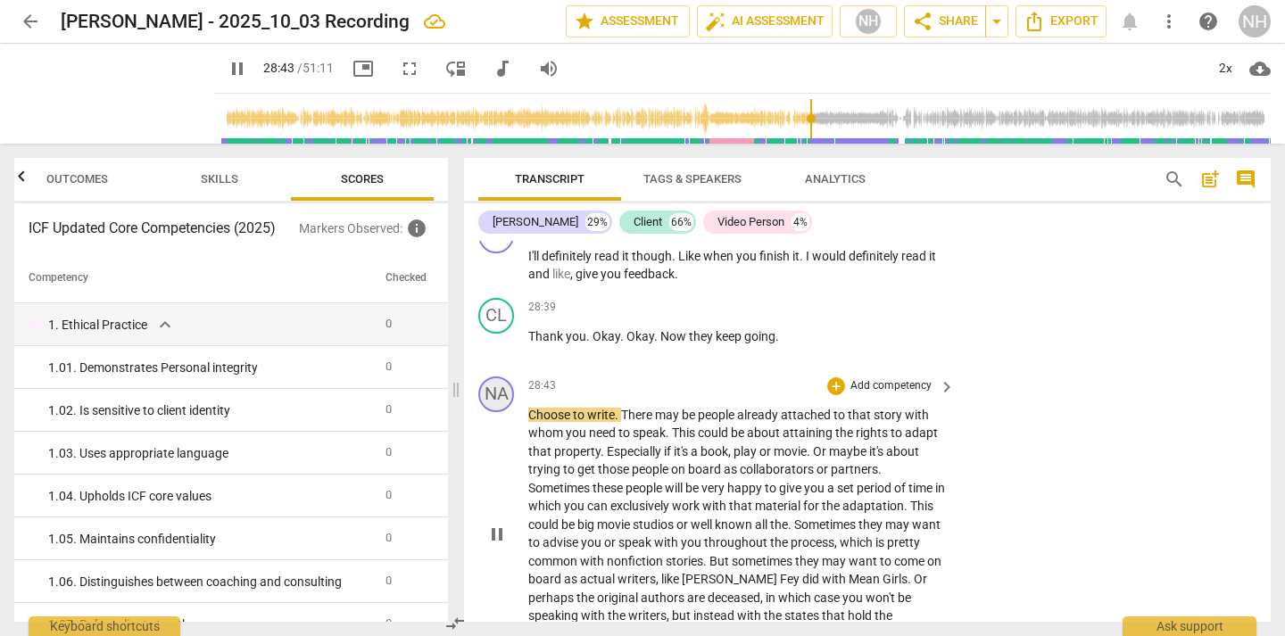
click at [495, 377] on div "NA" at bounding box center [496, 395] width 36 height 36
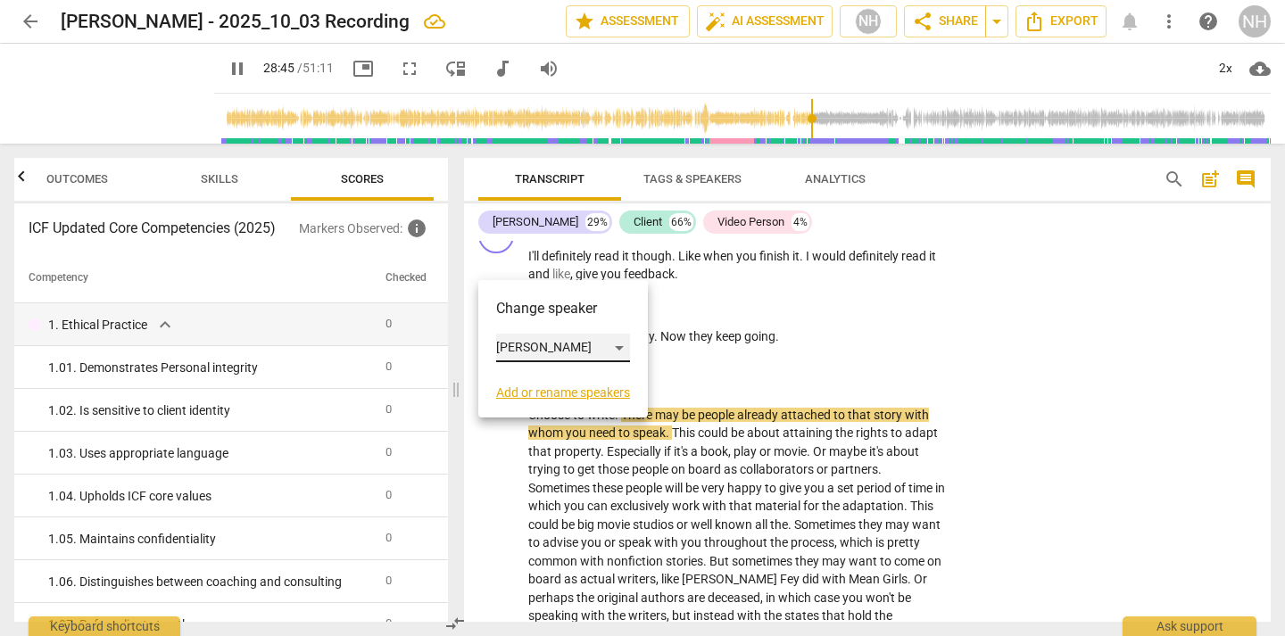
click at [532, 351] on div "[PERSON_NAME]" at bounding box center [563, 348] width 134 height 29
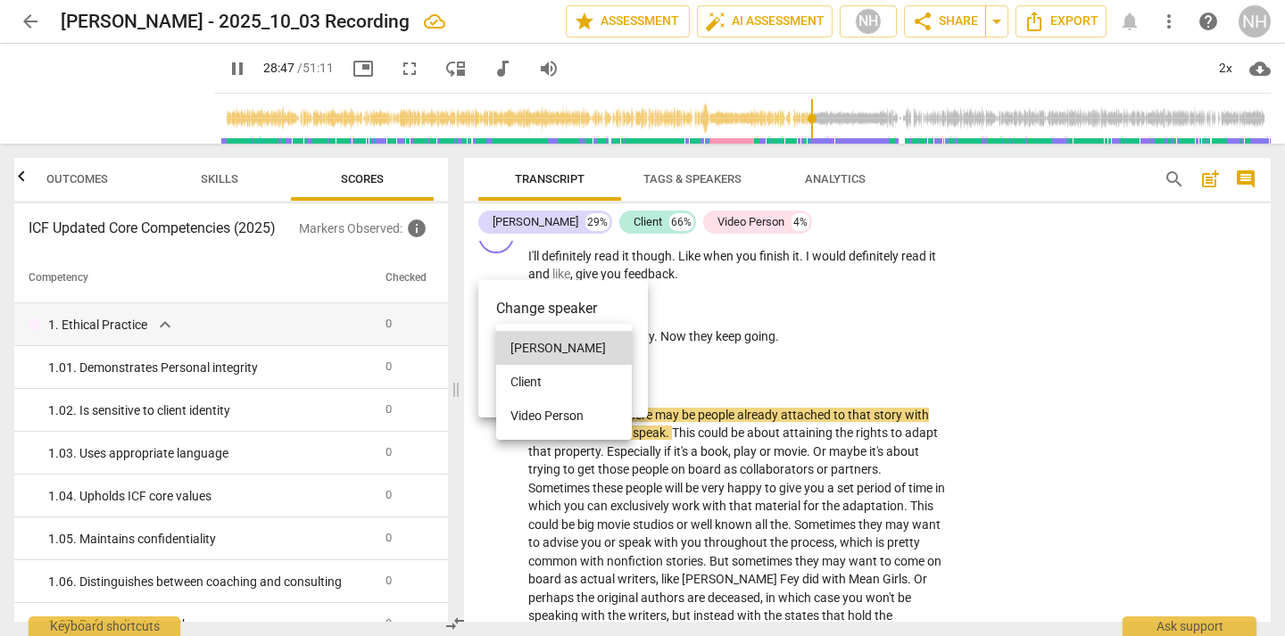
click at [566, 420] on li "Video Person" at bounding box center [564, 416] width 136 height 34
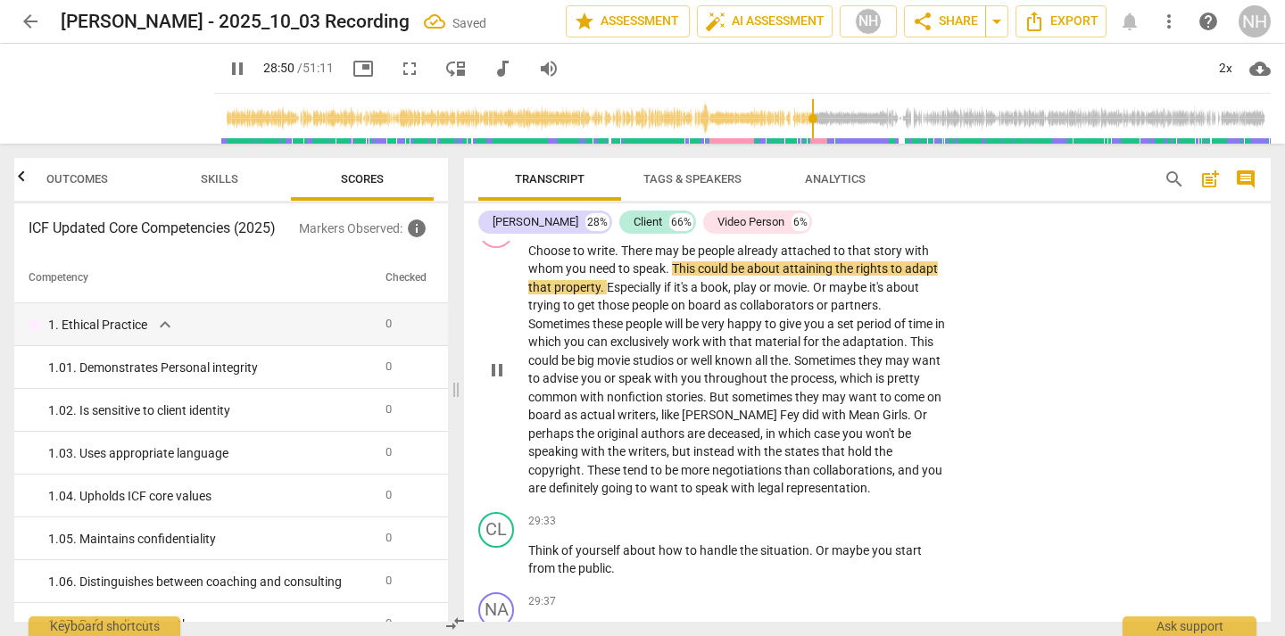
scroll to position [14016, 0]
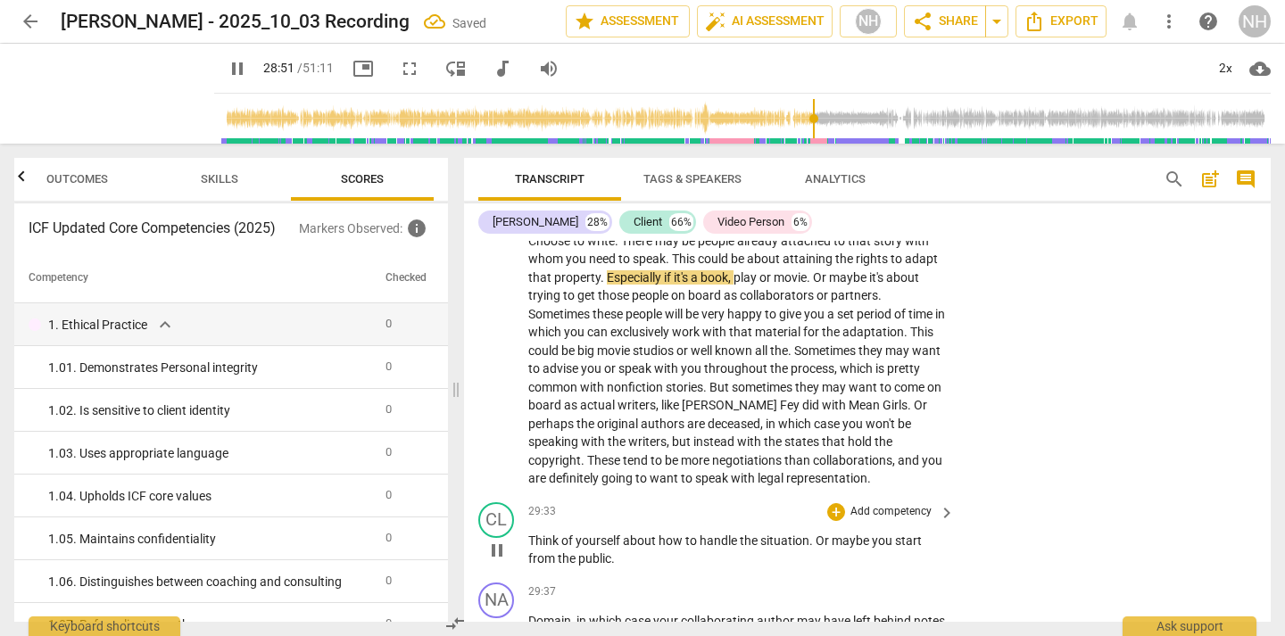
click at [501, 540] on span "pause" at bounding box center [496, 550] width 21 height 21
click at [501, 540] on span "play_arrow" at bounding box center [496, 550] width 21 height 21
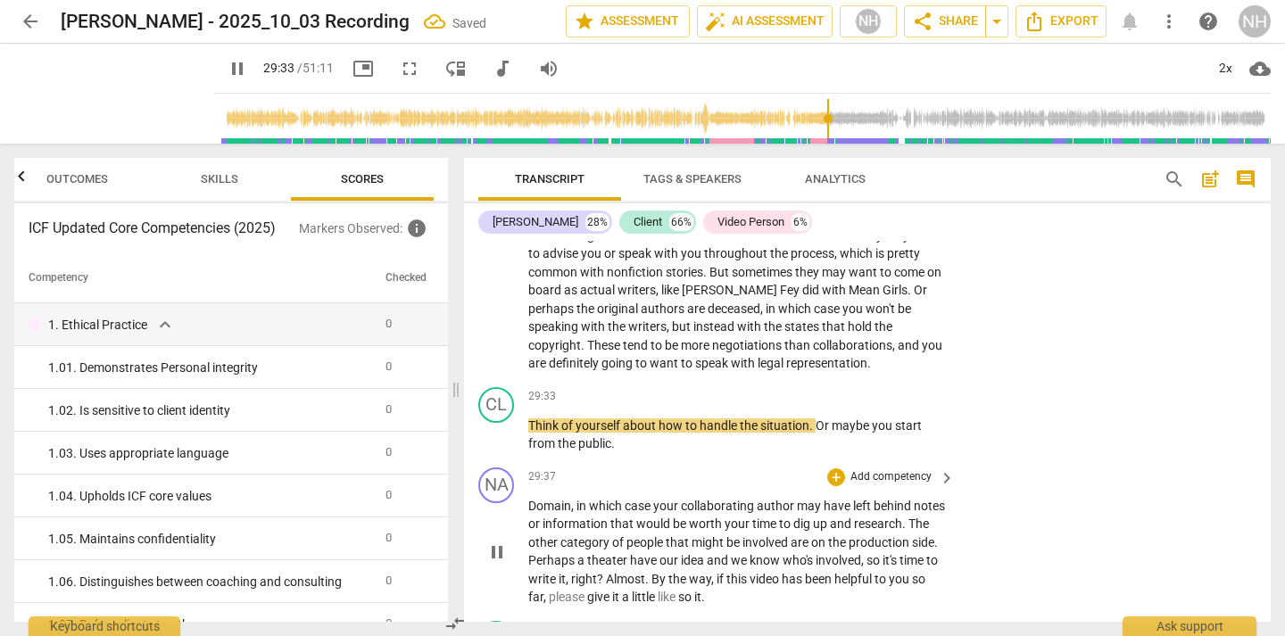
scroll to position [14133, 0]
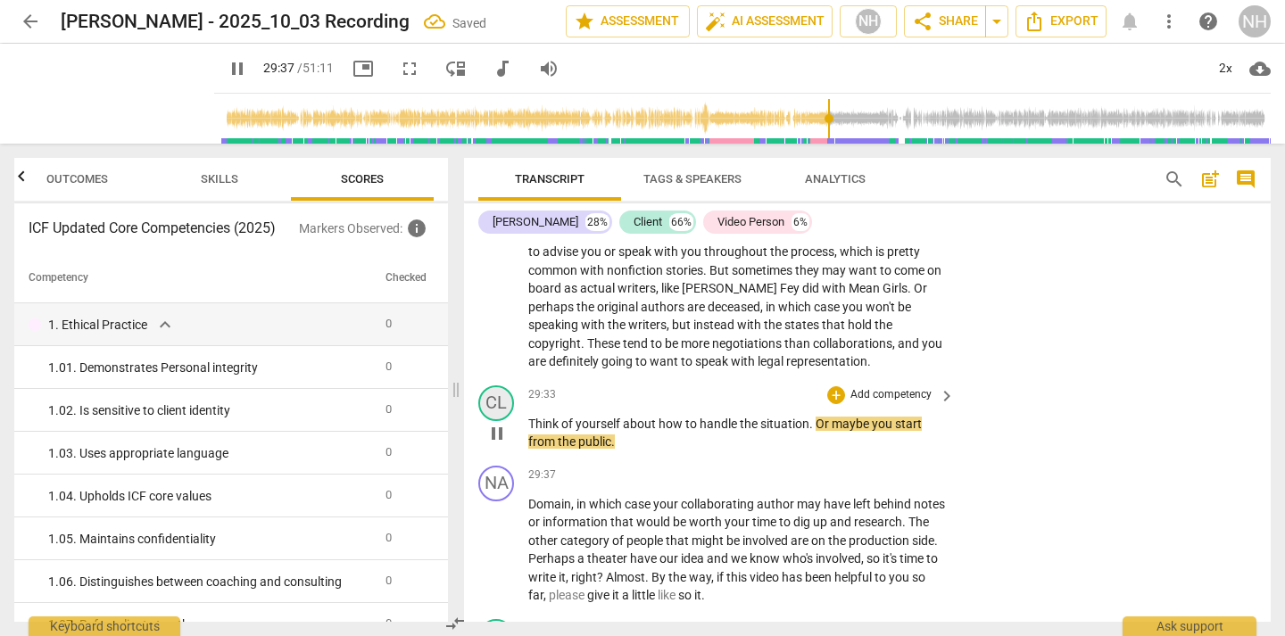
click at [495, 385] on div "CL" at bounding box center [496, 403] width 36 height 36
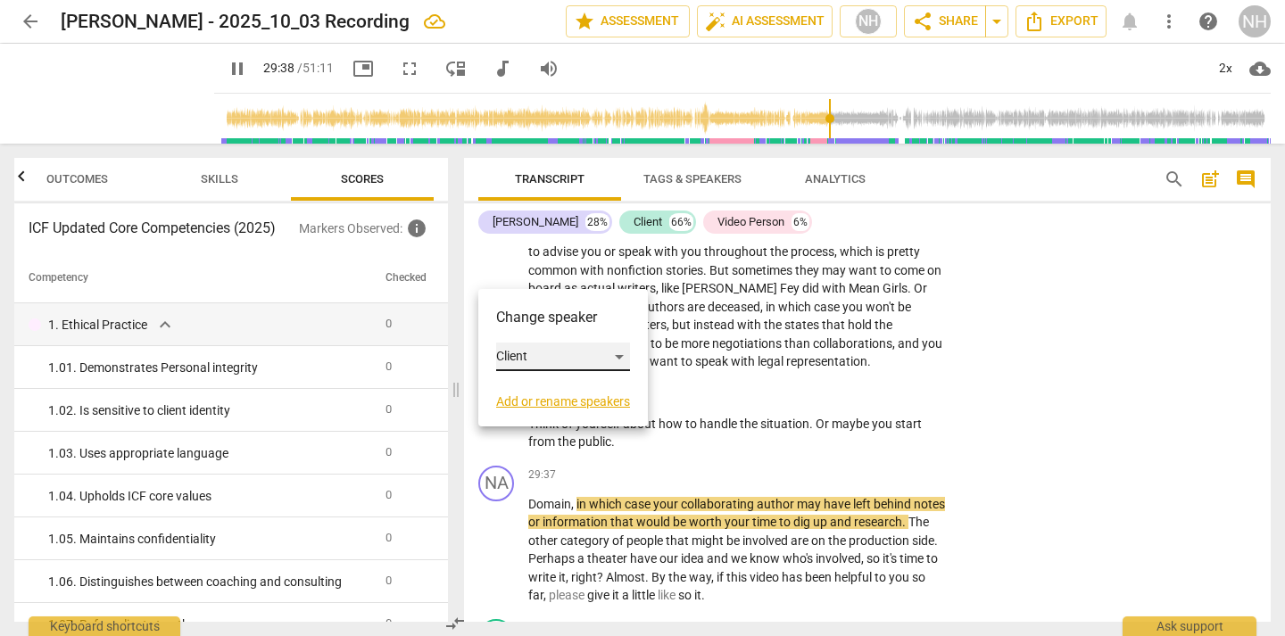
click at [531, 357] on div "Client" at bounding box center [563, 357] width 134 height 29
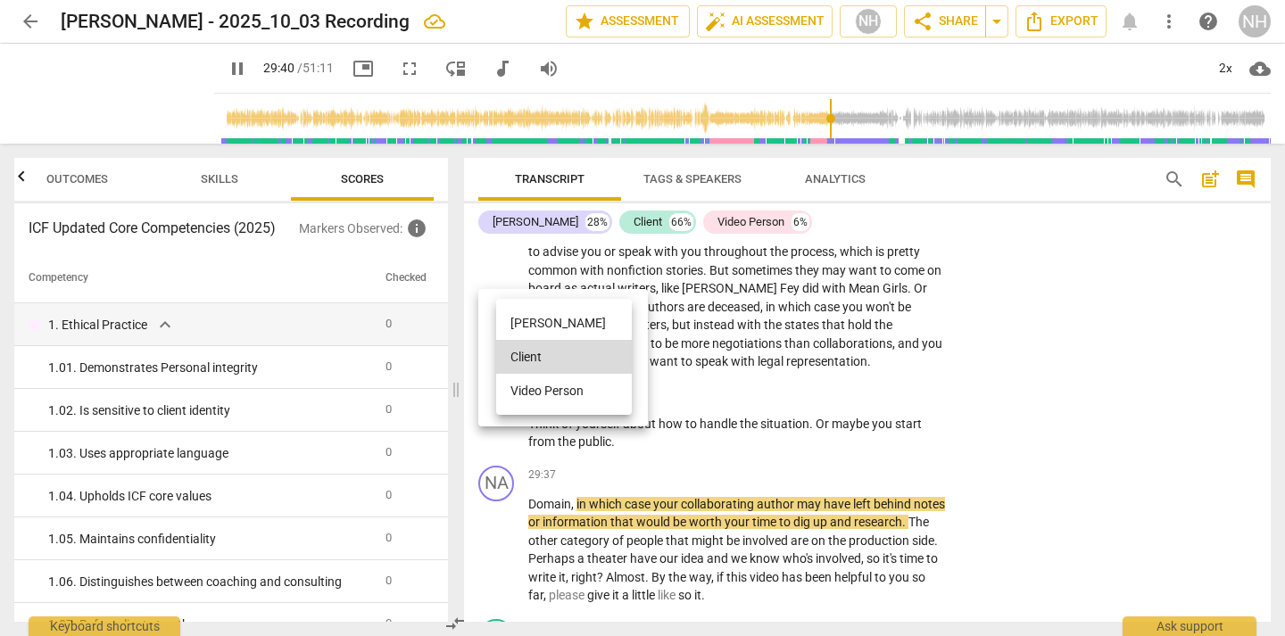
click at [600, 395] on li "Video Person" at bounding box center [564, 391] width 136 height 34
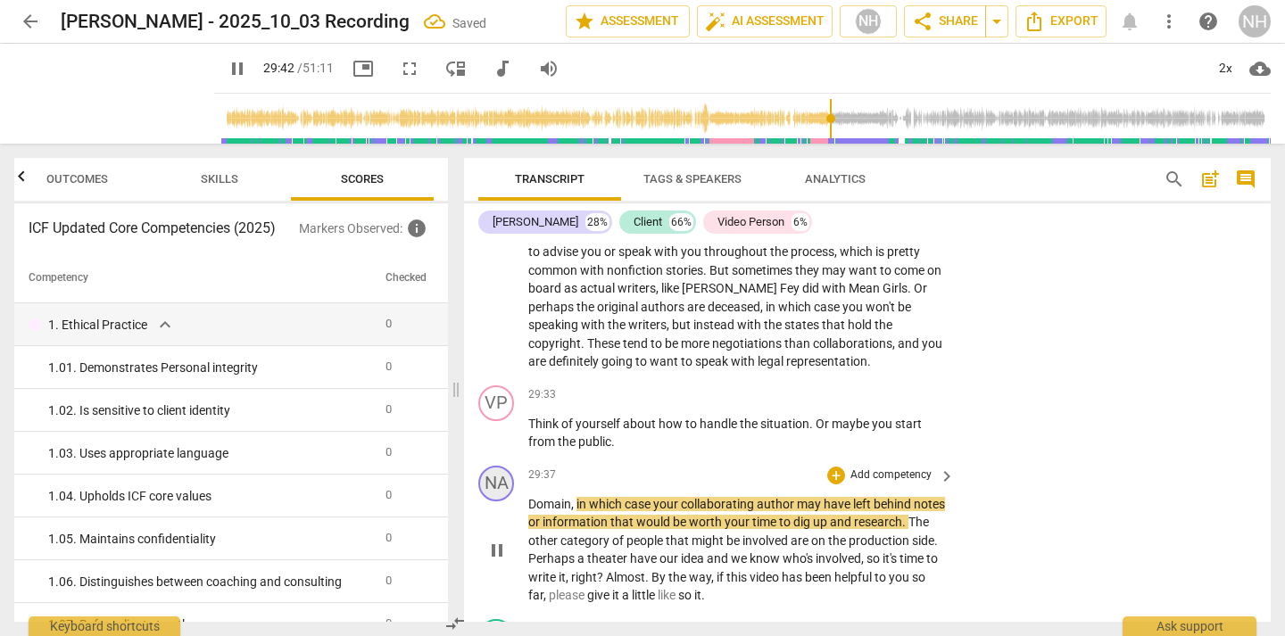
click at [501, 466] on div "NA" at bounding box center [496, 484] width 36 height 36
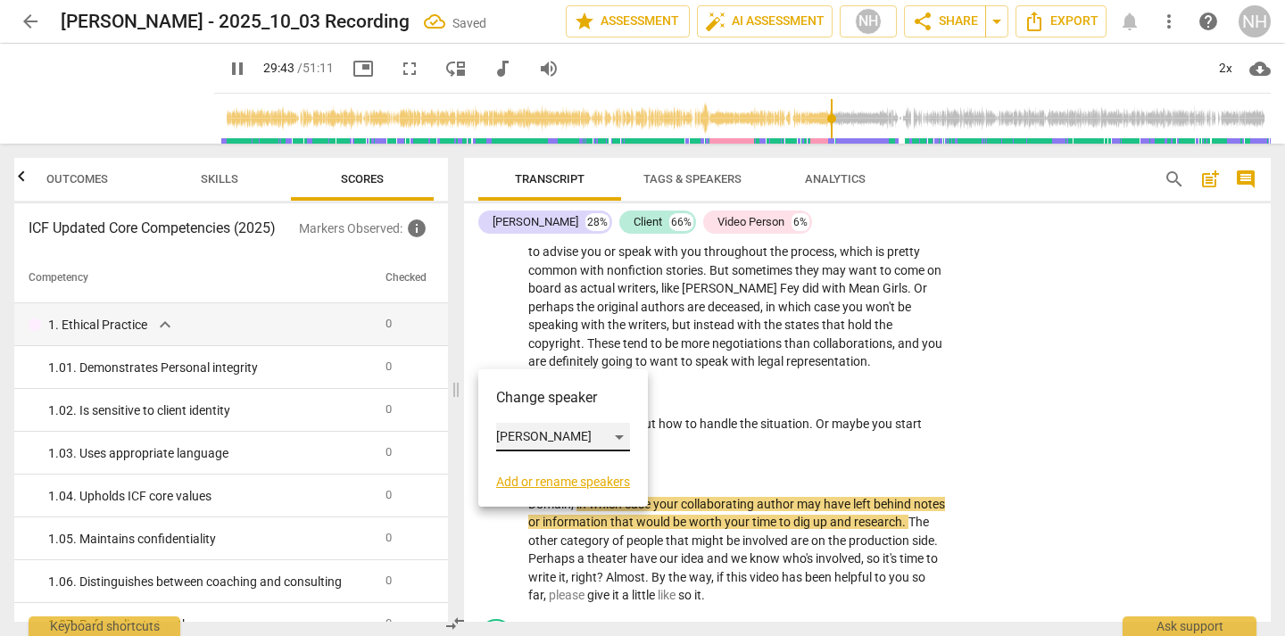
click at [534, 431] on div "[PERSON_NAME]" at bounding box center [563, 437] width 134 height 29
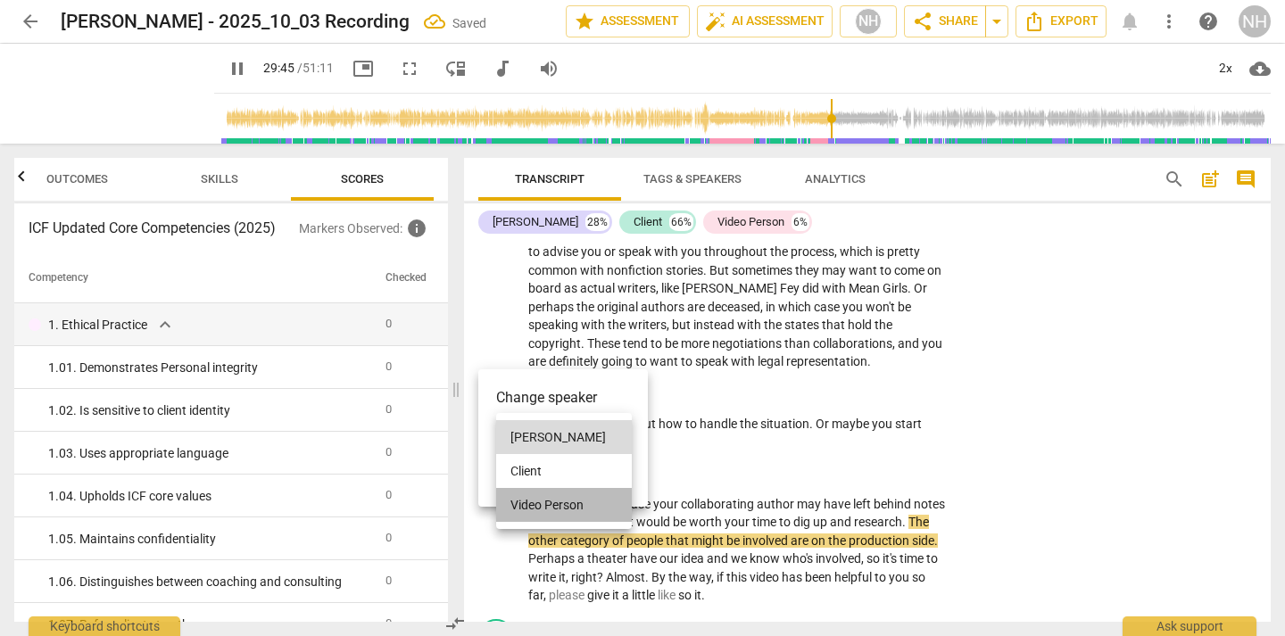
click at [569, 509] on li "Video Person" at bounding box center [564, 505] width 136 height 34
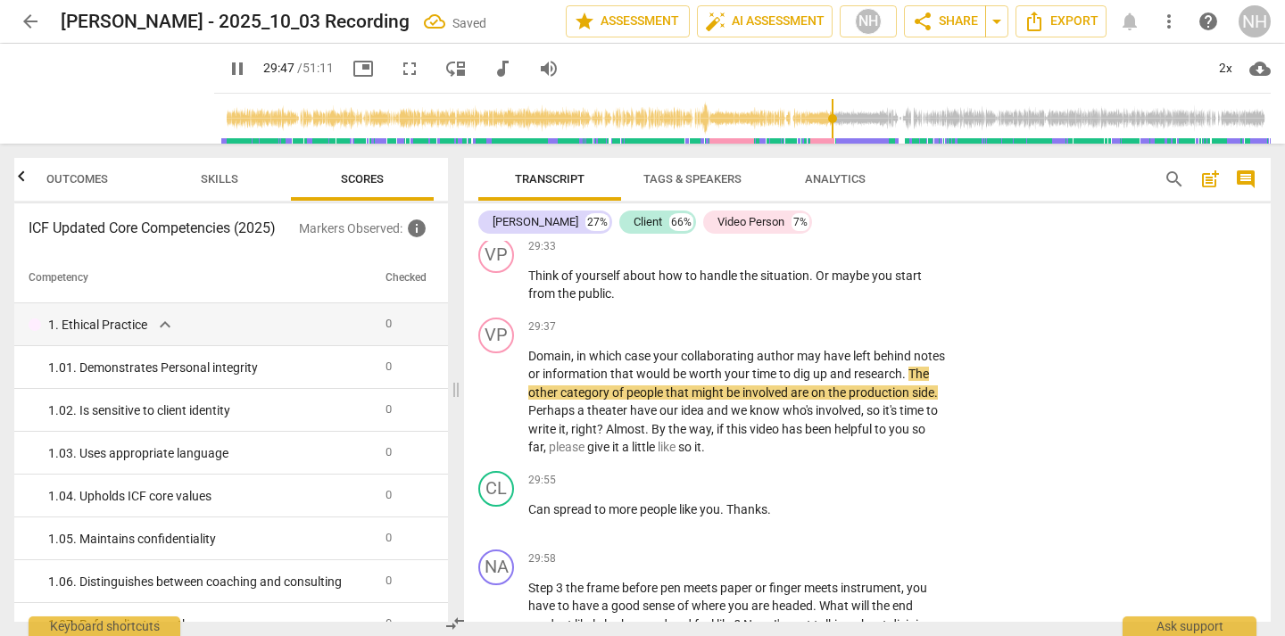
scroll to position [14289, 0]
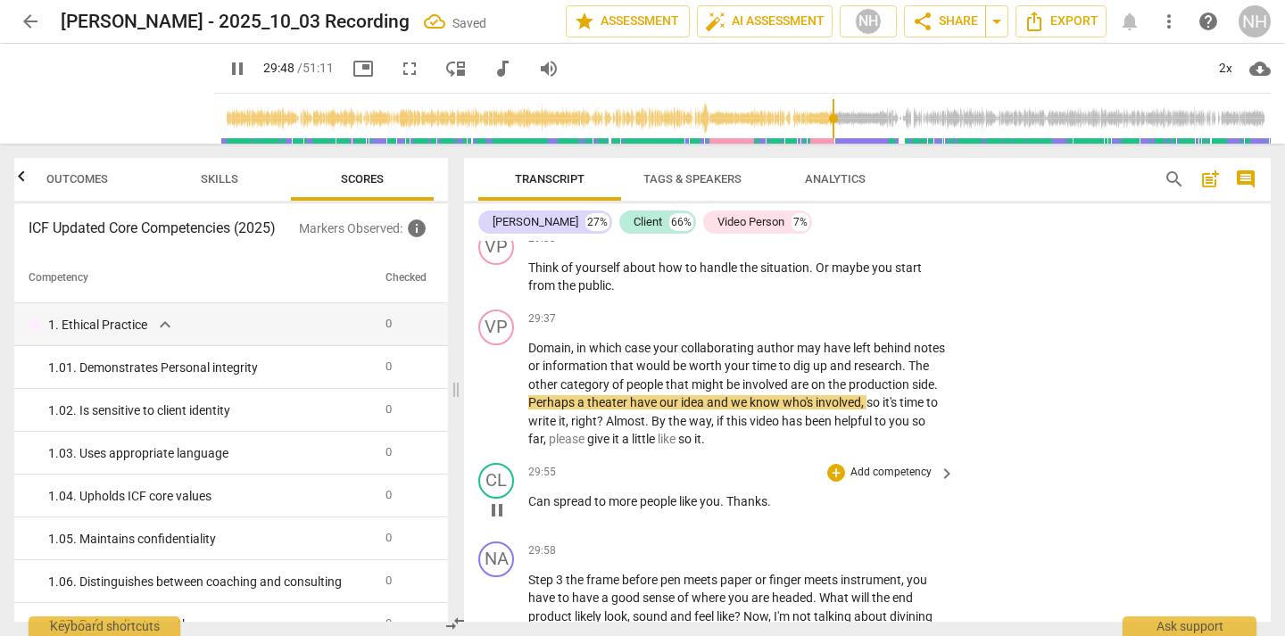
click at [494, 500] on span "pause" at bounding box center [496, 510] width 21 height 21
click at [493, 500] on span "play_arrow" at bounding box center [496, 510] width 21 height 21
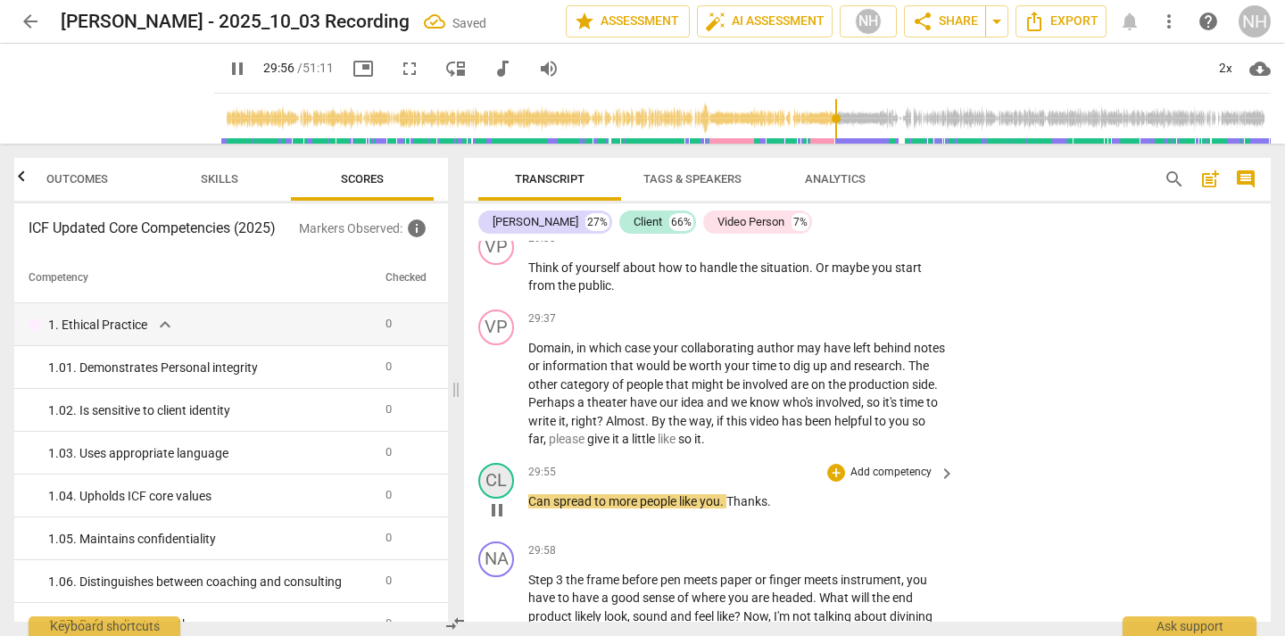
click at [497, 463] on div "CL" at bounding box center [496, 481] width 36 height 36
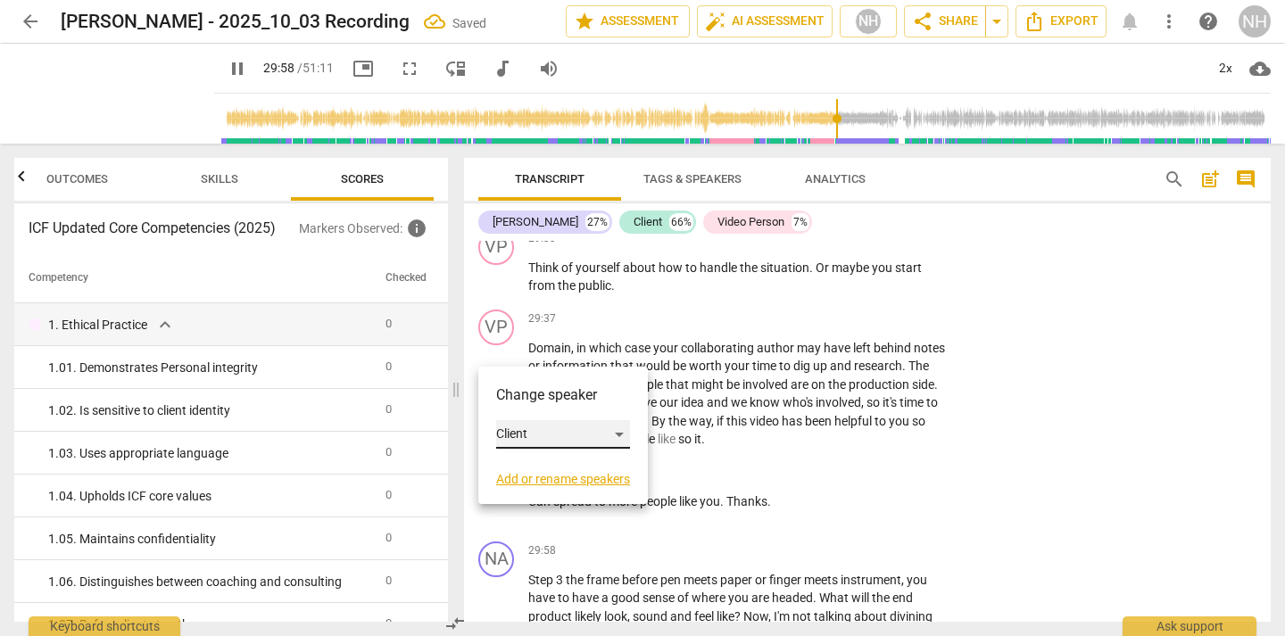
click at [548, 441] on div "Client" at bounding box center [563, 434] width 134 height 29
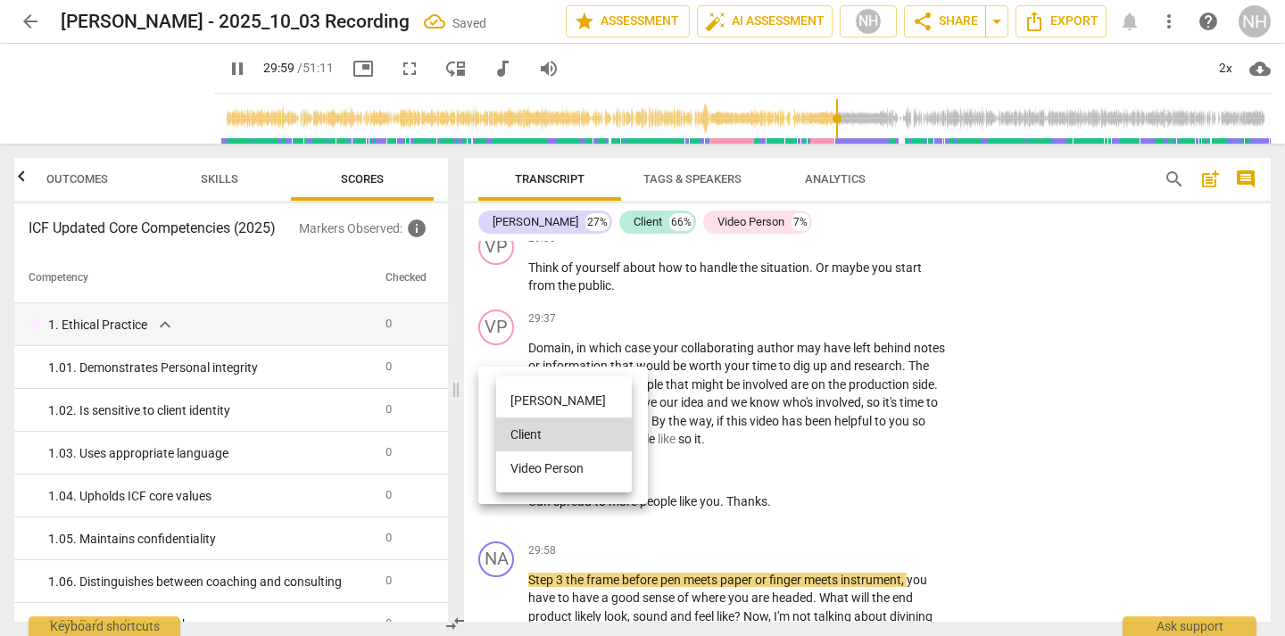
click at [551, 477] on li "Video Person" at bounding box center [564, 468] width 136 height 34
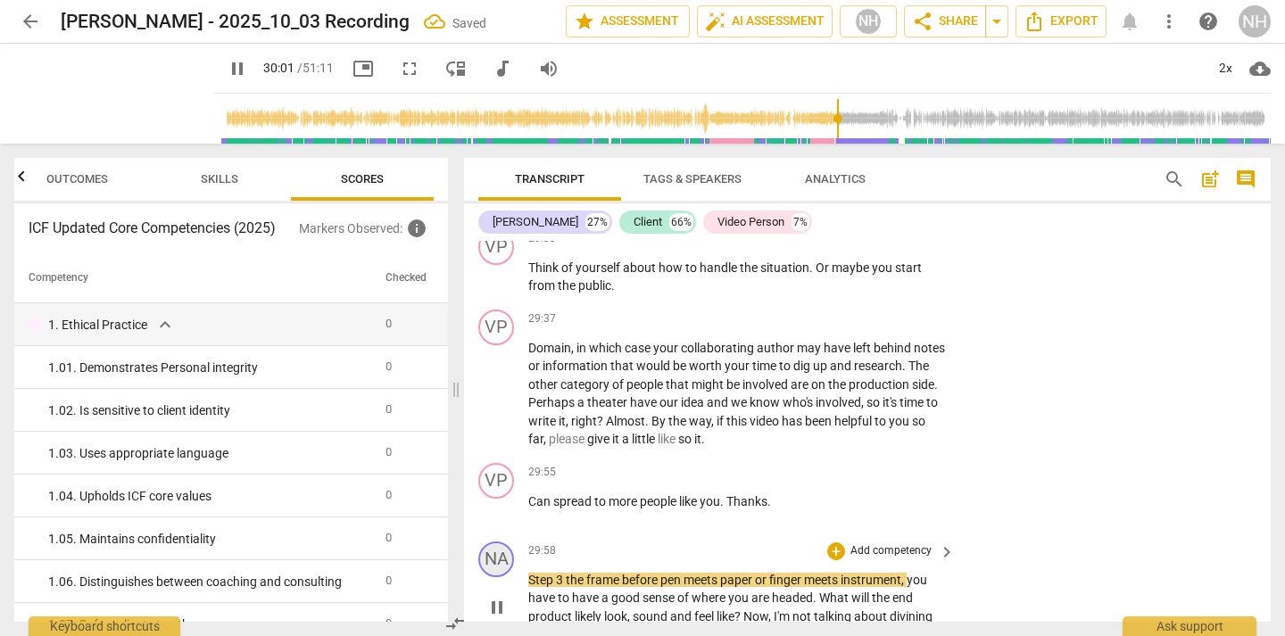
click at [499, 542] on div "NA" at bounding box center [496, 560] width 36 height 36
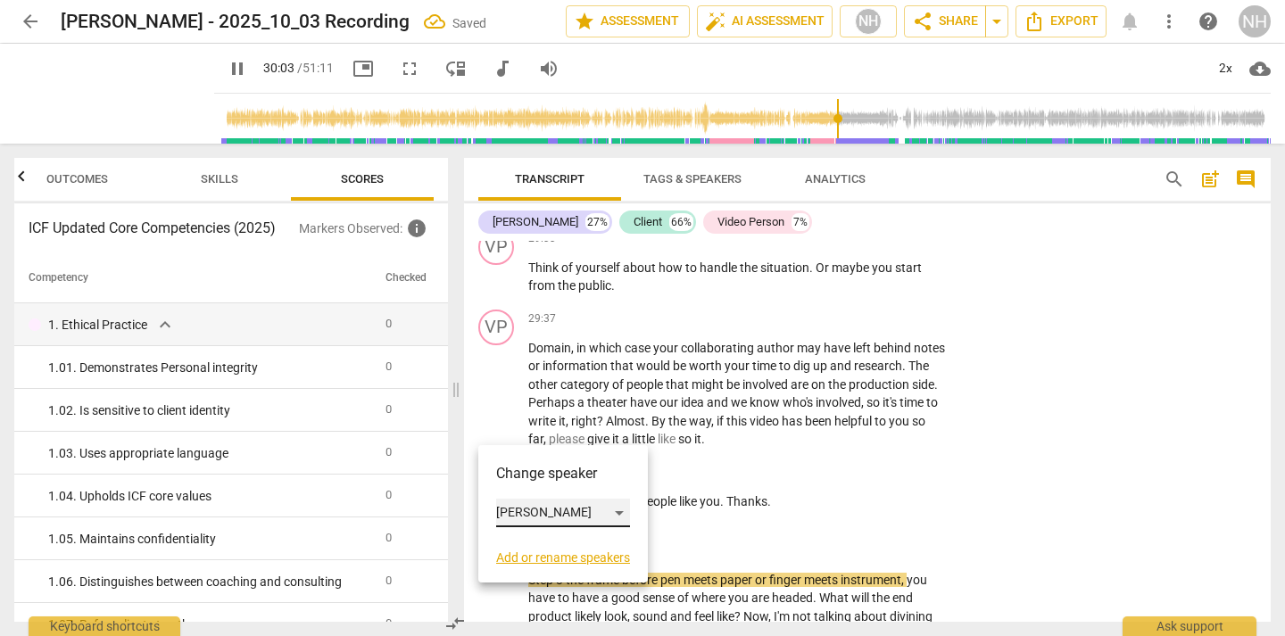
click at [554, 511] on div "[PERSON_NAME]" at bounding box center [563, 513] width 134 height 29
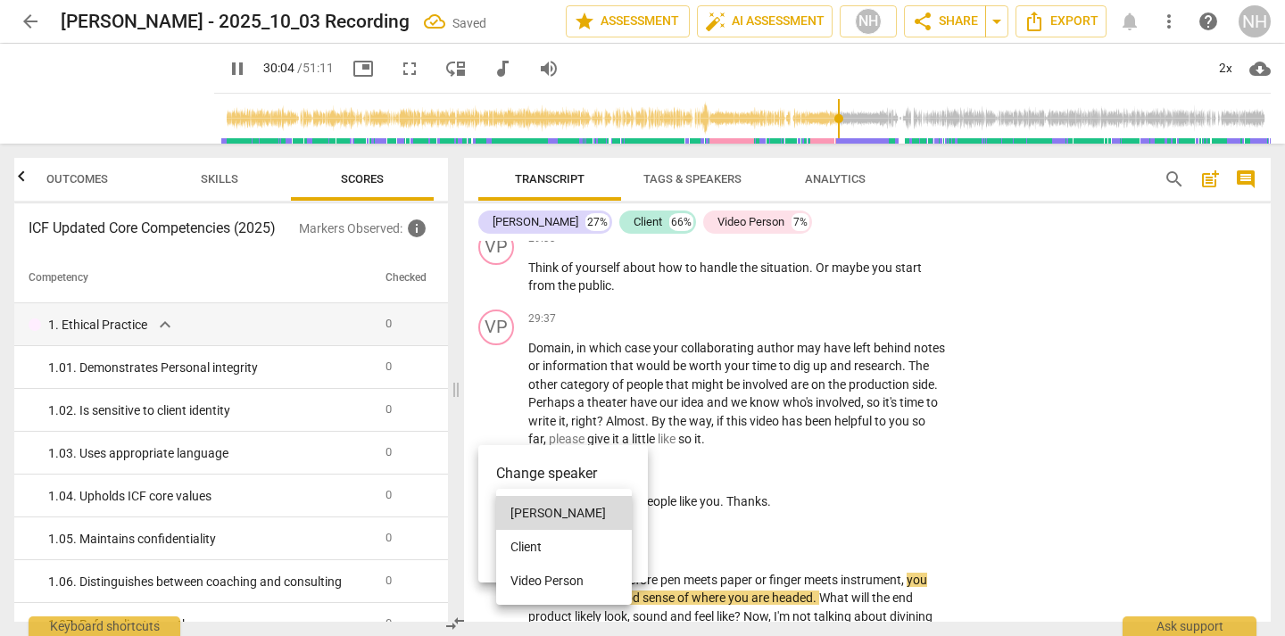
click at [555, 576] on li "Video Person" at bounding box center [564, 581] width 136 height 34
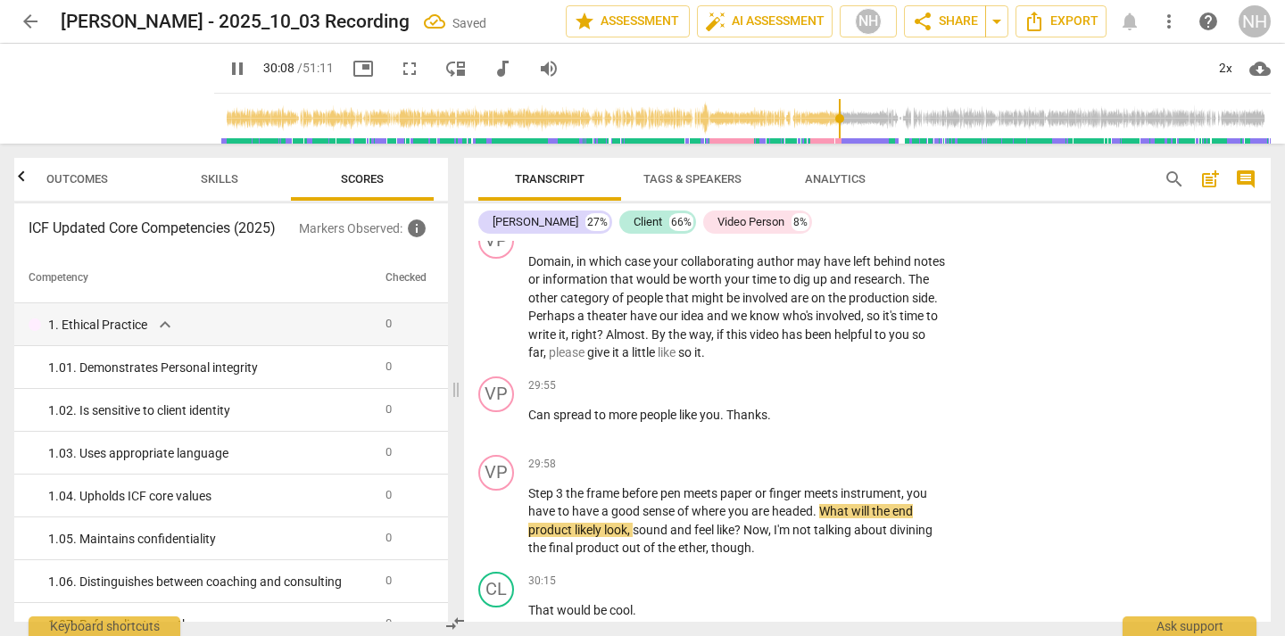
scroll to position [14379, 0]
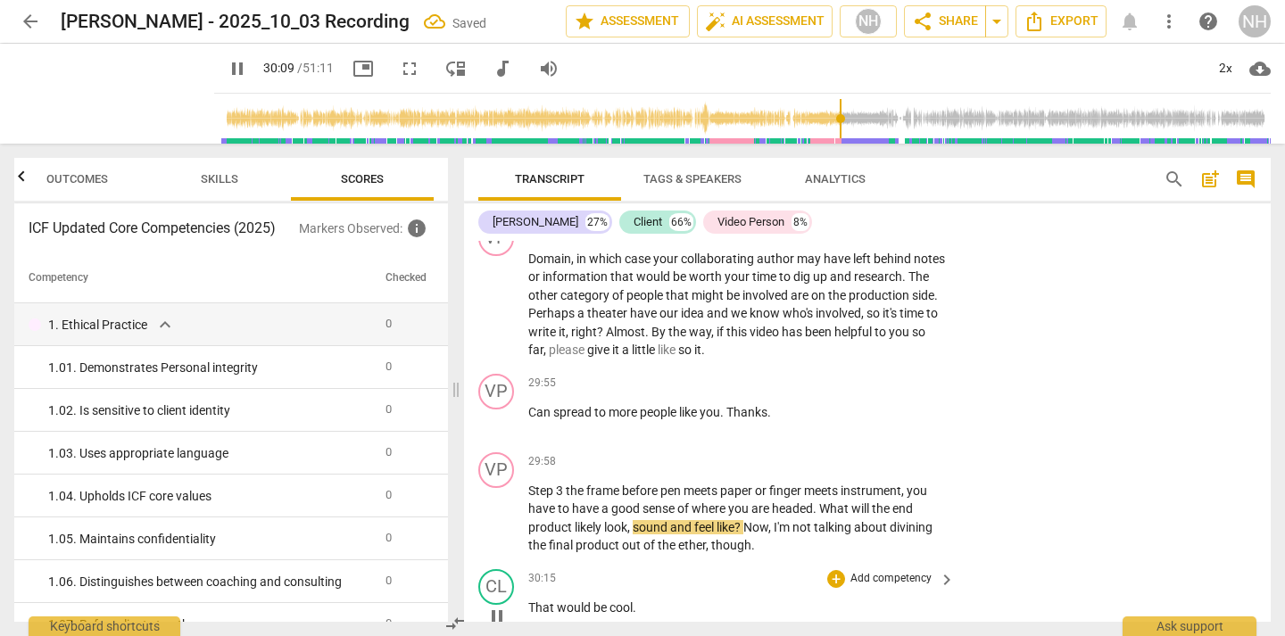
click at [501, 606] on span "pause" at bounding box center [496, 616] width 21 height 21
click at [500, 606] on span "play_arrow" at bounding box center [496, 616] width 21 height 21
click at [495, 569] on div "CL" at bounding box center [496, 587] width 36 height 36
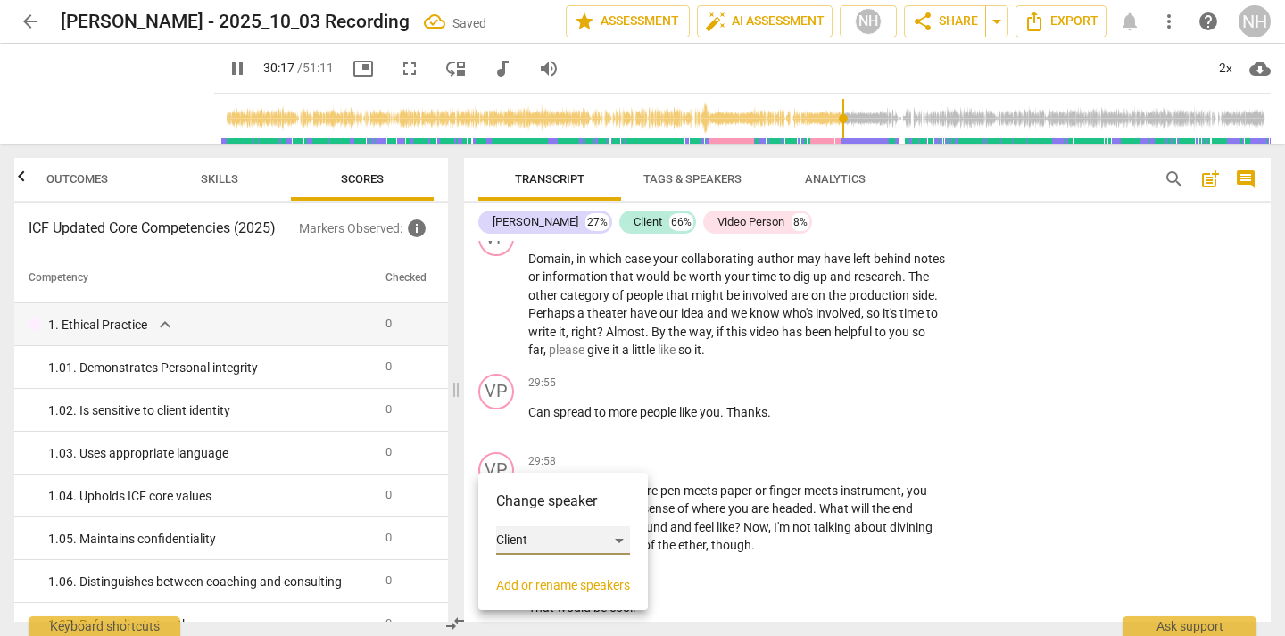
click at [533, 538] on div "Client" at bounding box center [563, 540] width 134 height 29
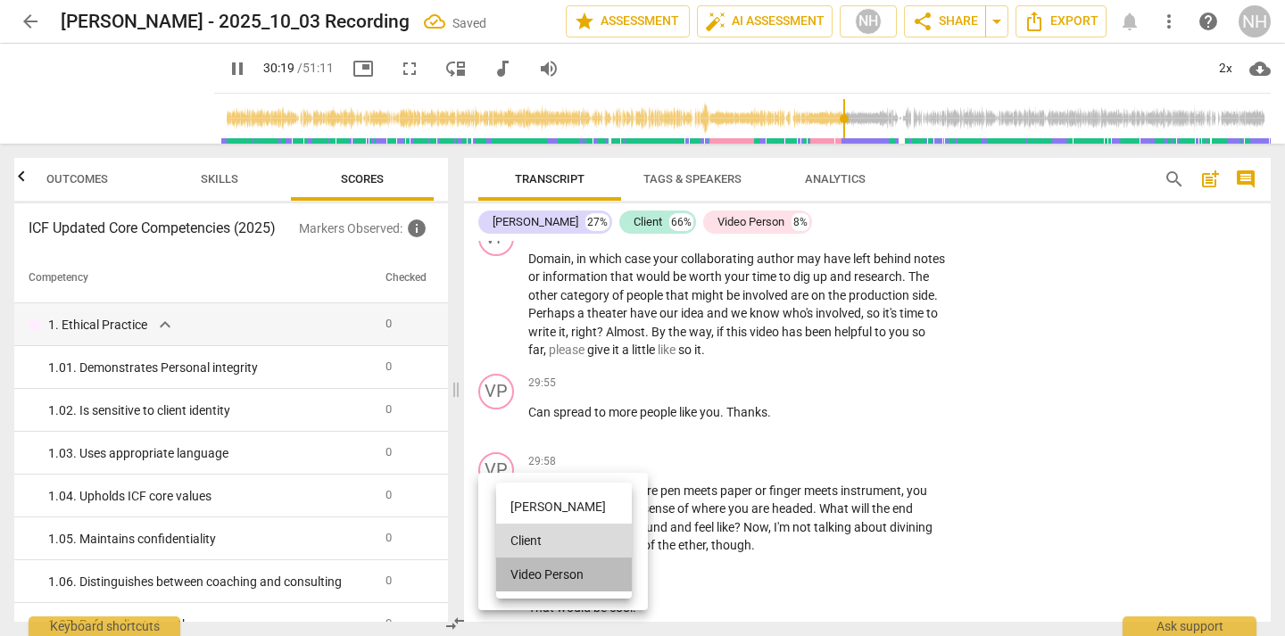
click at [564, 566] on li "Video Person" at bounding box center [564, 575] width 136 height 34
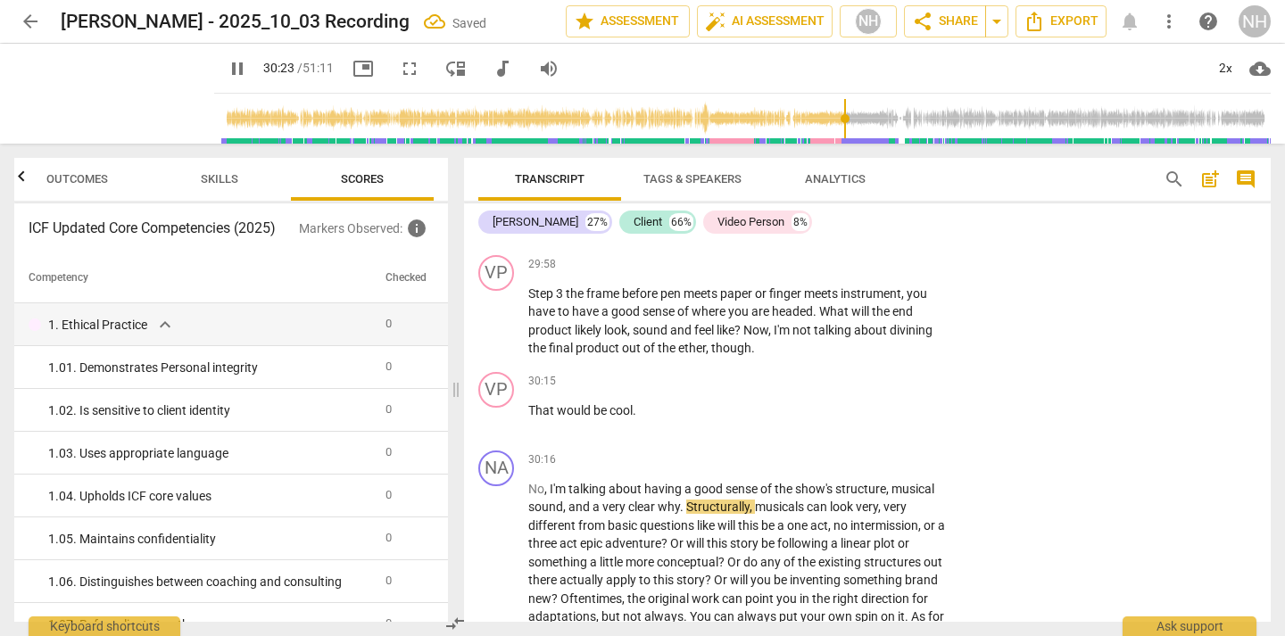
scroll to position [14592, 0]
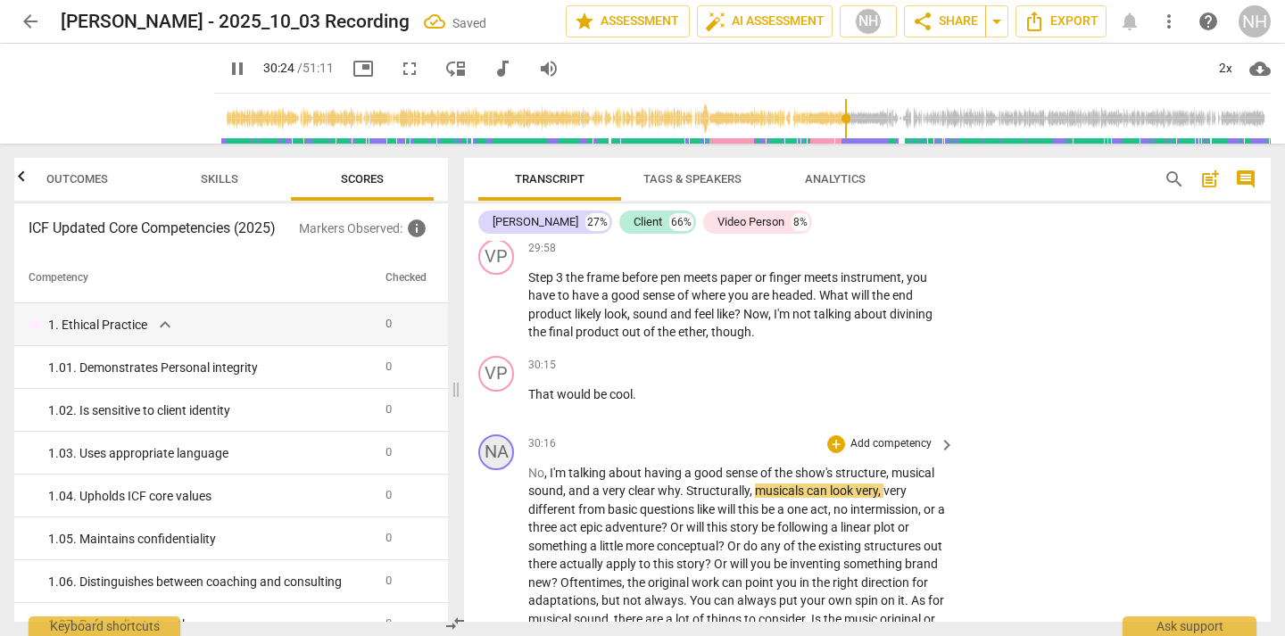
click at [509, 435] on div "NA" at bounding box center [496, 453] width 36 height 36
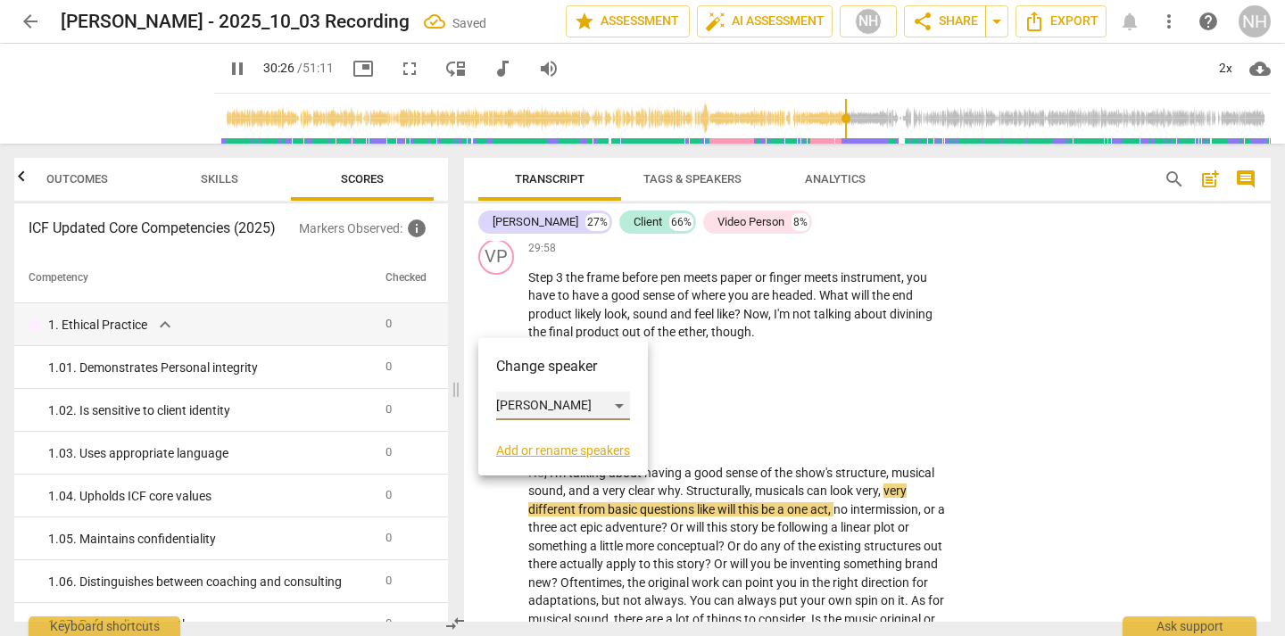
click at [529, 405] on div "[PERSON_NAME]" at bounding box center [563, 406] width 134 height 29
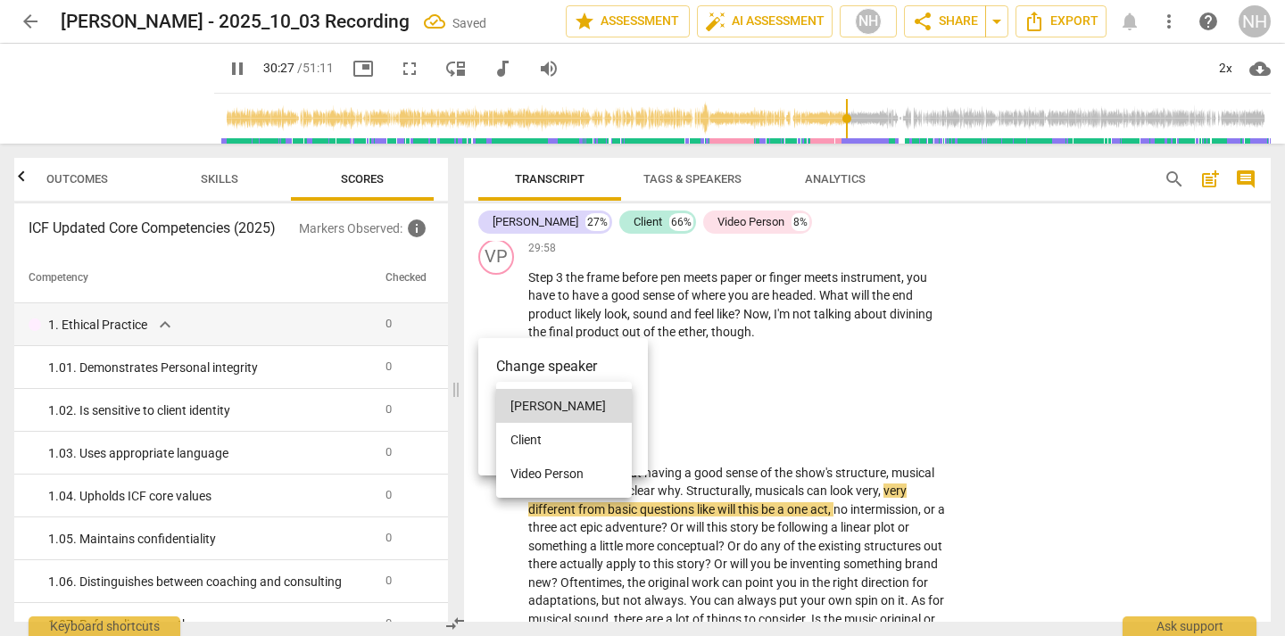
click at [556, 469] on li "Video Person" at bounding box center [564, 474] width 136 height 34
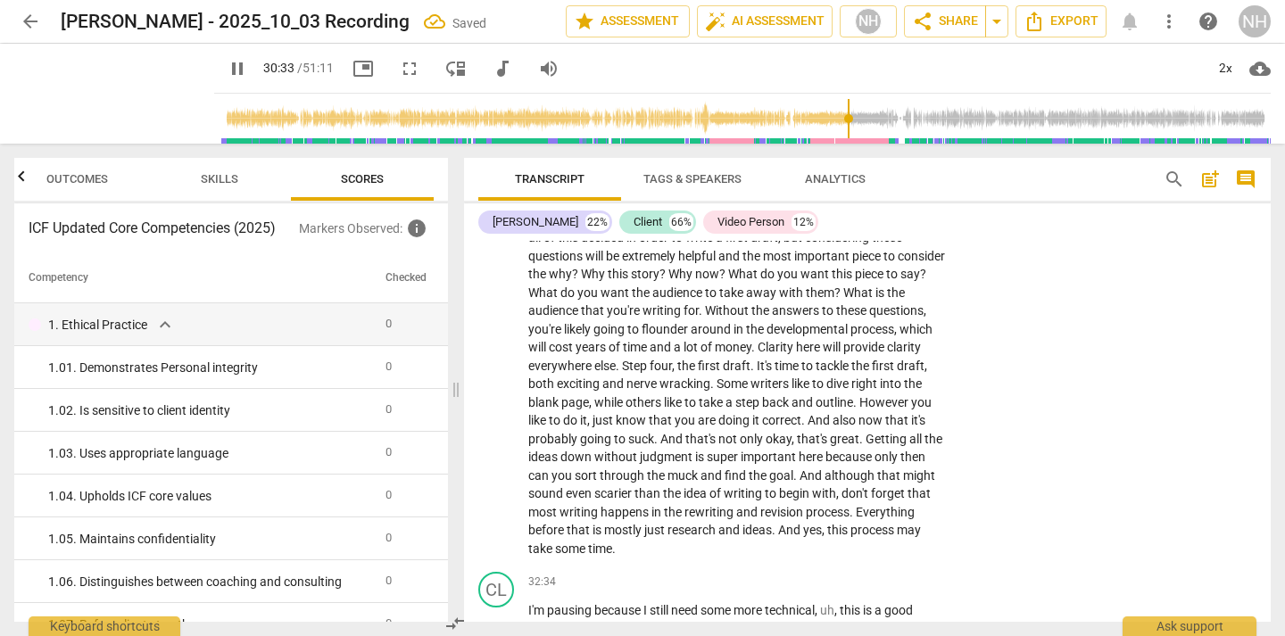
scroll to position [15104, 0]
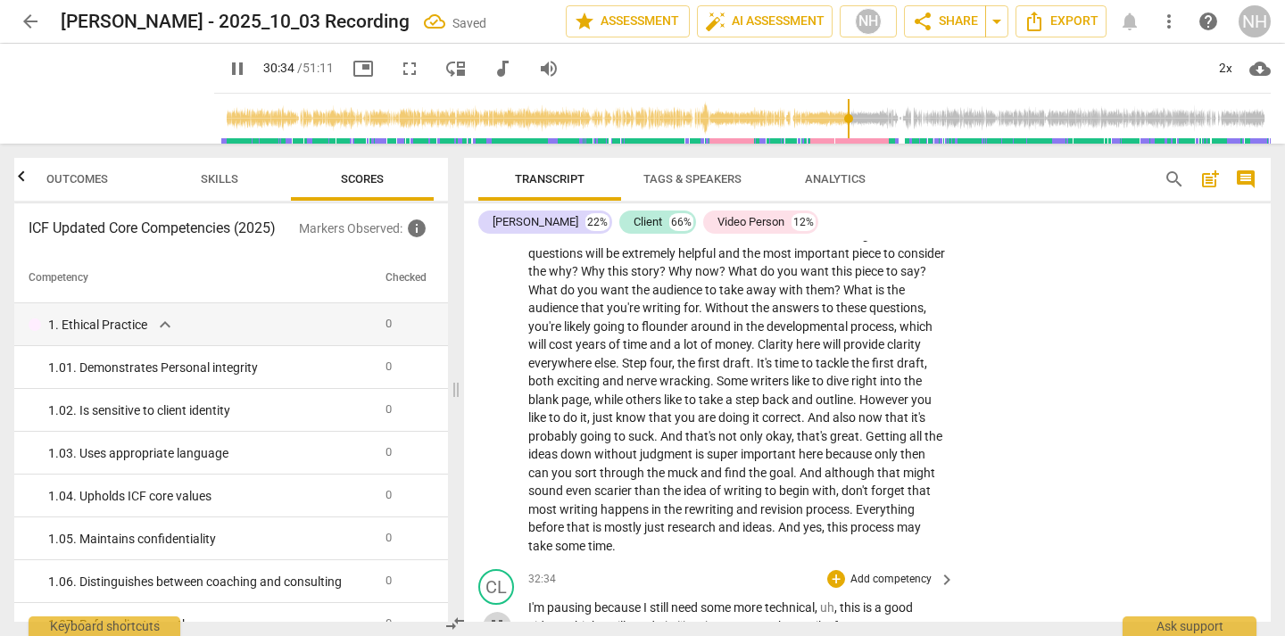
click at [494, 616] on span "pause" at bounding box center [496, 626] width 21 height 21
click at [494, 616] on span "play_arrow" at bounding box center [496, 626] width 21 height 21
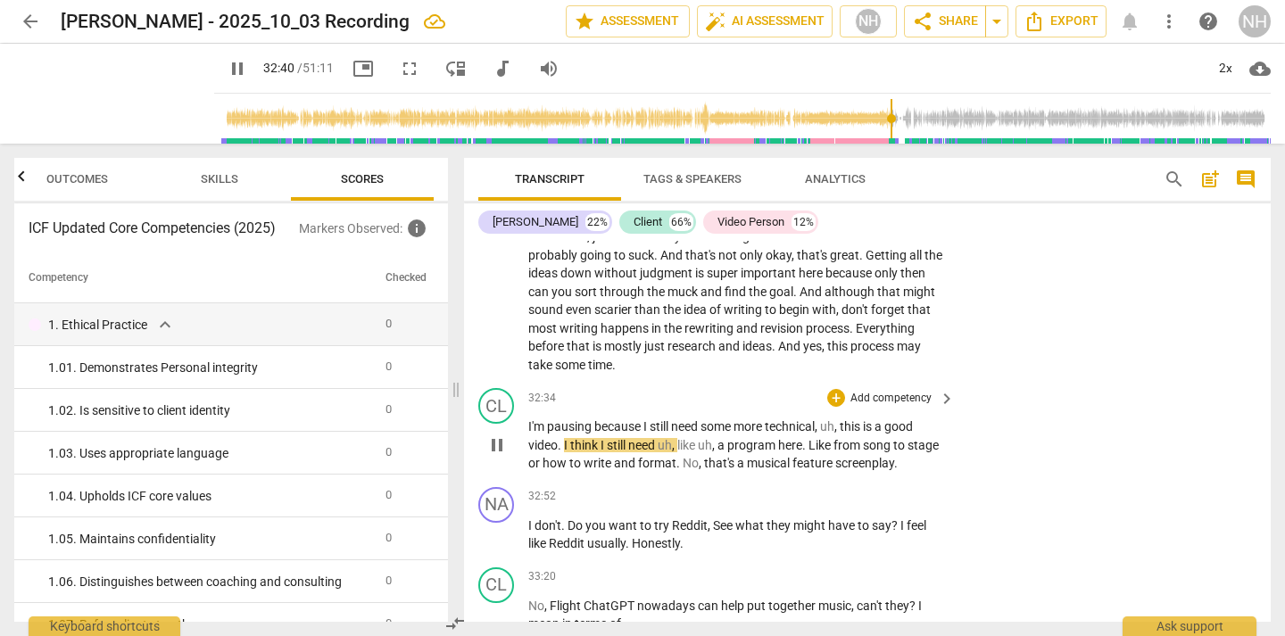
scroll to position [15288, 0]
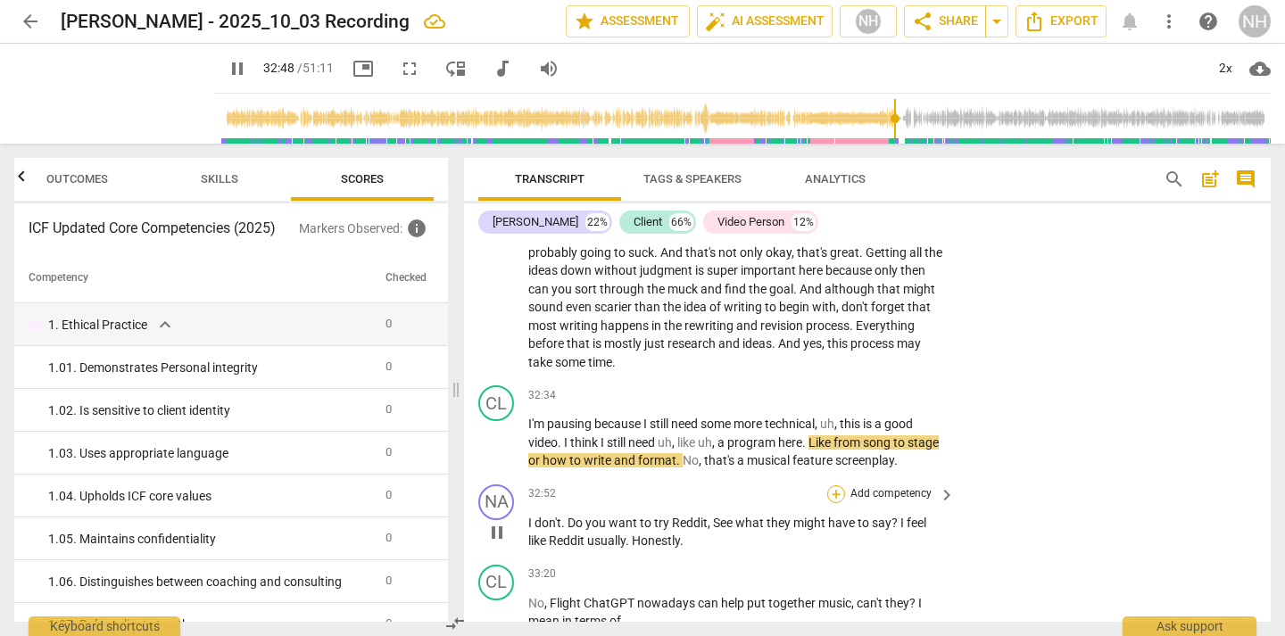
click at [832, 485] on div "+" at bounding box center [836, 494] width 18 height 18
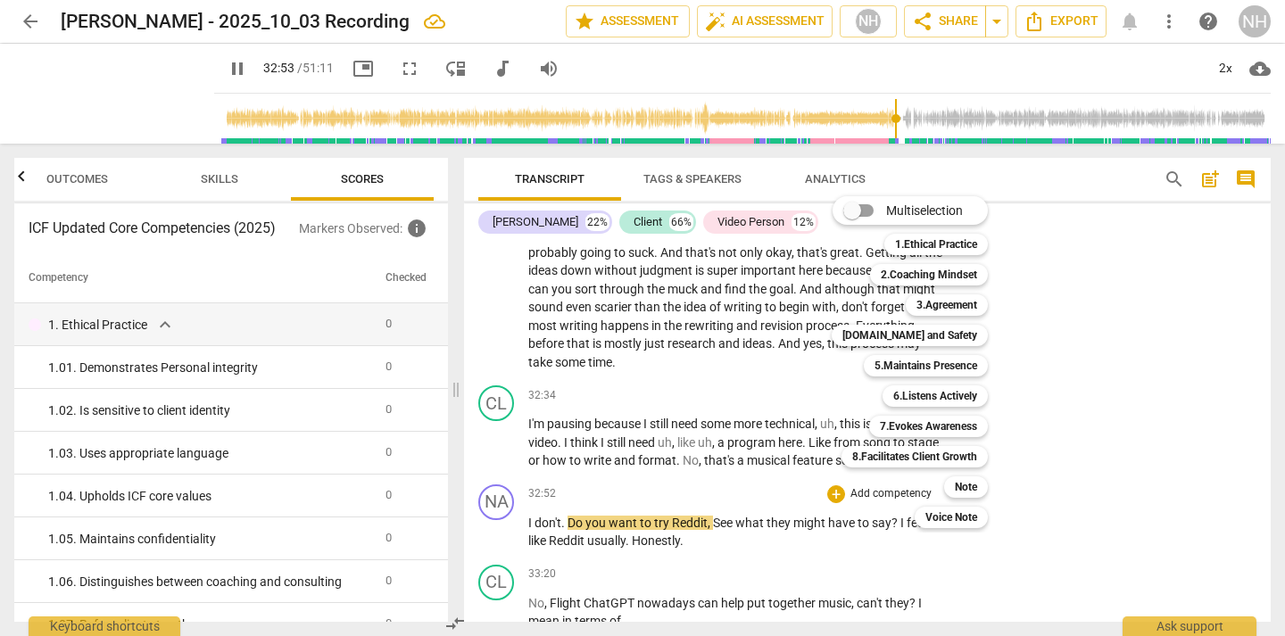
click at [1024, 383] on div at bounding box center [642, 318] width 1285 height 636
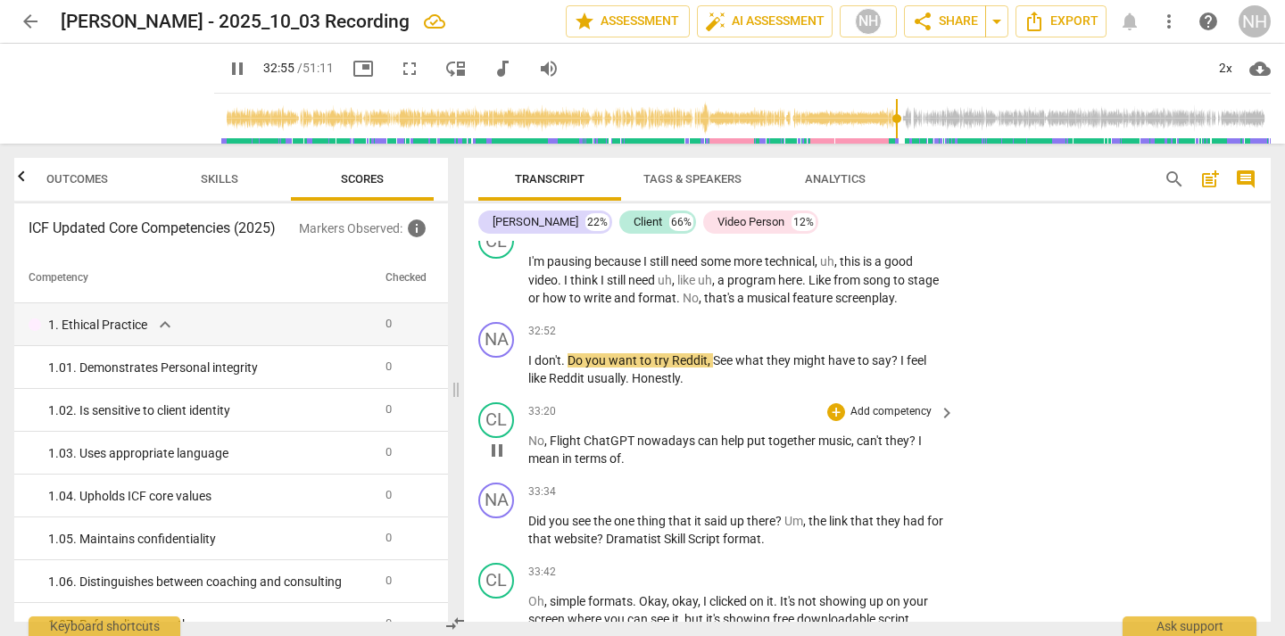
scroll to position [15453, 0]
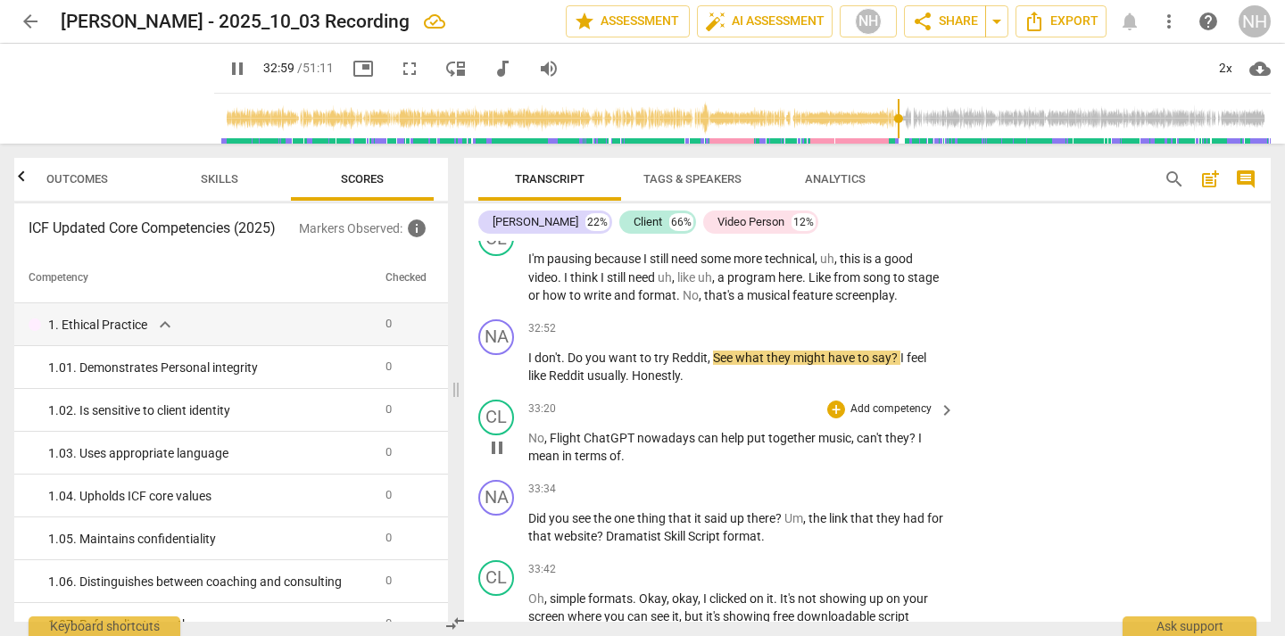
click at [502, 437] on span "pause" at bounding box center [496, 447] width 21 height 21
click at [502, 437] on span "play_arrow" at bounding box center [496, 447] width 21 height 21
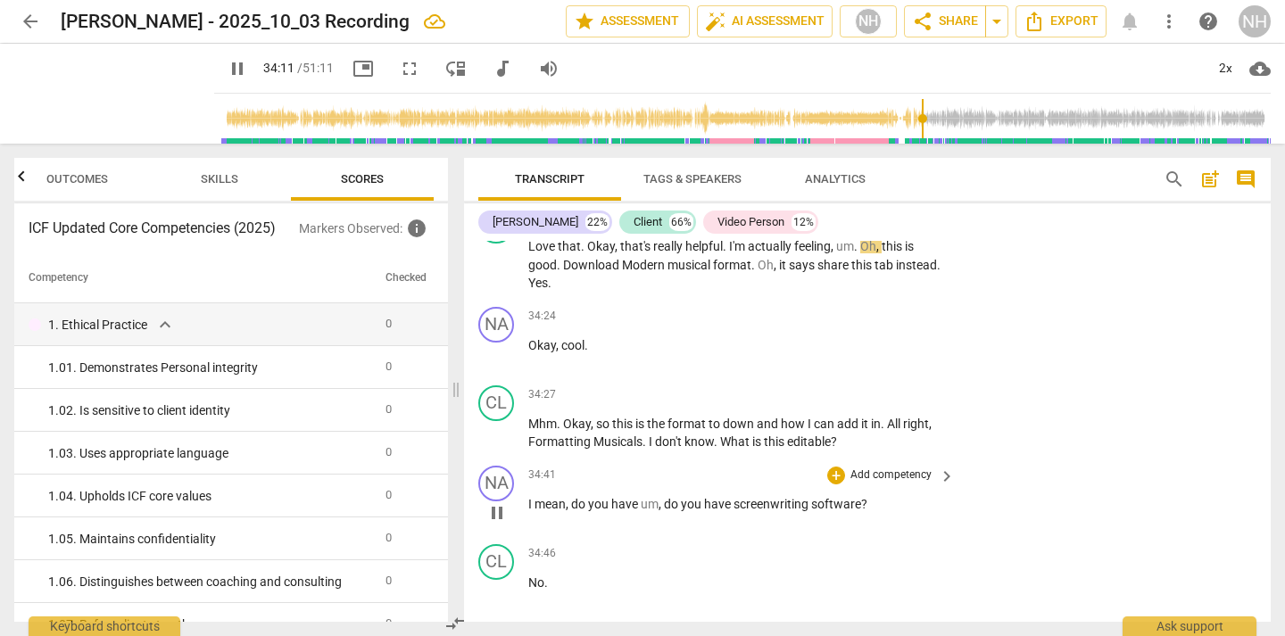
scroll to position [16111, 0]
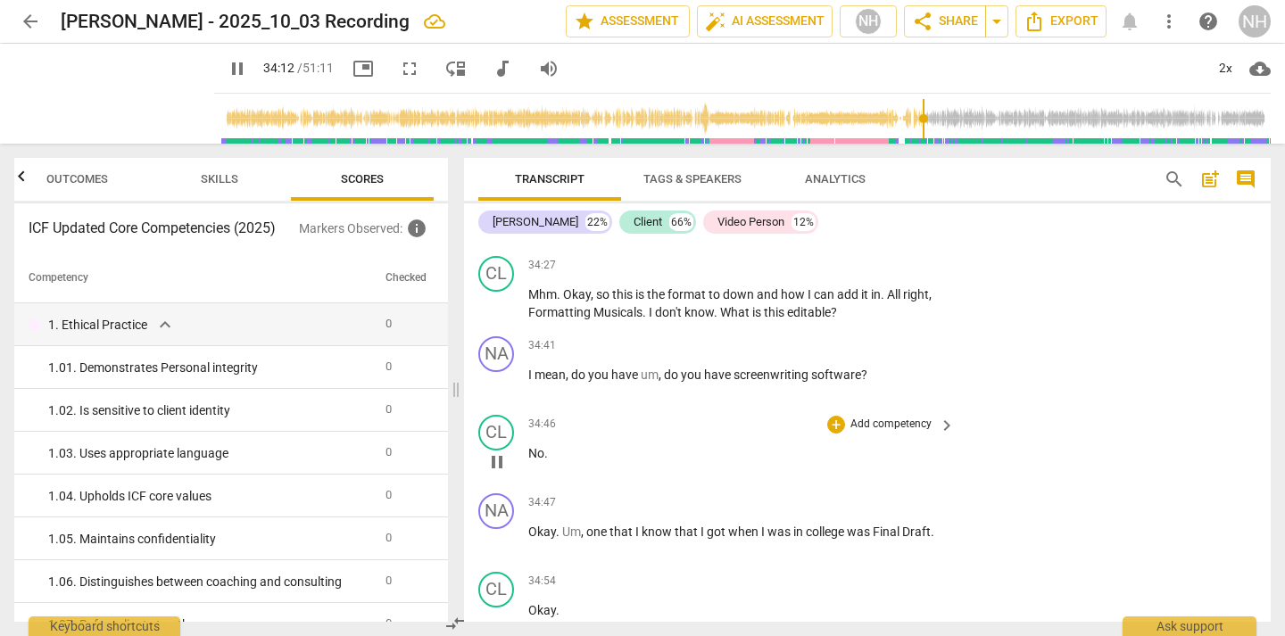
click at [497, 451] on span "pause" at bounding box center [496, 461] width 21 height 21
click at [497, 451] on span "play_arrow" at bounding box center [496, 461] width 21 height 21
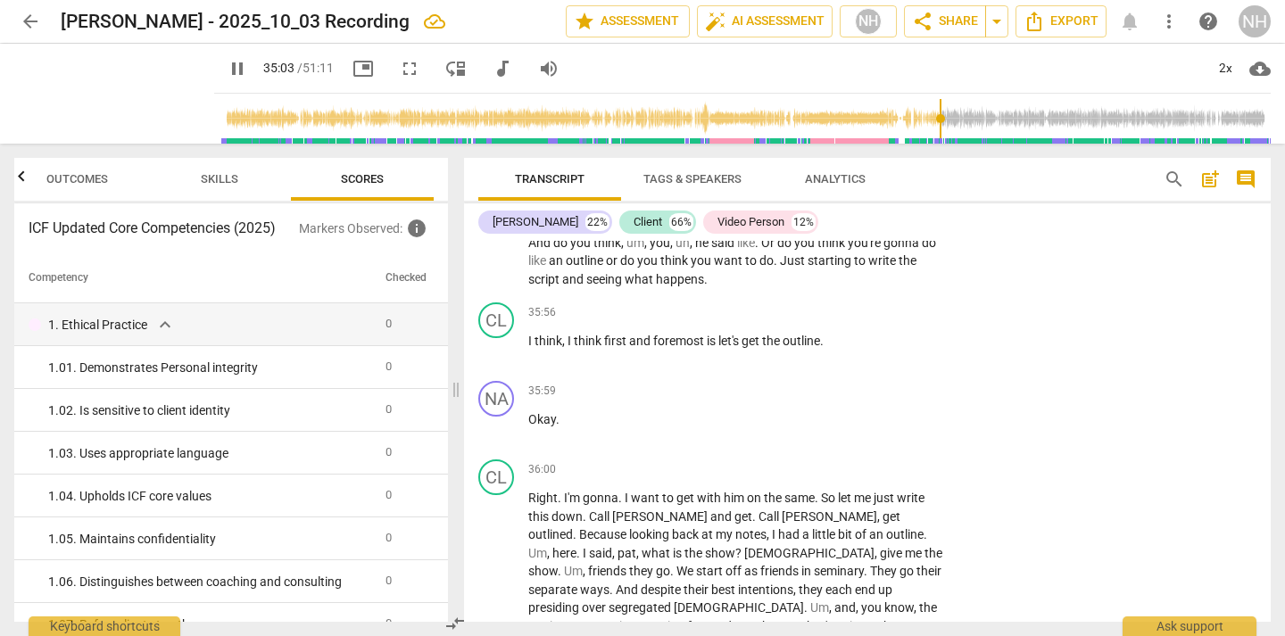
scroll to position [17353, 0]
click at [492, 595] on span "pause" at bounding box center [496, 605] width 21 height 21
click at [492, 595] on span "play_arrow" at bounding box center [496, 605] width 21 height 21
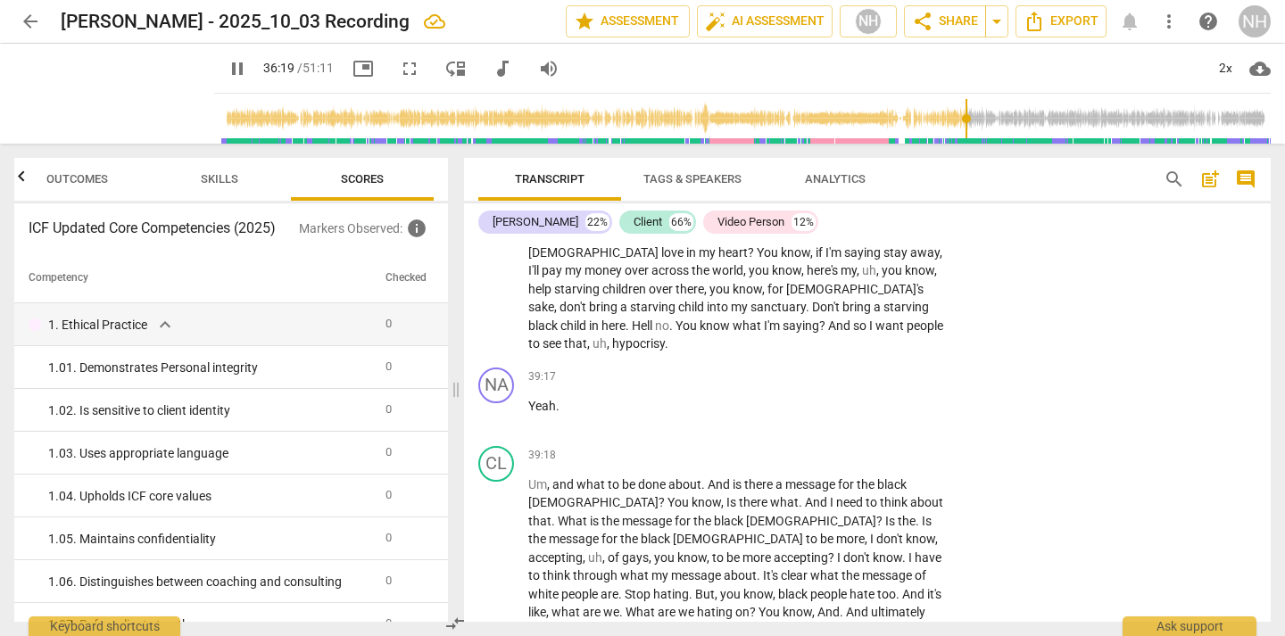
scroll to position [18818, 0]
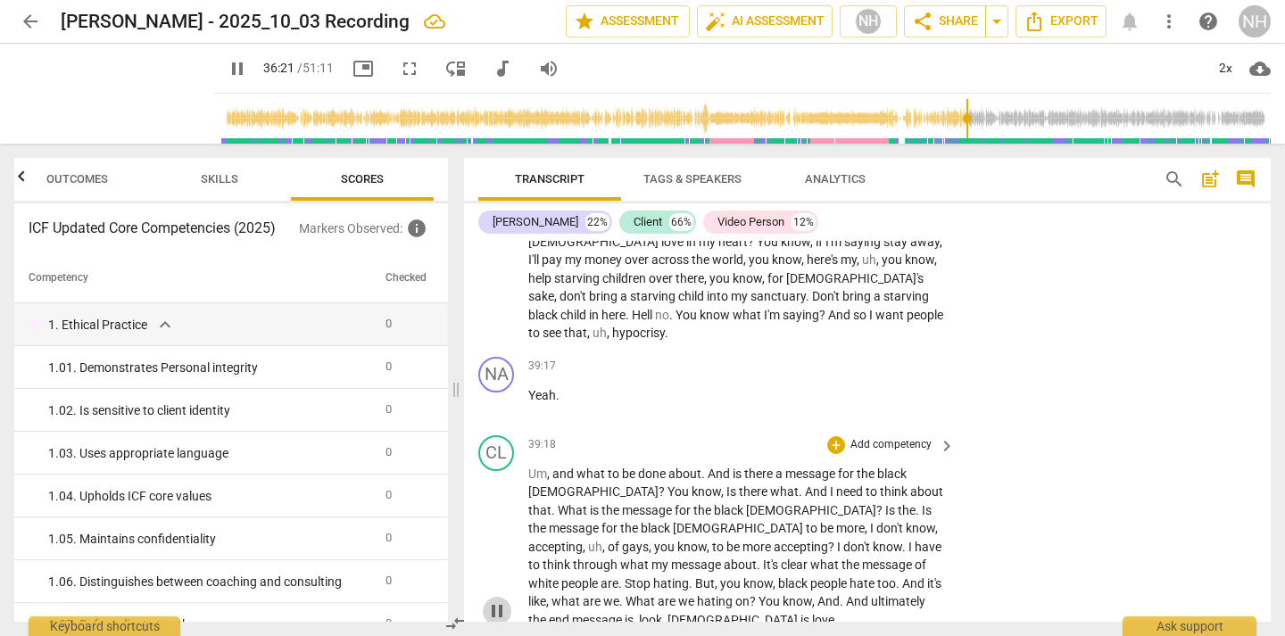
click at [493, 600] on span "pause" at bounding box center [496, 610] width 21 height 21
click at [493, 600] on span "play_arrow" at bounding box center [496, 610] width 21 height 21
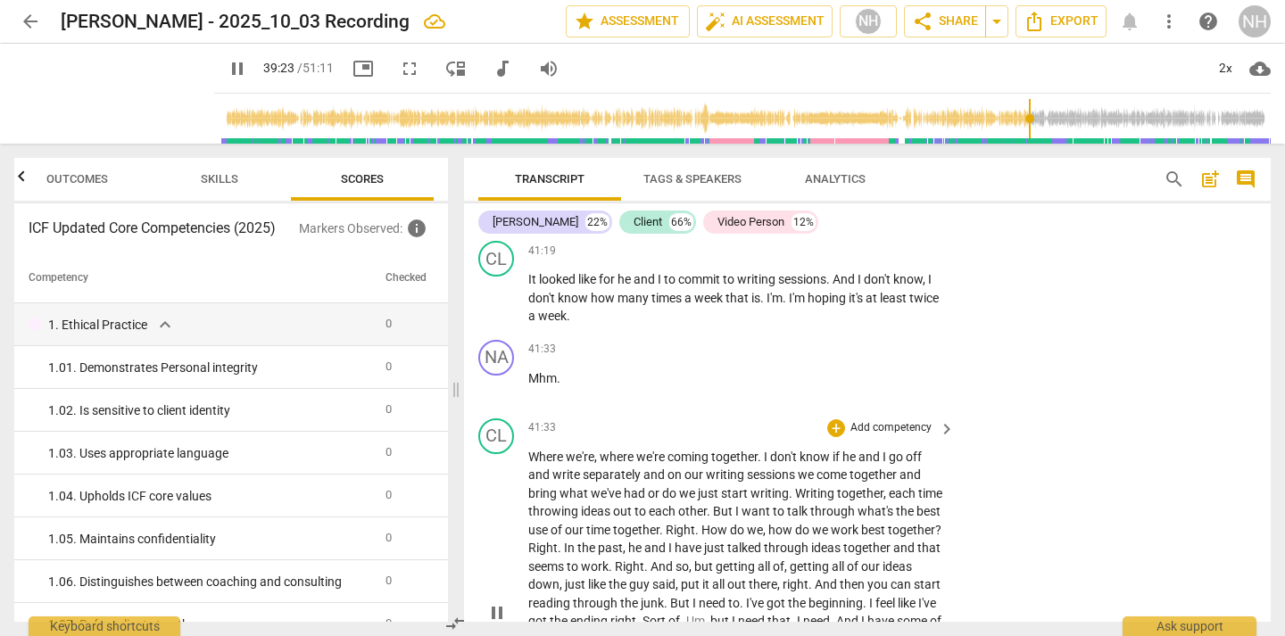
scroll to position [19990, 0]
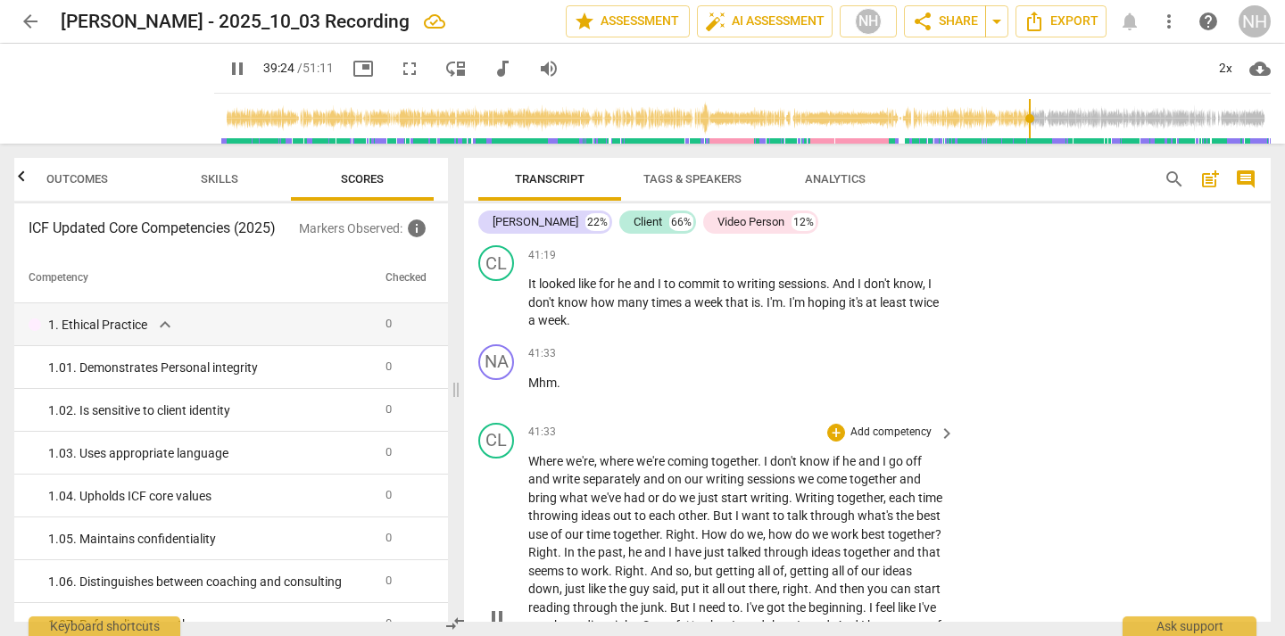
click at [503, 607] on span "pause" at bounding box center [496, 617] width 21 height 21
click at [503, 607] on span "play_arrow" at bounding box center [496, 617] width 21 height 21
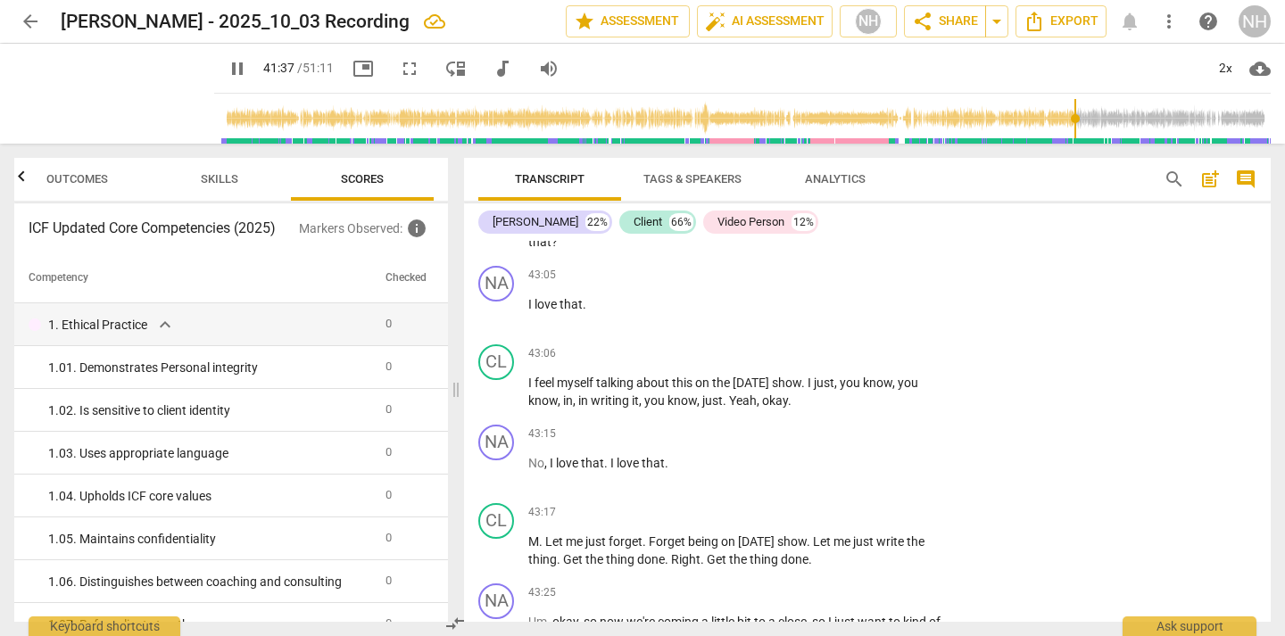
scroll to position [20521, 0]
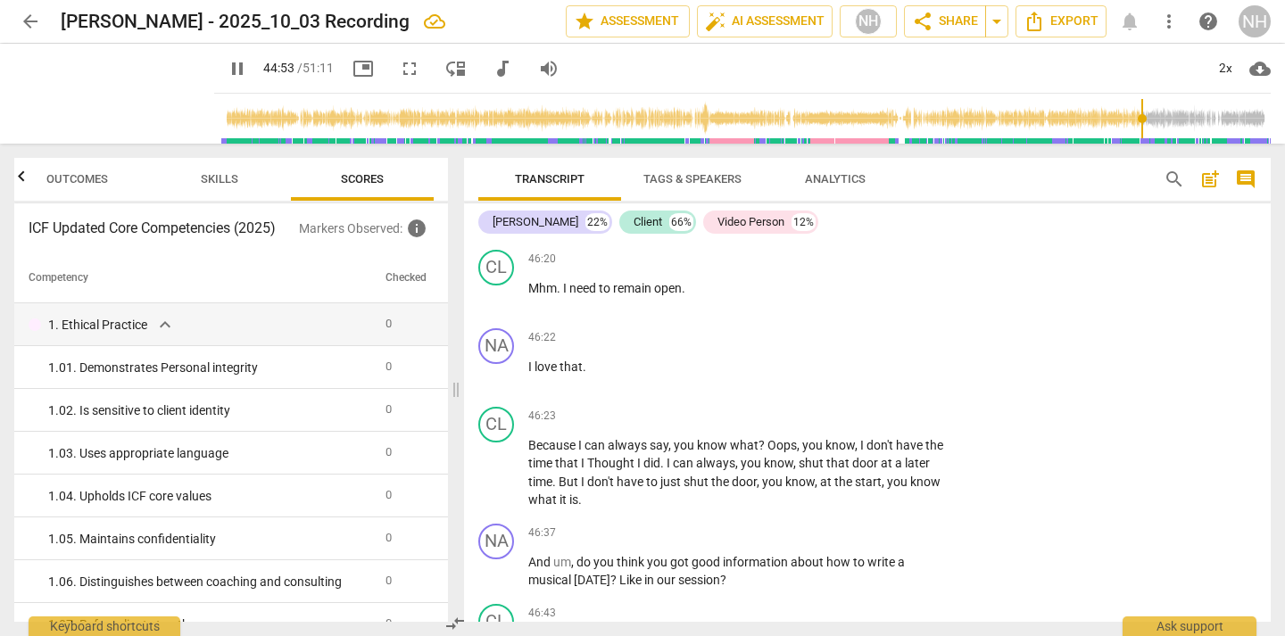
scroll to position [22290, 0]
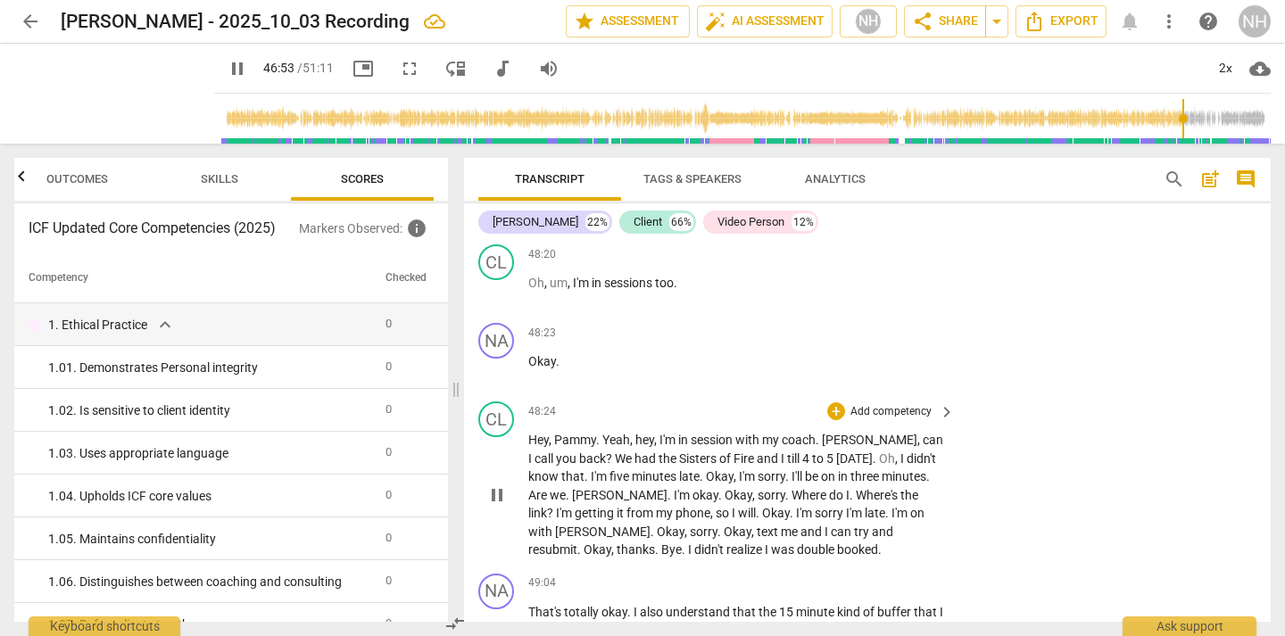
scroll to position [23630, 0]
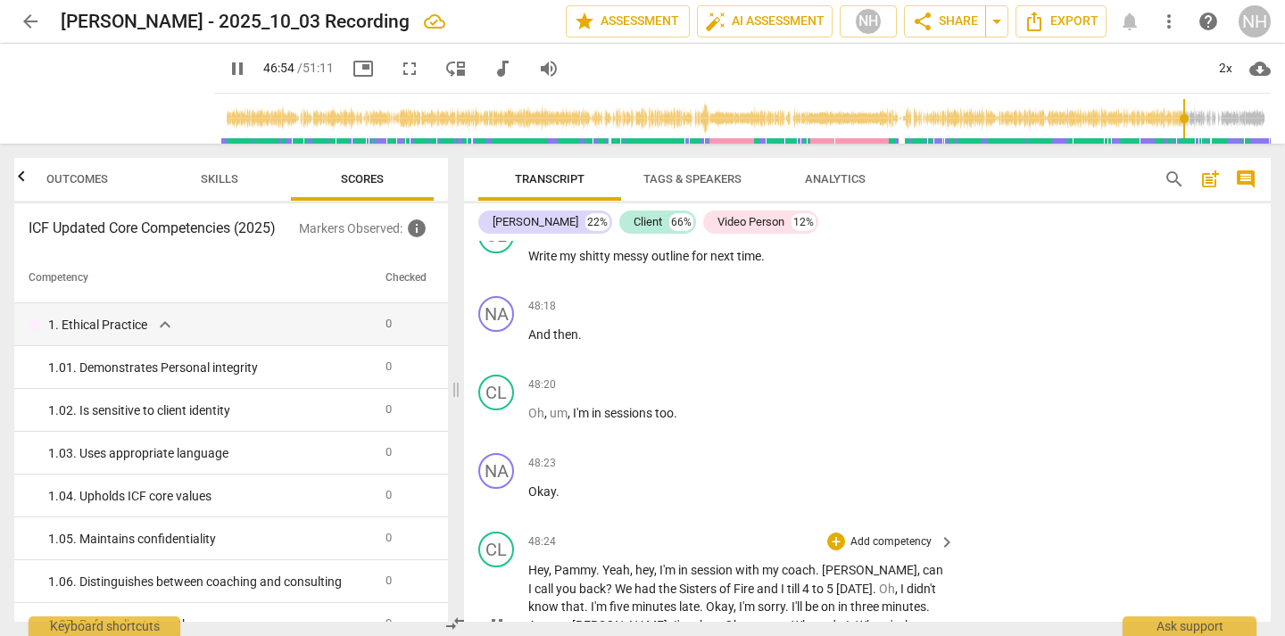
click at [501, 615] on span "pause" at bounding box center [496, 625] width 21 height 21
click at [501, 615] on span "play_arrow" at bounding box center [496, 625] width 21 height 21
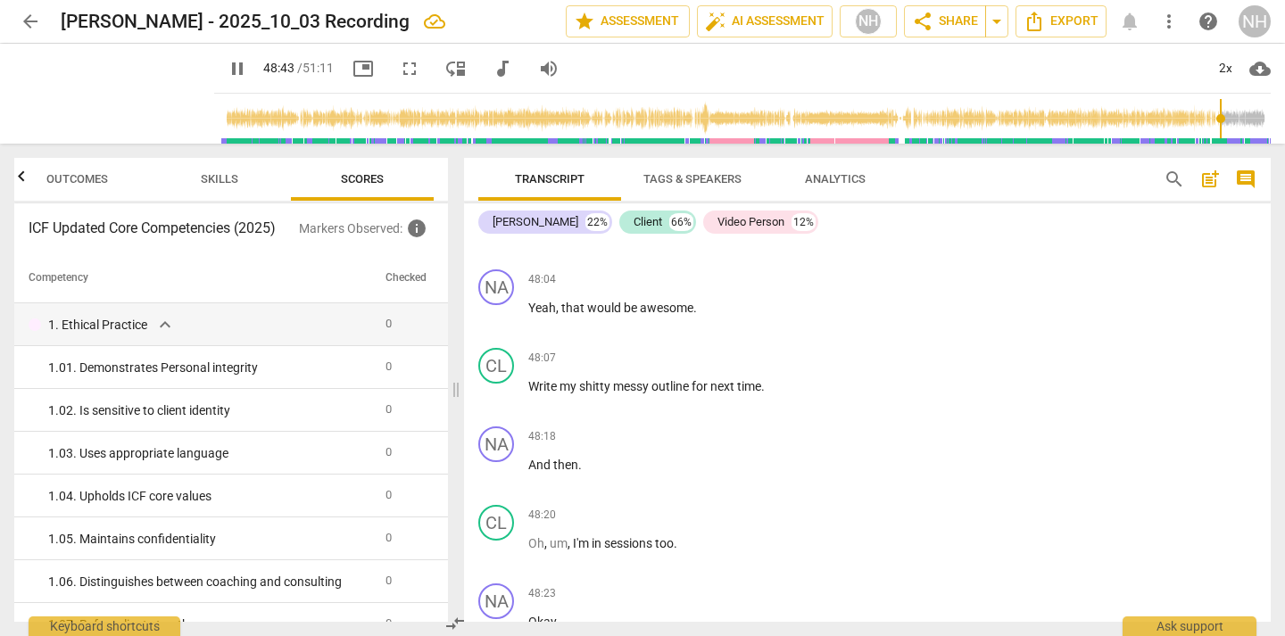
scroll to position [23501, 0]
click at [169, 325] on span "expand_more" at bounding box center [164, 324] width 21 height 21
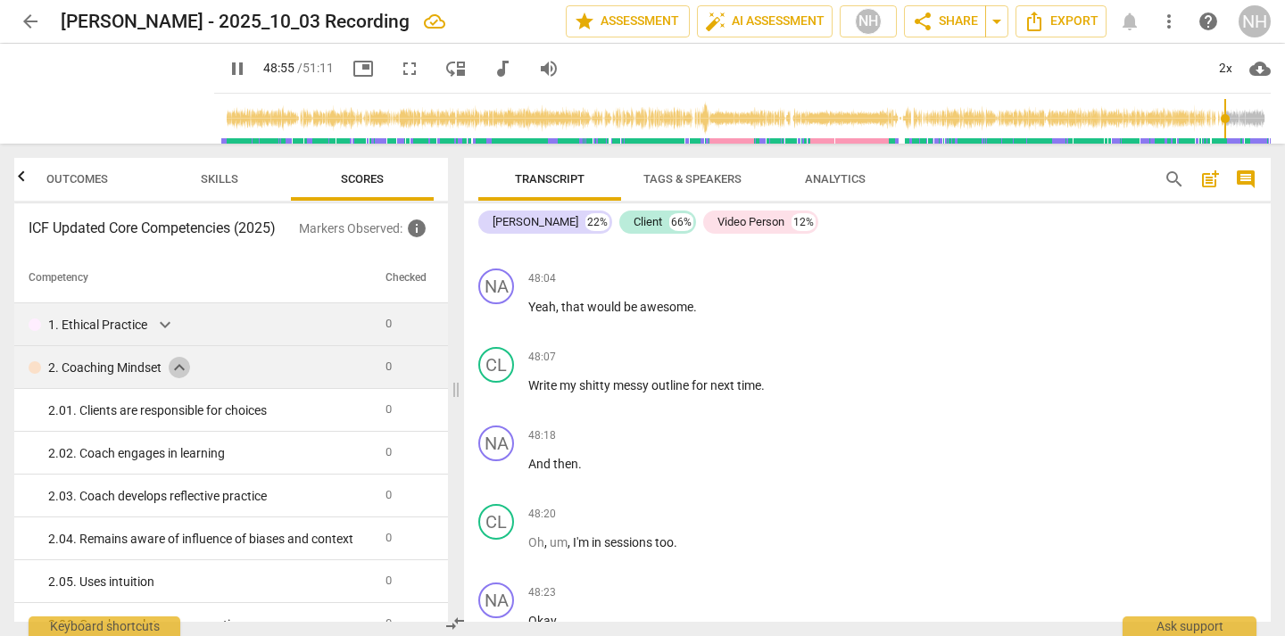
click at [175, 360] on span "expand_more" at bounding box center [179, 367] width 21 height 21
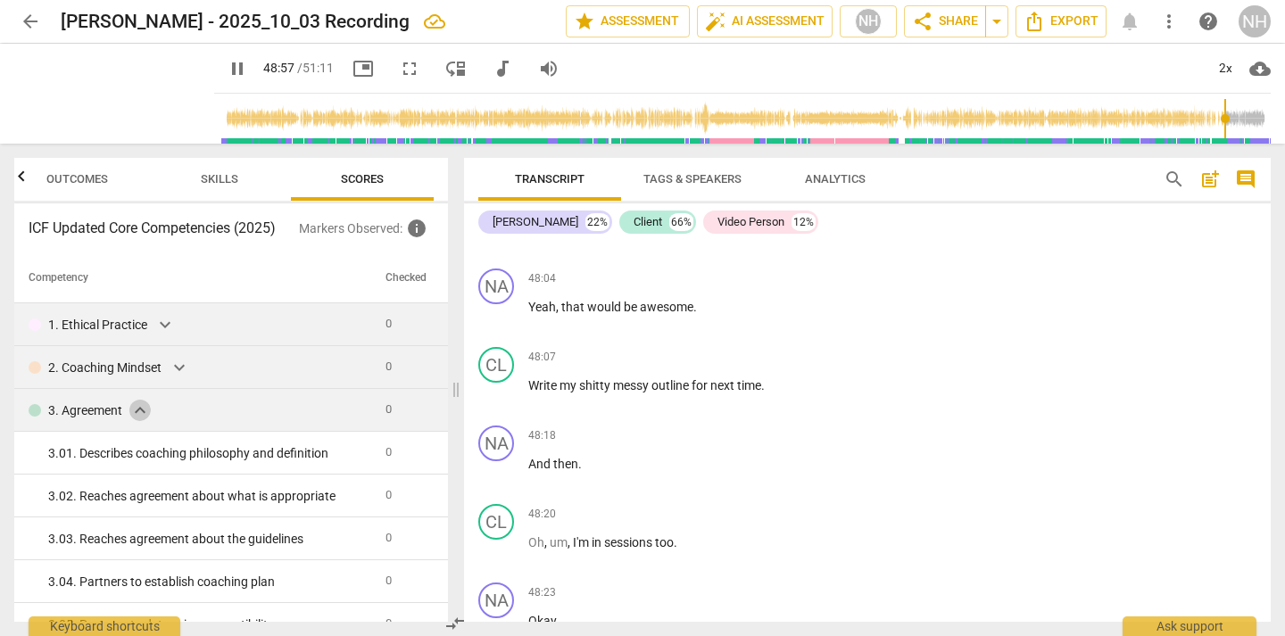
click at [142, 416] on span "expand_more" at bounding box center [139, 410] width 21 height 21
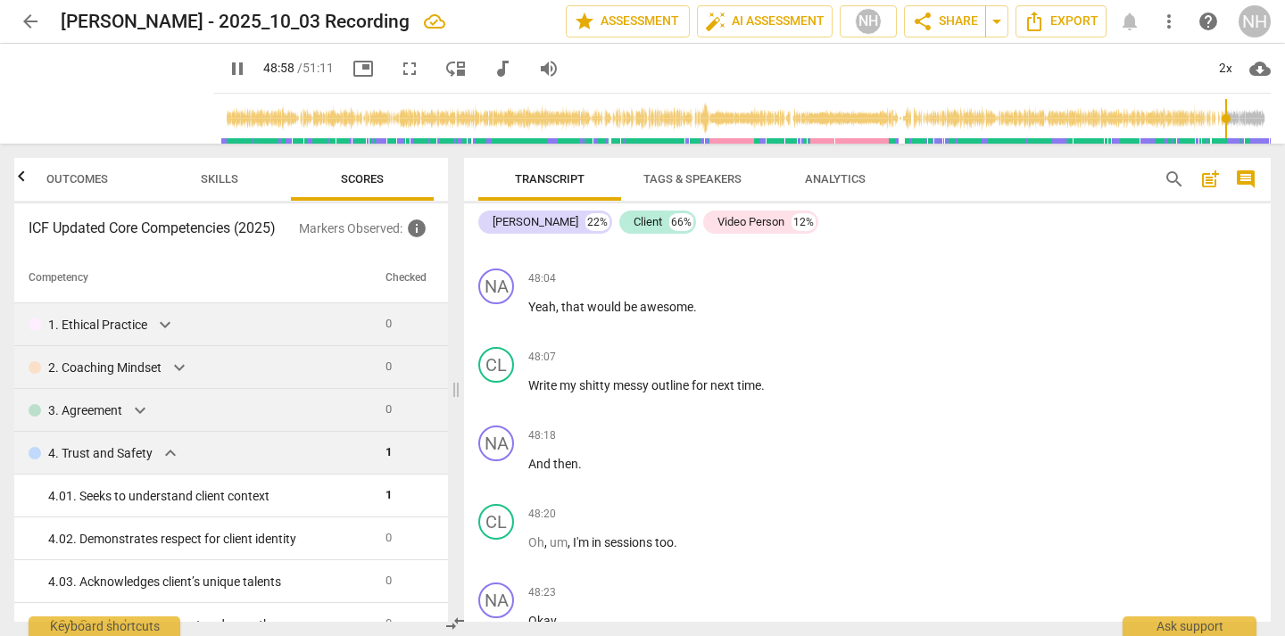
click at [170, 462] on span "expand_more" at bounding box center [170, 453] width 21 height 21
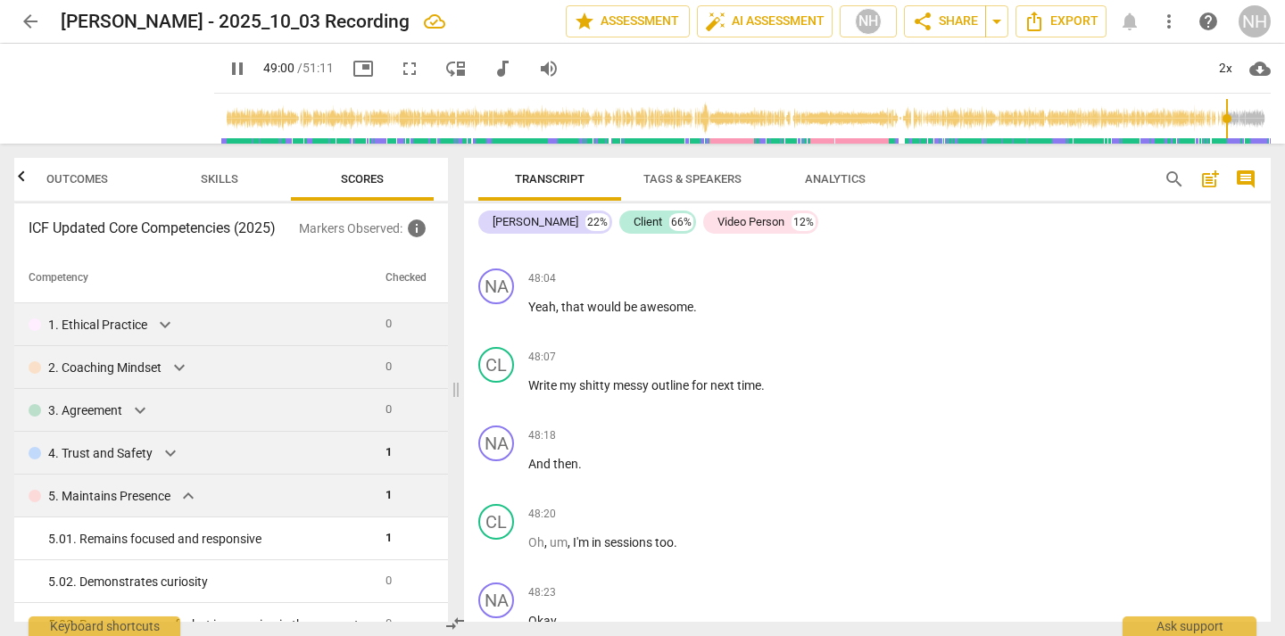
click at [199, 493] on span "expand_more" at bounding box center [188, 495] width 21 height 21
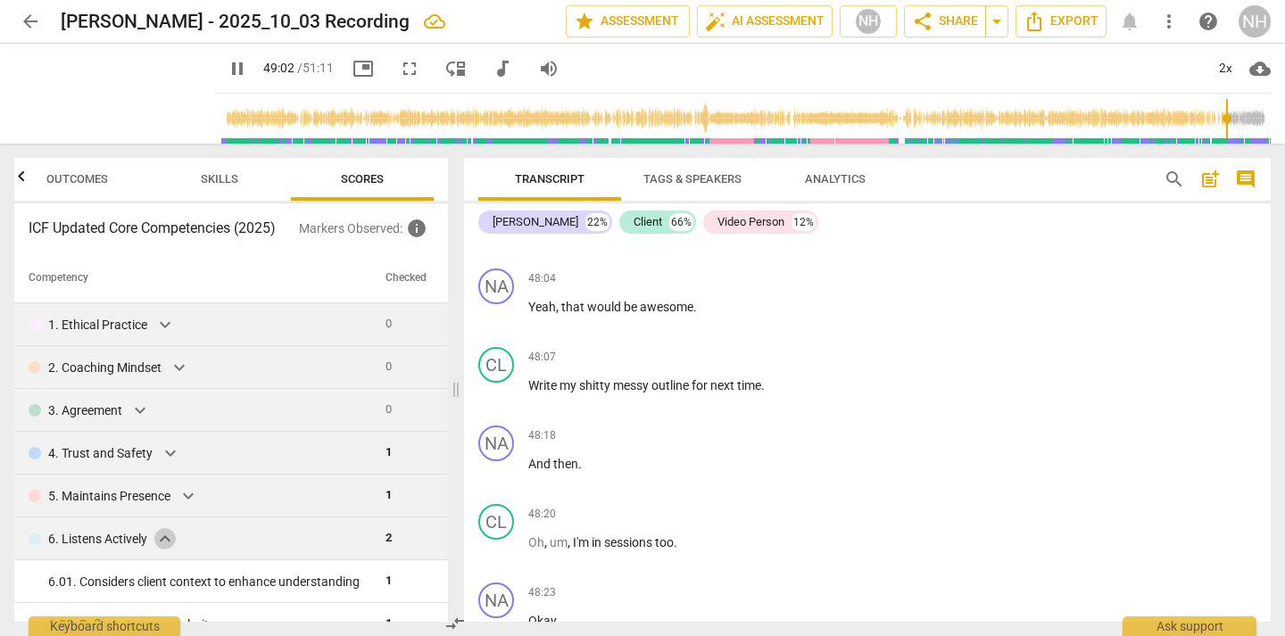
click at [168, 532] on span "expand_more" at bounding box center [164, 538] width 21 height 21
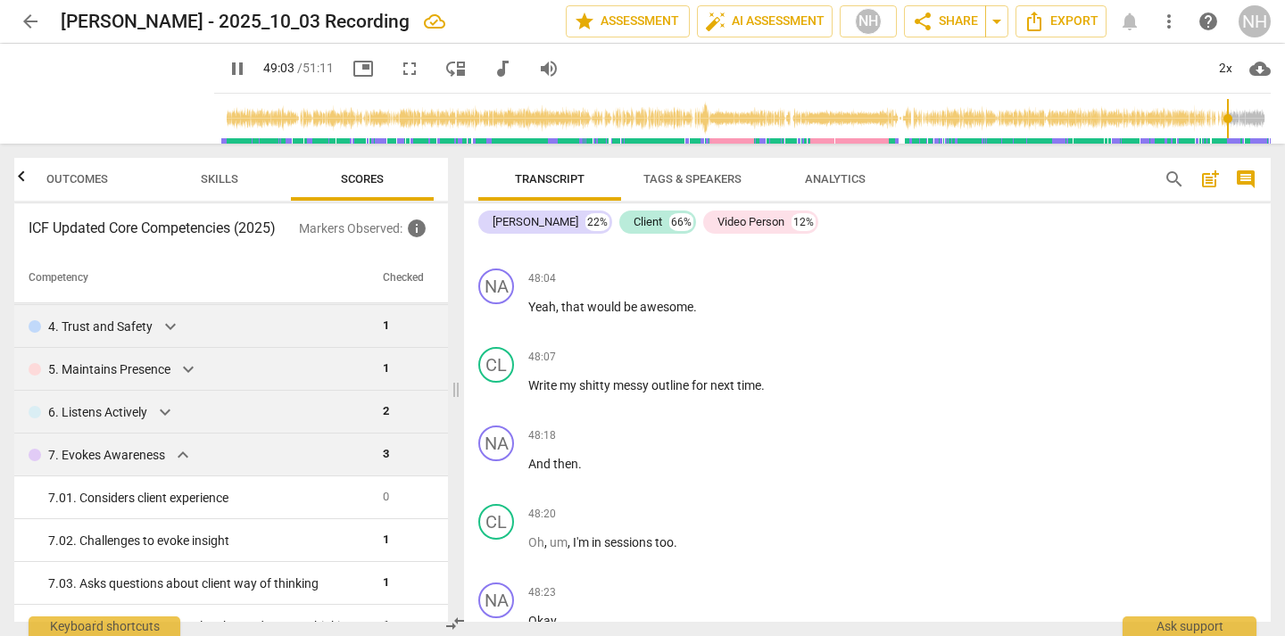
click at [181, 458] on span "expand_more" at bounding box center [182, 454] width 21 height 21
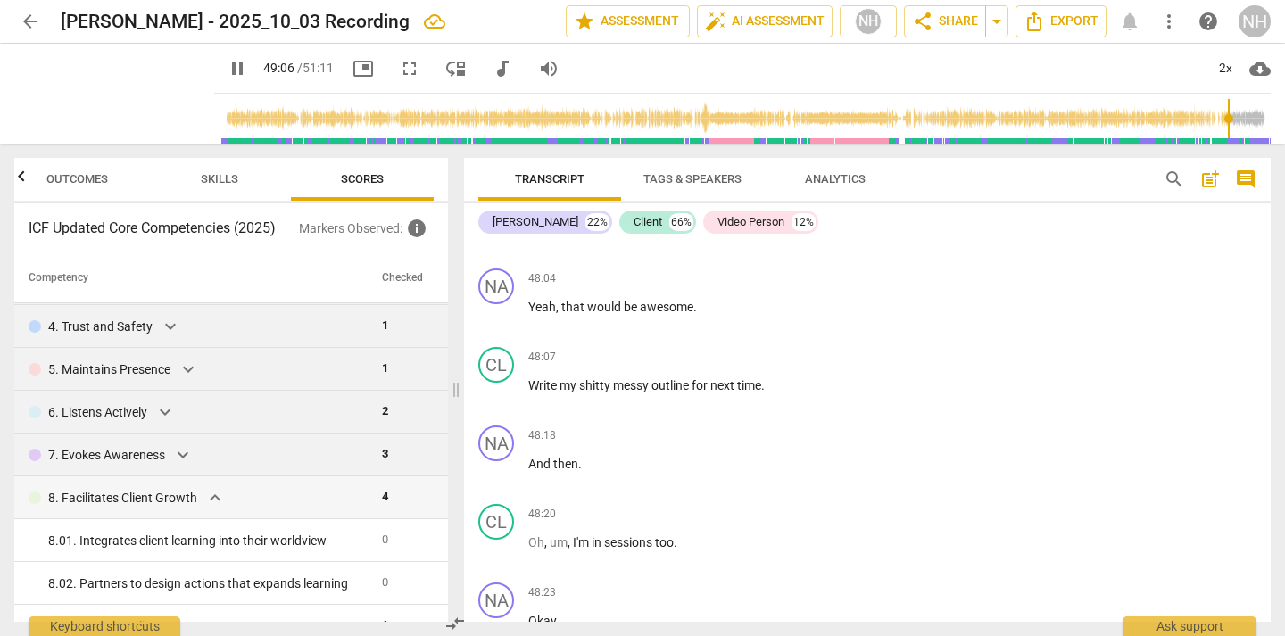
click at [209, 498] on span "expand_more" at bounding box center [214, 497] width 21 height 21
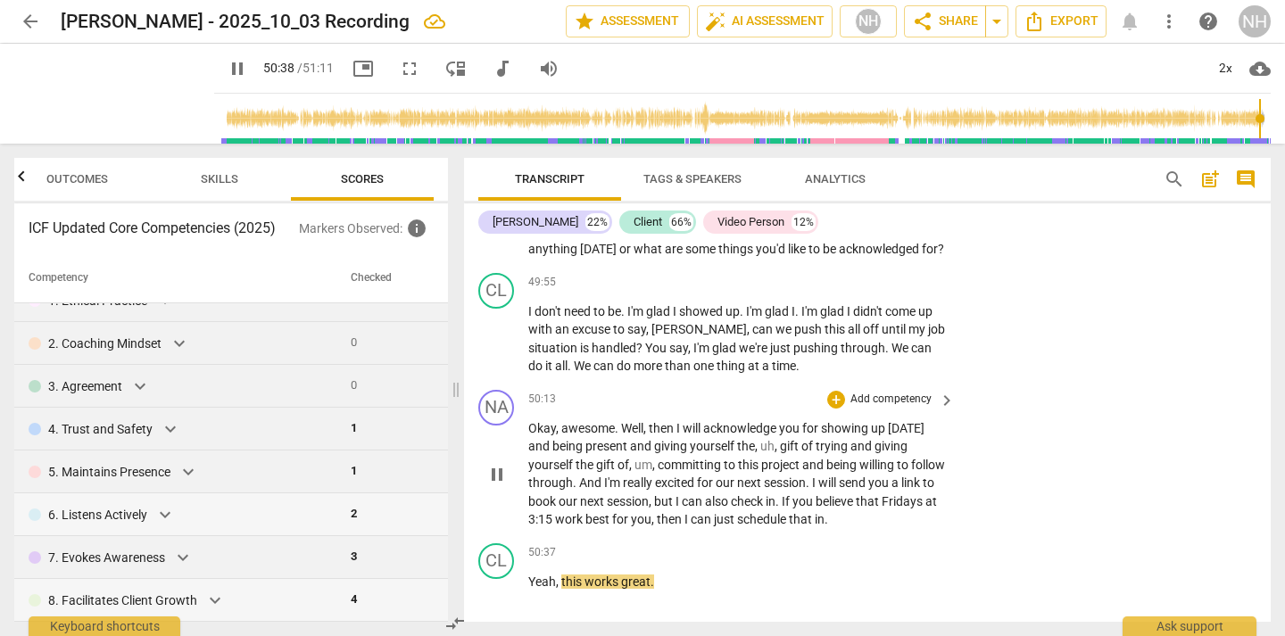
scroll to position [24573, 0]
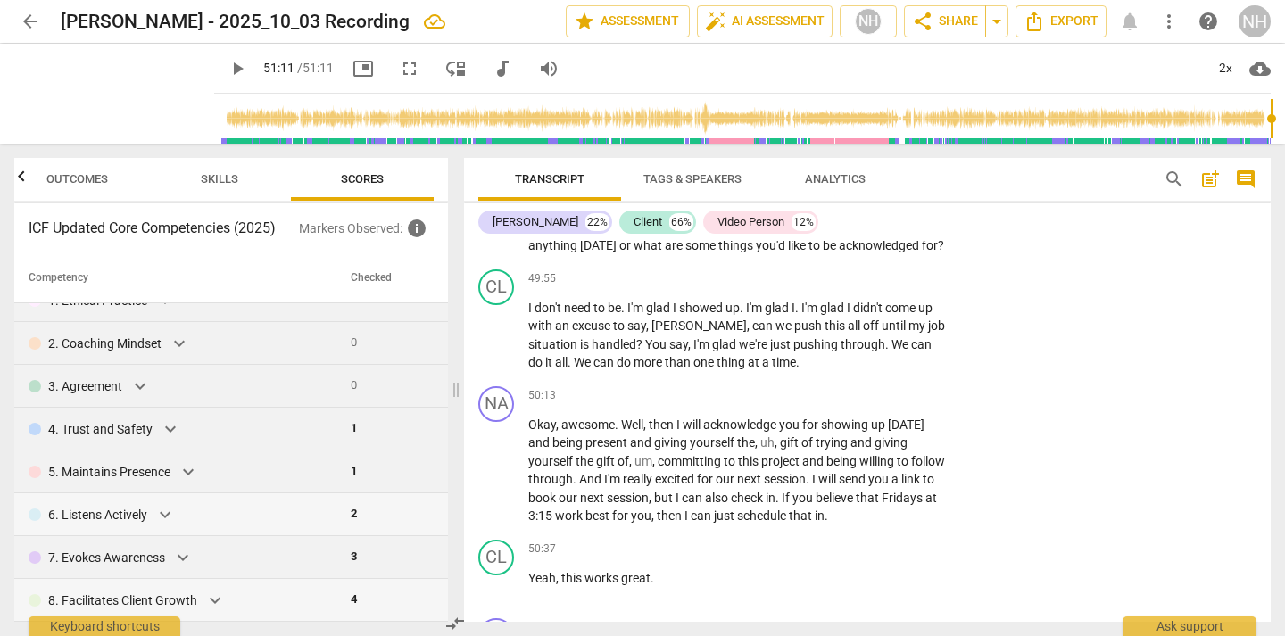
type input "3071"
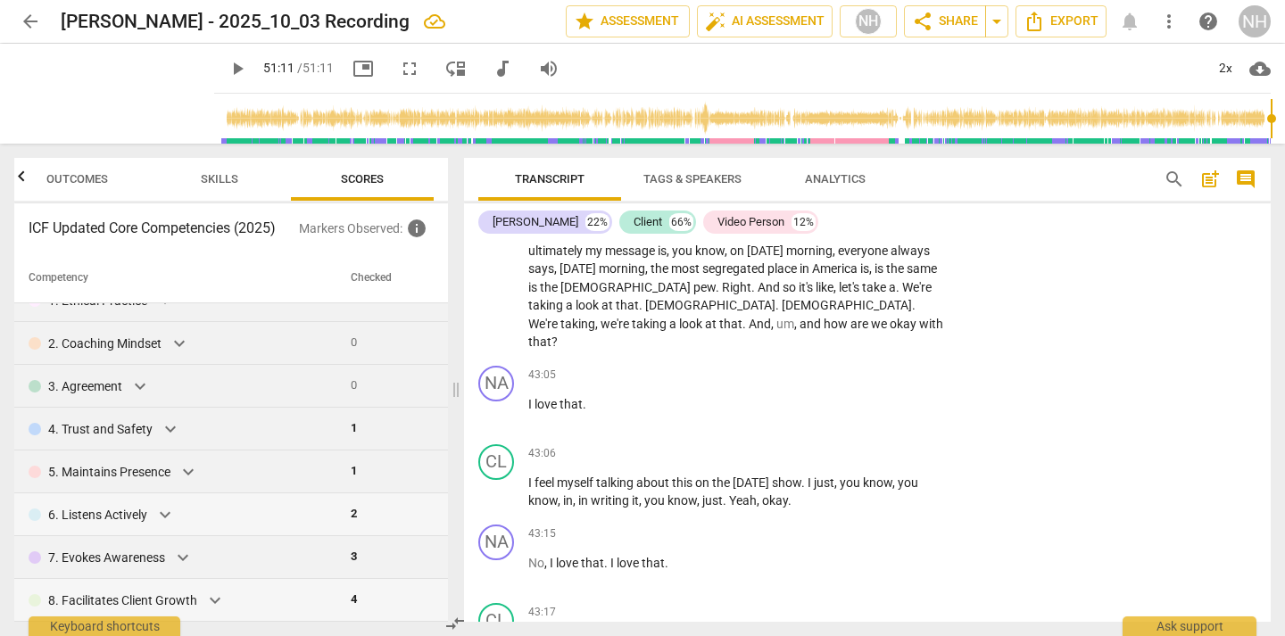
scroll to position [19865, 0]
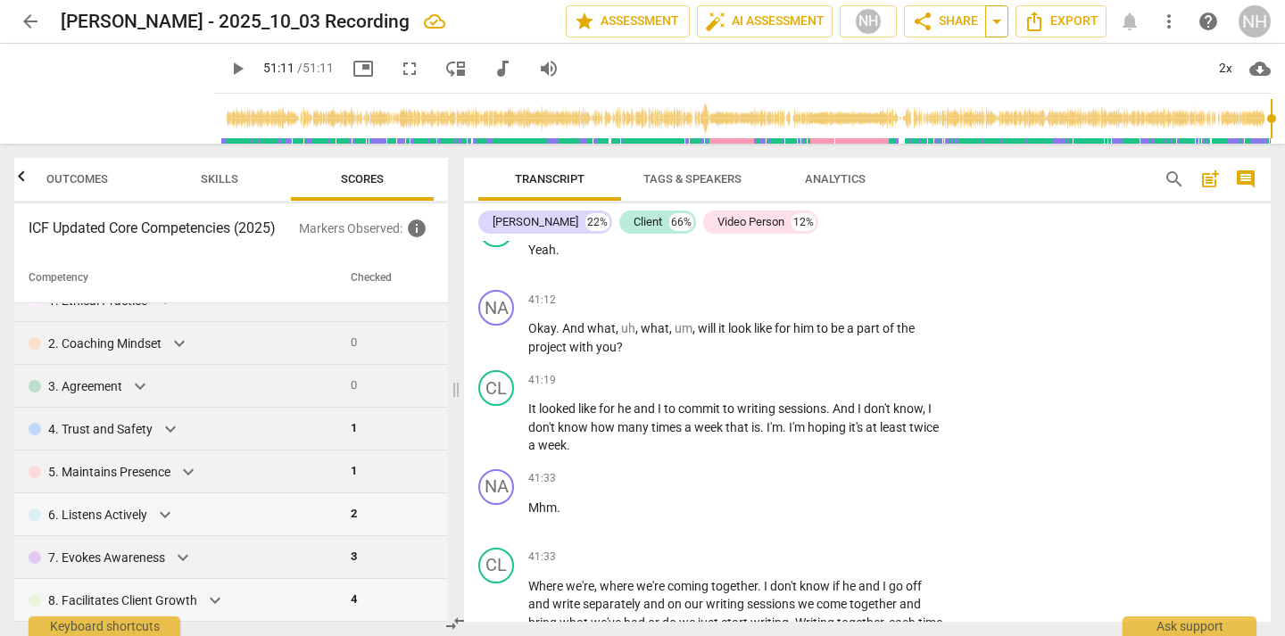
click at [1004, 12] on span "arrow_drop_down" at bounding box center [996, 21] width 21 height 21
click at [972, 22] on span "share Share" at bounding box center [945, 21] width 66 height 21
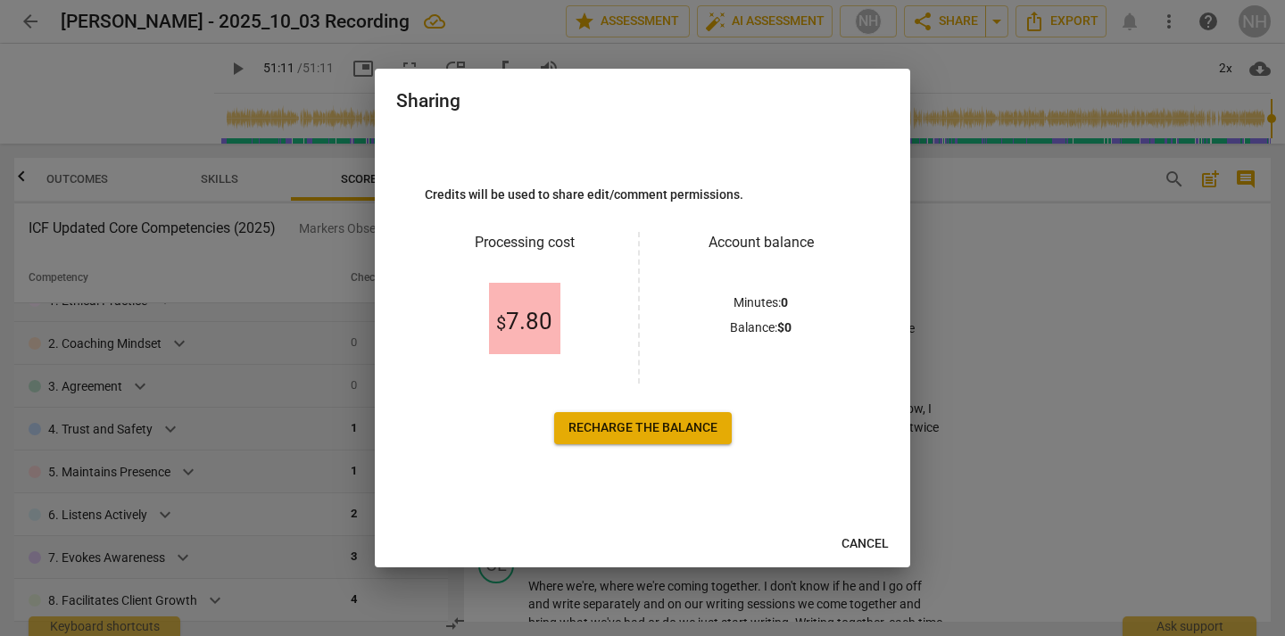
click at [997, 256] on div at bounding box center [642, 318] width 1285 height 636
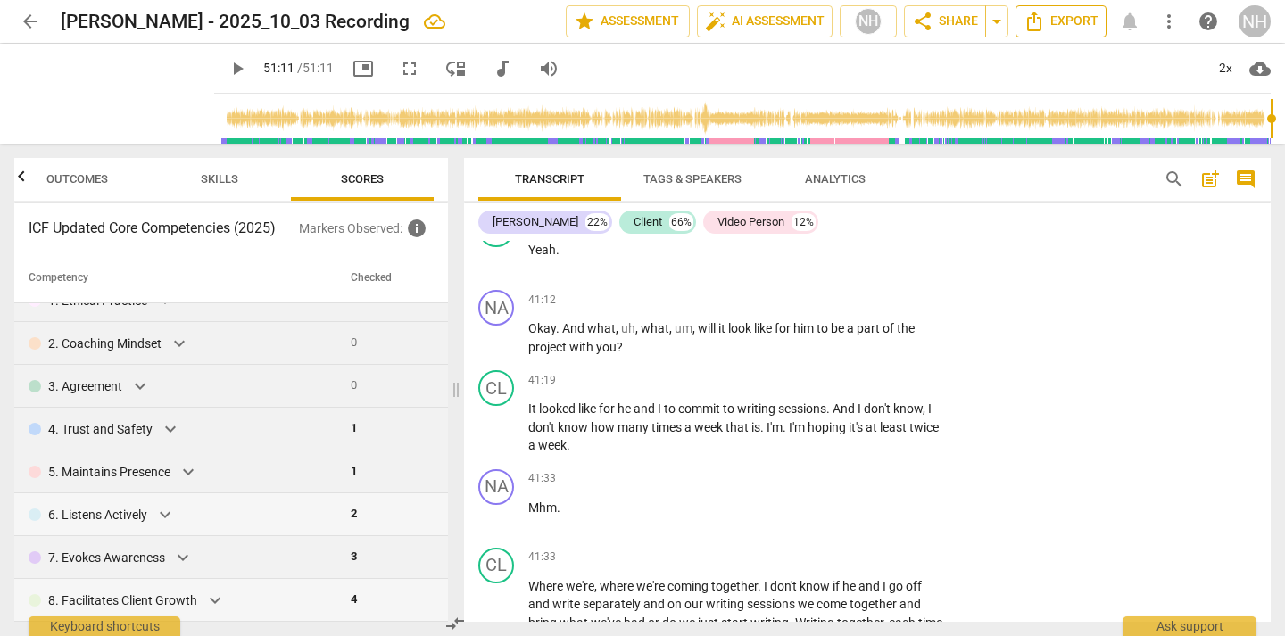
click at [1059, 27] on span "Export" at bounding box center [1060, 21] width 75 height 21
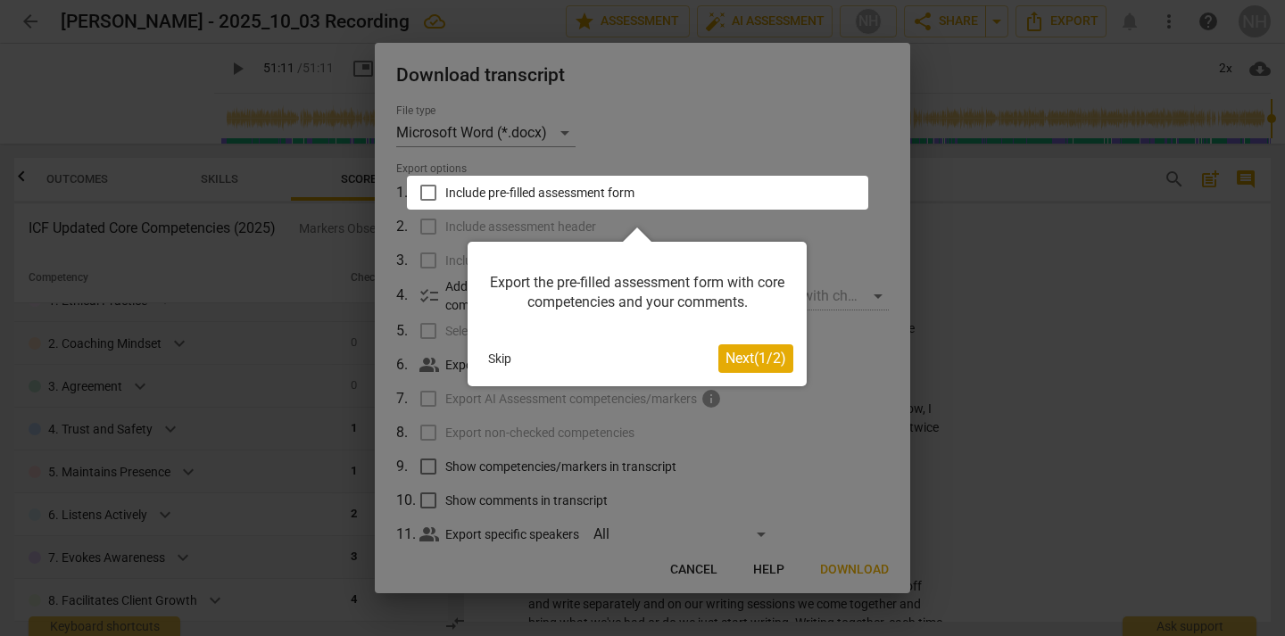
click at [763, 367] on button "Next ( 1 / 2 )" at bounding box center [755, 358] width 75 height 29
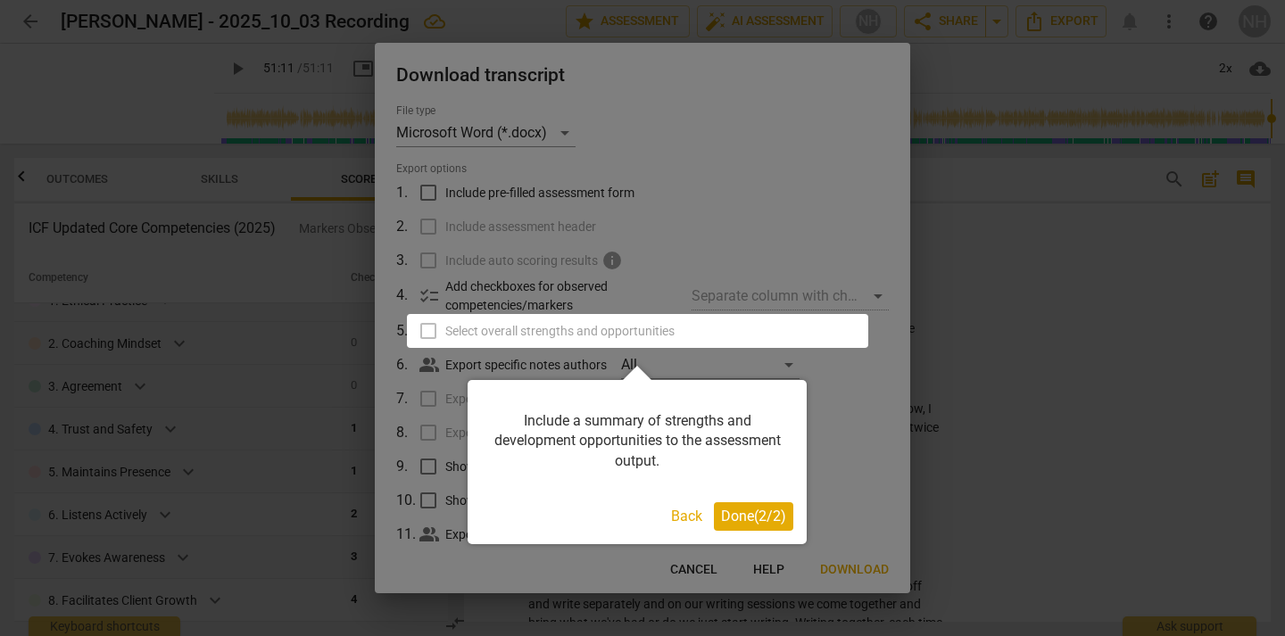
click at [748, 520] on span "Done ( 2 / 2 )" at bounding box center [753, 516] width 65 height 17
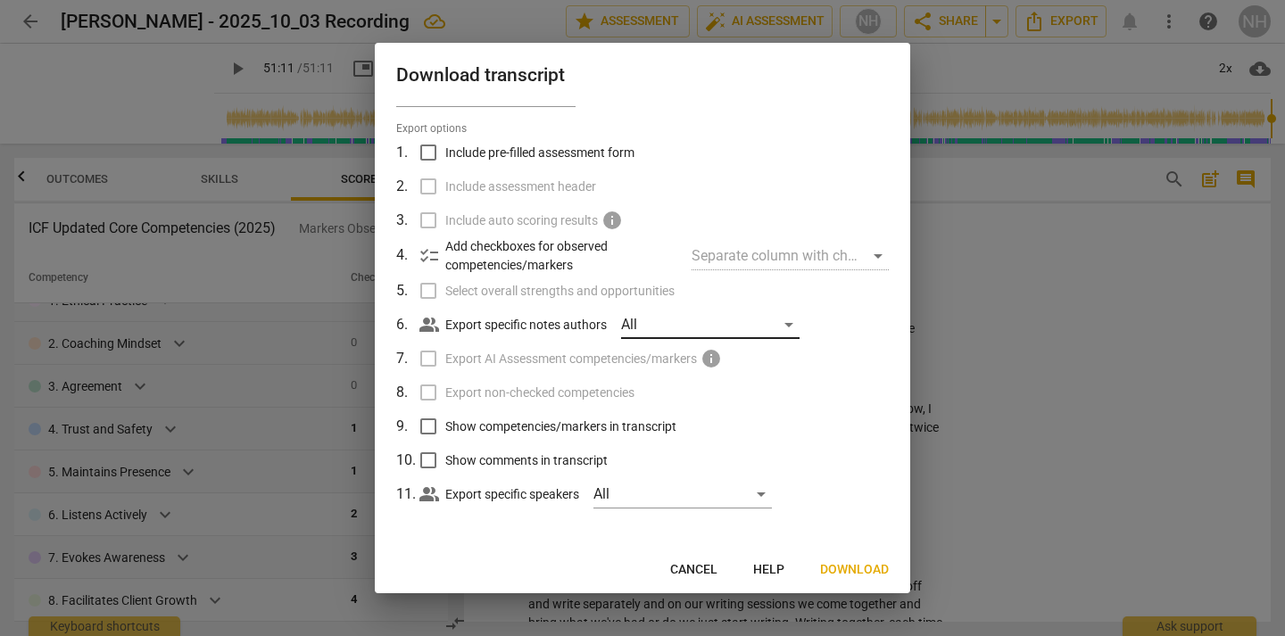
scroll to position [0, 0]
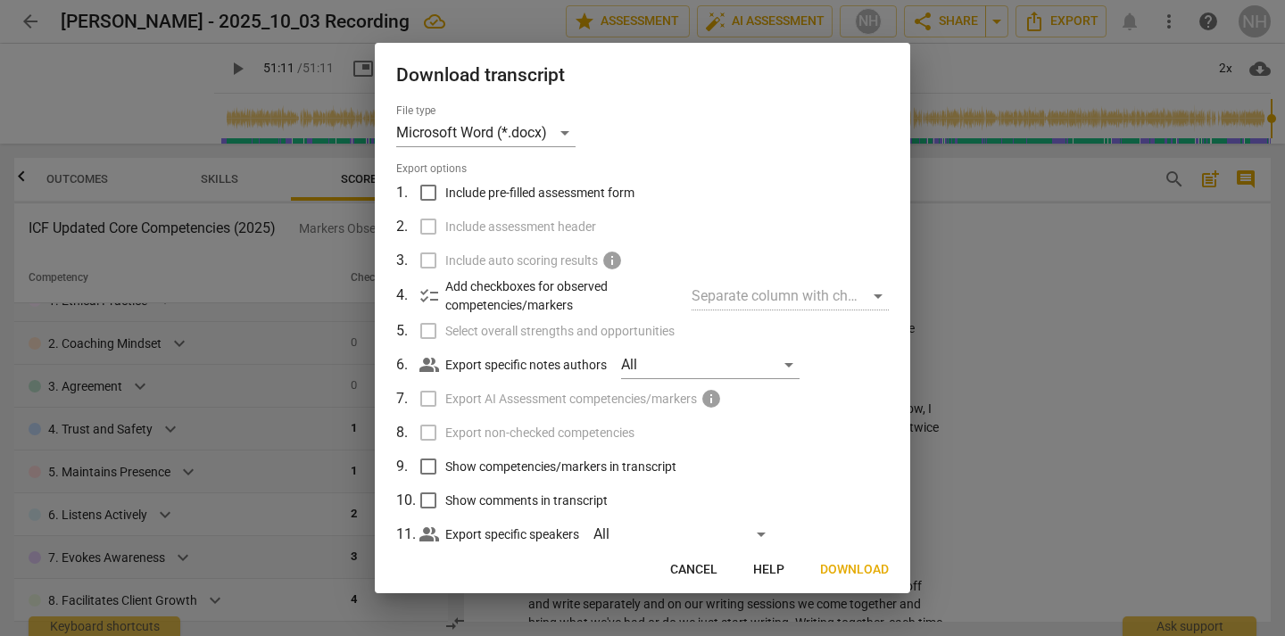
click at [700, 571] on span "Cancel" at bounding box center [693, 570] width 47 height 18
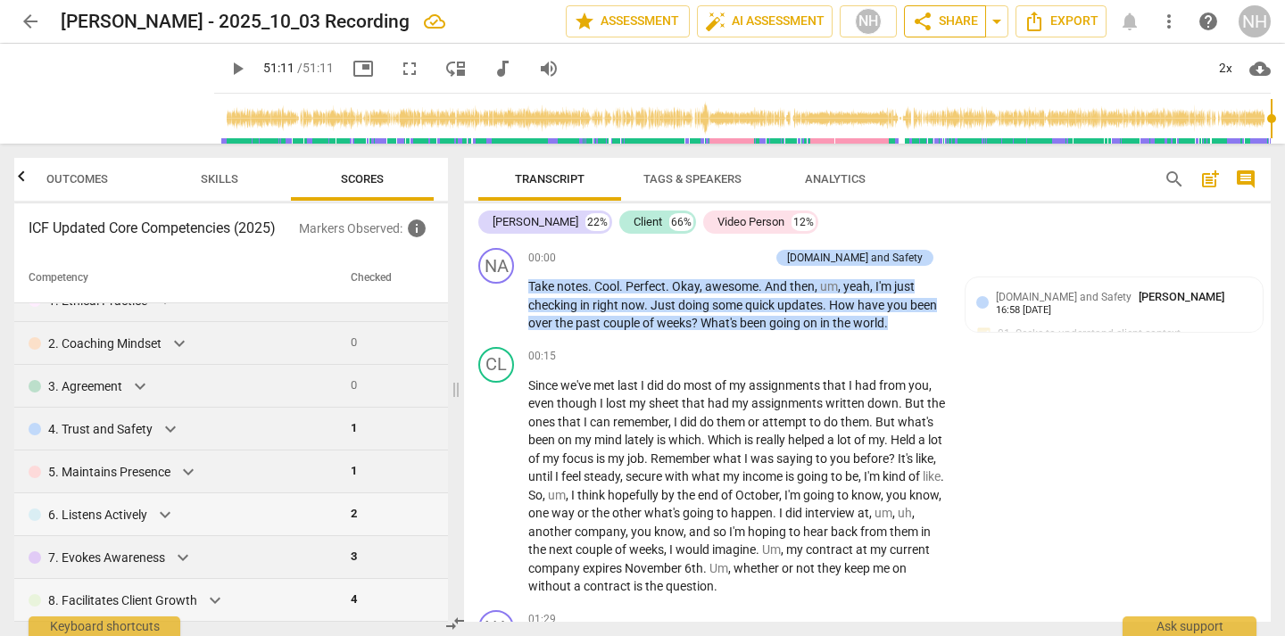
click at [940, 26] on span "share Share" at bounding box center [945, 21] width 66 height 21
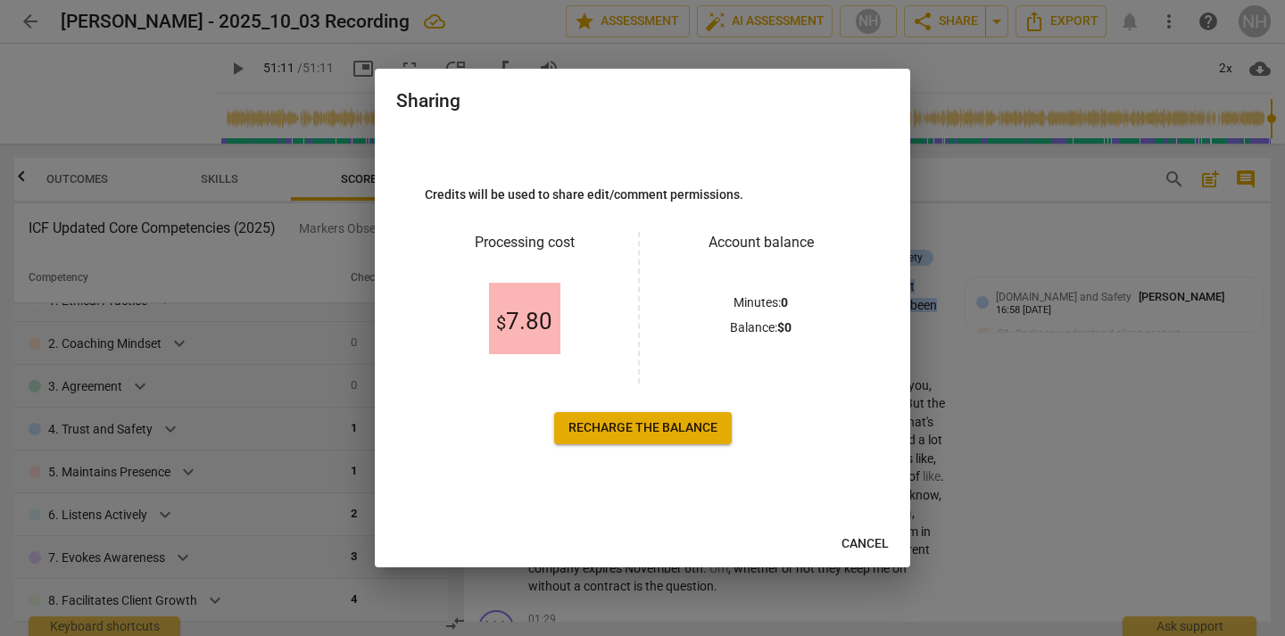
click at [656, 441] on link "Recharge the balance" at bounding box center [643, 428] width 178 height 32
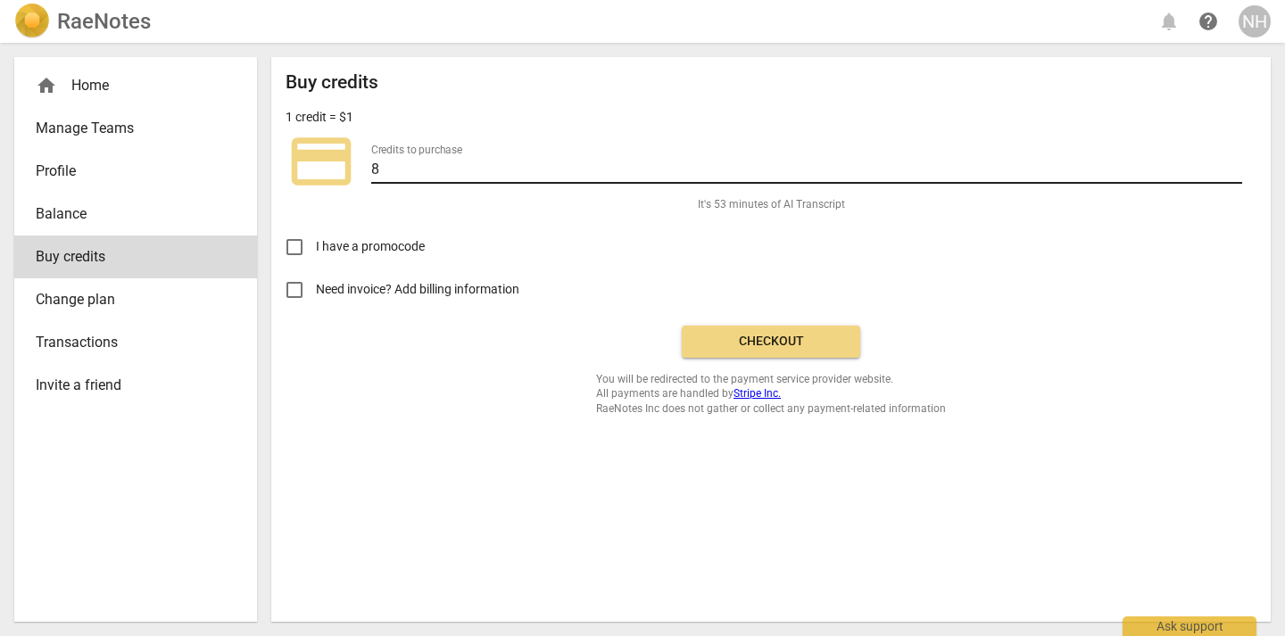
click at [557, 167] on input "8" at bounding box center [806, 171] width 871 height 26
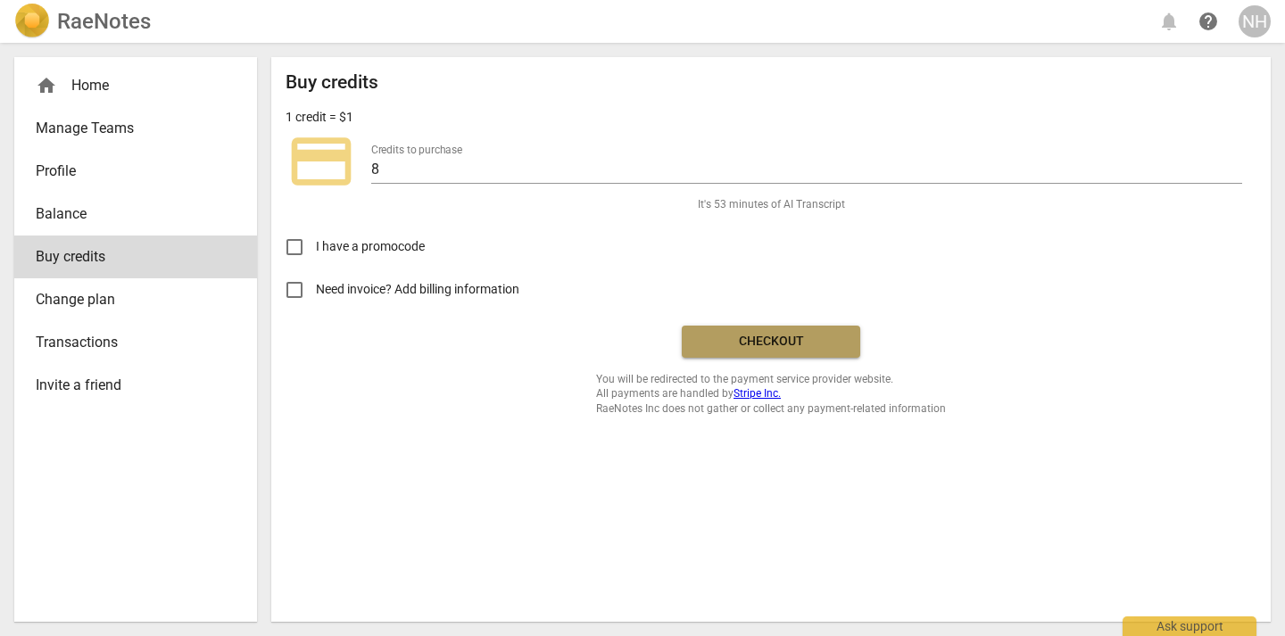
click at [699, 333] on span "Checkout" at bounding box center [771, 342] width 150 height 18
